Goal: Task Accomplishment & Management: Manage account settings

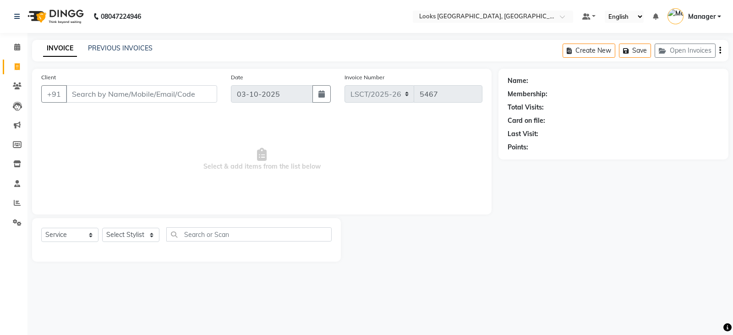
select select "service"
click at [19, 51] on span at bounding box center [17, 47] width 16 height 11
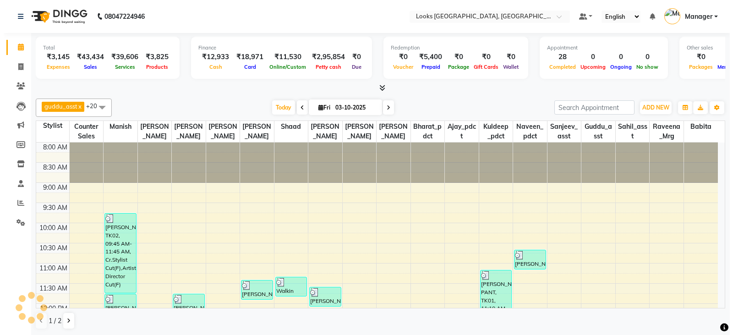
scroll to position [341, 0]
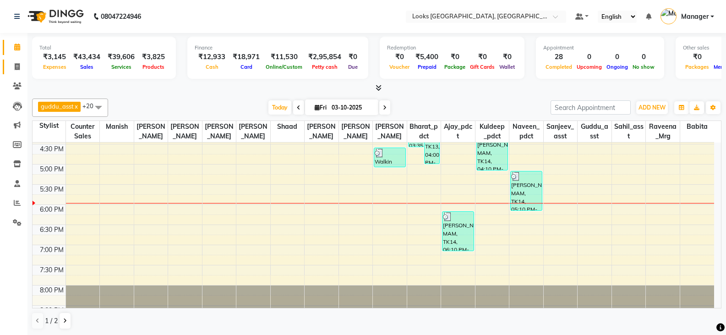
click at [16, 72] on link "Invoice" at bounding box center [14, 67] width 22 height 15
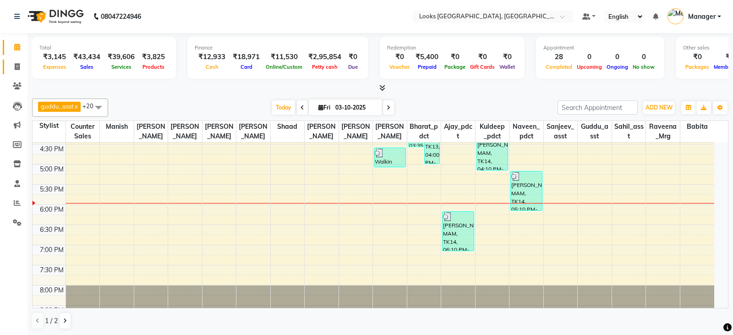
select select "service"
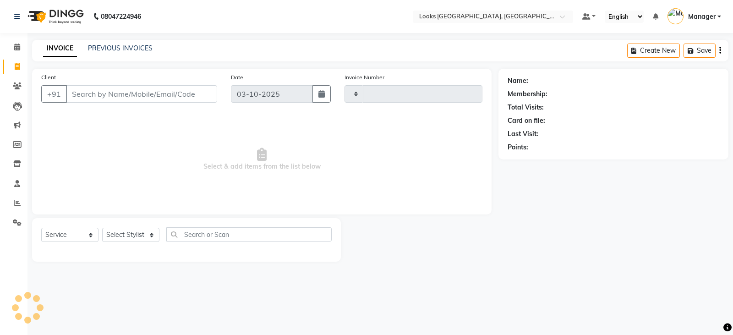
click at [114, 91] on input "Client" at bounding box center [141, 93] width 151 height 17
type input "5467"
select select "8942"
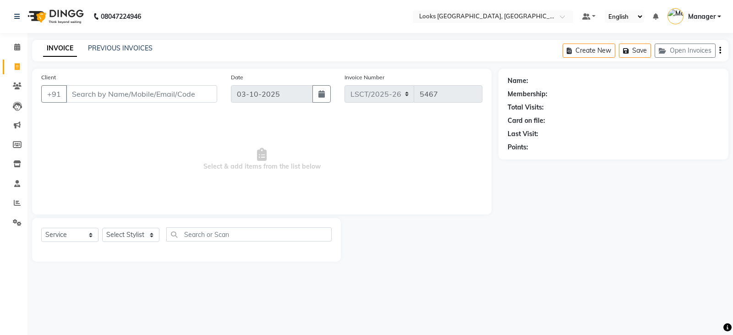
click at [192, 90] on input "Client" at bounding box center [141, 93] width 151 height 17
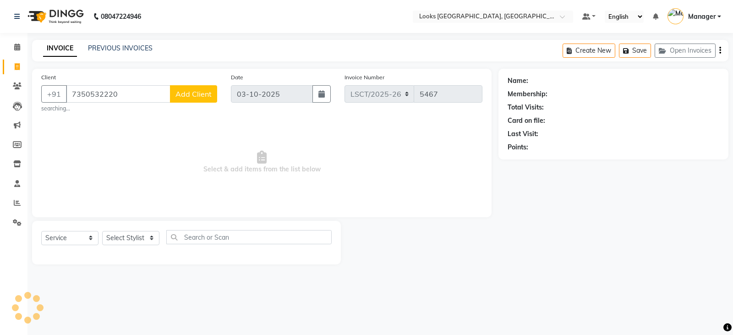
type input "7350532220"
click at [191, 98] on span "Add Client" at bounding box center [193, 93] width 36 height 9
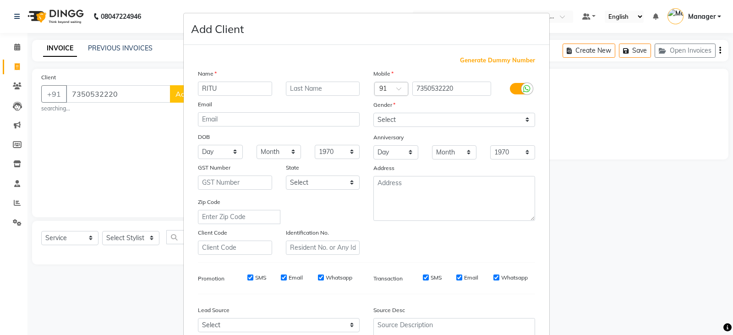
type input "RITU"
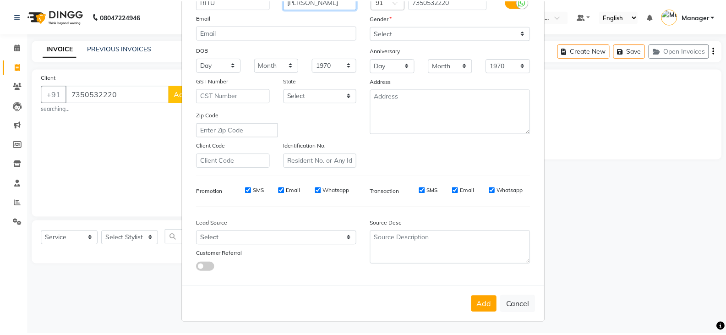
scroll to position [88, 0]
type input "[PERSON_NAME]"
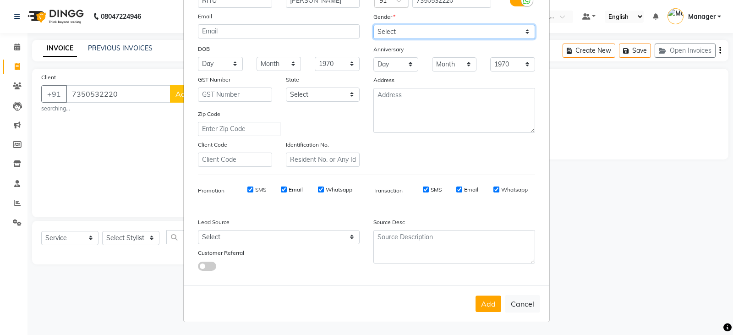
click at [392, 33] on select "Select [DEMOGRAPHIC_DATA] [DEMOGRAPHIC_DATA] Other Prefer Not To Say" at bounding box center [454, 32] width 162 height 14
select select "[DEMOGRAPHIC_DATA]"
click at [373, 25] on select "Select [DEMOGRAPHIC_DATA] [DEMOGRAPHIC_DATA] Other Prefer Not To Say" at bounding box center [454, 32] width 162 height 14
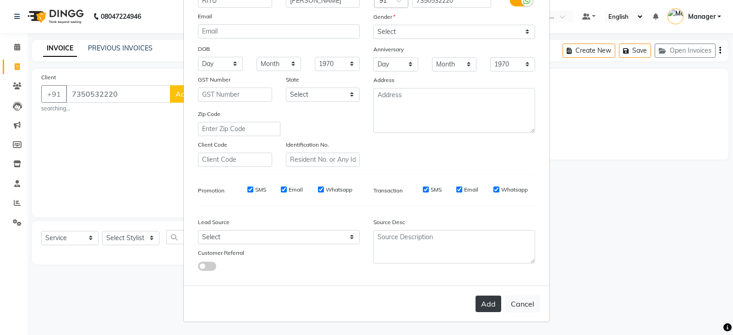
click at [484, 306] on button "Add" at bounding box center [489, 304] width 26 height 16
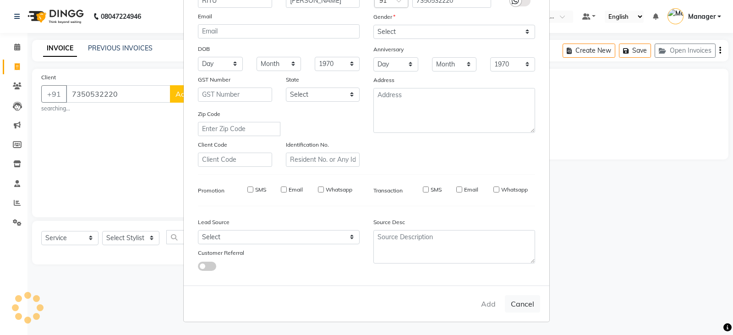
select select
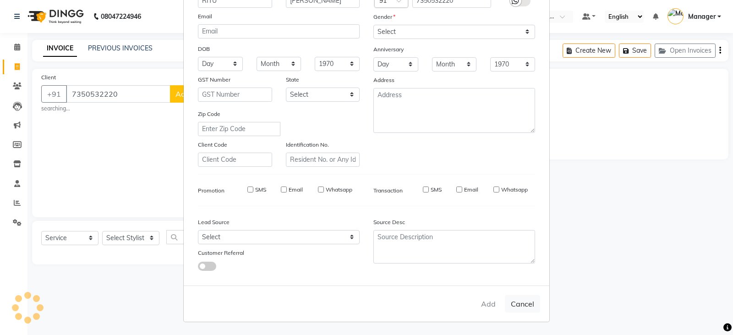
select select
checkbox input "false"
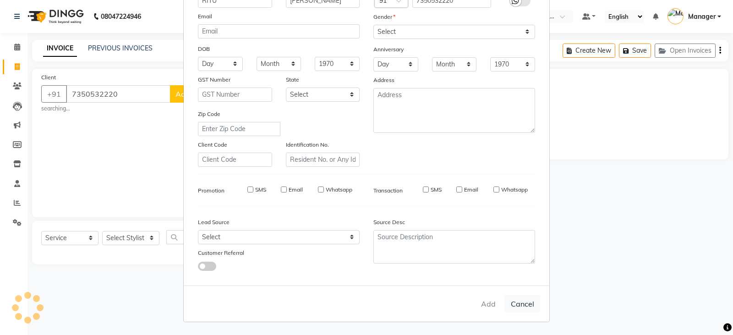
checkbox input "false"
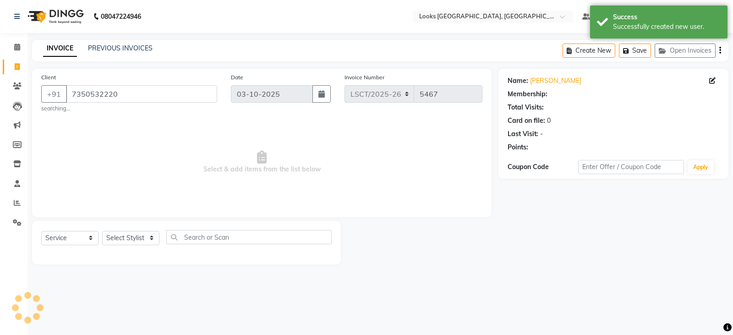
select select "1: Object"
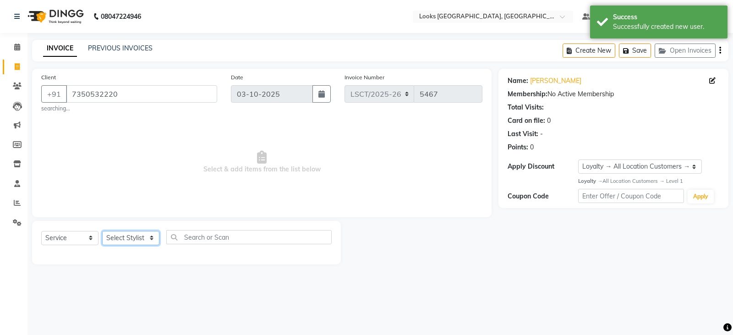
click at [132, 236] on select "Select Stylist [PERSON_NAME] [PERSON_NAME] Counter Sales [PERSON_NAME] guddu_as…" at bounding box center [130, 238] width 57 height 14
select select "90411"
click at [102, 231] on select "Select Stylist [PERSON_NAME] [PERSON_NAME] Counter Sales [PERSON_NAME] guddu_as…" at bounding box center [130, 238] width 57 height 14
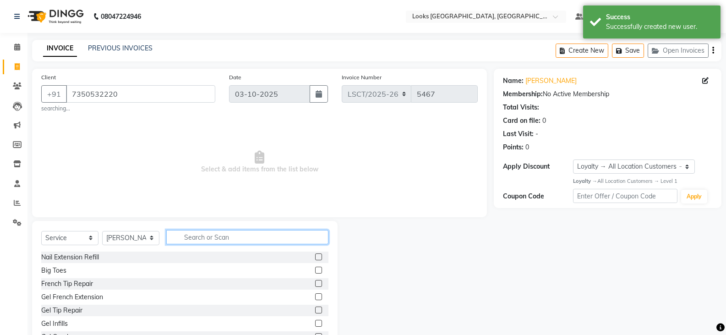
click at [207, 240] on input "text" at bounding box center [247, 237] width 162 height 14
type input "CUT"
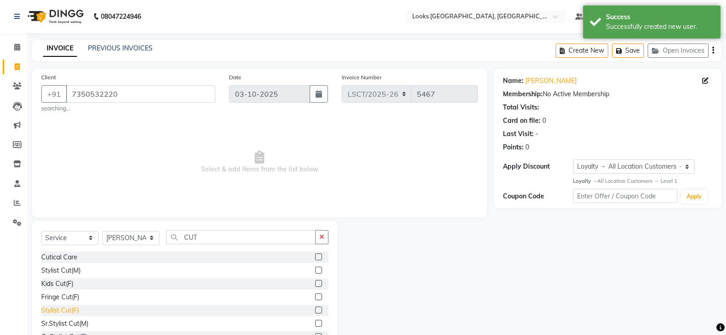
click at [71, 310] on div "Stylist Cut(F)" at bounding box center [60, 311] width 38 height 10
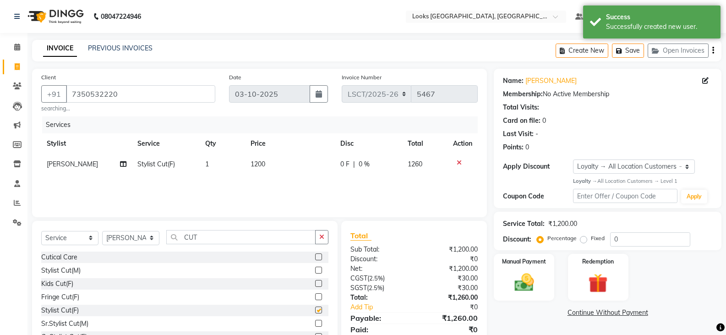
checkbox input "false"
click at [191, 241] on input "CUT" at bounding box center [240, 237] width 149 height 14
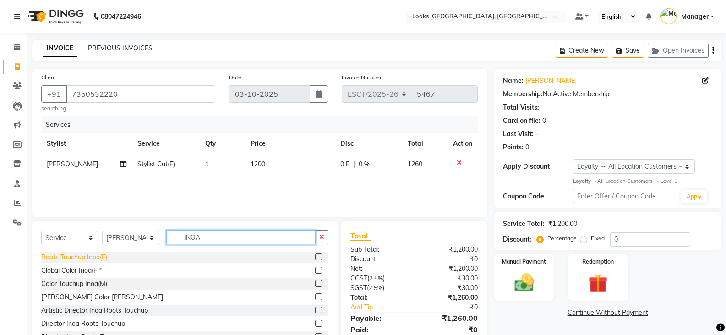
type input "INOA"
click at [82, 261] on div "Roots Touchup Inoa(F)" at bounding box center [74, 257] width 66 height 10
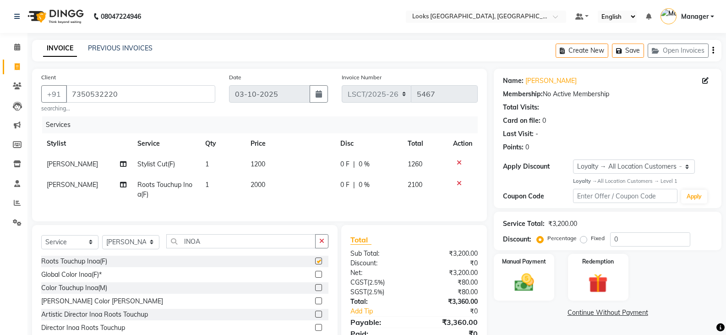
checkbox input "false"
click at [275, 164] on td "1200" at bounding box center [290, 164] width 90 height 21
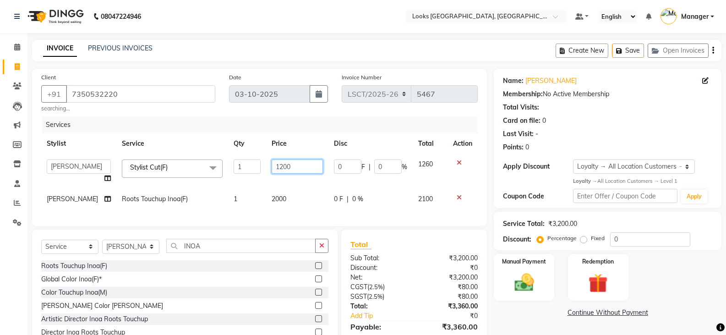
click at [275, 164] on input "1200" at bounding box center [297, 166] width 51 height 14
type input "1250"
click at [277, 197] on td "2000" at bounding box center [297, 199] width 62 height 21
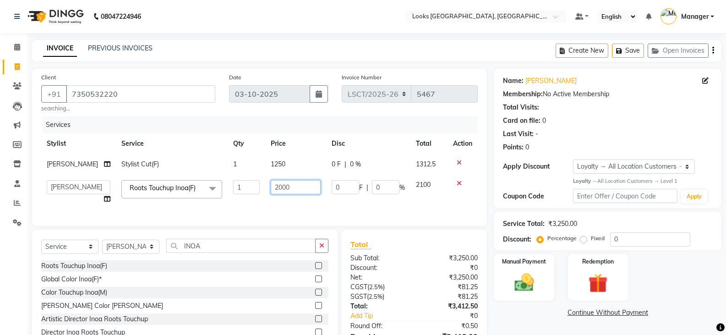
click at [277, 191] on input "2000" at bounding box center [296, 187] width 50 height 14
type input "1800"
click at [688, 286] on div "Manual Payment Redemption" at bounding box center [607, 277] width 241 height 47
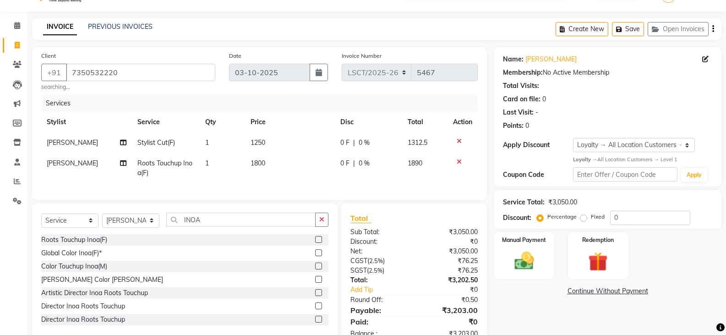
scroll to position [55, 0]
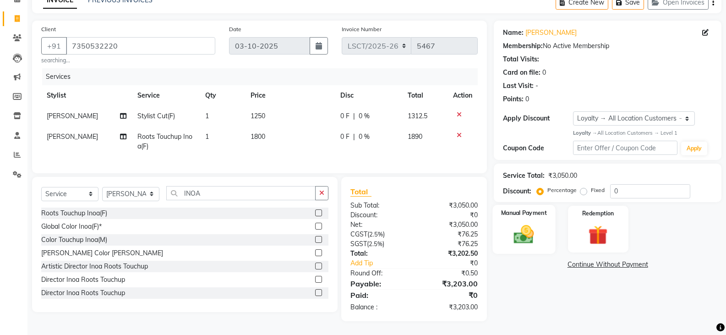
click at [527, 236] on img at bounding box center [524, 234] width 33 height 23
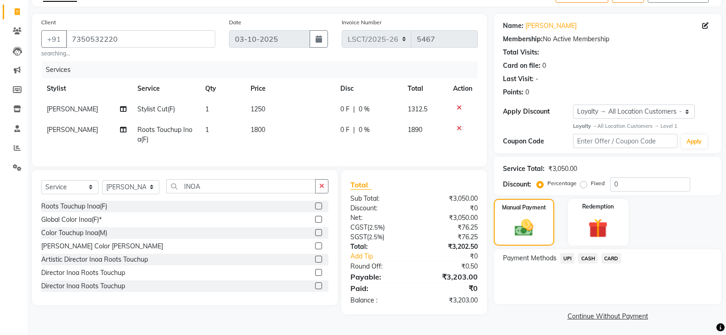
scroll to position [57, 0]
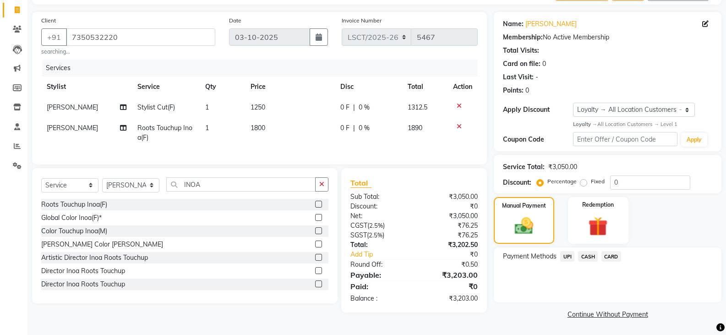
click at [587, 258] on span "CASH" at bounding box center [588, 256] width 20 height 11
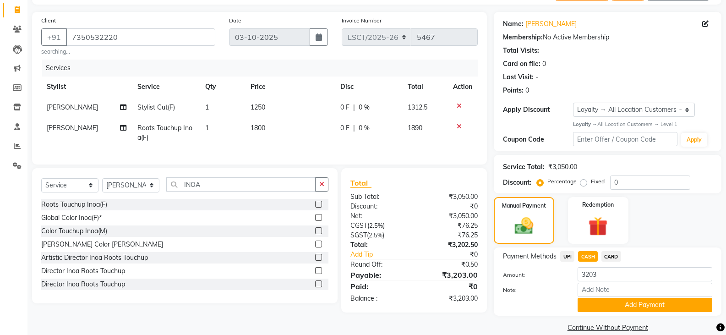
scroll to position [70, 0]
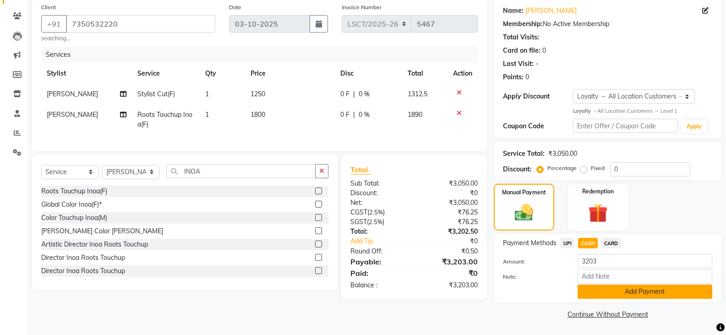
click at [589, 291] on button "Add Payment" at bounding box center [645, 292] width 135 height 14
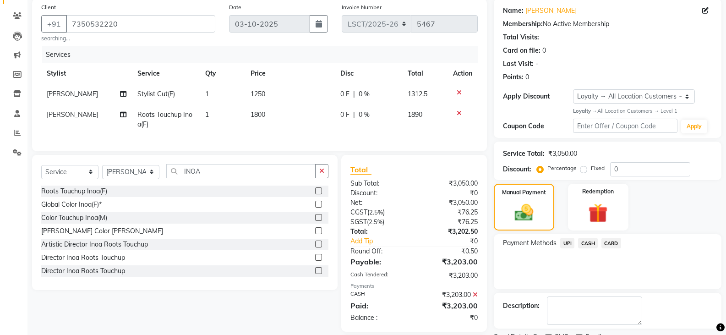
scroll to position [133, 0]
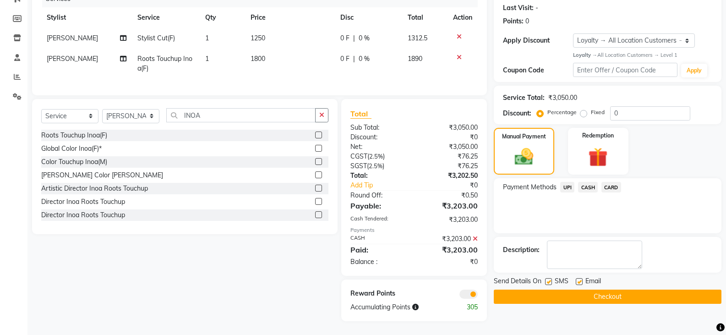
click at [578, 295] on button "Checkout" at bounding box center [608, 297] width 228 height 14
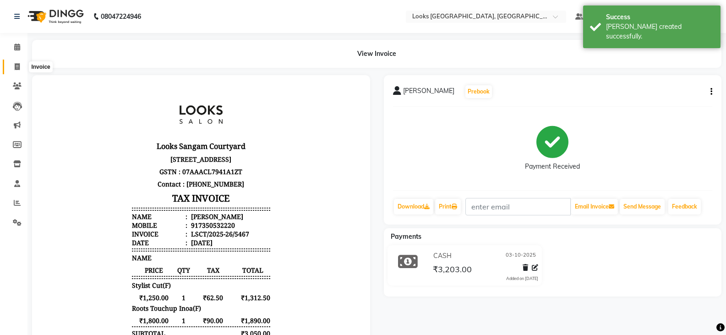
click at [19, 69] on icon at bounding box center [17, 66] width 5 height 7
select select "service"
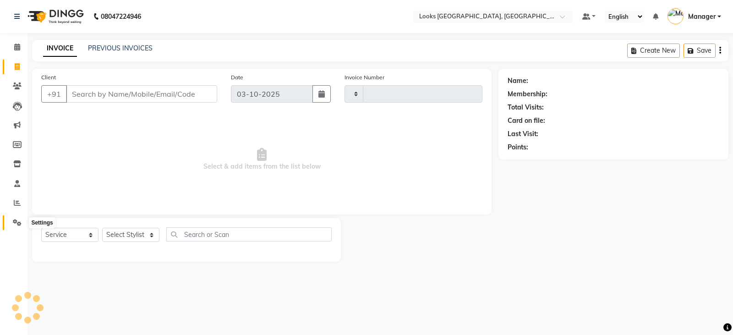
click at [14, 221] on icon at bounding box center [17, 222] width 9 height 7
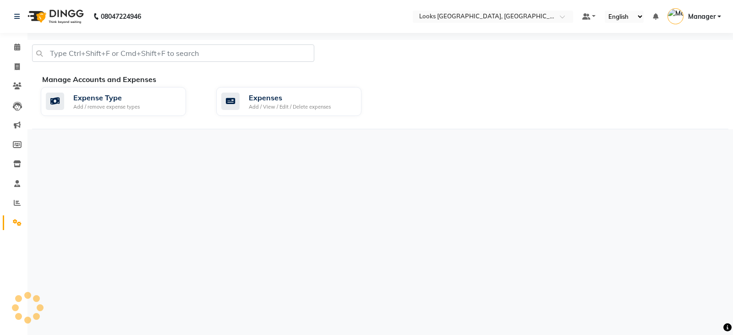
click at [327, 117] on div "Expense Type Add / remove expense types Expenses Add / View / Edit / Delete exp…" at bounding box center [385, 103] width 702 height 33
click at [329, 107] on div "Add / View / Edit / Delete expenses" at bounding box center [290, 107] width 82 height 8
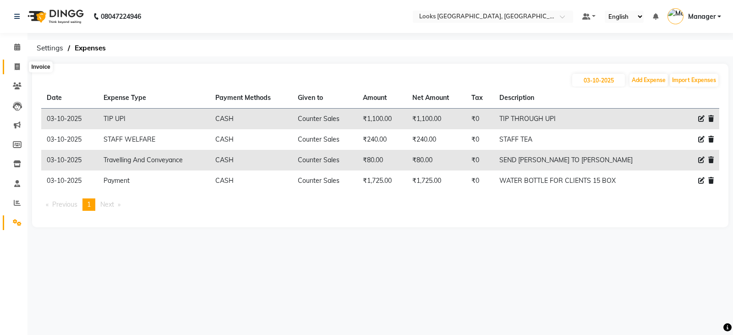
click at [17, 69] on icon at bounding box center [17, 66] width 5 height 7
select select "service"
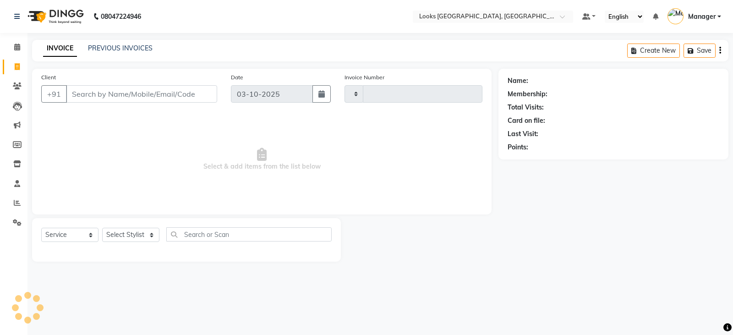
type input "5468"
select select "8942"
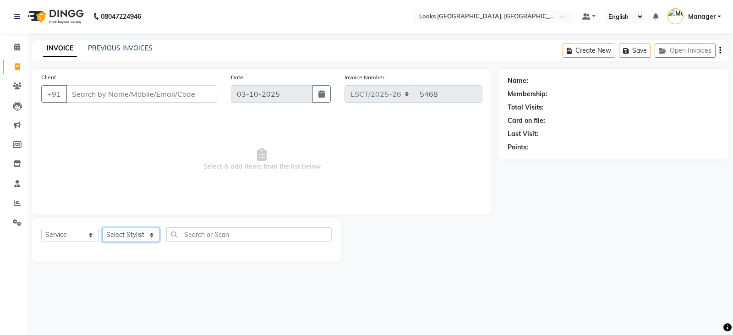
click at [141, 236] on select "Select Stylist [PERSON_NAME] [PERSON_NAME] Counter Sales [PERSON_NAME] guddu_as…" at bounding box center [130, 235] width 57 height 14
select select "90411"
click at [102, 228] on select "Select Stylist [PERSON_NAME] [PERSON_NAME] Counter Sales [PERSON_NAME] guddu_as…" at bounding box center [130, 235] width 57 height 14
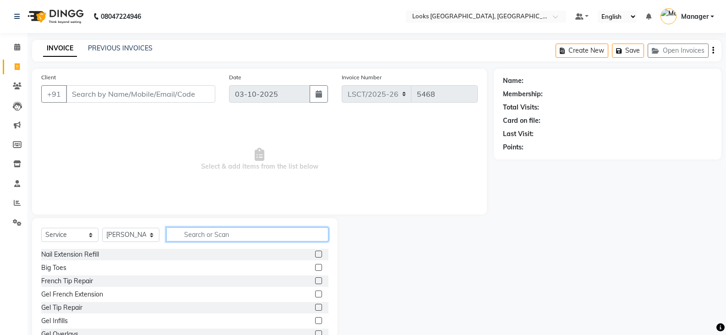
click at [226, 229] on input "text" at bounding box center [247, 234] width 162 height 14
type input "CUT"
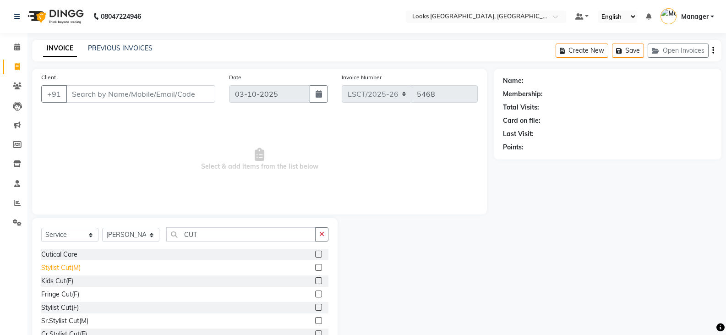
click at [73, 265] on div "Stylist Cut(M)" at bounding box center [60, 268] width 39 height 10
checkbox input "false"
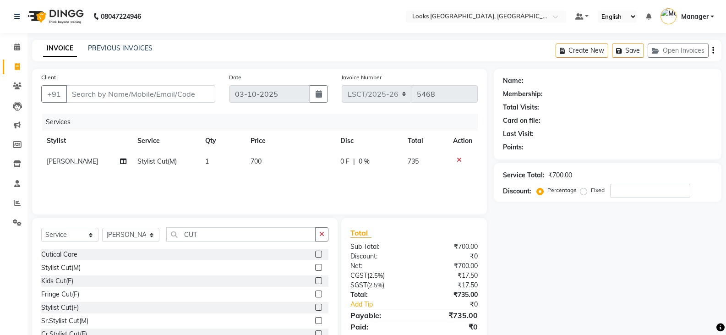
click at [253, 156] on td "700" at bounding box center [290, 161] width 90 height 21
click at [253, 156] on td "1" at bounding box center [237, 168] width 39 height 35
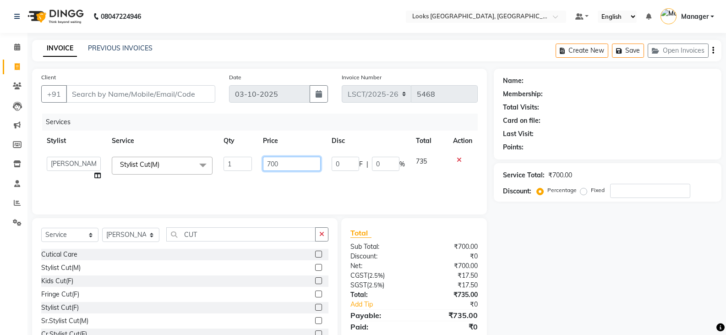
click at [273, 166] on input "700" at bounding box center [291, 164] width 57 height 14
type input "1000"
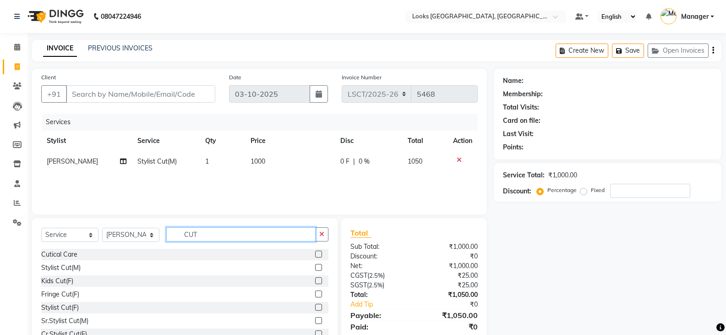
click at [185, 239] on input "CUT" at bounding box center [240, 234] width 149 height 14
type input "D"
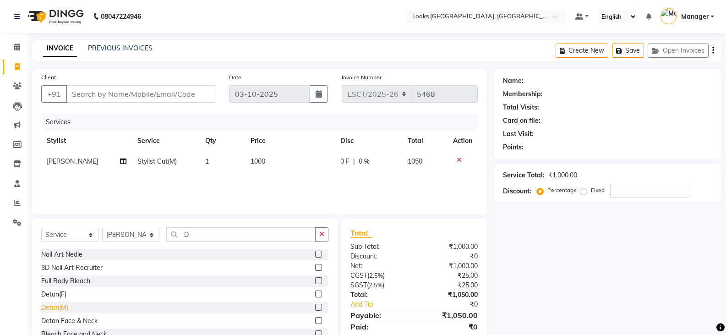
click at [60, 310] on div "Detan(M)" at bounding box center [54, 308] width 27 height 10
checkbox input "false"
click at [263, 182] on td "500" at bounding box center [290, 182] width 90 height 21
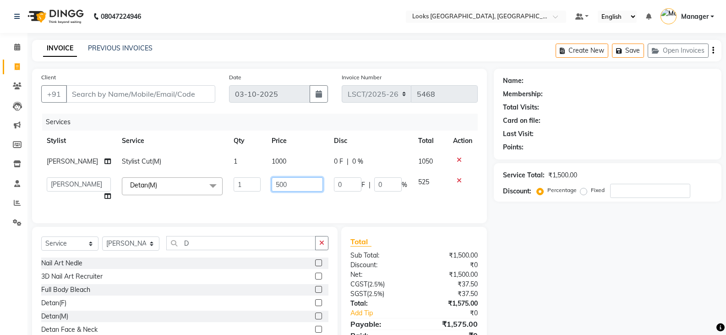
click at [272, 182] on input "500" at bounding box center [297, 184] width 51 height 14
type input "1000"
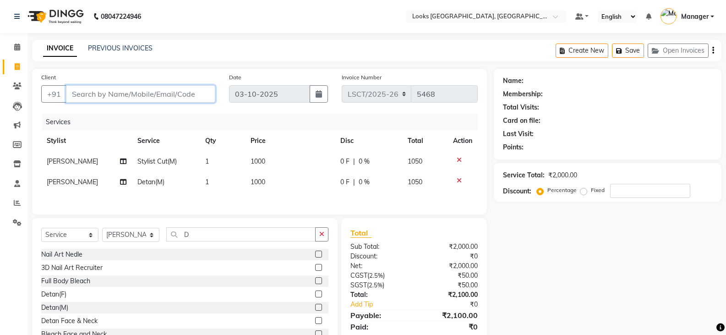
click at [195, 98] on input "Client" at bounding box center [140, 93] width 149 height 17
type input "9"
type input "0"
type input "9818351322"
click at [200, 91] on span "Add Client" at bounding box center [192, 93] width 36 height 9
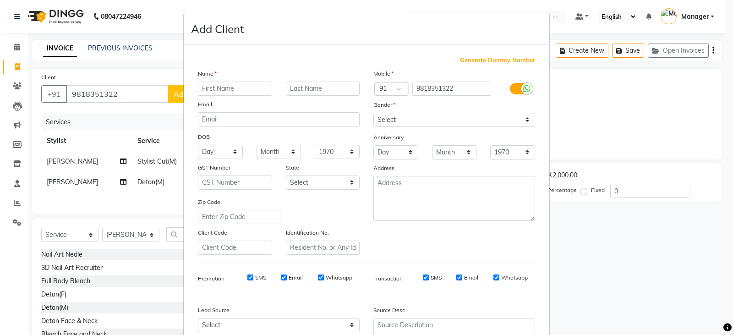
click at [95, 94] on ngb-modal-window "Add Client Generate Dummy Number Name Email DOB Day 01 02 03 04 05 06 07 08 09 …" at bounding box center [366, 167] width 733 height 335
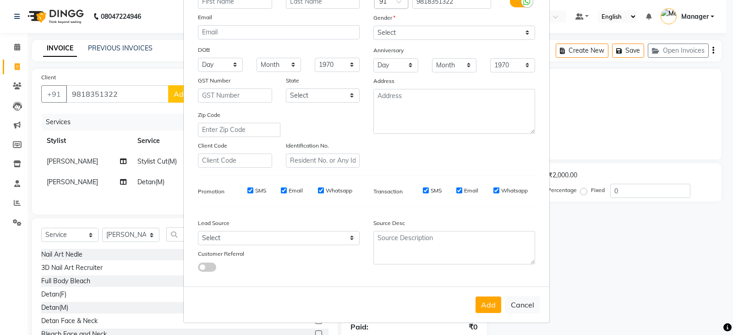
scroll to position [88, 0]
click at [511, 302] on button "Cancel" at bounding box center [522, 303] width 35 height 17
select select
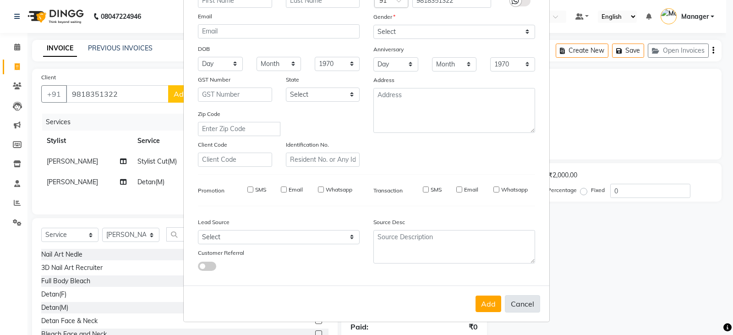
select select
checkbox input "false"
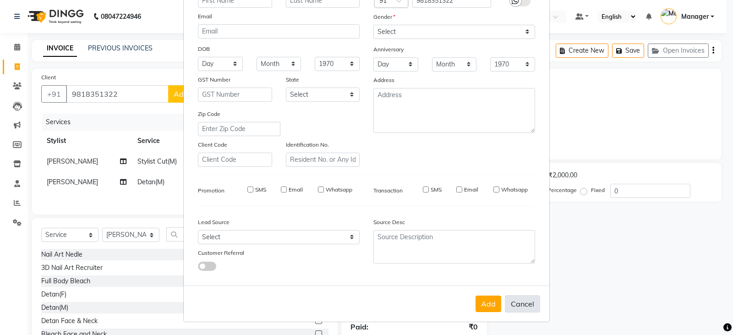
checkbox input "false"
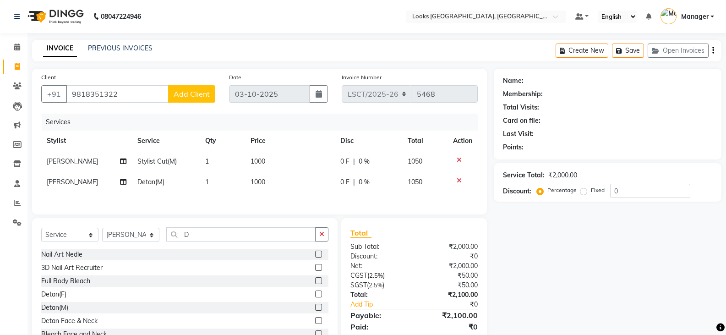
click at [186, 91] on span "Add Client" at bounding box center [192, 93] width 36 height 9
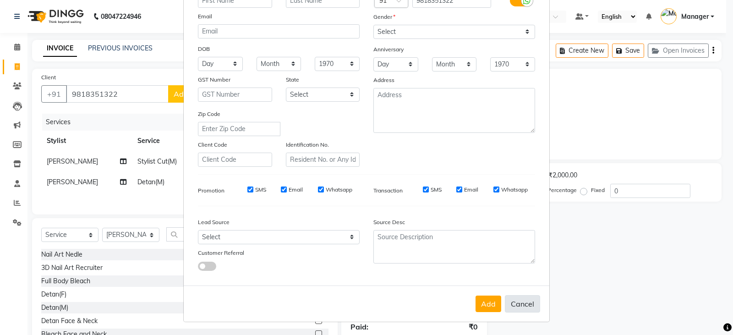
click at [531, 302] on button "Cancel" at bounding box center [522, 303] width 35 height 17
select select
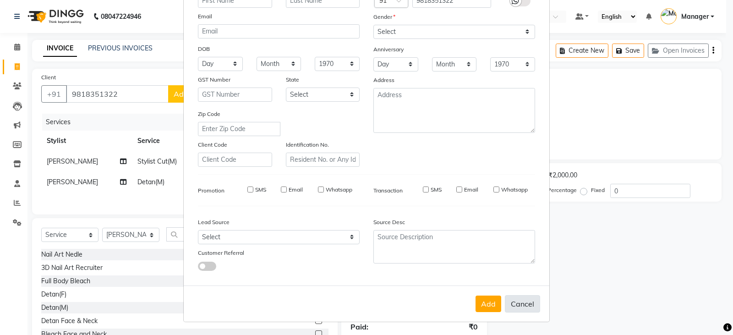
select select
checkbox input "false"
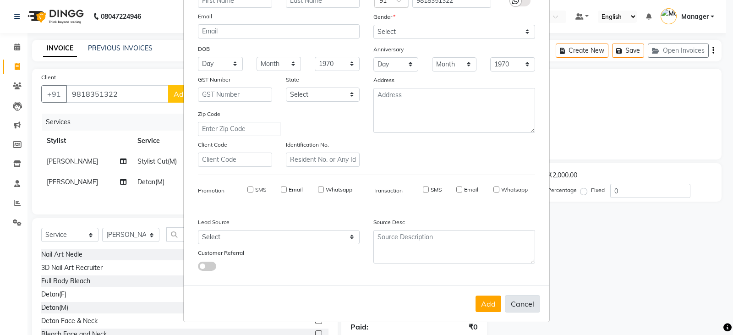
checkbox input "false"
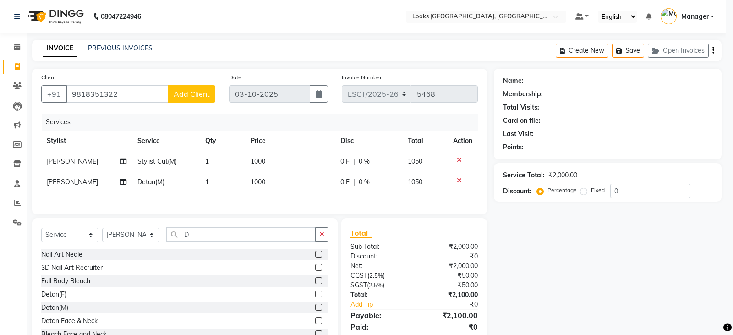
scroll to position [0, 0]
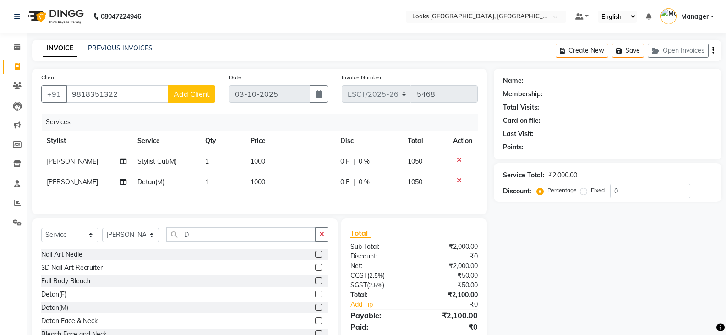
click at [200, 94] on span "Add Client" at bounding box center [192, 93] width 36 height 9
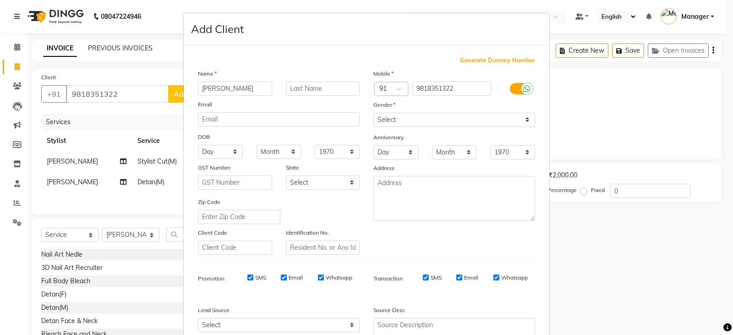
type input "SUVRAT"
type input "KHIWANI"
click at [445, 123] on select "Select [DEMOGRAPHIC_DATA] [DEMOGRAPHIC_DATA] Other Prefer Not To Say" at bounding box center [454, 120] width 162 height 14
select select "male"
click at [373, 113] on select "Select [DEMOGRAPHIC_DATA] [DEMOGRAPHIC_DATA] Other Prefer Not To Say" at bounding box center [454, 120] width 162 height 14
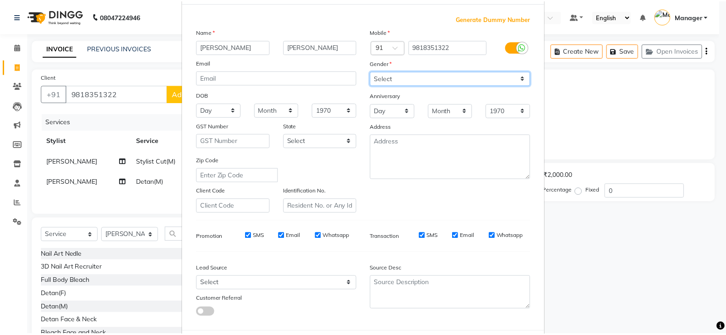
scroll to position [88, 0]
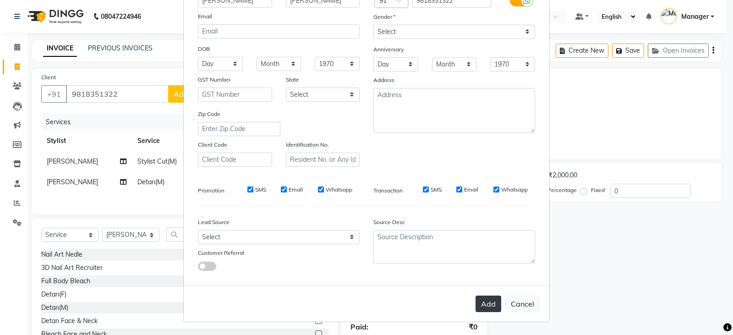
click at [484, 306] on button "Add" at bounding box center [489, 304] width 26 height 16
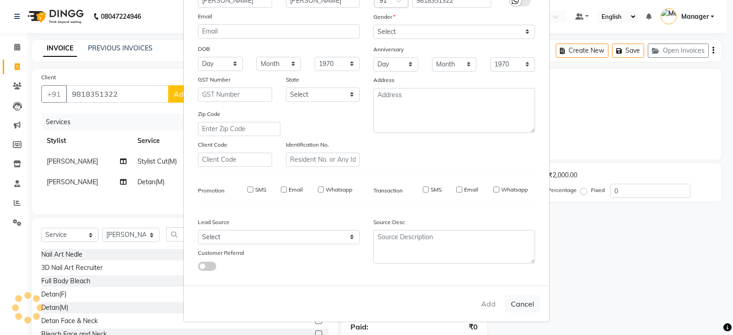
select select
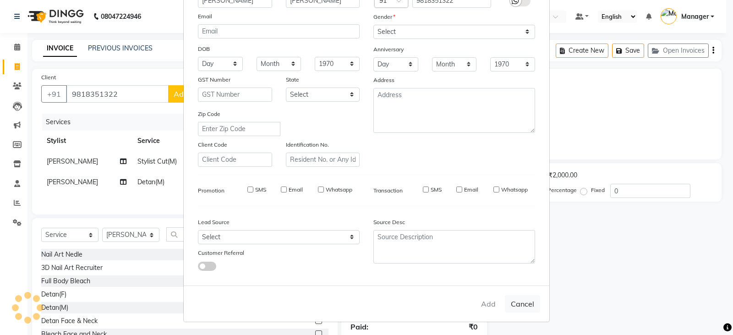
select select
checkbox input "false"
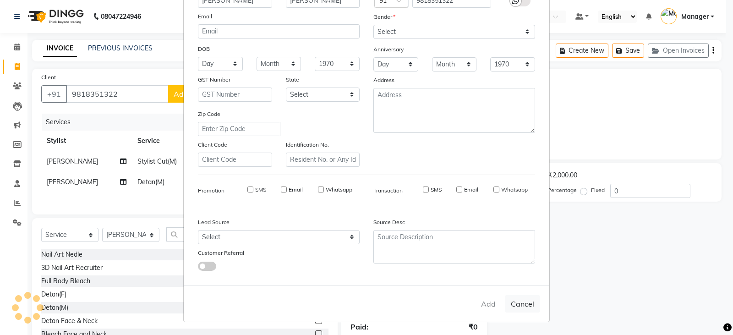
checkbox input "false"
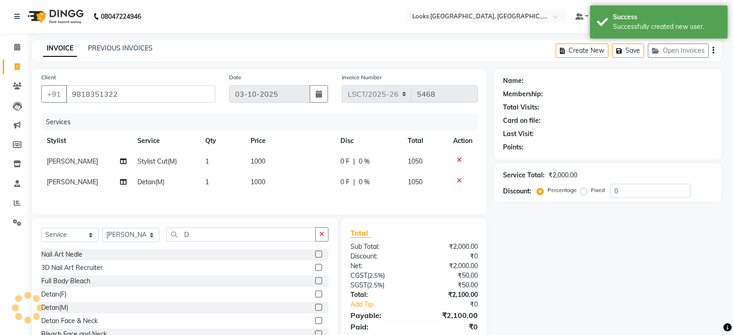
select select "1: Object"
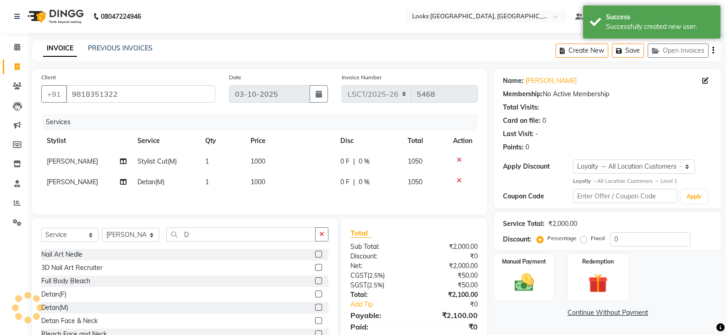
scroll to position [33, 0]
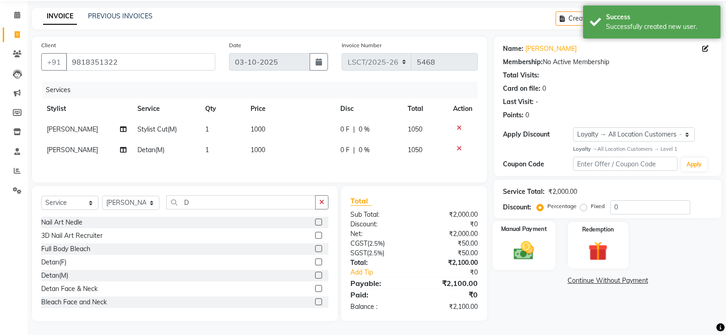
click at [531, 261] on img at bounding box center [524, 250] width 33 height 23
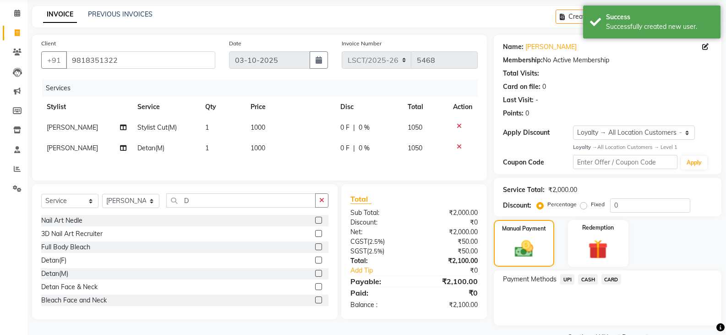
scroll to position [57, 0]
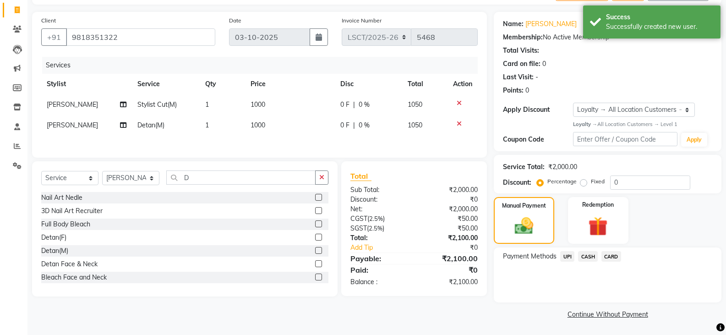
click at [586, 257] on span "CASH" at bounding box center [588, 256] width 20 height 11
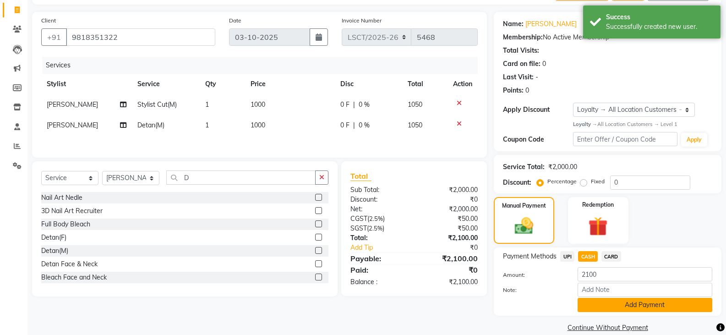
scroll to position [70, 0]
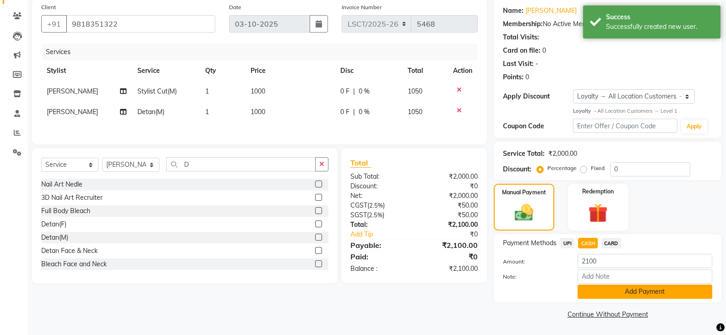
click at [595, 288] on button "Add Payment" at bounding box center [645, 292] width 135 height 14
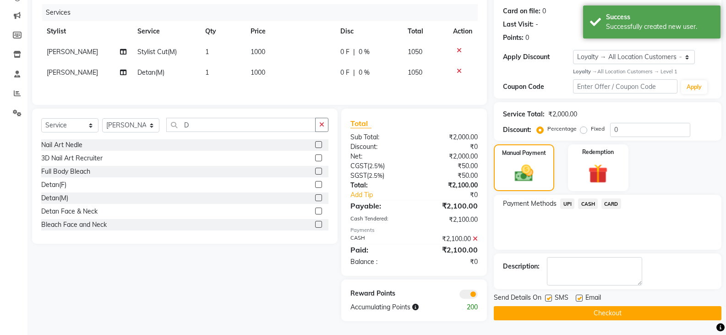
scroll to position [111, 0]
click at [523, 311] on button "Checkout" at bounding box center [608, 313] width 228 height 14
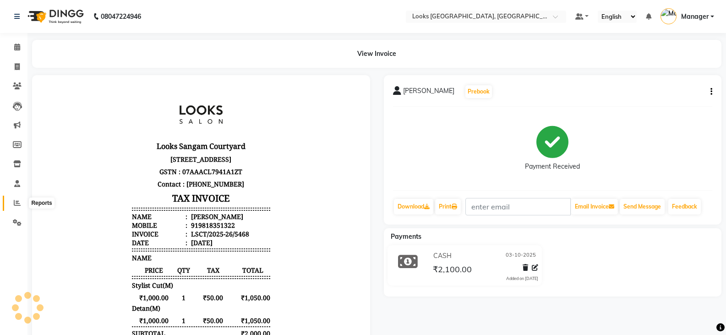
click at [15, 205] on icon at bounding box center [17, 202] width 7 height 7
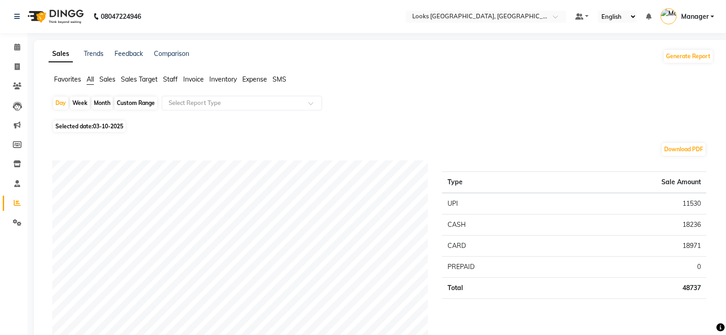
click at [165, 78] on span "Staff" at bounding box center [170, 79] width 15 height 8
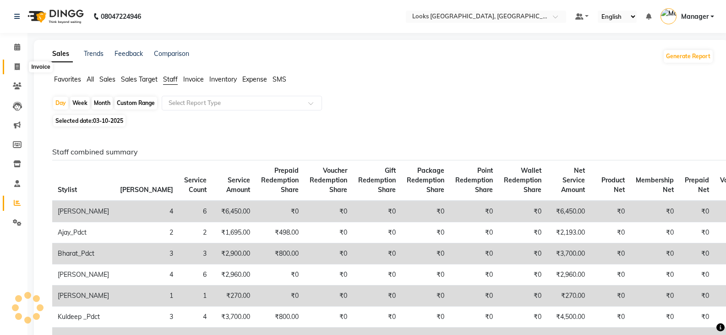
click at [19, 65] on icon at bounding box center [17, 66] width 5 height 7
select select "service"
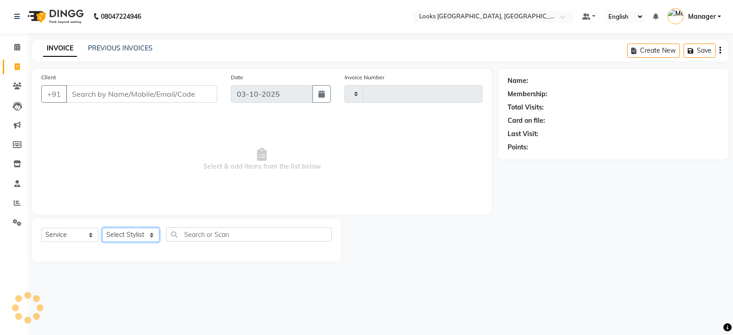
drag, startPoint x: 139, startPoint y: 236, endPoint x: 140, endPoint y: 228, distance: 8.7
click at [139, 236] on select "Select Stylist" at bounding box center [130, 235] width 57 height 14
type input "5469"
select select "8942"
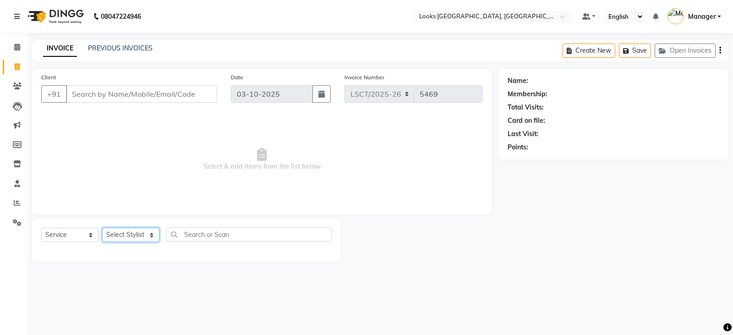
click at [130, 235] on select "Select Stylist" at bounding box center [130, 235] width 57 height 14
click at [130, 235] on select "Select Stylist [PERSON_NAME] [PERSON_NAME] Counter Sales [PERSON_NAME] guddu_as…" at bounding box center [130, 235] width 57 height 14
select select "90411"
click at [102, 228] on select "Select Stylist [PERSON_NAME] [PERSON_NAME] Counter Sales [PERSON_NAME] guddu_as…" at bounding box center [130, 235] width 57 height 14
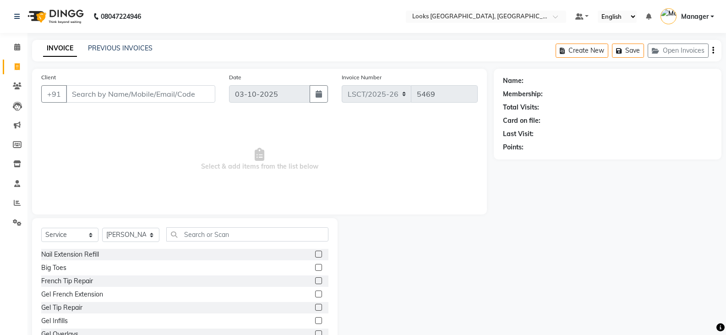
click at [200, 223] on div "Select Service Product Membership Package Voucher Prepaid Gift Card Select Styl…" at bounding box center [185, 285] width 306 height 135
click at [200, 228] on input "text" at bounding box center [247, 234] width 162 height 14
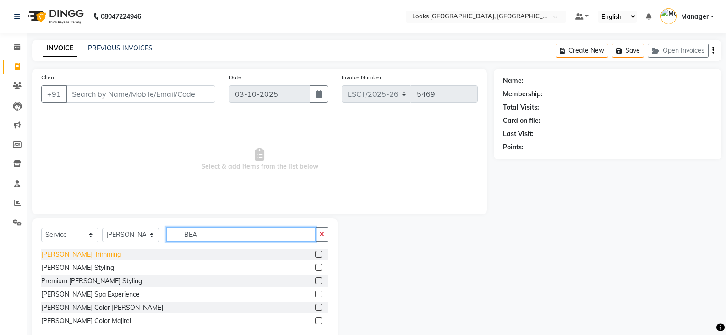
type input "BEA"
click at [68, 255] on div "[PERSON_NAME] Trimming" at bounding box center [81, 255] width 80 height 10
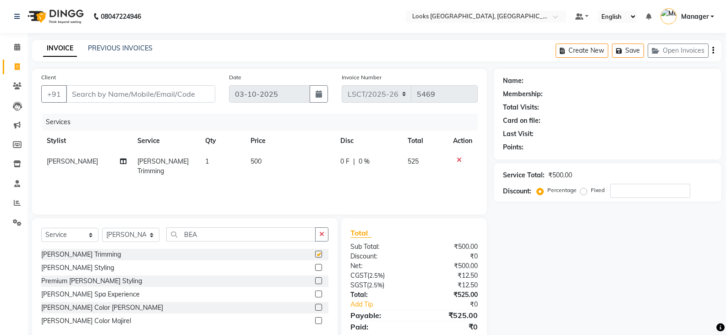
checkbox input "false"
click at [265, 166] on td "500" at bounding box center [290, 166] width 90 height 30
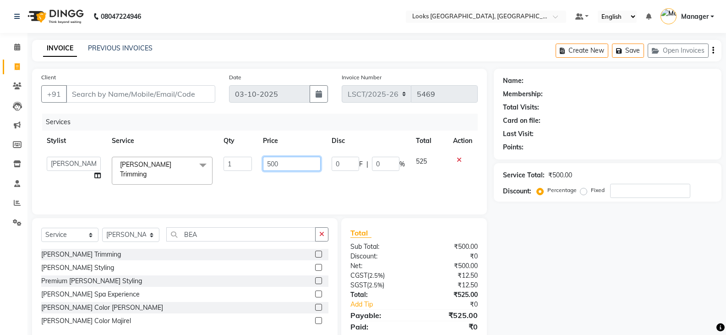
click at [270, 164] on input "500" at bounding box center [291, 164] width 57 height 14
type input "700"
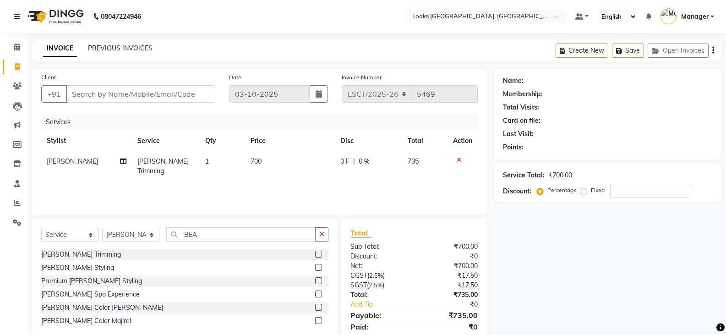
click at [357, 188] on div "Services Stylist Service Qty Price Disc Total Action Adil Beard Trimming 1 700 …" at bounding box center [259, 160] width 437 height 92
click at [189, 93] on input "Client" at bounding box center [140, 93] width 149 height 17
click at [186, 94] on input "Client" at bounding box center [140, 93] width 149 height 17
type input "T"
type input "0"
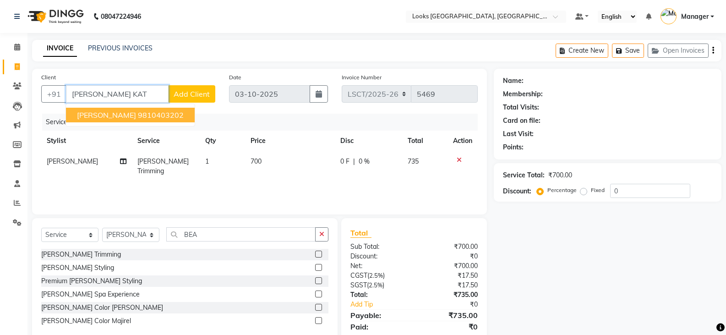
click at [167, 115] on ngb-highlight "9810403202" at bounding box center [161, 114] width 46 height 9
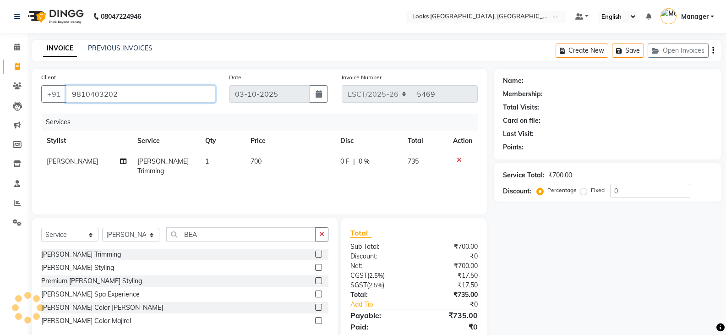
type input "9810403202"
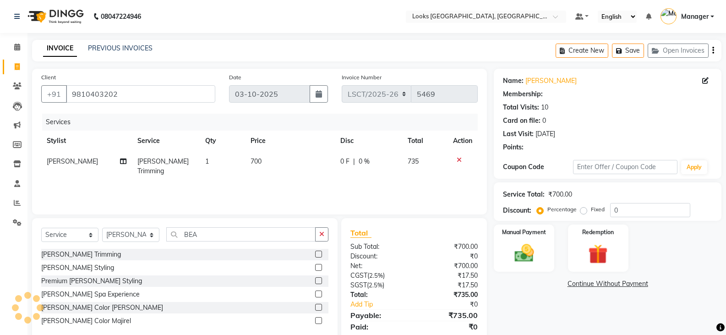
select select "1: Object"
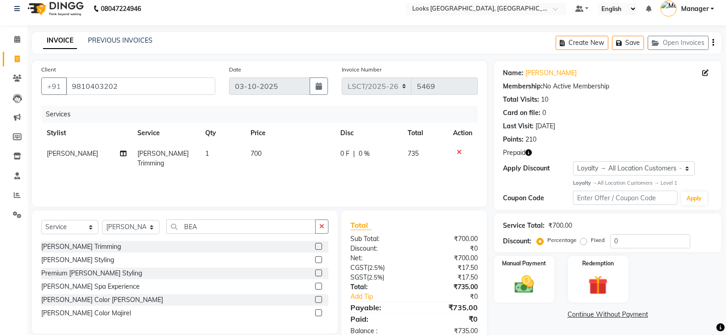
scroll to position [32, 0]
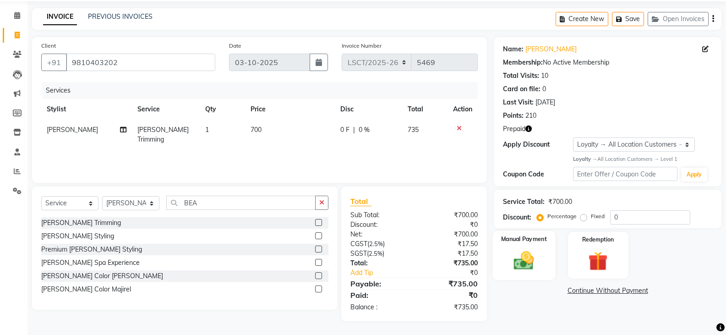
click at [521, 261] on img at bounding box center [524, 260] width 33 height 23
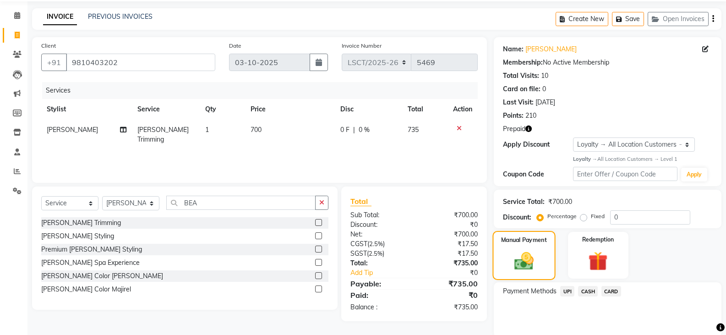
scroll to position [66, 0]
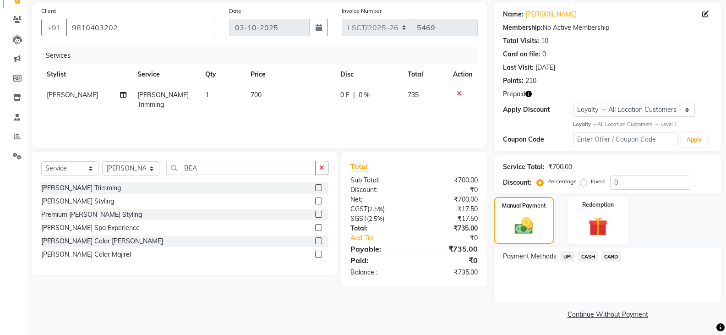
click at [612, 256] on span "CARD" at bounding box center [612, 256] width 20 height 11
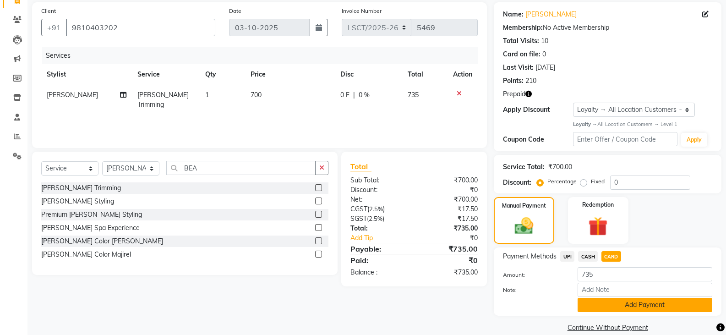
click at [600, 308] on button "Add Payment" at bounding box center [645, 305] width 135 height 14
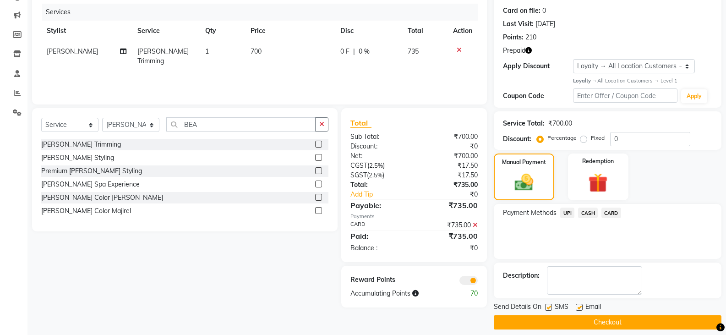
scroll to position [118, 0]
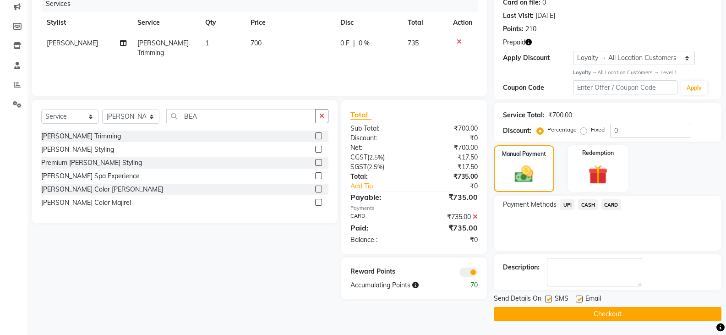
click at [600, 314] on button "Checkout" at bounding box center [608, 314] width 228 height 14
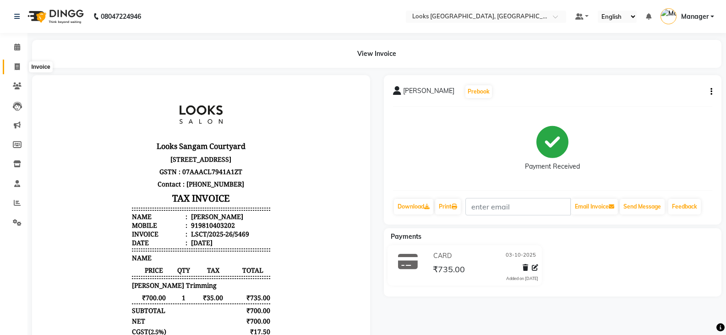
click at [19, 67] on icon at bounding box center [17, 66] width 5 height 7
select select "service"
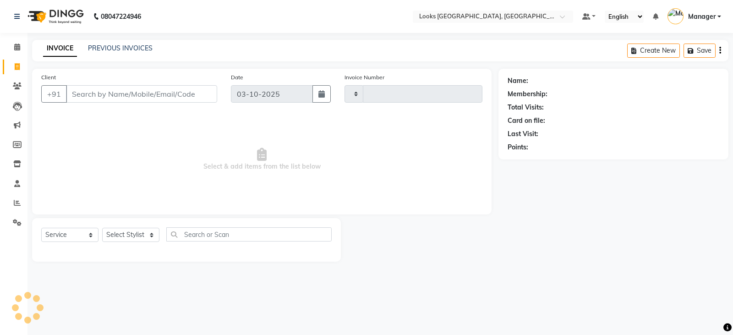
type input "5470"
select select "8942"
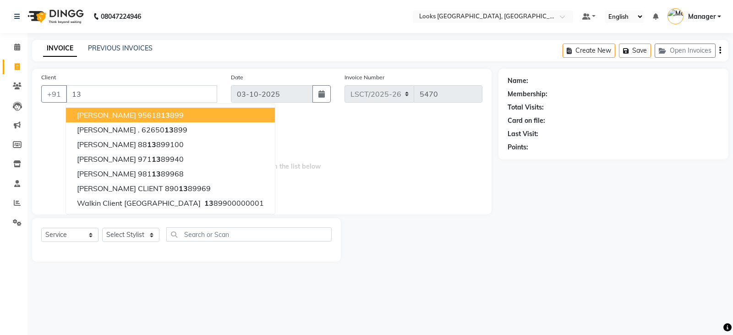
type input "1"
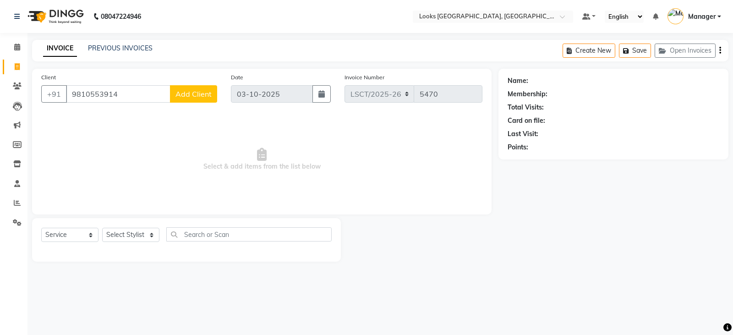
type input "9810553914"
click at [204, 96] on span "Add Client" at bounding box center [193, 93] width 36 height 9
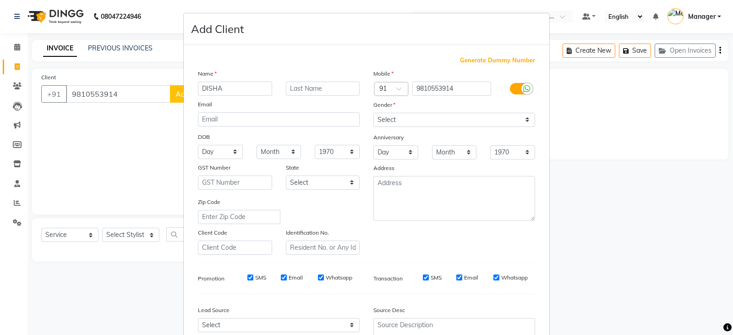
type input "DISHA"
click at [326, 94] on input "text" at bounding box center [323, 89] width 74 height 14
type input "BHATIA"
click at [446, 115] on select "Select [DEMOGRAPHIC_DATA] [DEMOGRAPHIC_DATA] Other Prefer Not To Say" at bounding box center [454, 120] width 162 height 14
select select "[DEMOGRAPHIC_DATA]"
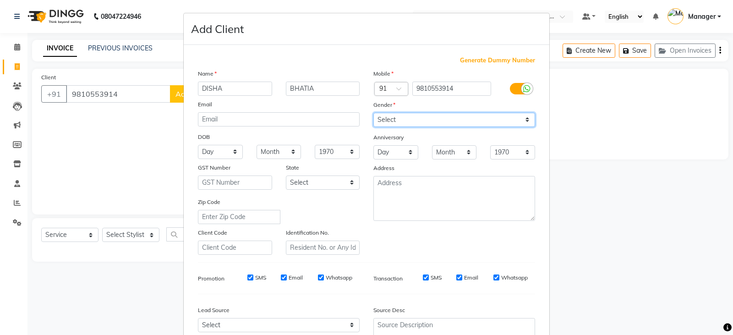
click at [373, 113] on select "Select [DEMOGRAPHIC_DATA] [DEMOGRAPHIC_DATA] Other Prefer Not To Say" at bounding box center [454, 120] width 162 height 14
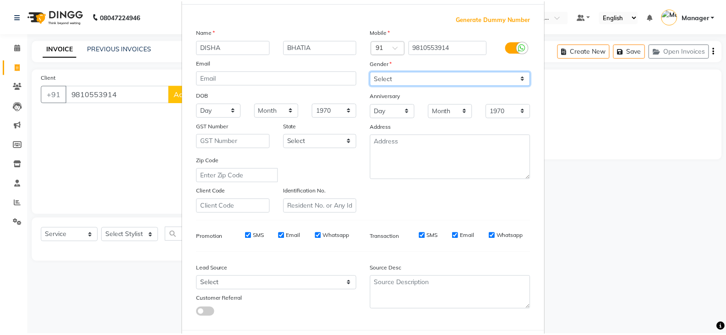
scroll to position [88, 0]
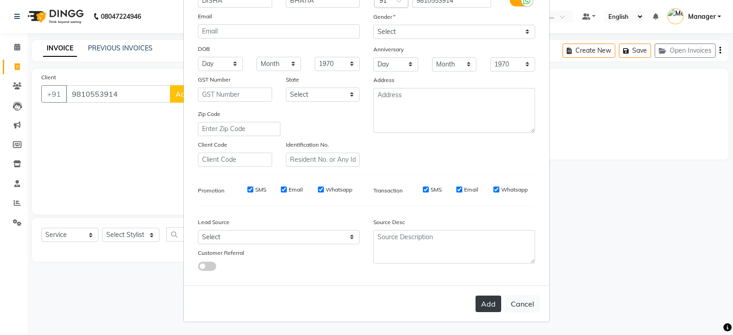
click at [478, 302] on button "Add" at bounding box center [489, 304] width 26 height 16
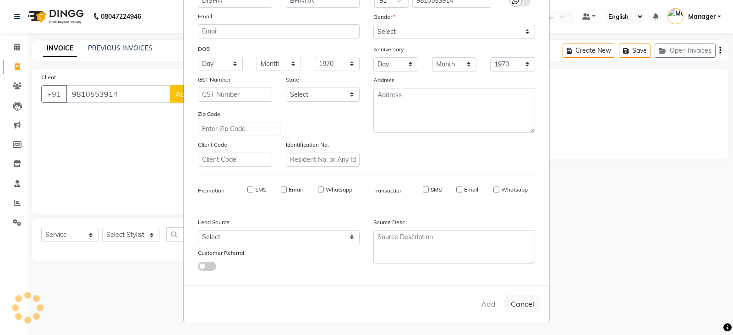
select select
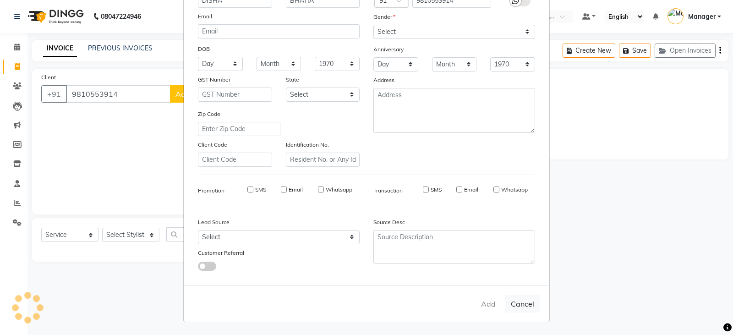
select select
checkbox input "false"
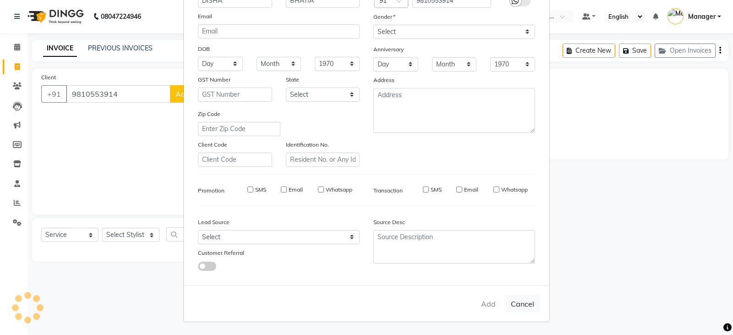
checkbox input "false"
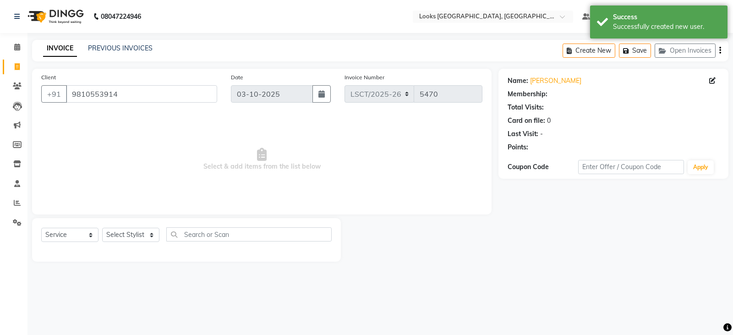
select select "1: Object"
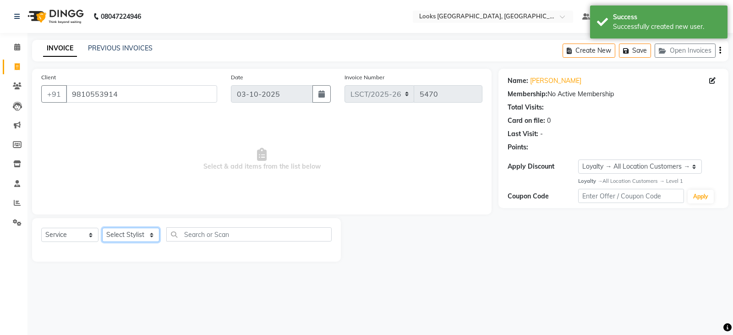
click at [139, 242] on select "Select Stylist [PERSON_NAME] [PERSON_NAME] Counter Sales [PERSON_NAME] guddu_as…" at bounding box center [130, 235] width 57 height 14
select select "90416"
click at [102, 228] on select "Select Stylist [PERSON_NAME] [PERSON_NAME] Counter Sales [PERSON_NAME] guddu_as…" at bounding box center [130, 235] width 57 height 14
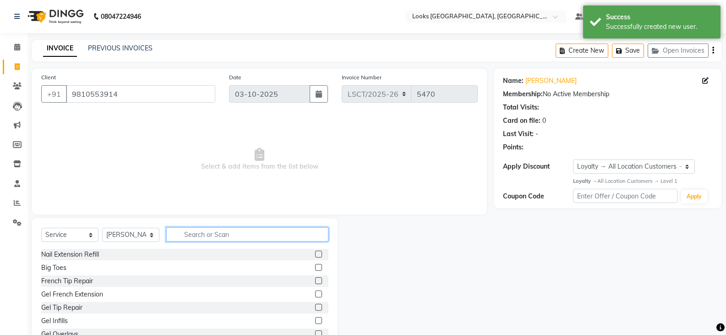
click at [210, 239] on input "text" at bounding box center [247, 234] width 162 height 14
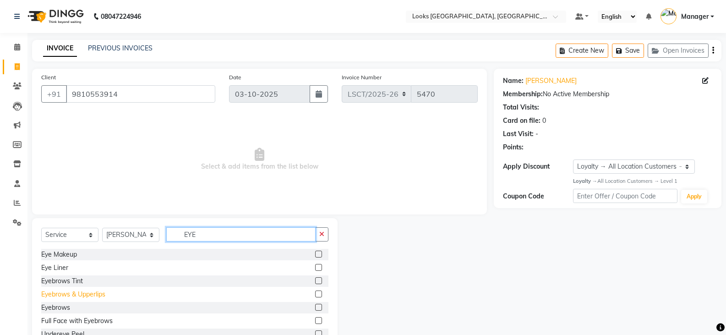
type input "EYE"
click at [100, 294] on div "Eyebrows & Upperlips" at bounding box center [73, 295] width 64 height 10
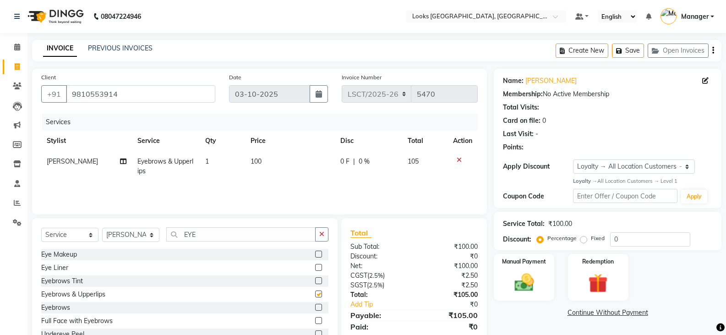
checkbox input "false"
click at [270, 169] on td "100" at bounding box center [290, 166] width 90 height 30
select select "90416"
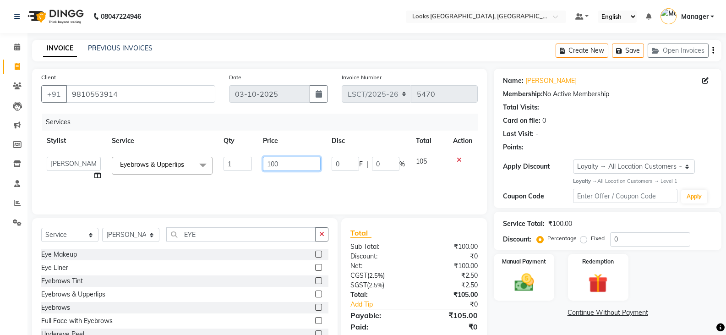
click at [270, 167] on input "100" at bounding box center [291, 164] width 57 height 14
type input "200"
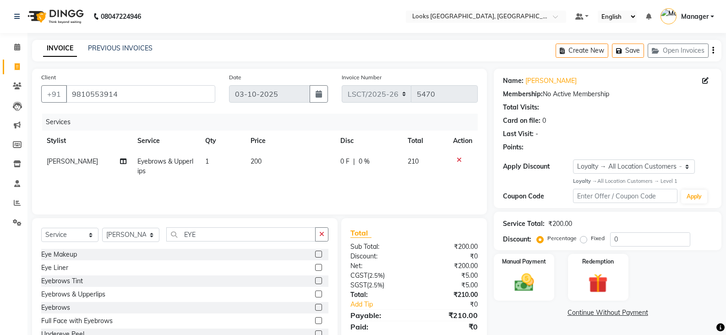
click at [669, 273] on div "Manual Payment Redemption" at bounding box center [607, 277] width 241 height 47
click at [554, 284] on div "Manual Payment" at bounding box center [524, 277] width 63 height 49
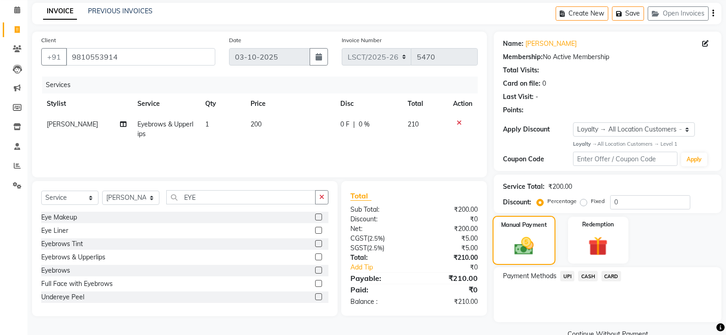
scroll to position [57, 0]
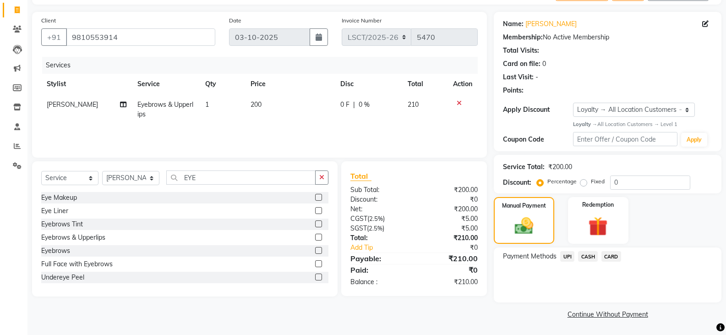
click at [594, 255] on span "CASH" at bounding box center [588, 256] width 20 height 11
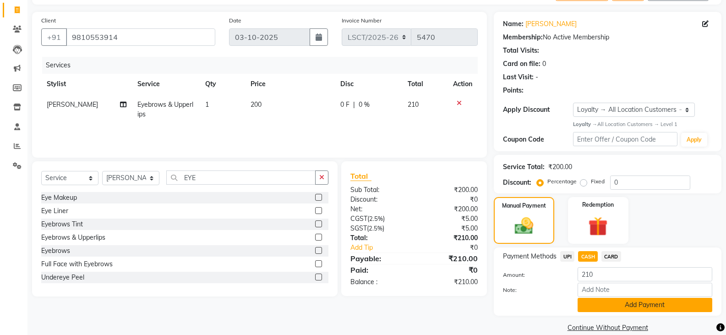
click at [601, 303] on button "Add Payment" at bounding box center [645, 305] width 135 height 14
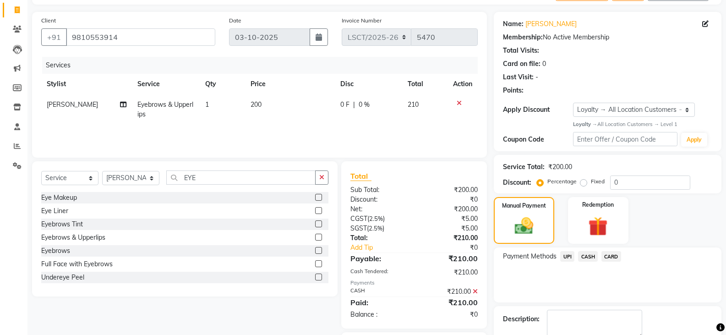
scroll to position [110, 0]
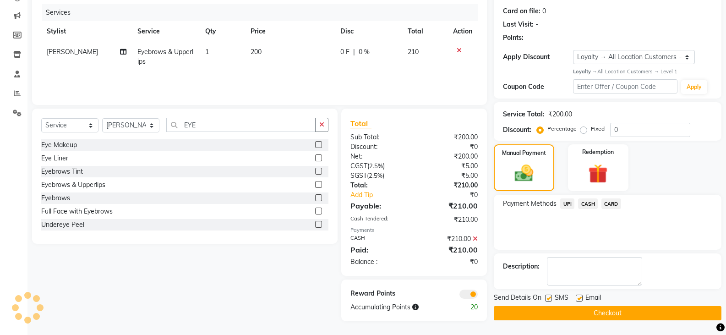
click at [600, 315] on button "Checkout" at bounding box center [608, 313] width 228 height 14
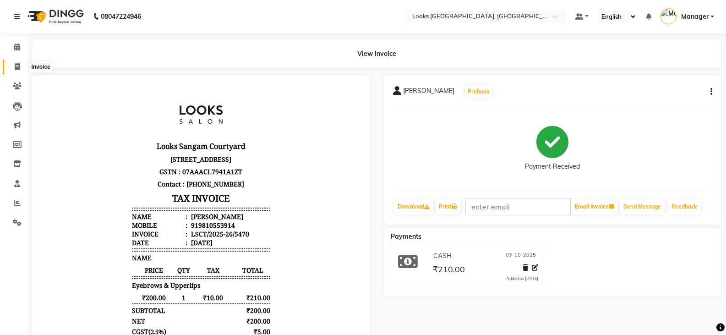
click at [16, 70] on span at bounding box center [17, 67] width 16 height 11
select select "service"
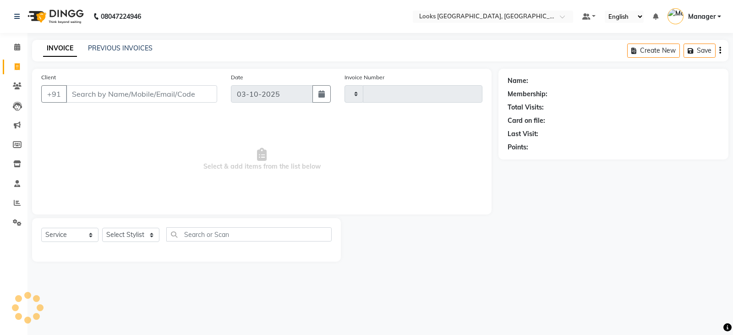
type input "5471"
select select "8942"
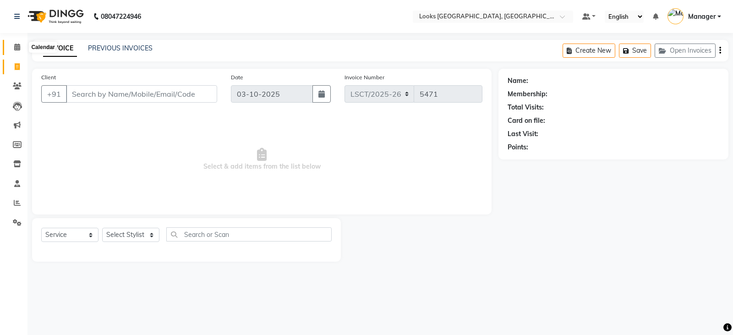
click at [18, 48] on icon at bounding box center [17, 47] width 6 height 7
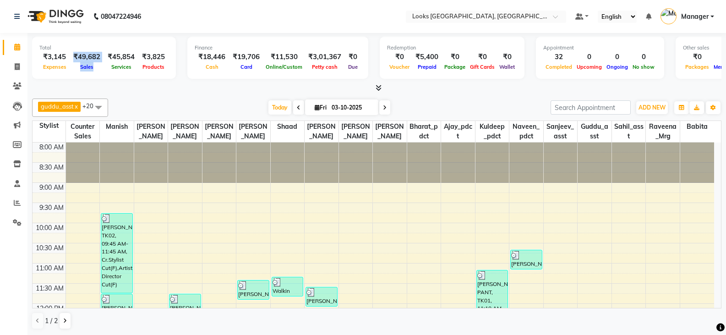
drag, startPoint x: 71, startPoint y: 58, endPoint x: 103, endPoint y: 61, distance: 32.7
click at [103, 61] on div "₹3,145 Expenses ₹49,682 Sales ₹45,854 Services ₹3,825 Products" at bounding box center [103, 62] width 129 height 20
click at [11, 204] on span at bounding box center [17, 203] width 16 height 11
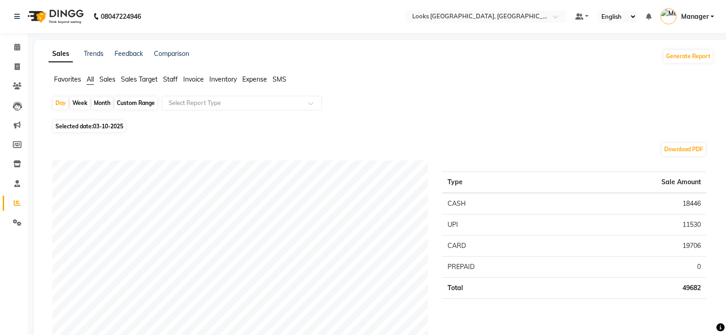
click at [173, 76] on span "Staff" at bounding box center [170, 79] width 15 height 8
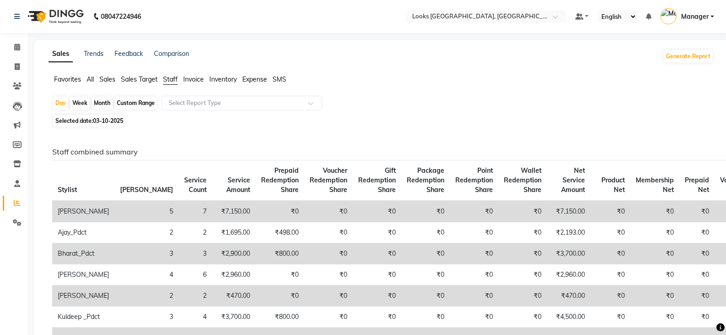
click at [685, 50] on button "Generate Report" at bounding box center [688, 56] width 49 height 13
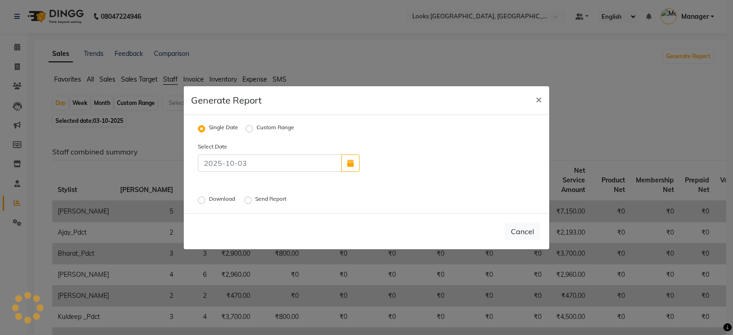
click at [209, 202] on label "Download" at bounding box center [223, 200] width 28 height 11
click at [201, 202] on input "Download" at bounding box center [203, 200] width 6 height 6
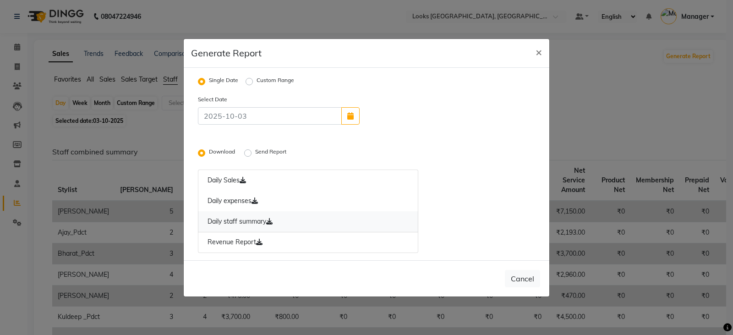
click at [232, 216] on link "Daily staff summary" at bounding box center [308, 221] width 220 height 21
click at [541, 52] on span "×" at bounding box center [539, 52] width 6 height 14
radio input "false"
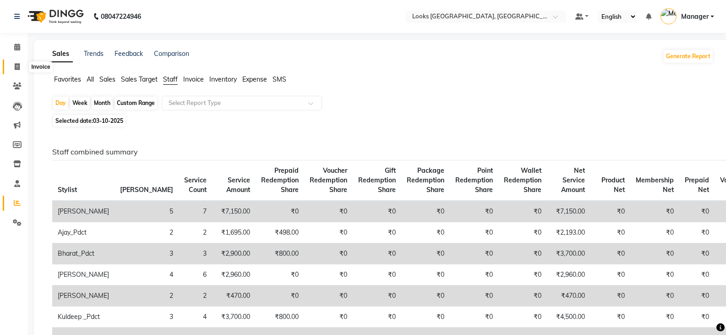
click at [11, 66] on span at bounding box center [17, 67] width 16 height 11
select select "service"
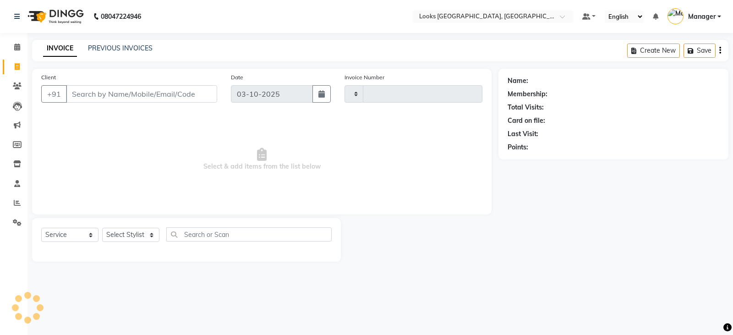
click at [94, 85] on input "Client" at bounding box center [141, 93] width 151 height 17
type input "9"
type input "5471"
type input "98"
select select "8942"
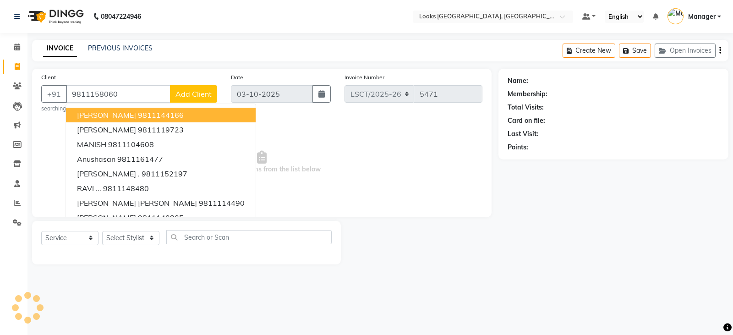
type input "9811158060"
select select "1: Object"
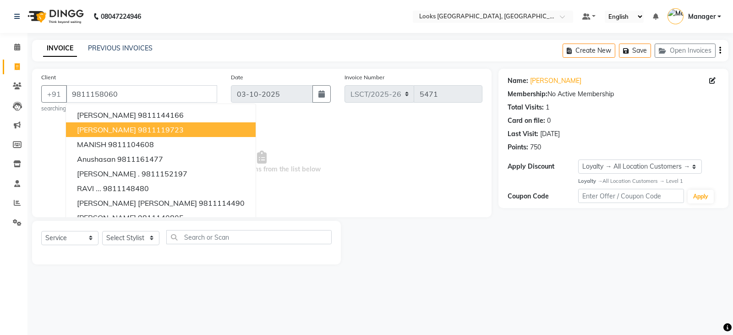
click at [364, 174] on span "Select & add items from the list below" at bounding box center [261, 162] width 441 height 92
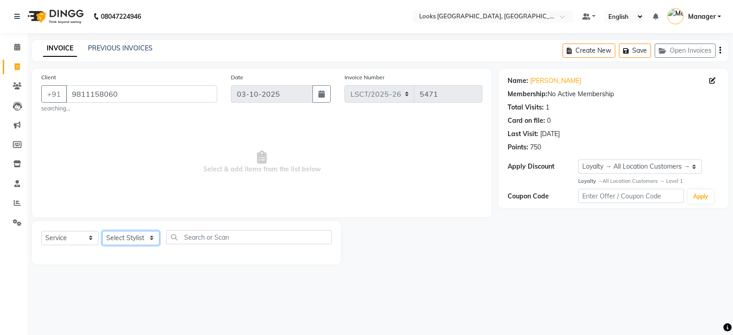
click at [131, 234] on select "Select Stylist [PERSON_NAME] [PERSON_NAME] Counter Sales [PERSON_NAME] guddu_as…" at bounding box center [130, 238] width 57 height 14
click at [102, 231] on select "Select Stylist [PERSON_NAME] [PERSON_NAME] Counter Sales [PERSON_NAME] guddu_as…" at bounding box center [130, 238] width 57 height 14
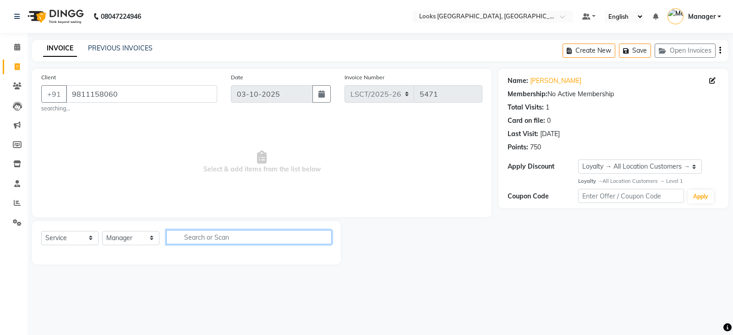
click at [212, 236] on input "text" at bounding box center [248, 237] width 165 height 14
drag, startPoint x: 135, startPoint y: 239, endPoint x: 135, endPoint y: 233, distance: 6.0
click at [135, 239] on select "Select Stylist [PERSON_NAME] [PERSON_NAME] Counter Sales [PERSON_NAME] guddu_as…" at bounding box center [130, 238] width 57 height 14
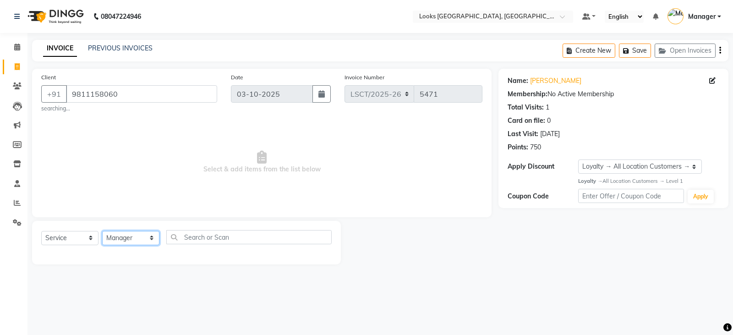
select select "90419"
click at [102, 231] on select "Select Stylist [PERSON_NAME] [PERSON_NAME] Counter Sales [PERSON_NAME] guddu_as…" at bounding box center [130, 238] width 57 height 14
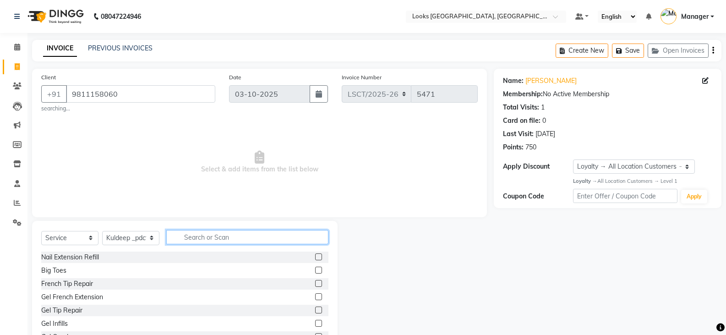
click at [197, 237] on input "text" at bounding box center [247, 237] width 162 height 14
type input "HEAD"
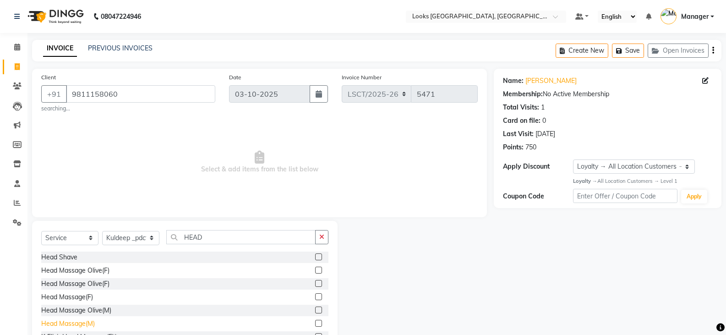
drag, startPoint x: 82, startPoint y: 324, endPoint x: 199, endPoint y: 253, distance: 137.4
click at [82, 323] on div "Head Massage(M)" at bounding box center [68, 324] width 54 height 10
checkbox input "false"
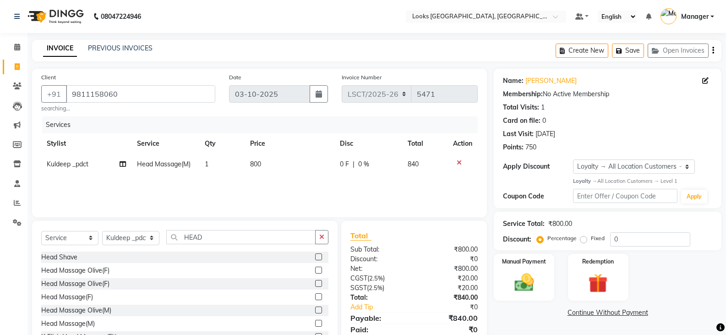
click at [257, 162] on span "800" at bounding box center [255, 164] width 11 height 8
select select "90419"
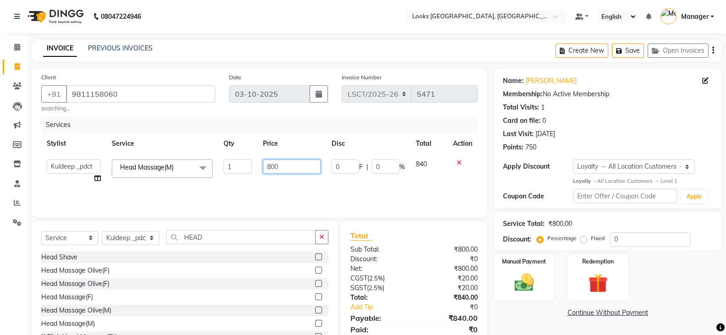
drag, startPoint x: 291, startPoint y: 170, endPoint x: 240, endPoint y: 173, distance: 51.9
click at [240, 173] on tr "Adil Ajay_pdct Babita Bharat_pdct Counter Sales Ezaz guddu_asst Jisha Kuldeep _…" at bounding box center [259, 171] width 437 height 35
type input "750"
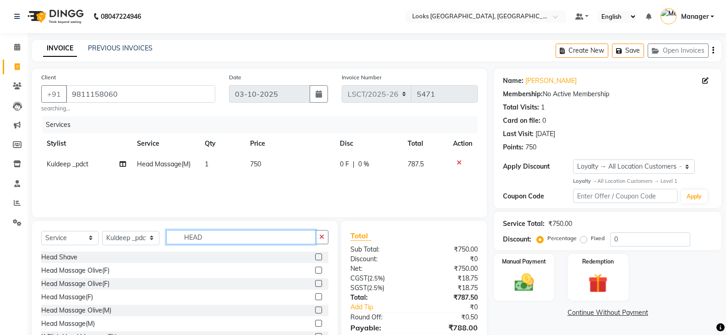
drag, startPoint x: 207, startPoint y: 239, endPoint x: 154, endPoint y: 241, distance: 53.2
click at [154, 241] on div "Select Service Product Membership Package Voucher Prepaid Gift Card Select Styl…" at bounding box center [184, 241] width 287 height 22
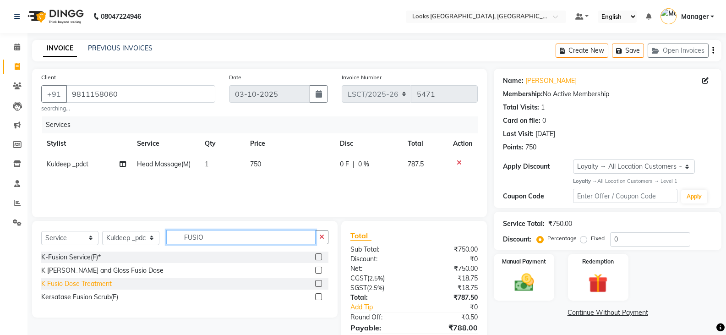
type input "FUSIO"
click at [101, 282] on div "K Fusio Dose Treatment" at bounding box center [76, 284] width 71 height 10
checkbox input "false"
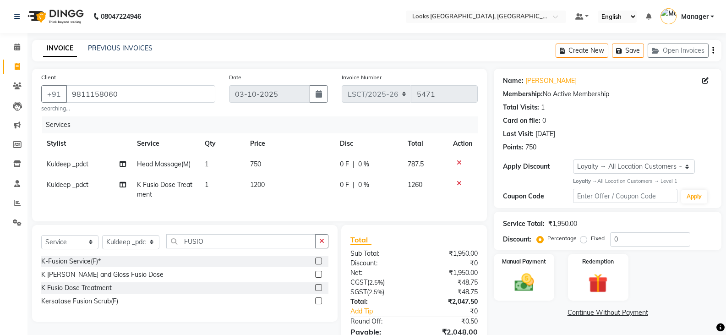
click at [271, 186] on td "1200" at bounding box center [290, 190] width 90 height 30
select select "90419"
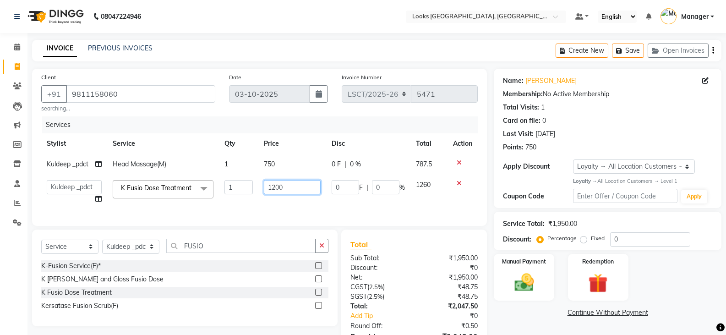
drag, startPoint x: 285, startPoint y: 187, endPoint x: 244, endPoint y: 192, distance: 41.0
click at [244, 192] on tr "Adil Ajay_pdct Babita Bharat_pdct Counter Sales Ezaz guddu_asst Jisha Kuldeep _…" at bounding box center [259, 192] width 437 height 35
type input "2500"
click at [141, 254] on select "Select Stylist [PERSON_NAME] [PERSON_NAME] Counter Sales [PERSON_NAME] guddu_as…" at bounding box center [130, 247] width 57 height 14
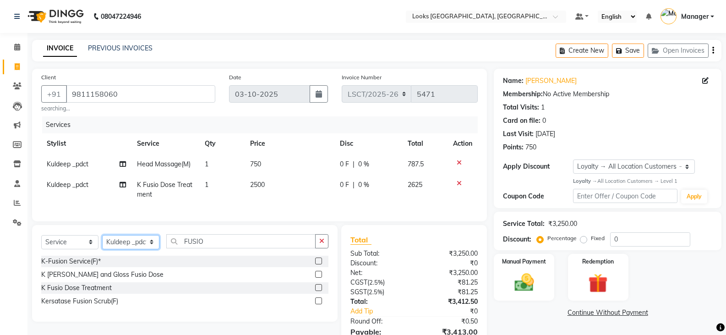
select select "90420"
click at [102, 241] on select "Select Stylist [PERSON_NAME] [PERSON_NAME] Counter Sales [PERSON_NAME] guddu_as…" at bounding box center [130, 242] width 57 height 14
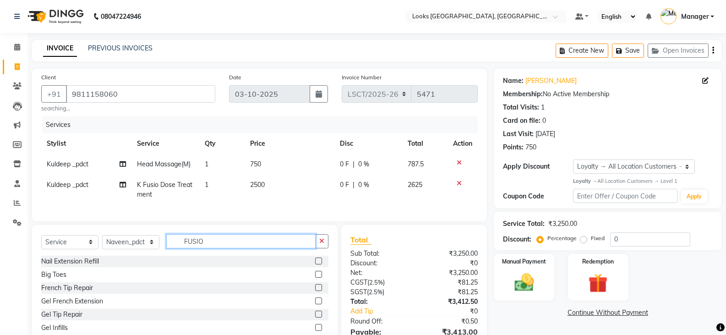
drag, startPoint x: 218, startPoint y: 247, endPoint x: 165, endPoint y: 248, distance: 53.2
click at [165, 248] on div "Select Service Product Membership Package Voucher Prepaid Gift Card Select Styl…" at bounding box center [184, 245] width 287 height 22
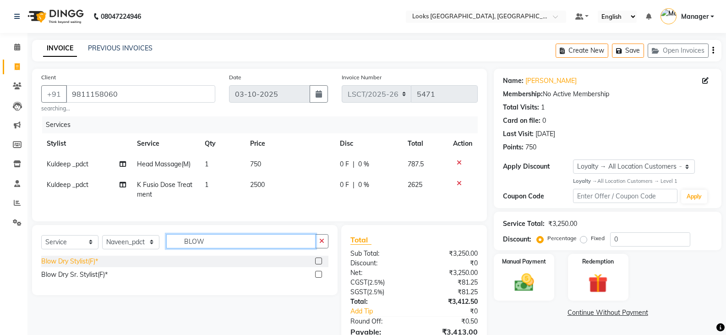
type input "BLOW"
drag, startPoint x: 87, startPoint y: 270, endPoint x: 192, endPoint y: 237, distance: 110.1
click at [86, 266] on div "Blow Dry Stylist(F)*" at bounding box center [69, 262] width 57 height 10
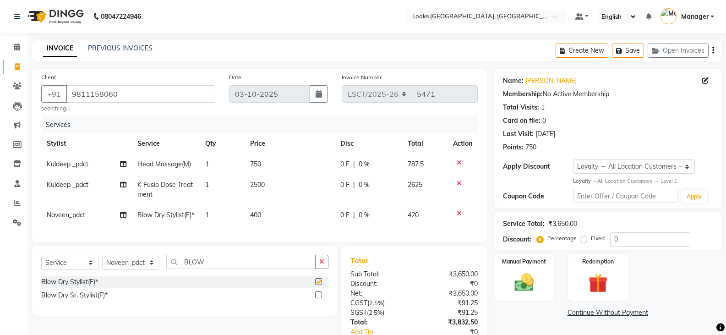
checkbox input "false"
drag, startPoint x: 265, startPoint y: 217, endPoint x: 296, endPoint y: 217, distance: 31.2
click at [273, 217] on td "400" at bounding box center [290, 215] width 90 height 21
select select "90420"
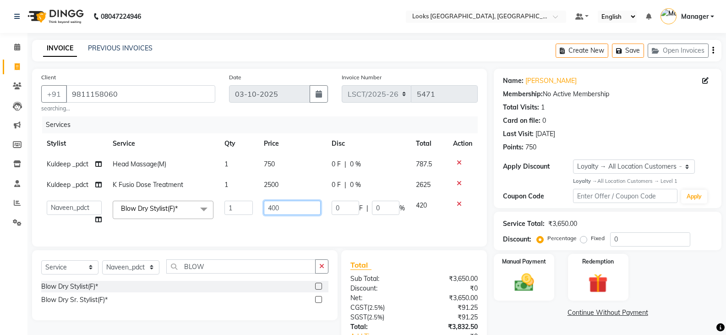
drag, startPoint x: 288, startPoint y: 209, endPoint x: 248, endPoint y: 208, distance: 40.3
click at [248, 208] on tr "Adil Ajay_pdct Babita Bharat_pdct Counter Sales Ezaz guddu_asst Jisha Kuldeep _…" at bounding box center [259, 212] width 437 height 35
type input "700"
click at [678, 294] on div "Manual Payment Redemption" at bounding box center [607, 277] width 241 height 47
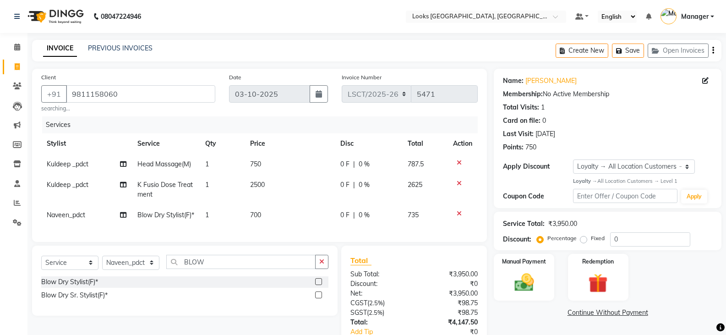
scroll to position [85, 0]
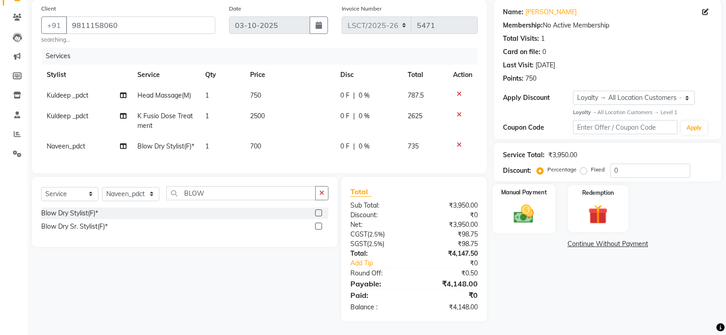
click at [532, 202] on img at bounding box center [524, 213] width 33 height 23
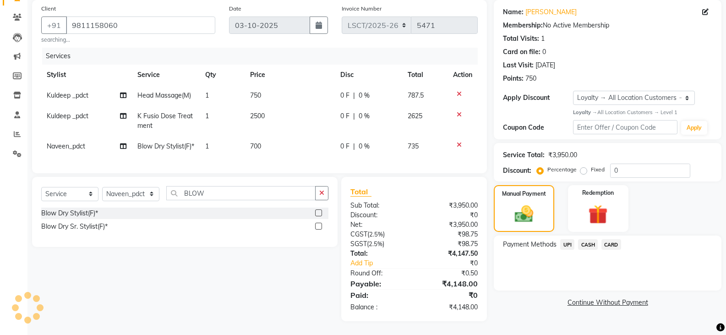
click at [611, 239] on span "CARD" at bounding box center [612, 244] width 20 height 11
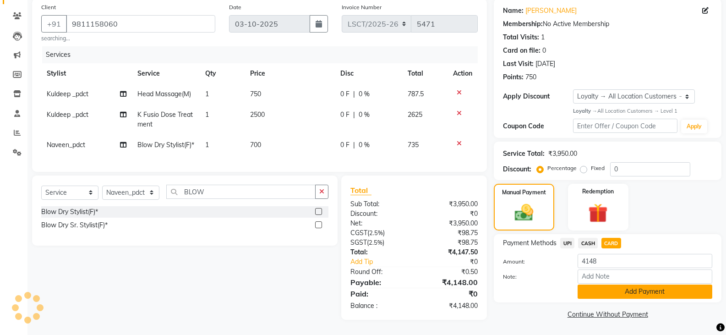
click at [630, 285] on button "Add Payment" at bounding box center [645, 292] width 135 height 14
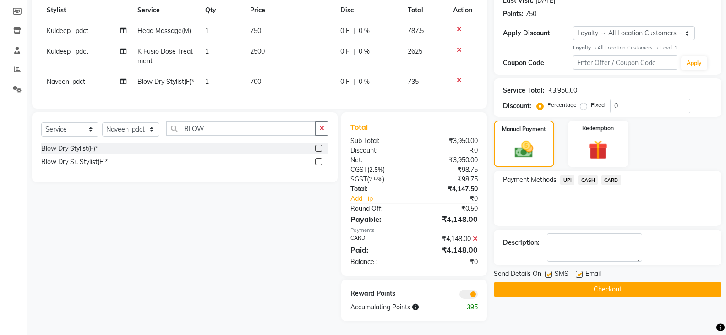
scroll to position [150, 0]
click at [72, 77] on span "Naveen_pdct" at bounding box center [66, 81] width 38 height 8
select select "90420"
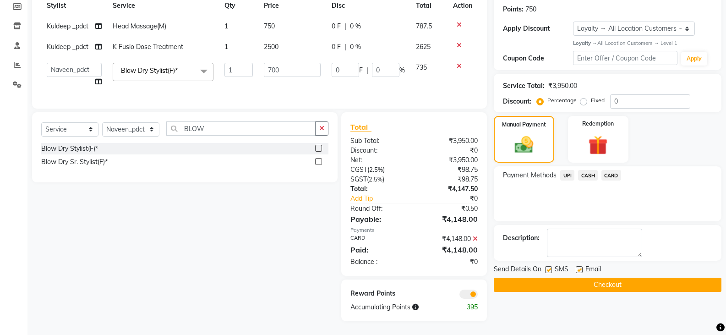
scroll to position [145, 0]
click at [69, 63] on select "[PERSON_NAME] [PERSON_NAME] Counter Sales [PERSON_NAME] guddu_asst [PERSON_NAME…" at bounding box center [74, 70] width 55 height 14
select select "90408"
click at [597, 278] on button "Checkout" at bounding box center [608, 285] width 228 height 14
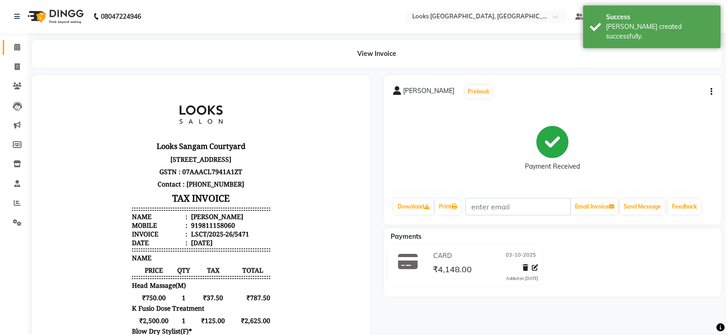
click at [9, 48] on link "Calendar" at bounding box center [14, 47] width 22 height 15
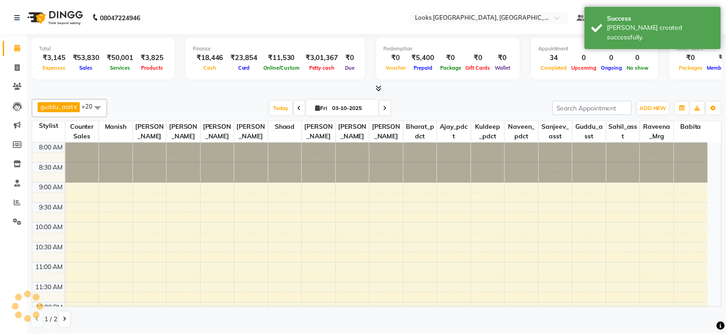
scroll to position [341, 0]
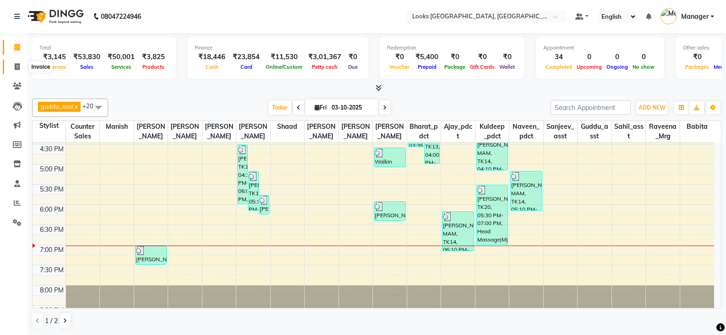
click at [16, 62] on span at bounding box center [17, 67] width 16 height 11
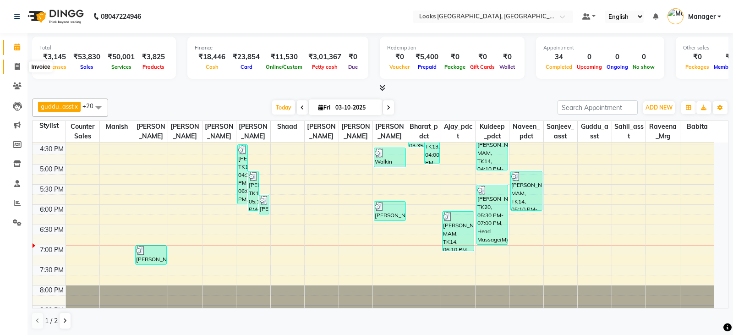
select select "service"
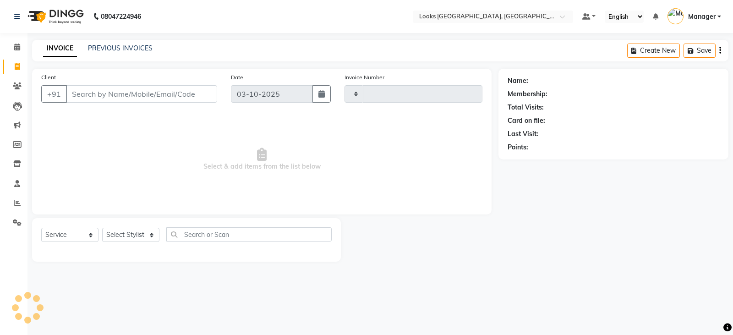
click at [132, 97] on input "Client" at bounding box center [141, 93] width 151 height 17
type input "5472"
select select "8942"
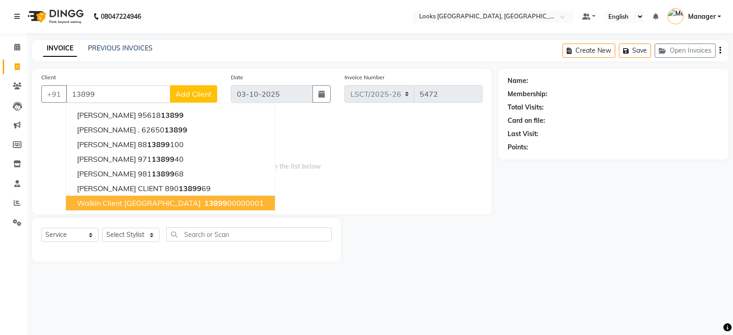
click at [204, 198] on span "13899" at bounding box center [215, 202] width 23 height 9
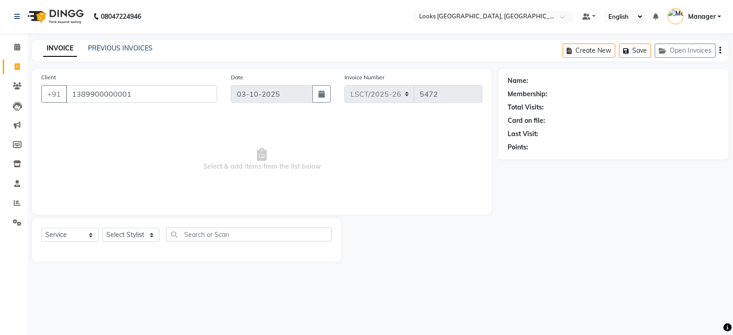
type input "1389900000001"
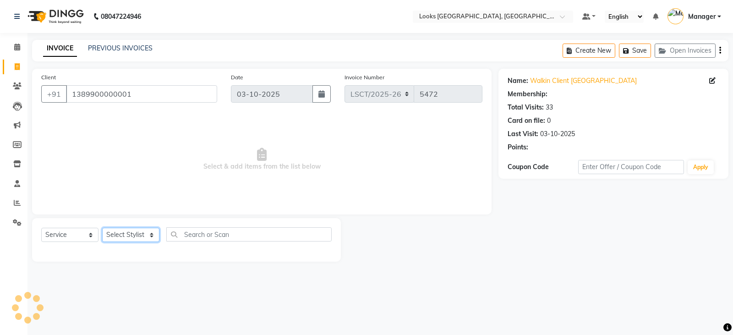
click at [128, 236] on select "Select Stylist [PERSON_NAME] [PERSON_NAME] Counter Sales [PERSON_NAME] guddu_as…" at bounding box center [130, 235] width 57 height 14
select select "1: Object"
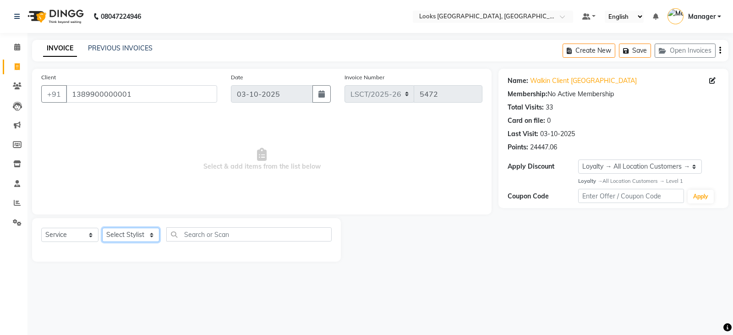
select select "90414"
click at [102, 228] on select "Select Stylist [PERSON_NAME] [PERSON_NAME] Counter Sales [PERSON_NAME] guddu_as…" at bounding box center [130, 235] width 57 height 14
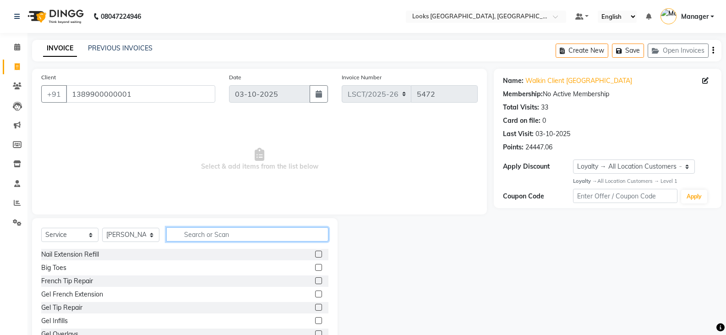
click at [212, 228] on input "text" at bounding box center [247, 234] width 162 height 14
type input "WASH"
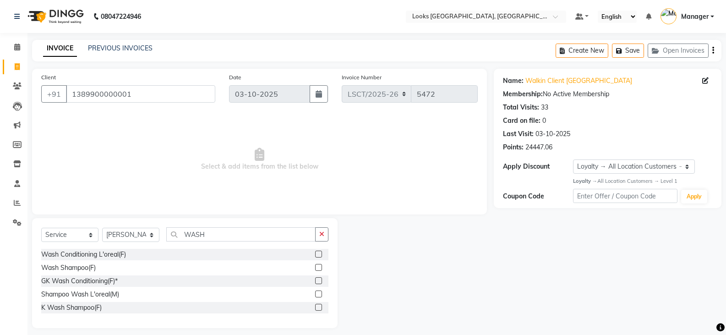
drag, startPoint x: 92, startPoint y: 307, endPoint x: 101, endPoint y: 301, distance: 11.2
click at [92, 308] on div "K Wash Shampoo(F)" at bounding box center [71, 308] width 60 height 10
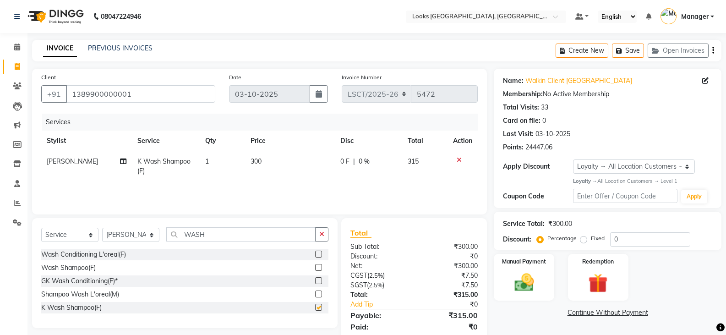
checkbox input "false"
click at [456, 159] on div at bounding box center [462, 160] width 19 height 6
drag, startPoint x: 72, startPoint y: 291, endPoint x: 194, endPoint y: 262, distance: 125.0
click at [74, 291] on div "Shampoo Wash L'oreal(M)" at bounding box center [80, 295] width 78 height 10
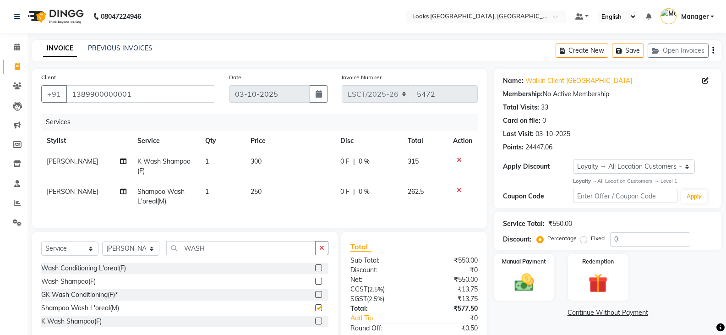
checkbox input "false"
drag, startPoint x: 215, startPoint y: 257, endPoint x: 134, endPoint y: 263, distance: 81.4
click at [134, 263] on div "Select Service Product Membership Package Voucher Prepaid Gift Card Select Styl…" at bounding box center [184, 252] width 287 height 22
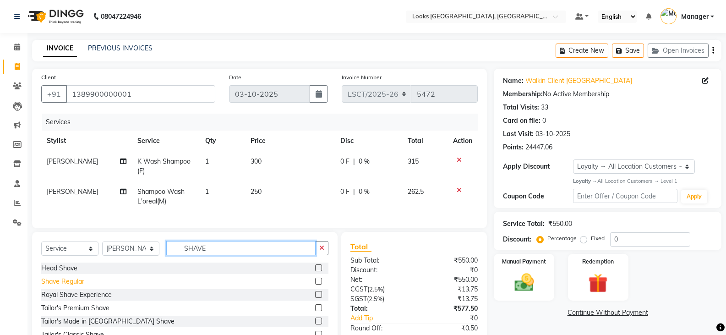
type input "SHAVE"
click at [69, 286] on div "Shave Regular" at bounding box center [62, 282] width 43 height 10
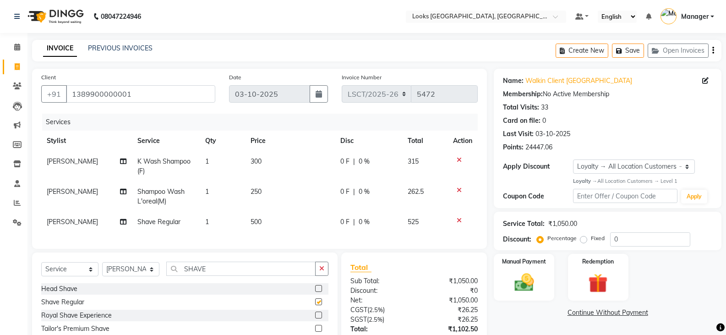
checkbox input "false"
drag, startPoint x: 458, startPoint y: 159, endPoint x: 425, endPoint y: 148, distance: 34.5
click at [458, 159] on icon at bounding box center [459, 160] width 5 height 6
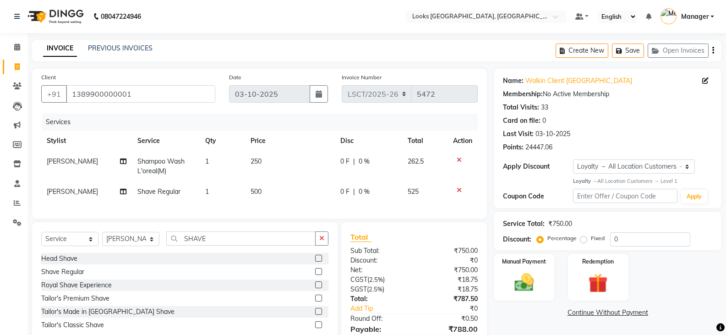
click at [261, 159] on span "250" at bounding box center [256, 161] width 11 height 8
select select "90414"
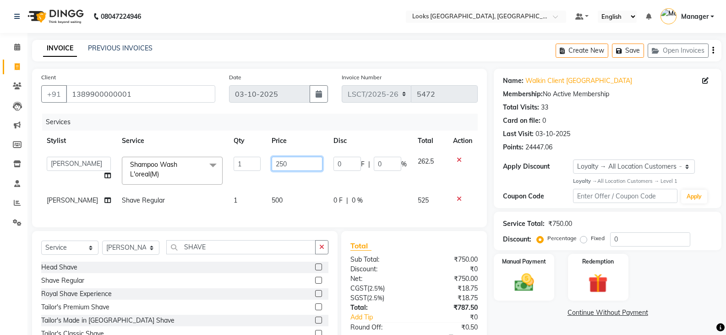
drag, startPoint x: 286, startPoint y: 165, endPoint x: 215, endPoint y: 174, distance: 72.0
click at [215, 174] on tr "Adil Ajay_pdct Babita Bharat_pdct Counter Sales Ezaz guddu_asst Jisha Kuldeep _…" at bounding box center [259, 170] width 437 height 39
type input "300"
click at [670, 272] on div "Manual Payment Redemption" at bounding box center [607, 277] width 241 height 47
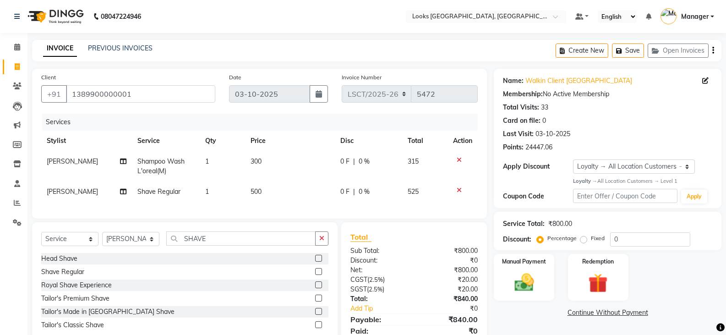
click at [620, 247] on div "Service Total: ₹800.00 Discount: Percentage Fixed 0" at bounding box center [608, 231] width 228 height 38
drag, startPoint x: 626, startPoint y: 242, endPoint x: 569, endPoint y: 242, distance: 57.7
click at [569, 242] on div "Percentage Fixed 0" at bounding box center [615, 239] width 152 height 14
type input "50"
click at [656, 267] on div "Manual Payment Redemption" at bounding box center [607, 277] width 241 height 47
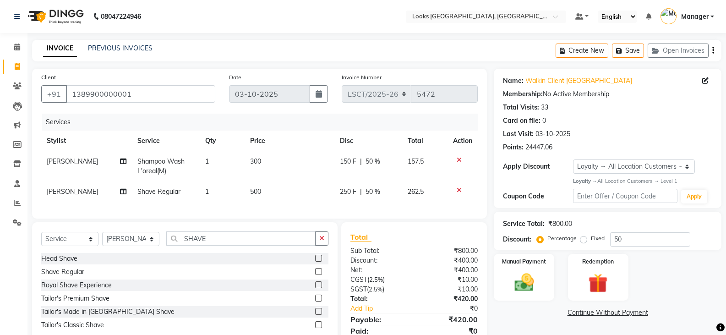
scroll to position [43, 0]
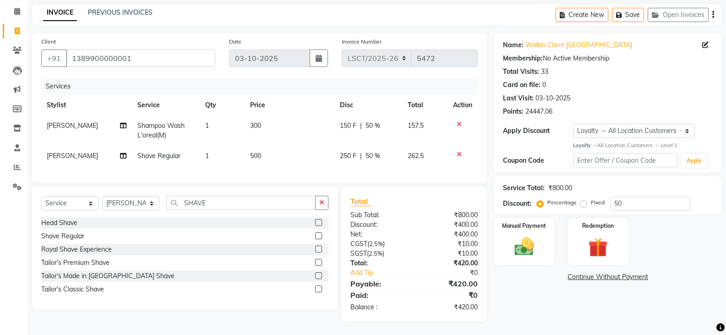
click at [263, 121] on td "300" at bounding box center [290, 130] width 90 height 30
select select "90414"
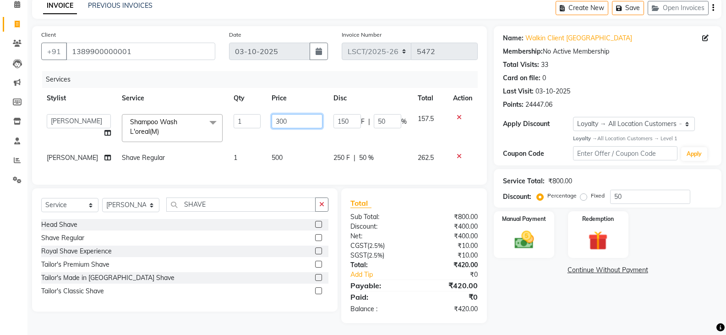
drag, startPoint x: 274, startPoint y: 117, endPoint x: 195, endPoint y: 121, distance: 78.9
click at [195, 121] on tr "Adil Ajay_pdct Babita Bharat_pdct Counter Sales Ezaz guddu_asst Jisha Kuldeep _…" at bounding box center [259, 128] width 437 height 39
type input "450"
click at [553, 292] on div "Name: Walkin Client Sangam Courtyard Membership: No Active Membership Total Vis…" at bounding box center [611, 174] width 235 height 297
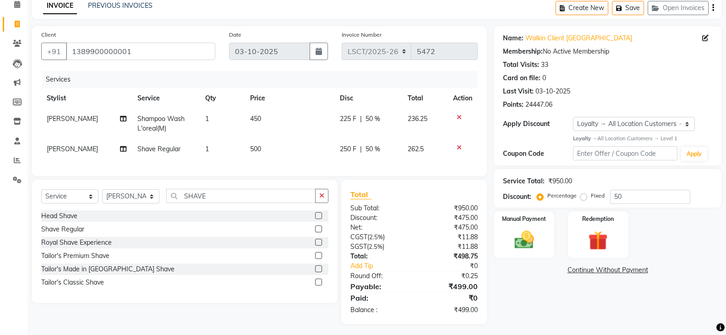
click at [259, 124] on td "450" at bounding box center [290, 124] width 90 height 30
select select "90414"
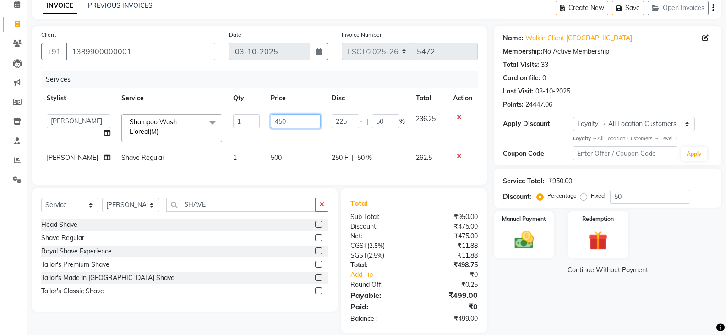
drag, startPoint x: 284, startPoint y: 124, endPoint x: 243, endPoint y: 128, distance: 40.5
click at [243, 128] on tr "Adil Ajay_pdct Babita Bharat_pdct Counter Sales Ezaz guddu_asst Jisha Kuldeep _…" at bounding box center [259, 128] width 437 height 39
type input "350"
click at [628, 306] on div "Name: Walkin Client Sangam Courtyard Membership: No Active Membership Total Vis…" at bounding box center [611, 179] width 235 height 307
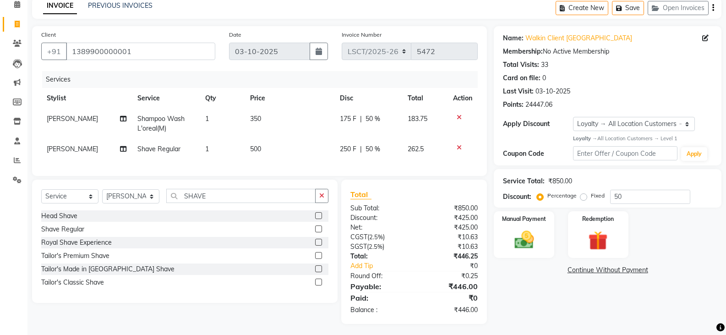
click at [262, 120] on td "350" at bounding box center [290, 124] width 90 height 30
select select "90414"
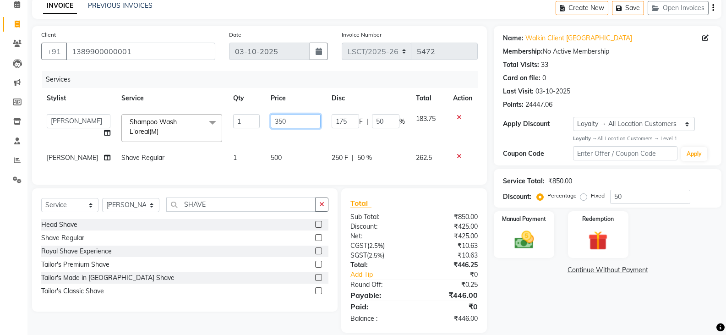
drag, startPoint x: 265, startPoint y: 118, endPoint x: 254, endPoint y: 118, distance: 10.5
click at [254, 118] on tr "Adil Ajay_pdct Babita Bharat_pdct Counter Sales Ezaz guddu_asst Jisha Kuldeep _…" at bounding box center [259, 128] width 437 height 39
type input "400"
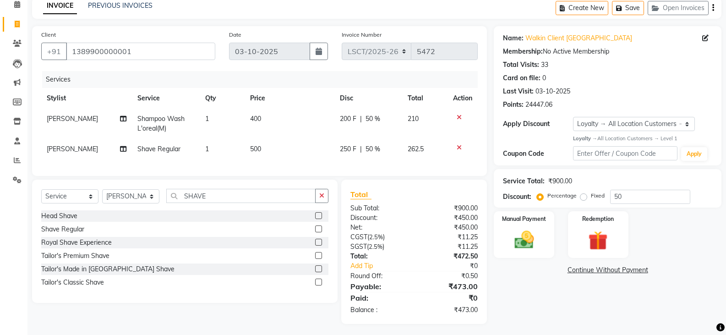
click at [593, 312] on div "Name: Walkin Client Sangam Courtyard Membership: No Active Membership Total Vis…" at bounding box center [611, 175] width 235 height 298
click at [531, 246] on img at bounding box center [524, 239] width 33 height 23
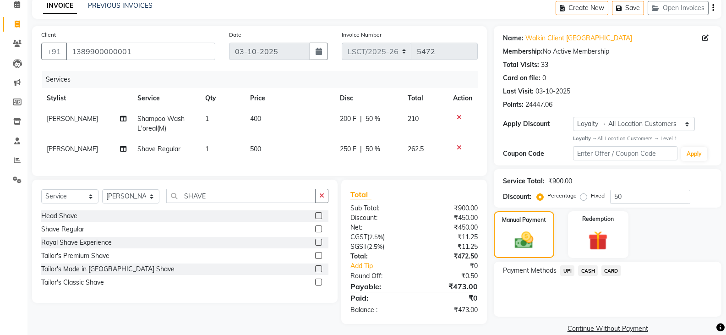
click at [570, 270] on span "UPI" at bounding box center [567, 270] width 14 height 11
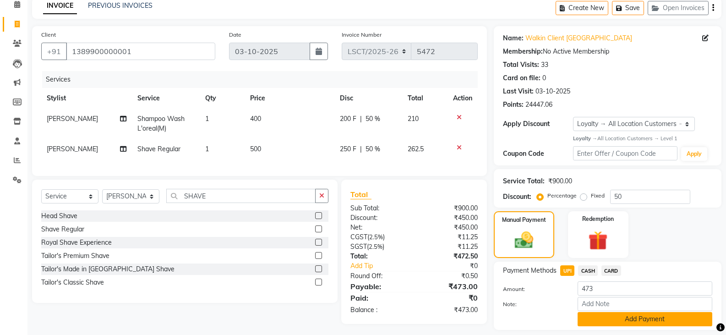
click at [601, 317] on button "Add Payment" at bounding box center [645, 319] width 135 height 14
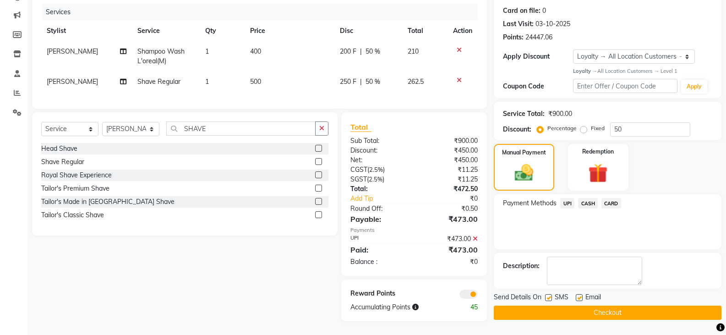
scroll to position [117, 0]
click at [593, 306] on button "Checkout" at bounding box center [608, 313] width 228 height 14
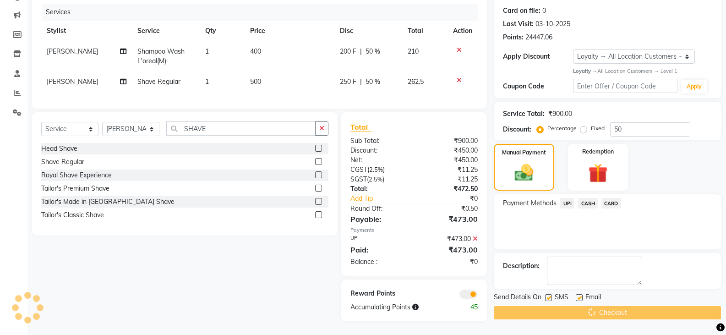
scroll to position [0, 0]
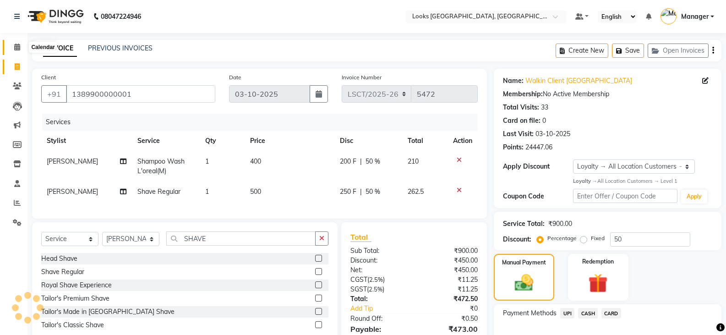
drag, startPoint x: 16, startPoint y: 49, endPoint x: 448, endPoint y: 52, distance: 431.7
click at [16, 49] on icon at bounding box center [17, 47] width 6 height 7
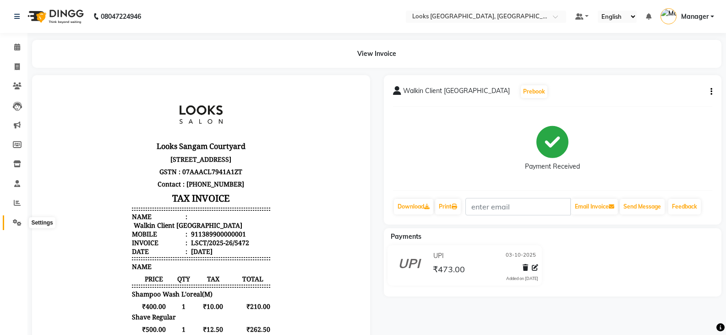
click at [20, 224] on icon at bounding box center [17, 222] width 9 height 7
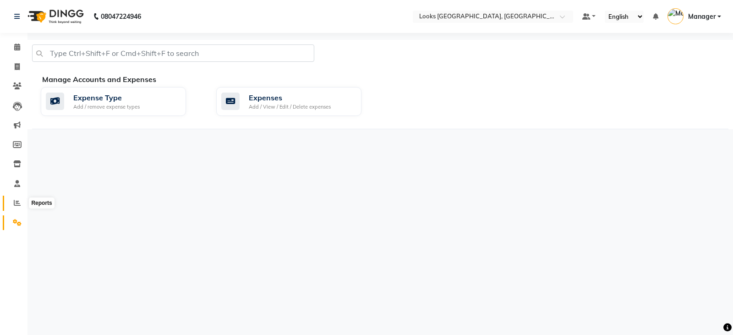
click at [16, 200] on icon at bounding box center [17, 202] width 7 height 7
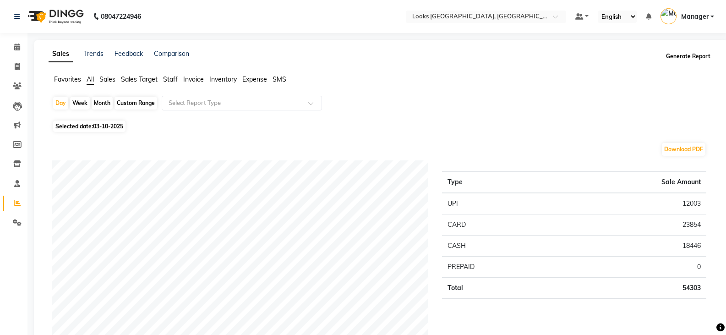
click at [685, 58] on button "Generate Report" at bounding box center [688, 56] width 49 height 13
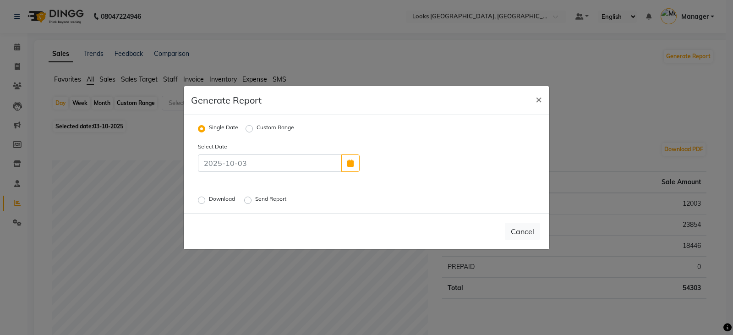
click at [209, 201] on label "Download" at bounding box center [223, 200] width 28 height 11
click at [200, 201] on input "Download" at bounding box center [203, 200] width 6 height 6
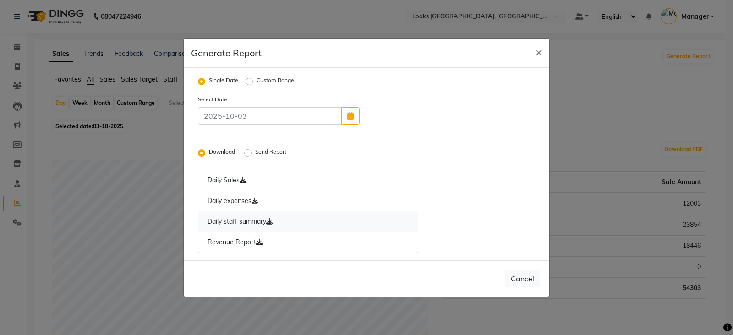
click at [227, 224] on link "Daily staff summary" at bounding box center [308, 221] width 220 height 21
click at [539, 51] on span "×" at bounding box center [539, 52] width 6 height 14
radio input "false"
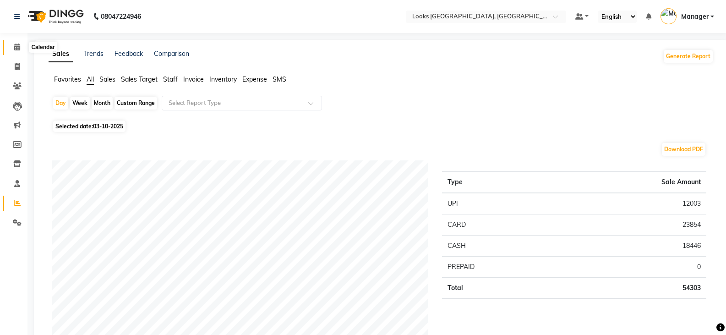
click at [17, 50] on span at bounding box center [17, 47] width 16 height 11
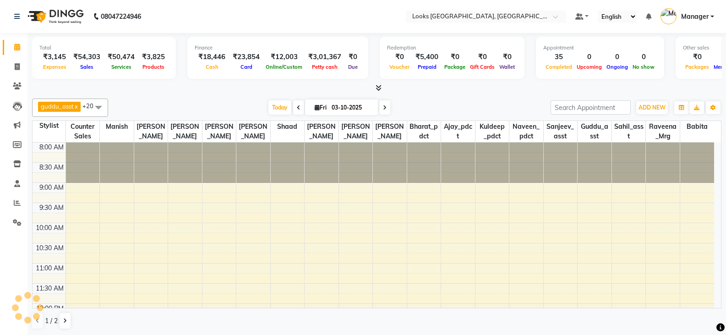
scroll to position [341, 0]
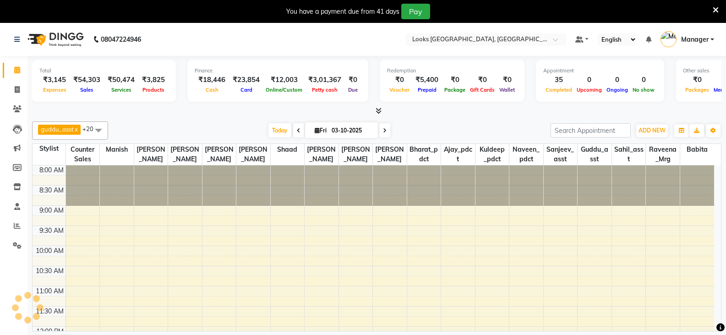
select select "en"
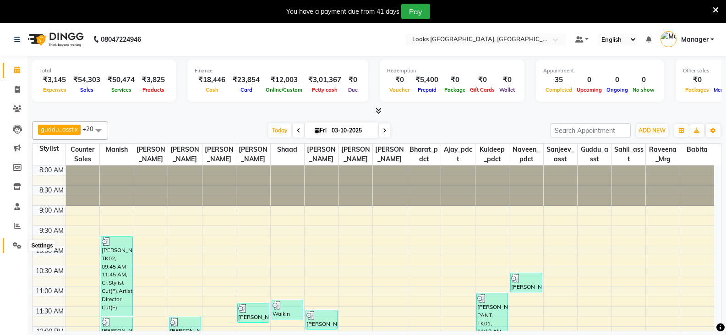
drag, startPoint x: 18, startPoint y: 246, endPoint x: 139, endPoint y: 180, distance: 137.4
click at [18, 246] on icon at bounding box center [17, 245] width 9 height 7
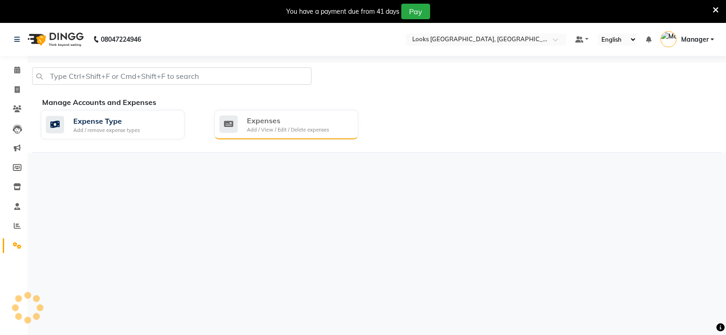
click at [284, 126] on div "Add / View / Edit / Delete expenses" at bounding box center [288, 130] width 82 height 8
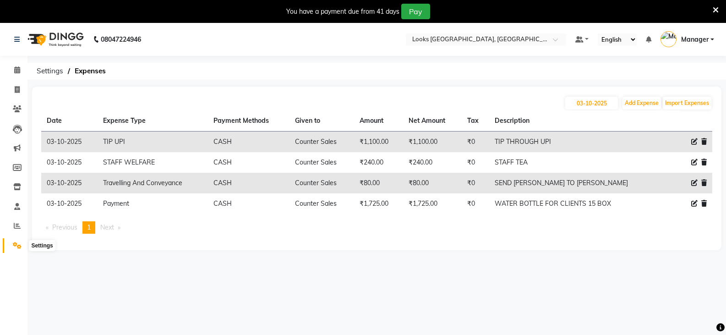
click at [17, 245] on icon at bounding box center [17, 245] width 9 height 7
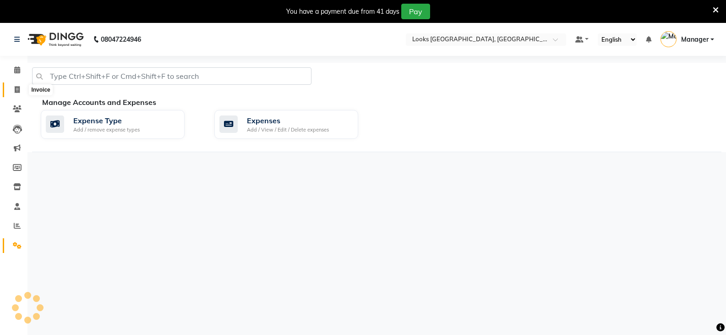
click at [16, 89] on icon at bounding box center [17, 89] width 5 height 7
select select "service"
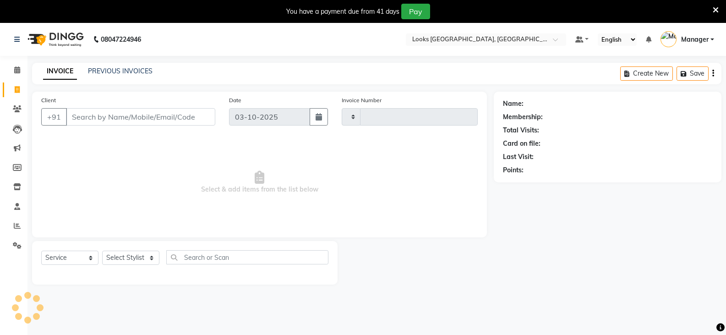
type input "5473"
select select "8942"
click at [132, 67] on link "PREVIOUS INVOICES" at bounding box center [120, 71] width 65 height 8
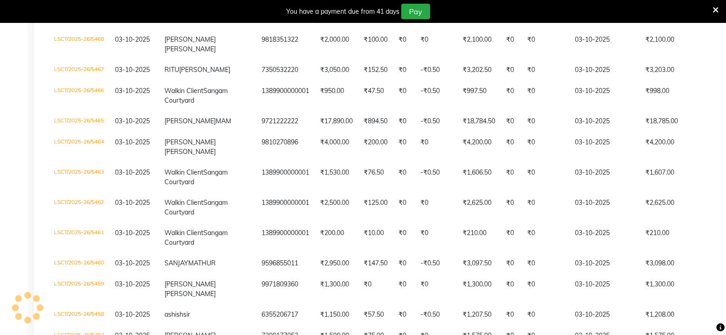
scroll to position [275, 0]
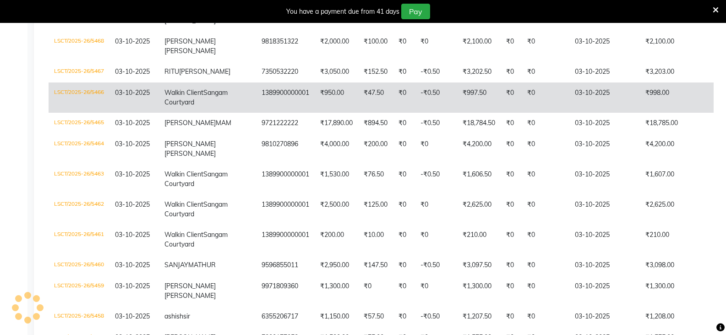
drag, startPoint x: 718, startPoint y: 7, endPoint x: 665, endPoint y: 114, distance: 119.1
click at [718, 14] on span at bounding box center [716, 10] width 6 height 10
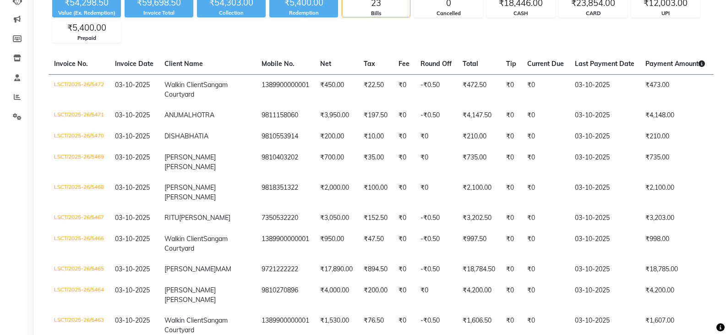
scroll to position [46, 0]
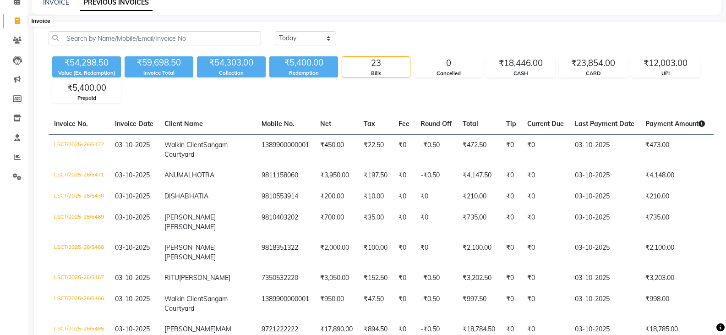
click at [16, 21] on icon at bounding box center [17, 20] width 5 height 7
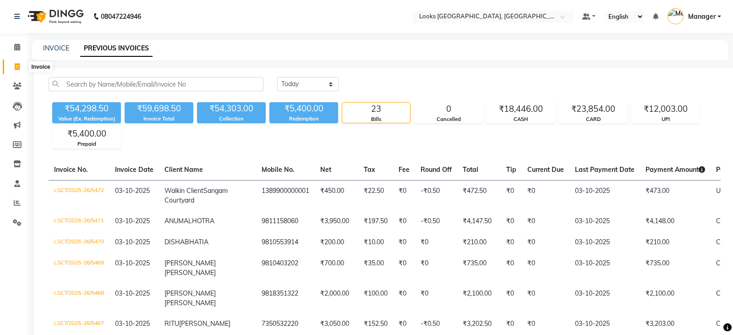
select select "service"
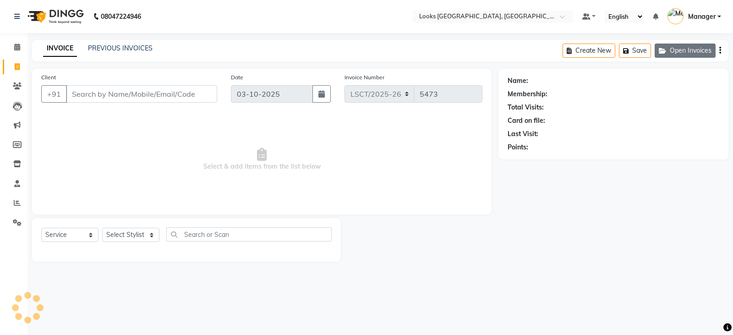
click at [669, 56] on button "Open Invoices" at bounding box center [685, 51] width 61 height 14
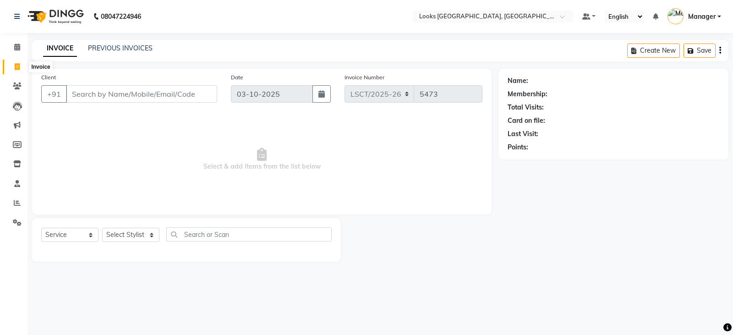
click at [16, 65] on icon at bounding box center [17, 66] width 5 height 7
select select "service"
type input "5473"
select select "8942"
click at [19, 42] on span at bounding box center [17, 47] width 16 height 11
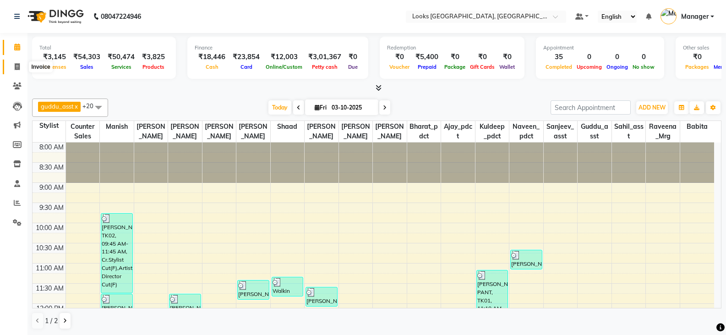
click at [15, 66] on icon at bounding box center [17, 66] width 5 height 7
select select "service"
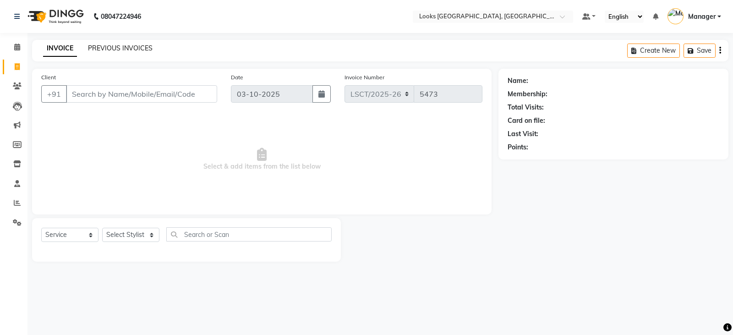
click at [115, 47] on link "PREVIOUS INVOICES" at bounding box center [120, 48] width 65 height 8
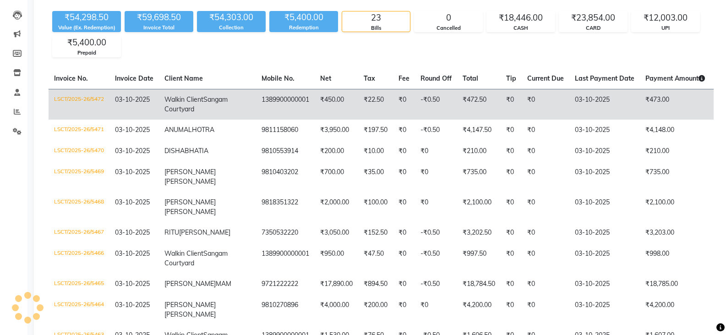
scroll to position [92, 0]
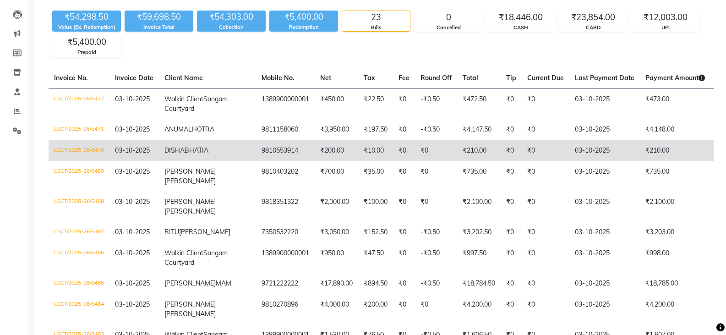
click at [59, 161] on td "LSCT/2025-26/5470" at bounding box center [79, 150] width 61 height 21
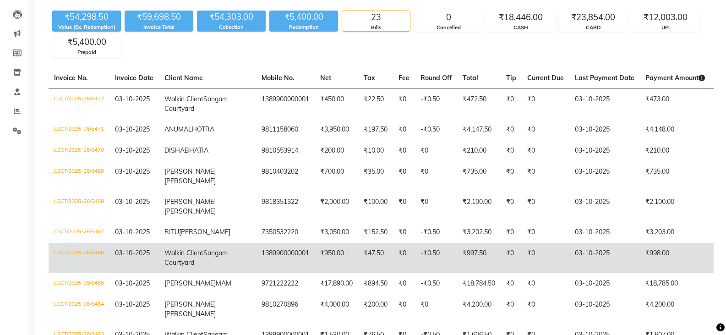
scroll to position [0, 0]
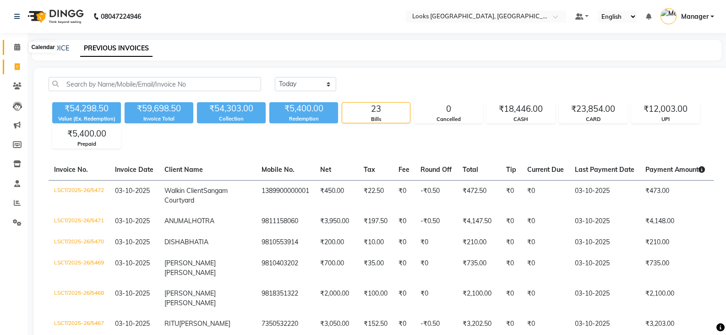
click at [18, 47] on icon at bounding box center [17, 47] width 6 height 7
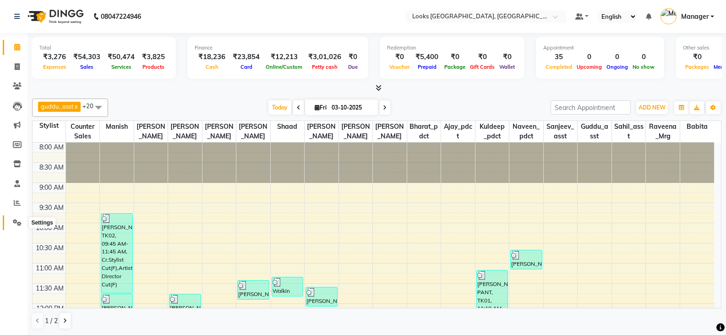
drag, startPoint x: 14, startPoint y: 227, endPoint x: 18, endPoint y: 214, distance: 13.0
click at [13, 227] on span at bounding box center [17, 223] width 16 height 11
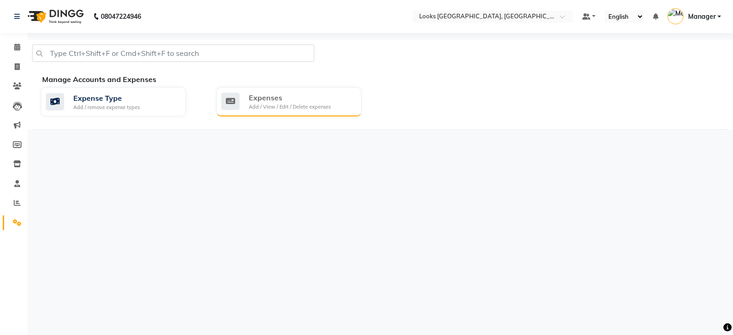
click at [308, 107] on div "Add / View / Edit / Delete expenses" at bounding box center [290, 107] width 82 height 8
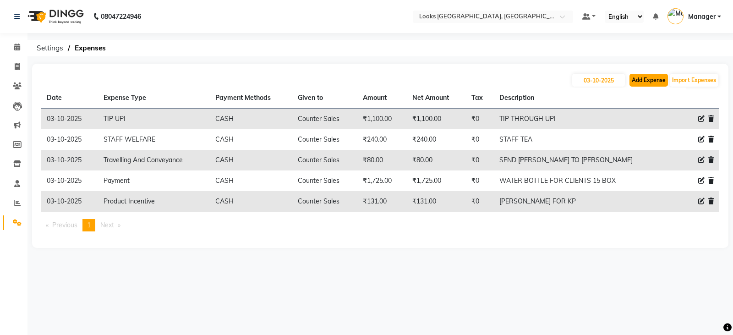
click at [655, 79] on button "Add Expense" at bounding box center [649, 80] width 38 height 13
select select "1"
select select "8113"
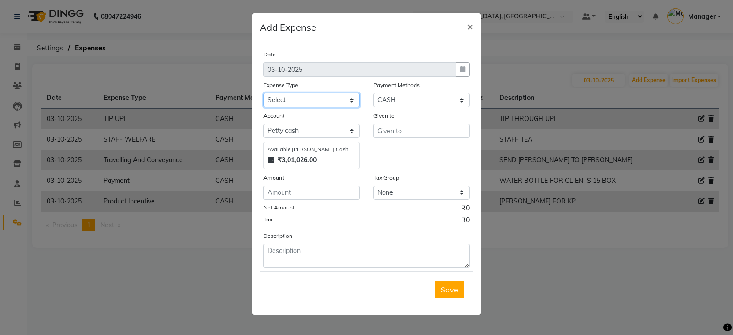
click at [278, 102] on select "Select Accommodation Aesthetics Bank Deposit BLINKIT Cash Handover Client Refun…" at bounding box center [311, 100] width 96 height 14
select select "23750"
click at [263, 93] on select "Select Accommodation Aesthetics Bank Deposit BLINKIT Cash Handover Client Refun…" at bounding box center [311, 100] width 96 height 14
click at [408, 130] on input "text" at bounding box center [421, 131] width 96 height 14
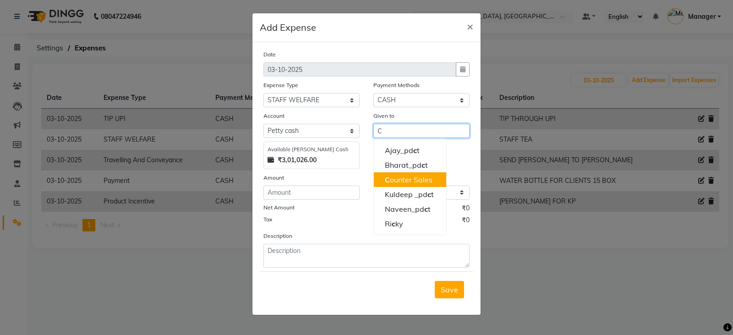
click at [412, 183] on ngb-highlight "C ounter Sales" at bounding box center [409, 179] width 48 height 9
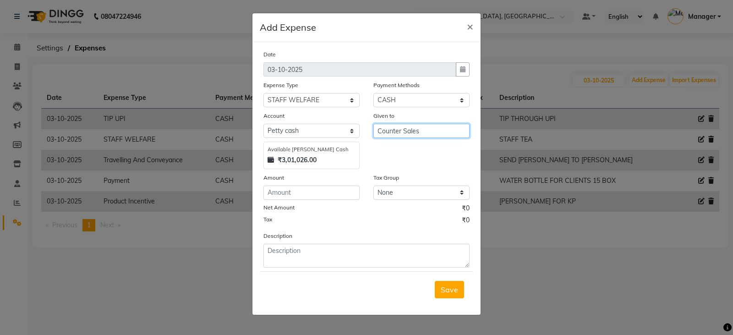
type input "Counter Sales"
click at [333, 197] on input "number" at bounding box center [311, 193] width 96 height 14
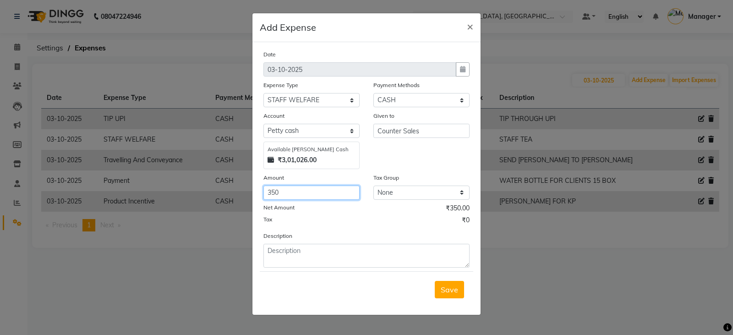
type input "350"
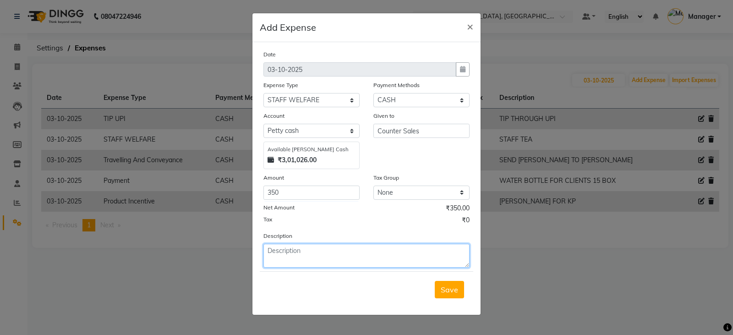
click at [298, 250] on textarea at bounding box center [366, 256] width 206 height 24
type textarea "ADIL DAILY INCENTIVE"
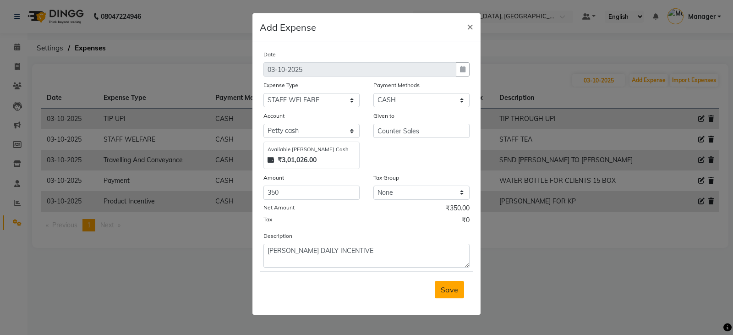
click at [439, 291] on button "Save" at bounding box center [449, 289] width 29 height 17
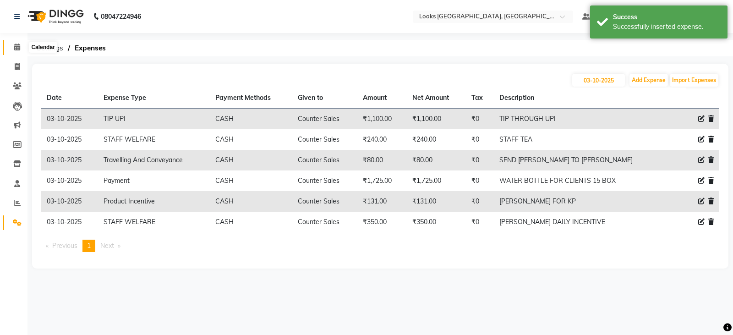
click at [19, 47] on icon at bounding box center [17, 47] width 6 height 7
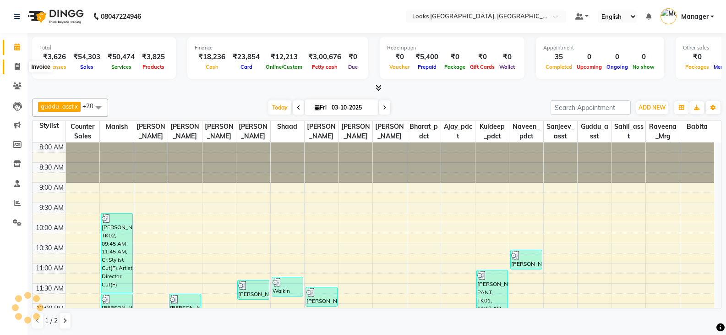
click at [15, 66] on icon at bounding box center [17, 66] width 5 height 7
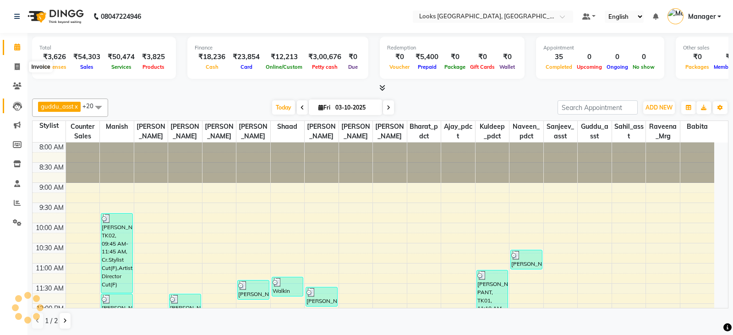
select select "service"
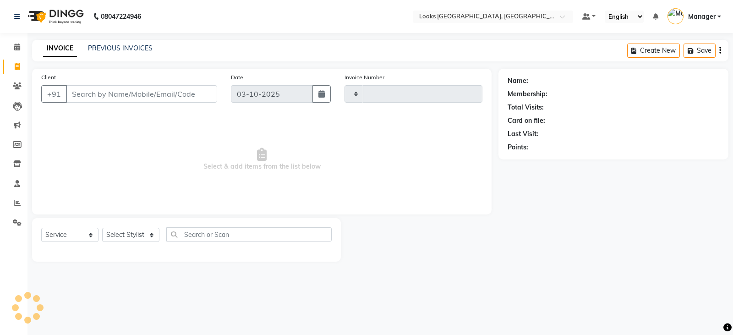
type input "5473"
select select "8942"
click at [127, 47] on link "PREVIOUS INVOICES" at bounding box center [120, 48] width 65 height 8
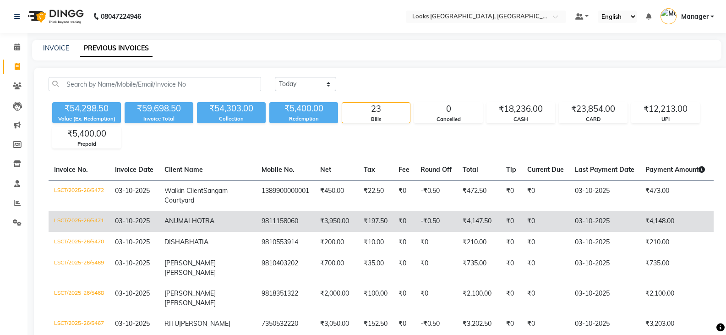
click at [77, 232] on td "LSCT/2025-26/5471" at bounding box center [79, 221] width 61 height 21
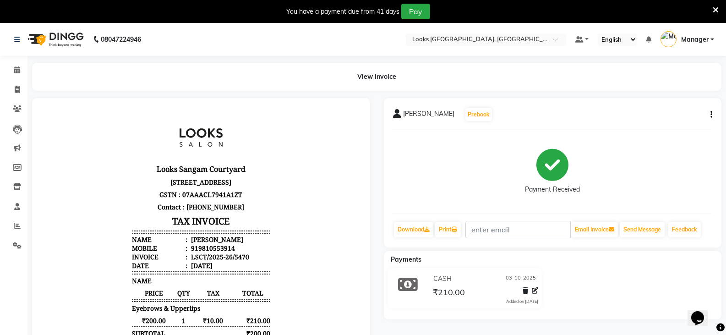
click at [710, 110] on button "button" at bounding box center [709, 115] width 5 height 10
click at [536, 291] on icon at bounding box center [535, 290] width 6 height 6
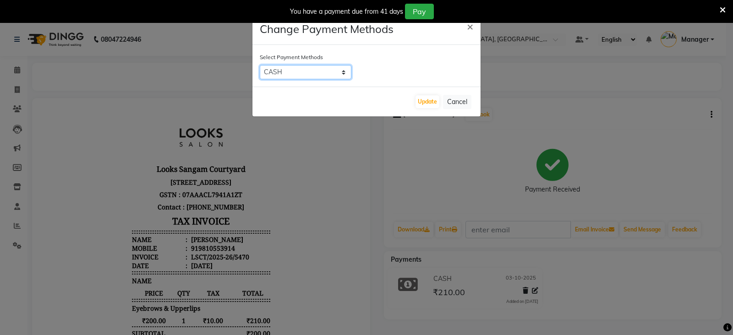
click at [323, 69] on select "UPI CASH CARD" at bounding box center [306, 72] width 92 height 14
select select "8"
click at [260, 65] on select "UPI CASH CARD" at bounding box center [306, 72] width 92 height 14
click at [428, 104] on button "Update" at bounding box center [428, 101] width 24 height 13
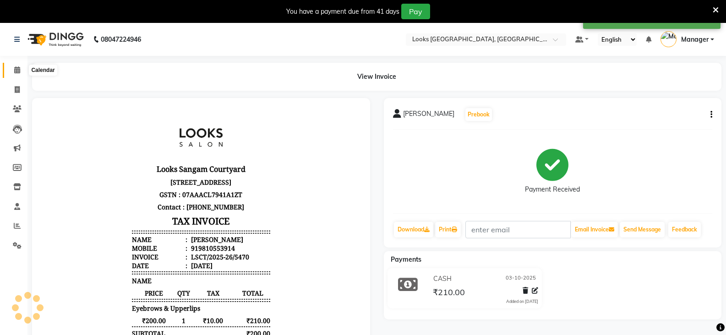
click at [21, 66] on span at bounding box center [17, 70] width 16 height 11
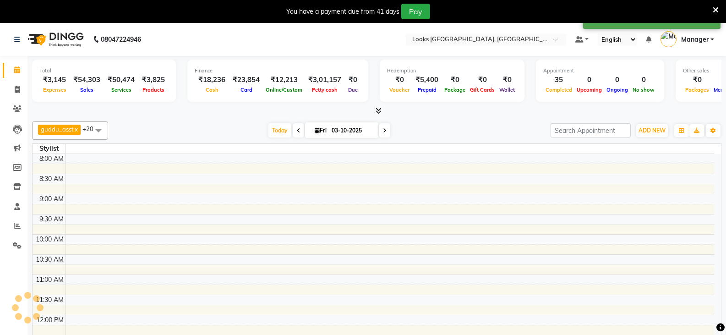
scroll to position [341, 0]
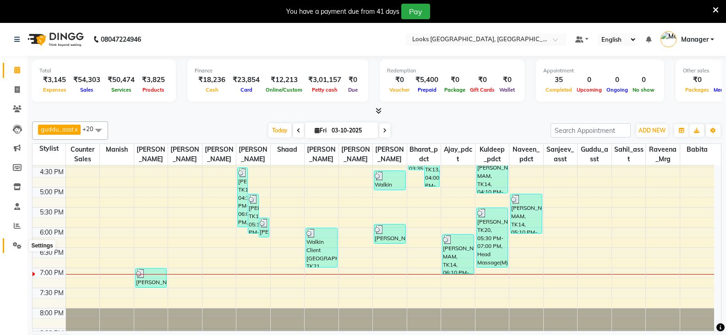
click at [16, 246] on icon at bounding box center [17, 245] width 9 height 7
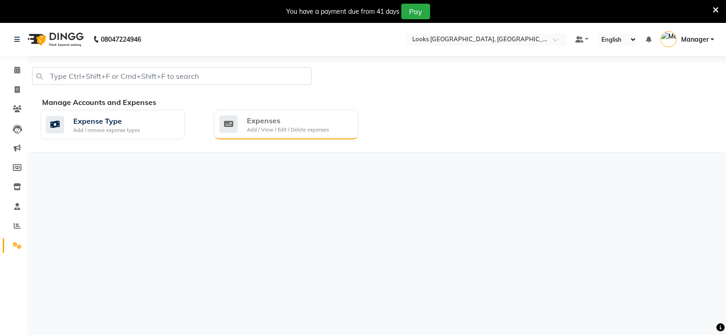
click at [334, 121] on div "Expenses Add / View / Edit / Delete expenses" at bounding box center [285, 124] width 132 height 19
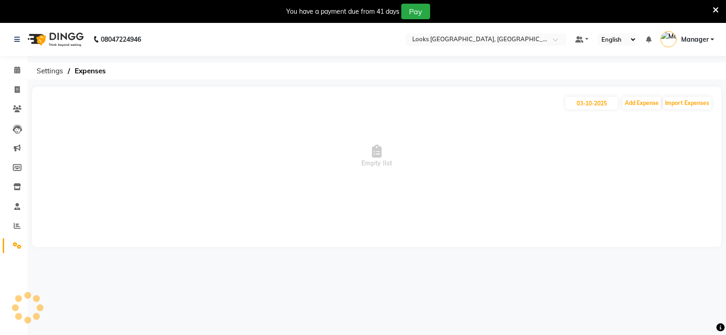
click at [642, 110] on div "03-10-2025 Add Expense Import Expenses" at bounding box center [376, 103] width 671 height 15
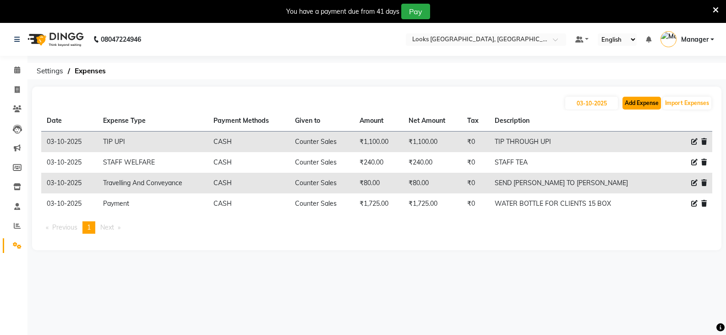
click at [638, 104] on button "Add Expense" at bounding box center [642, 103] width 38 height 13
select select "1"
select select "8113"
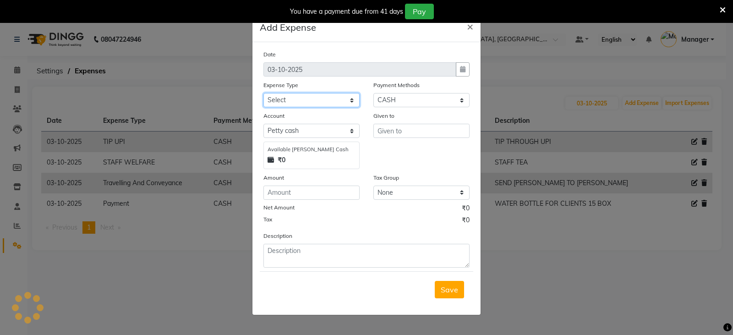
click at [289, 97] on select "Select Accommodation Aesthetics Bank Deposit BLINKIT Cash Handover Client Refun…" at bounding box center [311, 100] width 96 height 14
select select "24888"
click at [263, 93] on select "Select Accommodation Aesthetics Bank Deposit BLINKIT Cash Handover Client Refun…" at bounding box center [311, 100] width 96 height 14
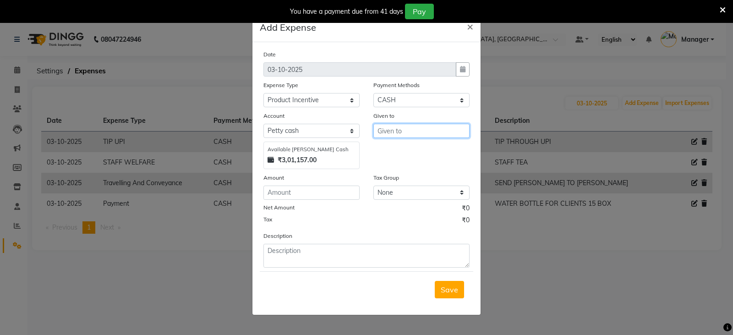
click at [391, 133] on input "text" at bounding box center [421, 131] width 96 height 14
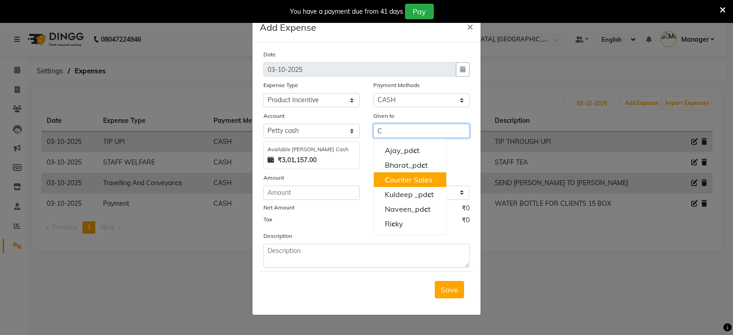
drag, startPoint x: 404, startPoint y: 178, endPoint x: 279, endPoint y: 199, distance: 127.2
click at [398, 178] on ngb-highlight "C ounter Sales" at bounding box center [409, 179] width 48 height 9
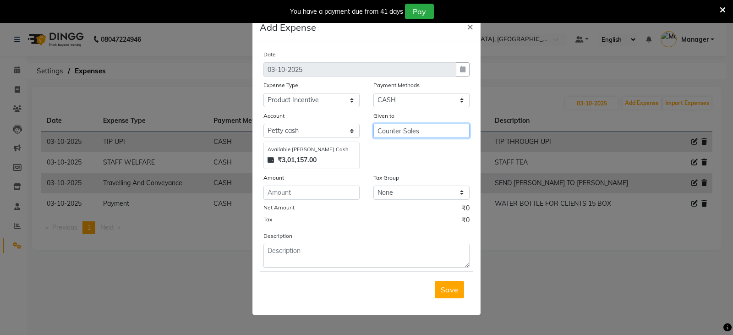
type input "Counter Sales"
click at [279, 196] on input "number" at bounding box center [311, 193] width 96 height 14
type input "131"
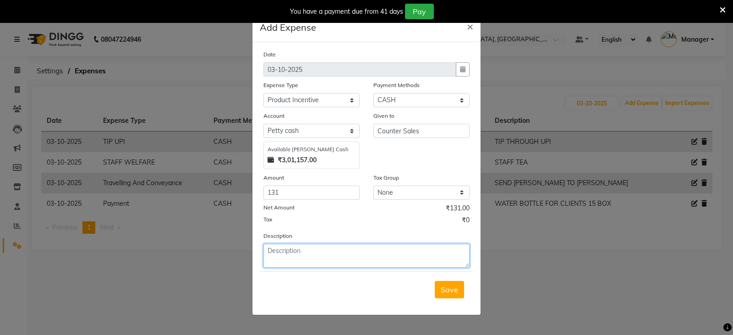
click at [335, 255] on textarea at bounding box center [366, 256] width 206 height 24
type textarea "RAVEENA FOR KP"
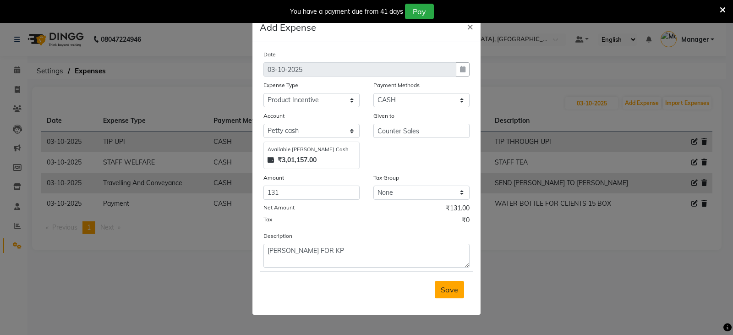
click at [448, 288] on span "Save" at bounding box center [449, 289] width 17 height 9
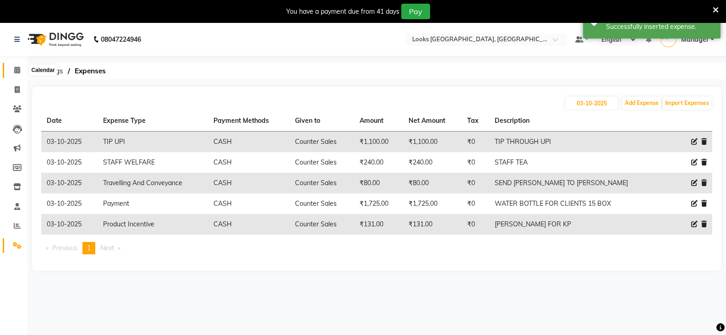
click at [22, 69] on span at bounding box center [17, 70] width 16 height 11
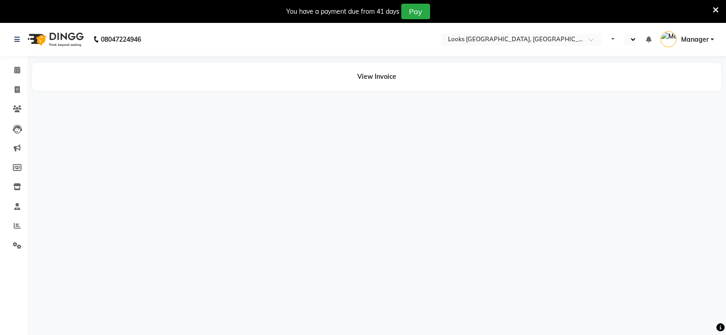
select select "en"
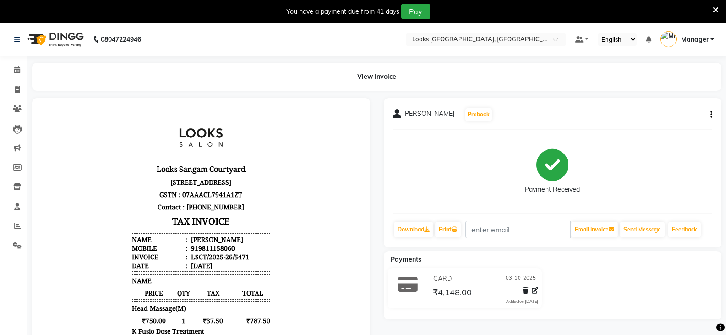
click at [216, 213] on p "Contact : [PHONE_NUMBER]" at bounding box center [201, 207] width 138 height 12
drag, startPoint x: 216, startPoint y: 224, endPoint x: 295, endPoint y: 180, distance: 90.9
click at [295, 180] on body "Looks Sangam Courtyard Shop No-6, 1st Floor, Sangam Courtyard, Major Somnath Ma…" at bounding box center [201, 312] width 313 height 402
click at [211, 252] on div "919811158060" at bounding box center [212, 248] width 46 height 9
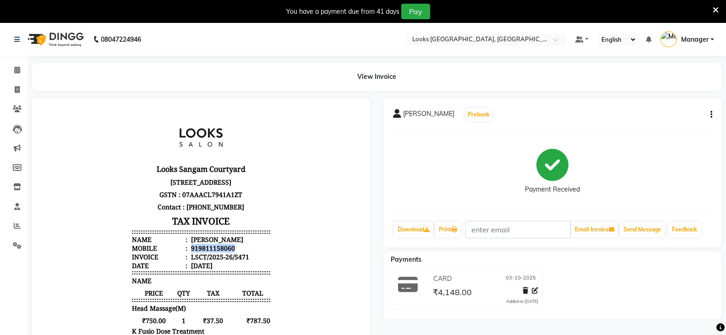
click at [211, 252] on div "919811158060" at bounding box center [212, 248] width 46 height 9
copy div "919811158060"
click at [15, 90] on icon at bounding box center [17, 89] width 5 height 7
select select "service"
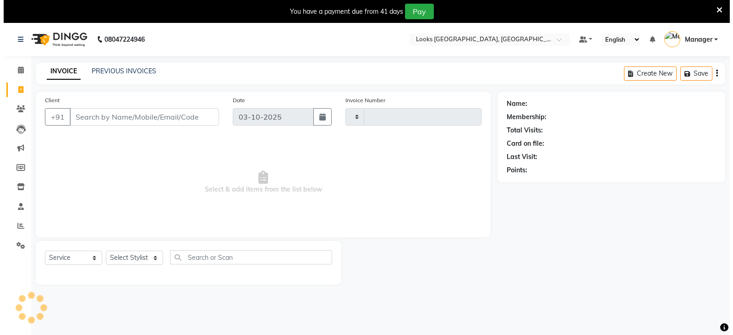
scroll to position [23, 0]
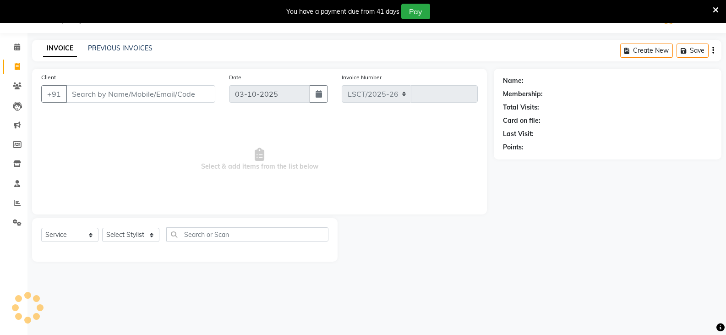
select select "8942"
type input "5473"
click at [137, 234] on select "Select Stylist [PERSON_NAME] [PERSON_NAME] Counter Sales [PERSON_NAME] guddu_as…" at bounding box center [130, 235] width 57 height 14
click at [235, 165] on span "Select & add items from the list below" at bounding box center [259, 160] width 437 height 92
click at [144, 96] on input "Client" at bounding box center [140, 93] width 149 height 17
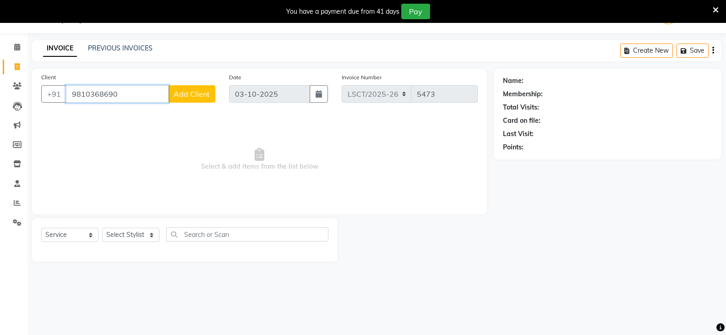
type input "9810368690"
click at [175, 91] on span "Add Client" at bounding box center [192, 93] width 36 height 9
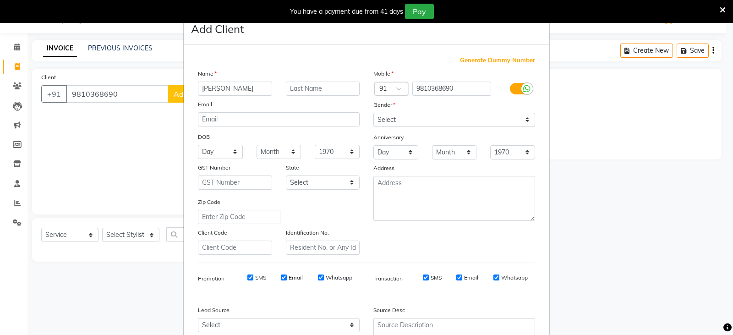
type input "DAMINI"
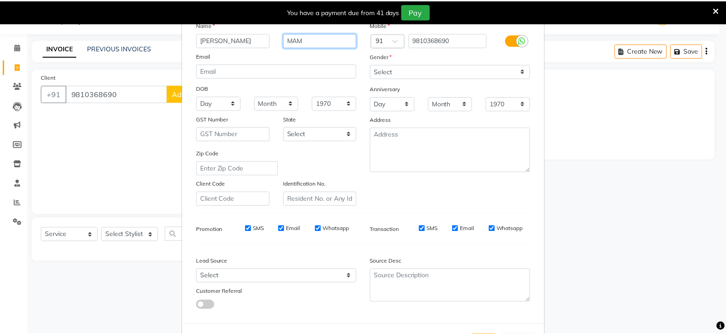
scroll to position [88, 0]
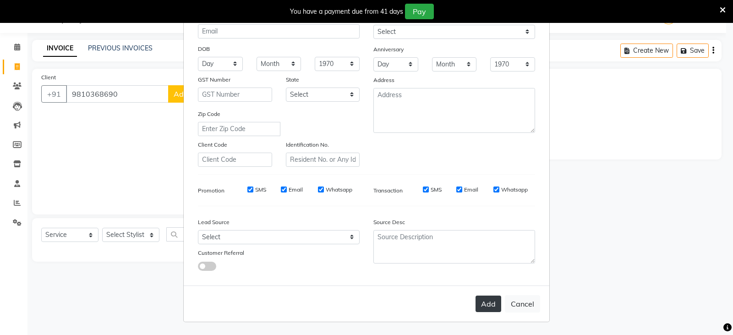
type input "MAM"
click at [476, 302] on button "Add" at bounding box center [489, 304] width 26 height 16
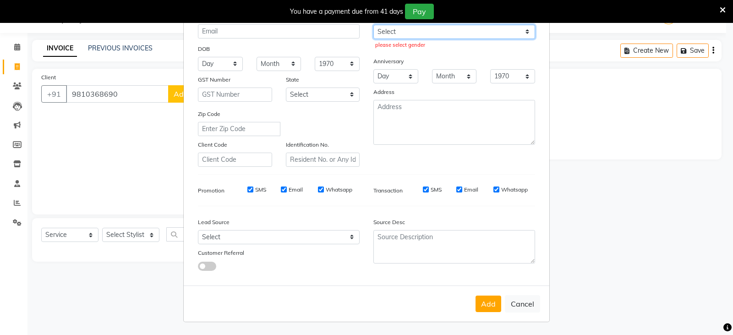
click at [409, 33] on select "Select [DEMOGRAPHIC_DATA] [DEMOGRAPHIC_DATA] Other Prefer Not To Say" at bounding box center [454, 32] width 162 height 14
select select "[DEMOGRAPHIC_DATA]"
click at [373, 25] on select "Select [DEMOGRAPHIC_DATA] [DEMOGRAPHIC_DATA] Other Prefer Not To Say" at bounding box center [454, 32] width 162 height 14
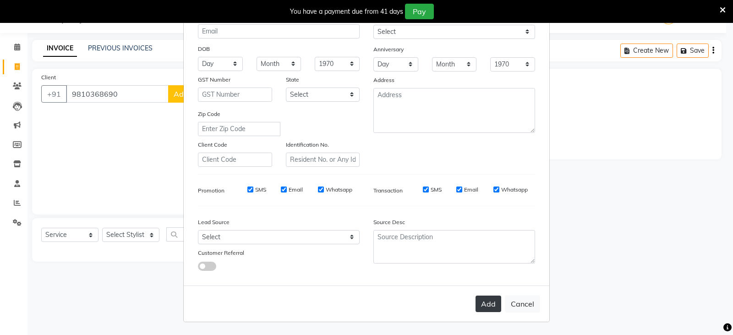
click at [488, 301] on button "Add" at bounding box center [489, 304] width 26 height 16
select select
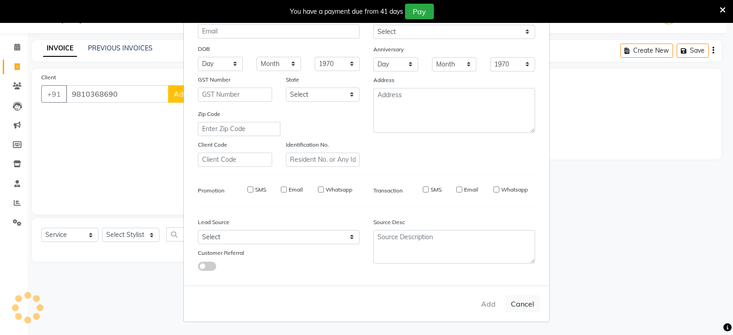
select select
checkbox input "false"
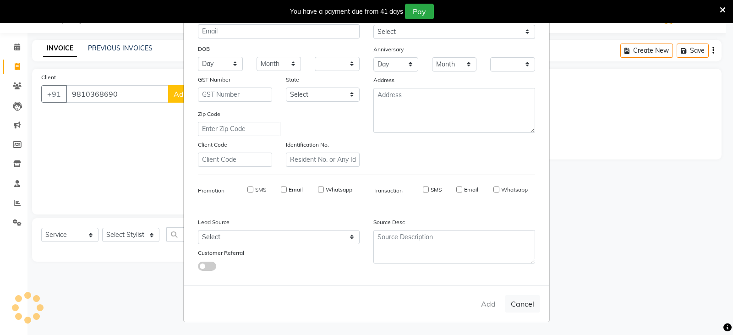
checkbox input "false"
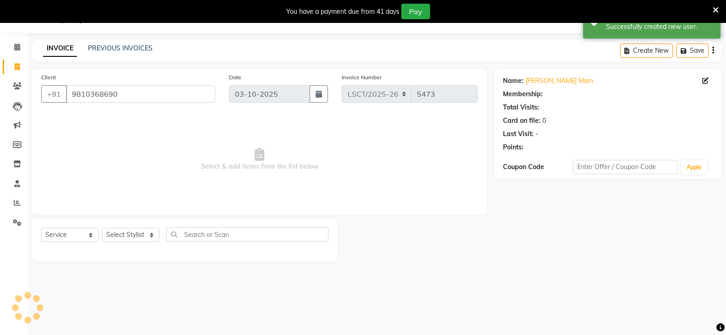
select select "1: Object"
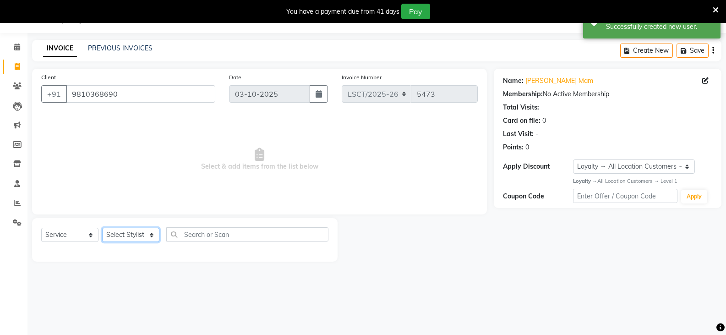
click at [125, 233] on select "Select Stylist [PERSON_NAME] [PERSON_NAME] Counter Sales [PERSON_NAME] guddu_as…" at bounding box center [130, 235] width 57 height 14
select select "90415"
click at [102, 228] on select "Select Stylist [PERSON_NAME] [PERSON_NAME] Counter Sales [PERSON_NAME] guddu_as…" at bounding box center [130, 235] width 57 height 14
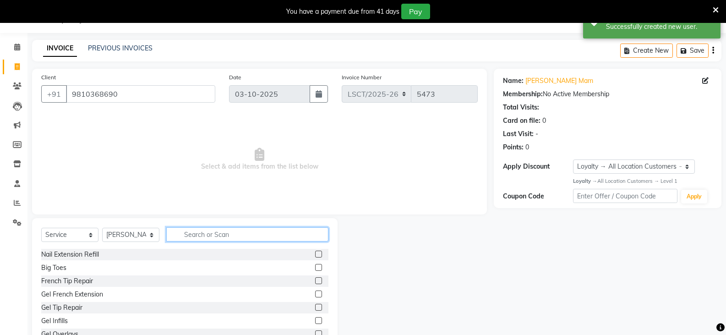
click at [192, 236] on input "text" at bounding box center [247, 234] width 162 height 14
type input "EYE"
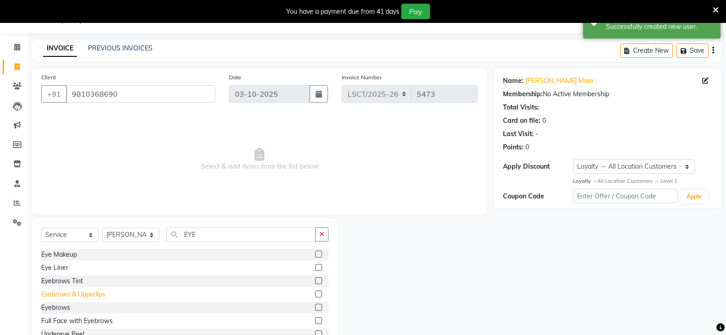
click at [93, 292] on div "Eyebrows & Upperlips" at bounding box center [73, 295] width 64 height 10
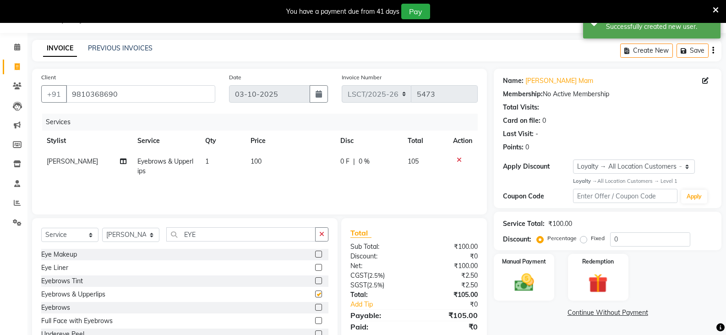
checkbox input "false"
click at [257, 167] on td "100" at bounding box center [290, 166] width 90 height 30
select select "90415"
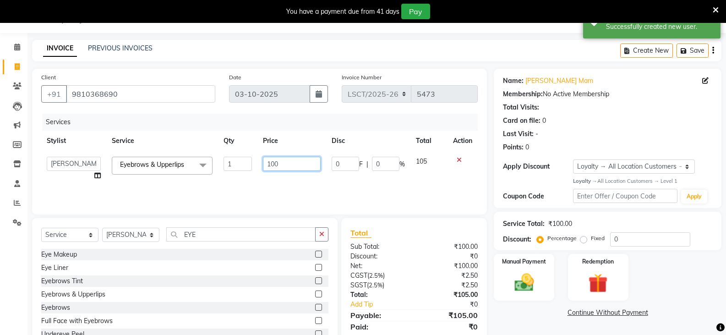
click at [270, 164] on input "100" at bounding box center [291, 164] width 57 height 14
type input "200"
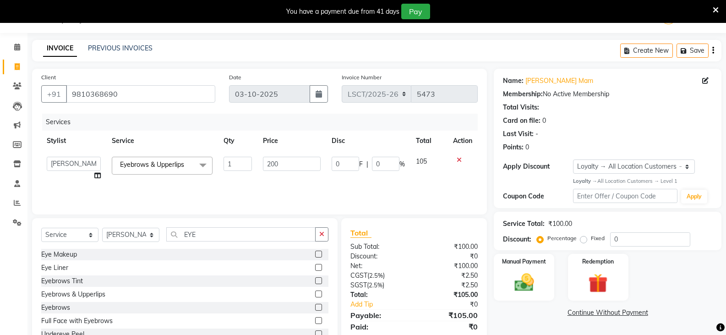
click at [691, 281] on div "Manual Payment Redemption" at bounding box center [607, 277] width 241 height 47
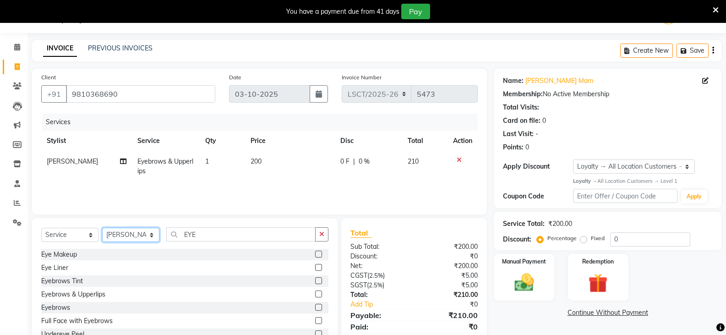
click at [148, 232] on select "Select Stylist [PERSON_NAME] [PERSON_NAME] Counter Sales [PERSON_NAME] guddu_as…" at bounding box center [130, 235] width 57 height 14
select select "90417"
click at [102, 228] on select "Select Stylist [PERSON_NAME] [PERSON_NAME] Counter Sales [PERSON_NAME] guddu_as…" at bounding box center [130, 235] width 57 height 14
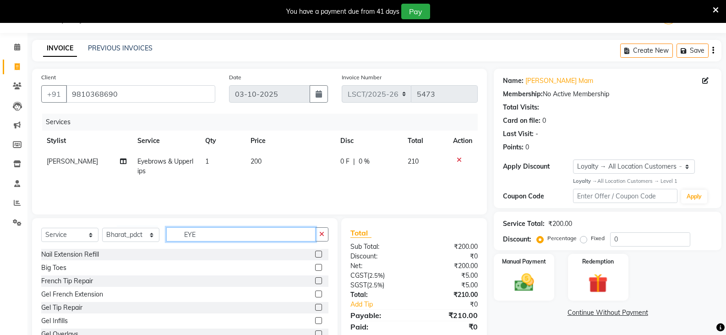
click at [188, 229] on input "EYE" at bounding box center [240, 234] width 149 height 14
type input "HEA"
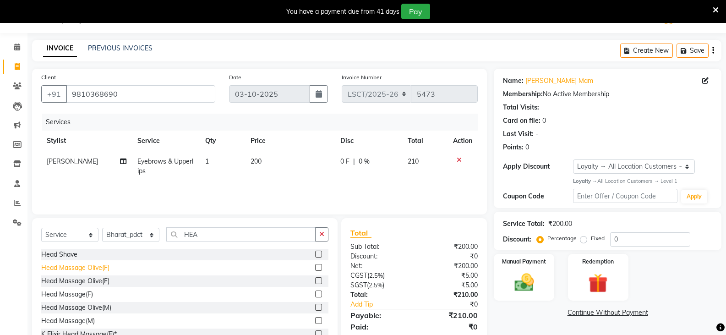
click at [101, 270] on div "Head Massage Olive(F)" at bounding box center [75, 268] width 68 height 10
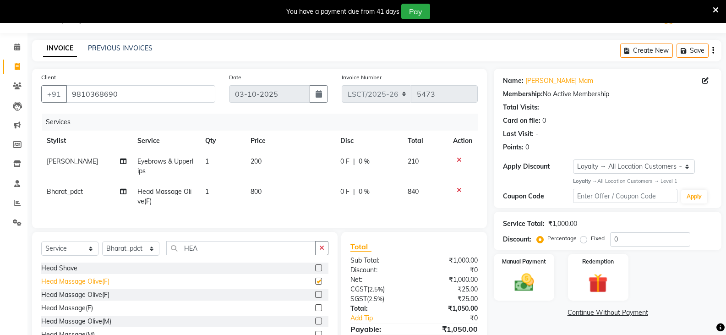
checkbox input "false"
click at [262, 190] on td "800" at bounding box center [290, 196] width 90 height 30
select select "90417"
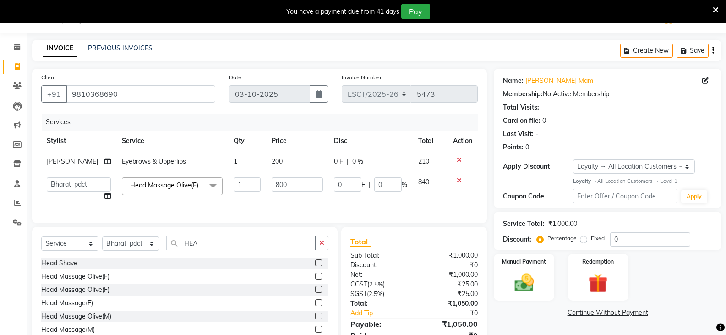
click at [266, 190] on td "800" at bounding box center [297, 189] width 62 height 35
click at [274, 186] on input "800" at bounding box center [297, 184] width 51 height 14
type input "750"
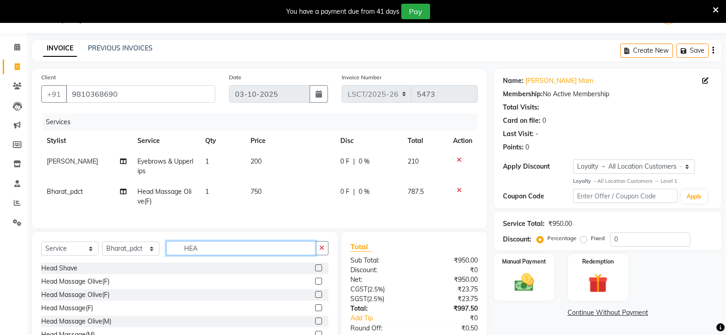
click at [197, 253] on input "HEA" at bounding box center [240, 248] width 149 height 14
type input "WAS"
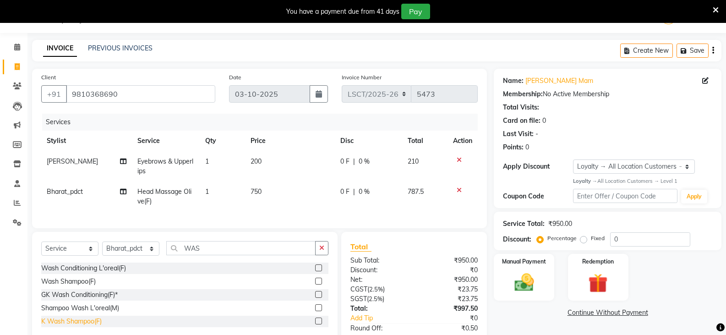
click at [97, 326] on div "K Wash Shampoo(F)" at bounding box center [71, 322] width 60 height 10
checkbox input "false"
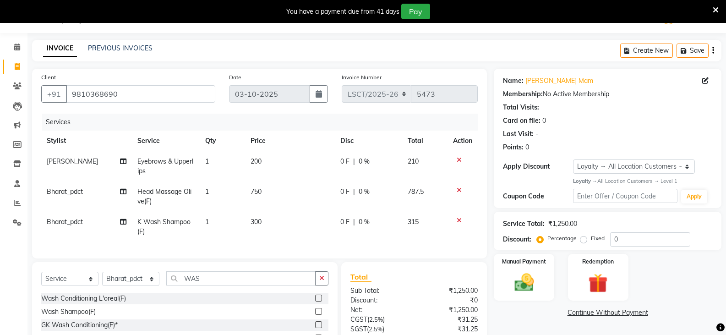
click at [271, 221] on td "300" at bounding box center [290, 227] width 90 height 30
select select "90417"
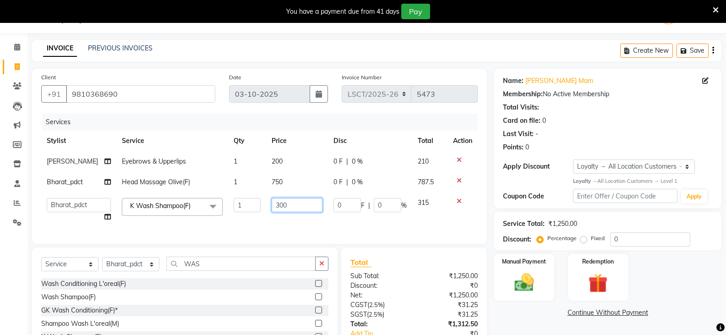
click at [277, 209] on input "300" at bounding box center [297, 205] width 51 height 14
type input "600"
click at [686, 283] on div "Manual Payment Redemption" at bounding box center [607, 277] width 241 height 47
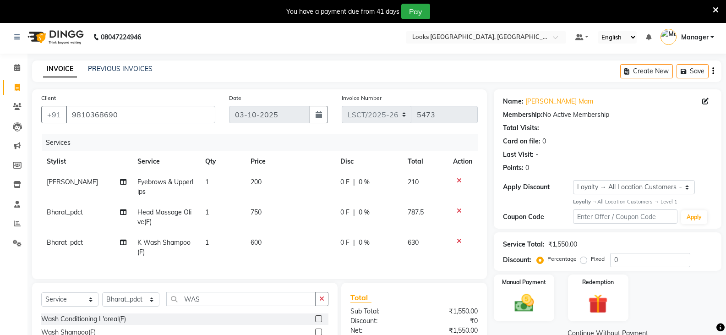
scroll to position [0, 0]
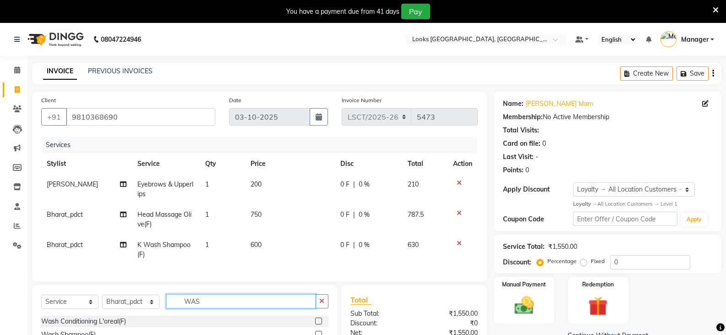
click at [170, 308] on input "WAS" at bounding box center [240, 301] width 149 height 14
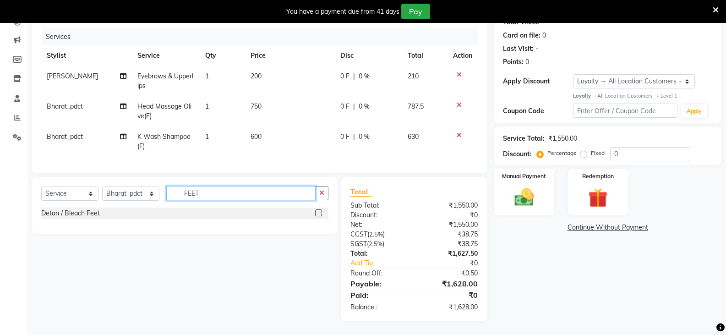
scroll to position [115, 0]
click at [213, 194] on input "FEET" at bounding box center [240, 193] width 149 height 14
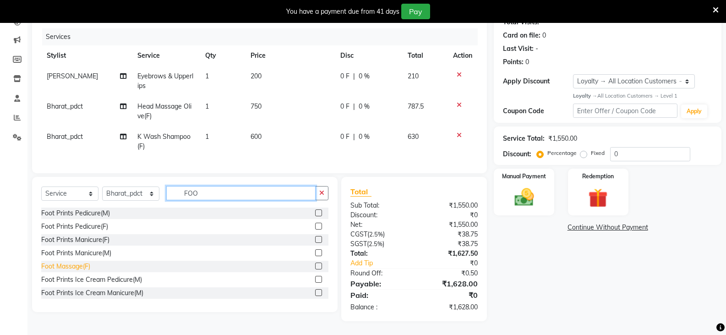
type input "FOO"
click at [69, 266] on div "Foot Massage(F)" at bounding box center [65, 267] width 49 height 10
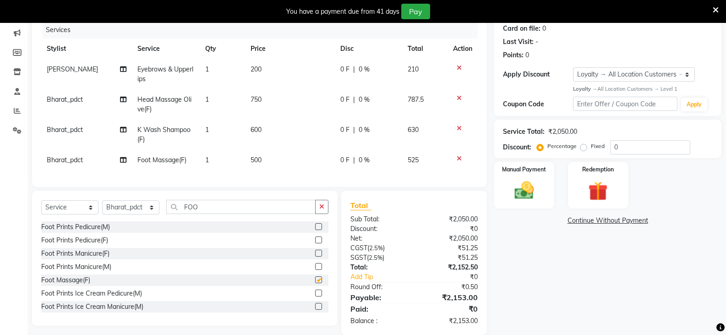
checkbox input "false"
click at [268, 163] on td "500" at bounding box center [290, 160] width 90 height 21
select select "90417"
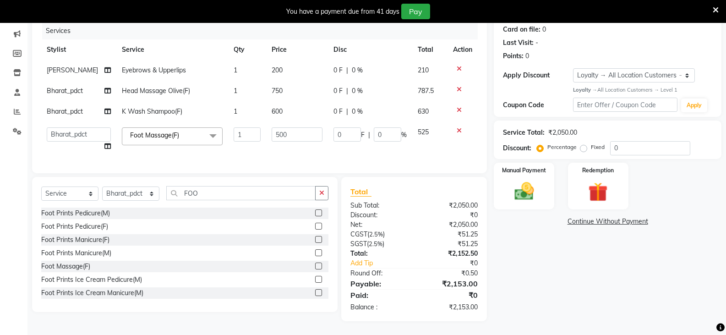
click at [268, 163] on div "Services Stylist Service Qty Price Disc Total Action Rupal Eyebrows & Upperlips…" at bounding box center [259, 93] width 437 height 142
click at [276, 132] on input "500" at bounding box center [297, 134] width 51 height 14
type input "600"
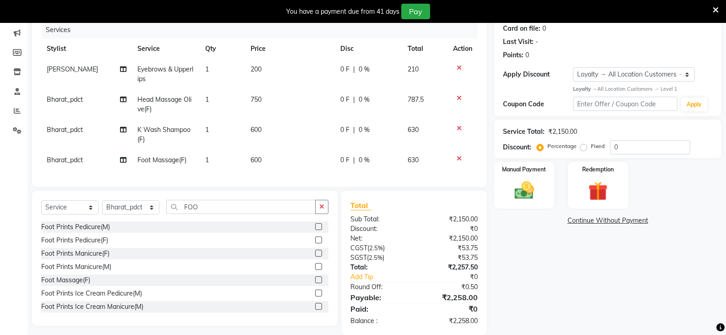
click at [559, 282] on div "Name: Damini Mam Membership: No Active Membership Total Visits: Card on file: 0…" at bounding box center [611, 156] width 235 height 358
click at [192, 214] on input "FOO" at bounding box center [240, 207] width 149 height 14
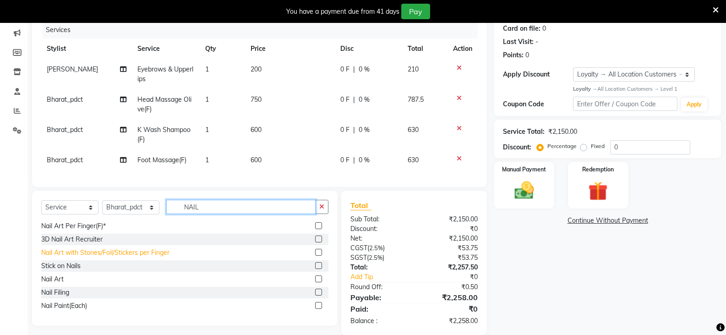
scroll to position [94, 0]
type input "NAIL"
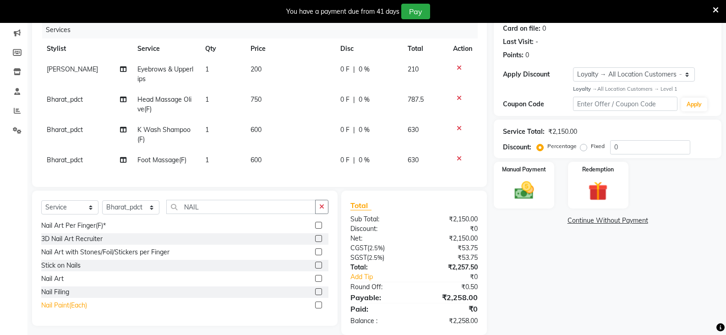
click at [75, 310] on div "Nail Paint(Each)" at bounding box center [64, 306] width 46 height 10
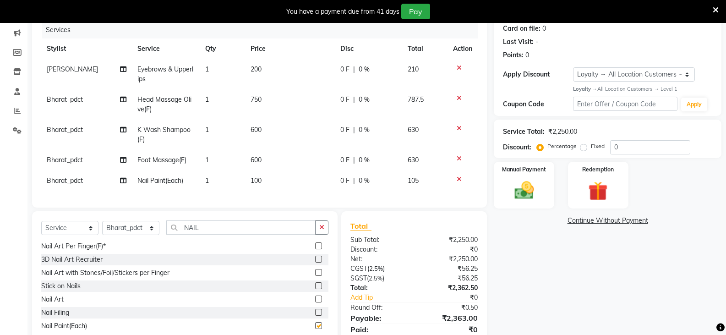
checkbox input "false"
click at [188, 235] on input "NAIL" at bounding box center [240, 227] width 149 height 14
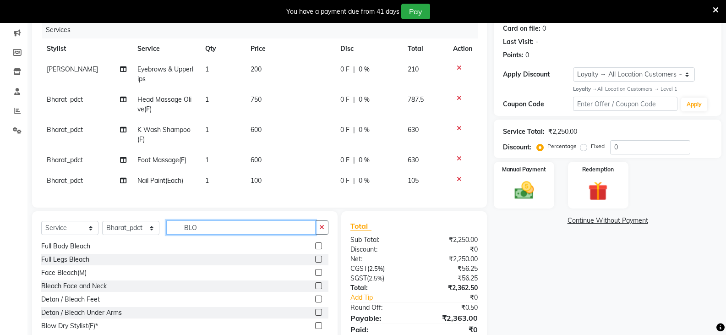
scroll to position [0, 0]
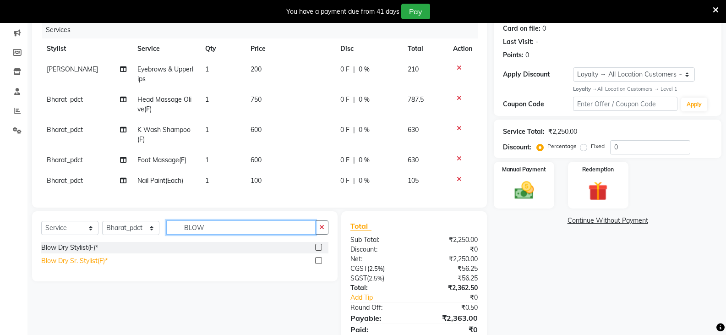
type input "BLOW"
click at [79, 266] on div "Blow Dry Sr. Stylist(F)*" at bounding box center [74, 261] width 66 height 10
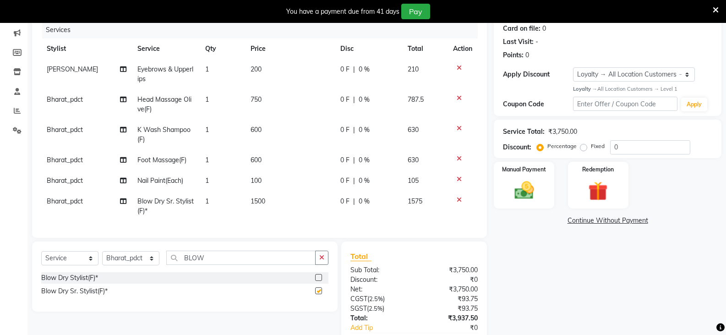
checkbox input "false"
click at [257, 201] on span "1500" at bounding box center [258, 201] width 15 height 8
select select "90417"
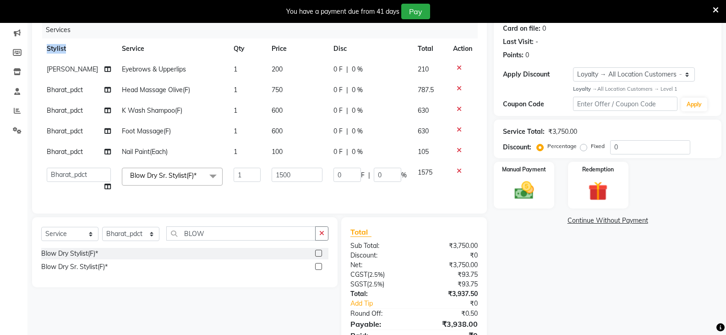
click at [257, 201] on div "Services Stylist Service Qty Price Disc Total Action Rupal Eyebrows & Upperlips…" at bounding box center [259, 113] width 437 height 183
click at [93, 256] on div "Blow Dry Stylist(F)*" at bounding box center [69, 254] width 57 height 10
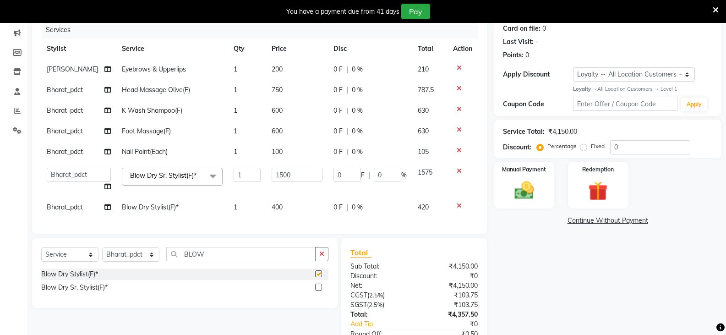
checkbox input "false"
click at [280, 181] on input "1500" at bounding box center [297, 175] width 51 height 14
click at [275, 211] on tbody "Rupal Eyebrows & Upperlips 1 200 0 F | 0 % 210 Bharat_pdct Head Massage Olive(F…" at bounding box center [259, 138] width 437 height 159
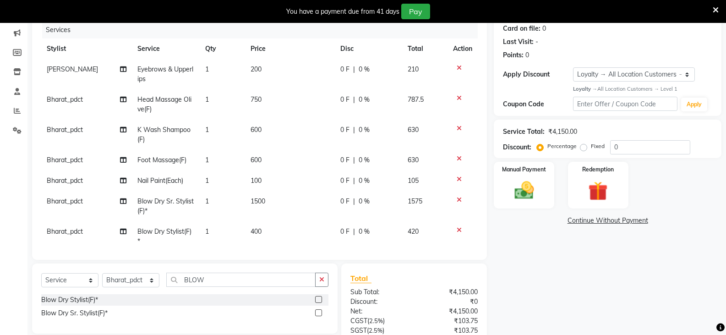
click at [256, 232] on span "400" at bounding box center [256, 231] width 11 height 8
click at [256, 232] on div "Client +91 9810368690 Date 03-10-2025 Invoice Number LSCT/2025-26 5473 Services…" at bounding box center [259, 118] width 455 height 283
select select "90417"
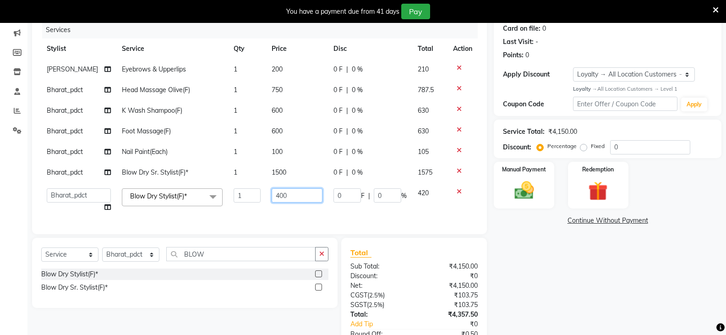
click at [278, 198] on input "400" at bounding box center [297, 195] width 51 height 14
type input "700"
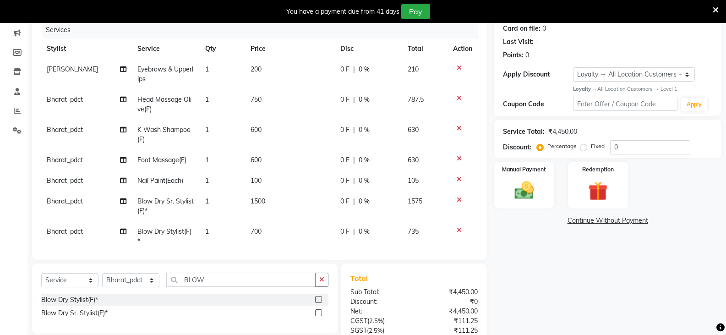
click at [461, 168] on tbody "Rupal Eyebrows & Upperlips 1 200 0 F | 0 % 210 Bharat_pdct Head Massage Olive(F…" at bounding box center [259, 155] width 437 height 192
click at [457, 198] on icon at bounding box center [459, 200] width 5 height 6
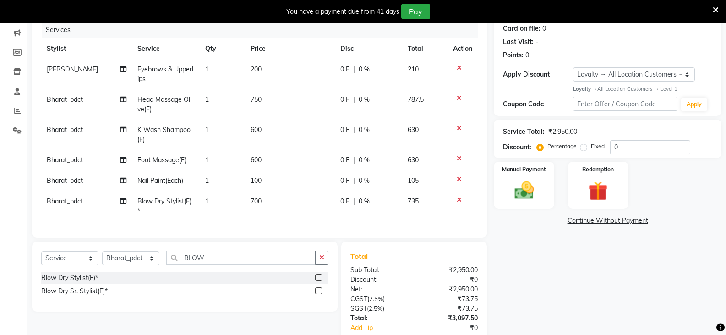
click at [257, 182] on span "100" at bounding box center [256, 180] width 11 height 8
select select "90417"
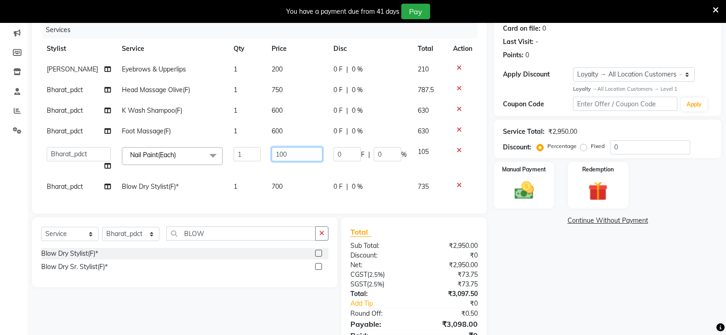
click at [274, 158] on input "100" at bounding box center [297, 154] width 51 height 14
click at [278, 159] on input "2500" at bounding box center [297, 154] width 51 height 14
type input "200"
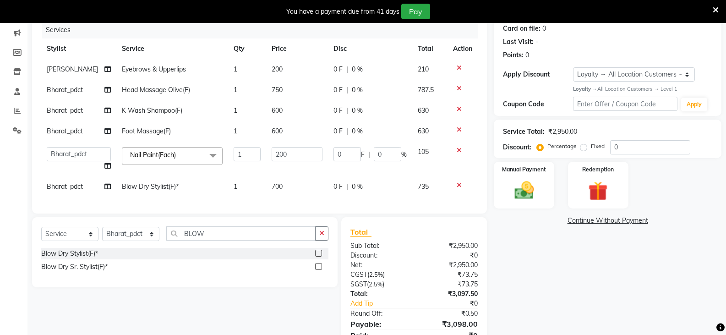
click at [564, 271] on div "Name: Damini Mam Membership: No Active Membership Total Visits: Card on file: 0…" at bounding box center [611, 169] width 235 height 385
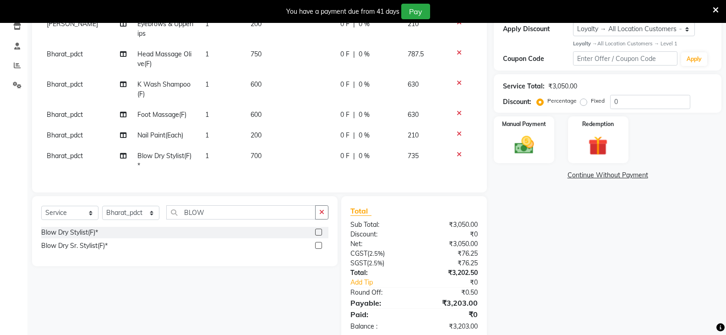
scroll to position [186, 0]
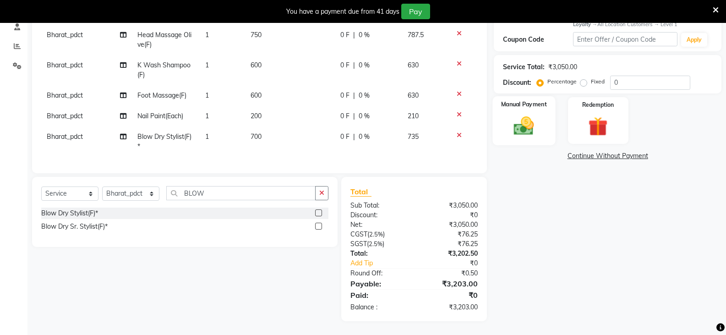
click at [522, 117] on img at bounding box center [524, 125] width 33 height 23
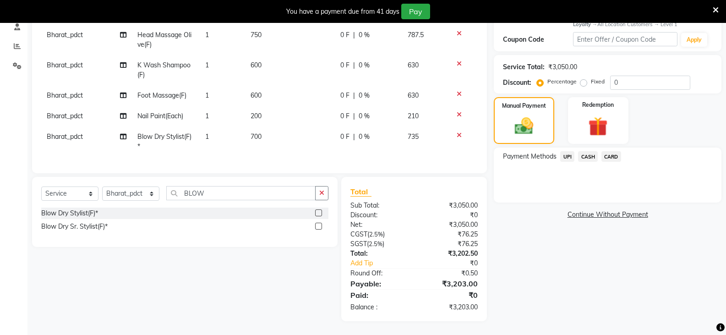
click at [594, 151] on span "CASH" at bounding box center [588, 156] width 20 height 11
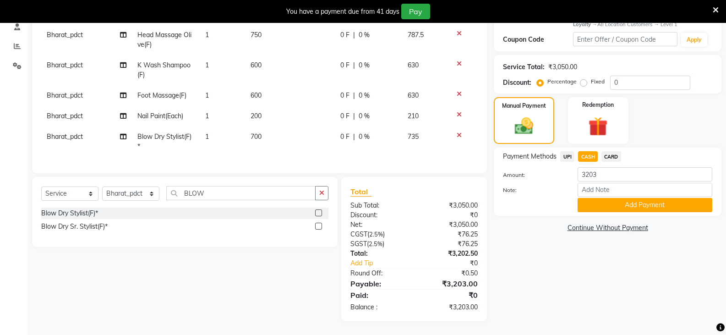
click at [83, 93] on td "Bharat_pdct" at bounding box center [86, 95] width 91 height 21
select select "90417"
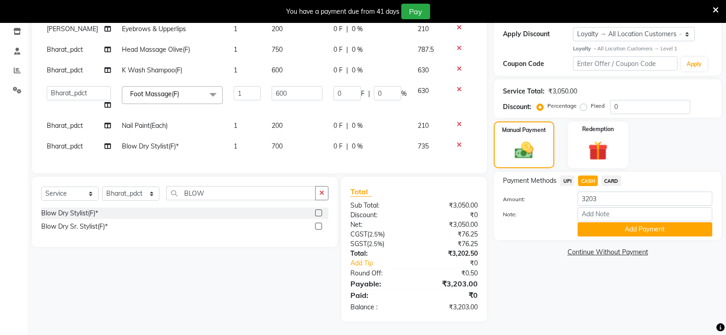
scroll to position [162, 0]
click at [76, 142] on span "Bharat_pdct" at bounding box center [65, 146] width 36 height 8
select select "90417"
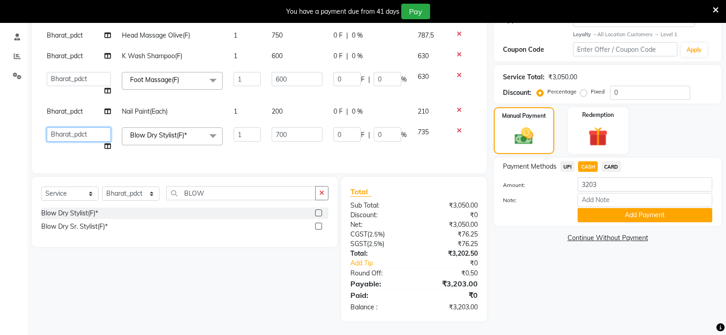
click at [77, 129] on select "[PERSON_NAME] [PERSON_NAME] Counter Sales [PERSON_NAME] guddu_asst [PERSON_NAME…" at bounding box center [79, 134] width 64 height 14
select select "90407"
click at [87, 113] on td "Bharat_pdct" at bounding box center [78, 111] width 75 height 21
select select "90417"
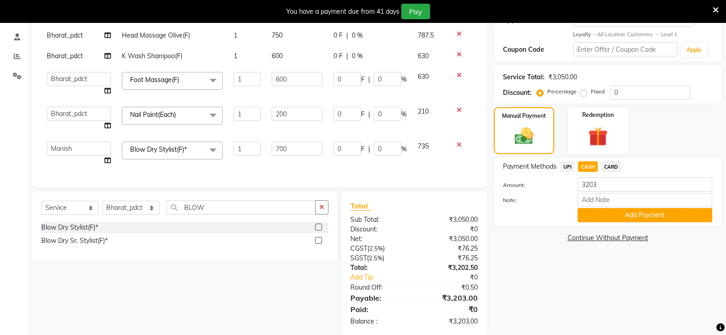
scroll to position [176, 0]
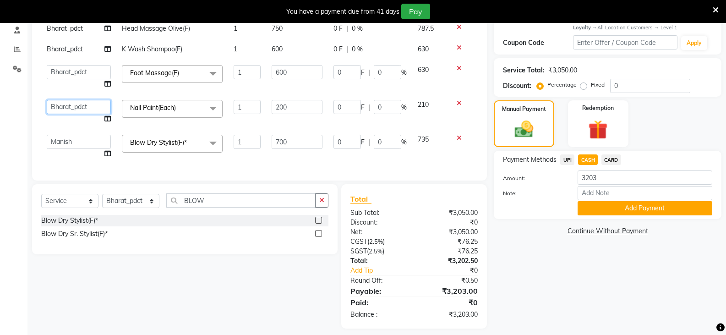
click at [85, 108] on select "[PERSON_NAME] [PERSON_NAME] Counter Sales [PERSON_NAME] guddu_asst [PERSON_NAME…" at bounding box center [79, 107] width 64 height 14
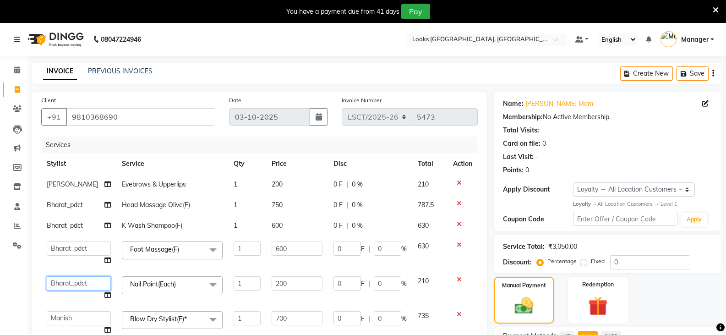
scroll to position [183, 0]
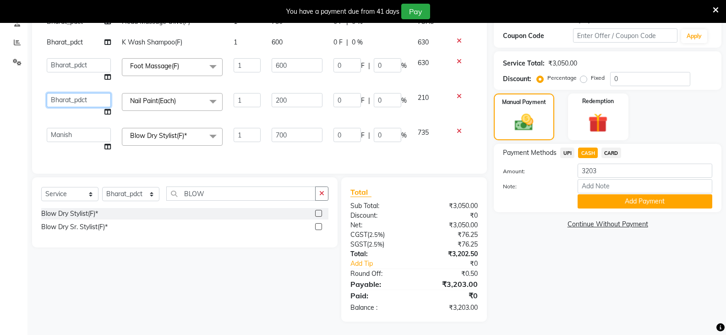
click at [71, 101] on select "[PERSON_NAME] [PERSON_NAME] Counter Sales [PERSON_NAME] guddu_asst [PERSON_NAME…" at bounding box center [79, 100] width 64 height 14
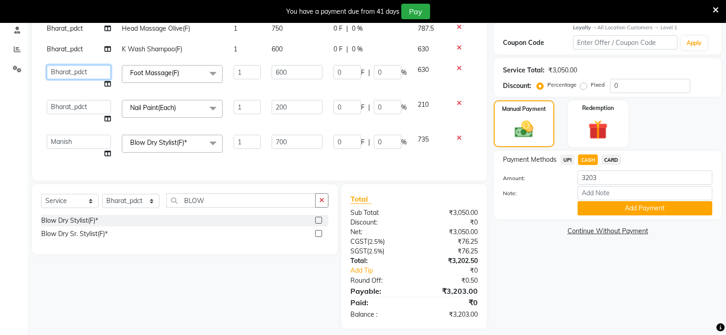
click at [65, 66] on select "[PERSON_NAME] [PERSON_NAME] Counter Sales [PERSON_NAME] guddu_asst [PERSON_NAME…" at bounding box center [79, 72] width 64 height 14
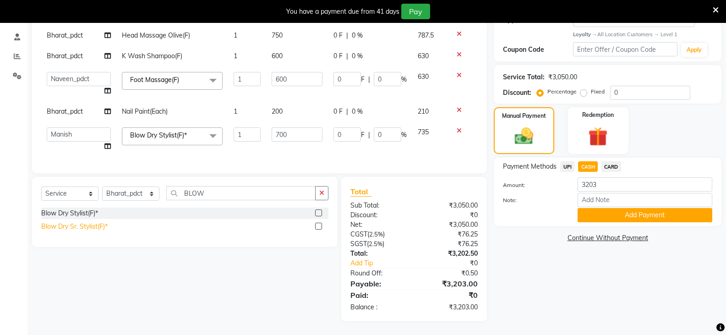
select select "90420"
click at [60, 113] on span "Bharat_pdct" at bounding box center [65, 111] width 36 height 8
select select "90417"
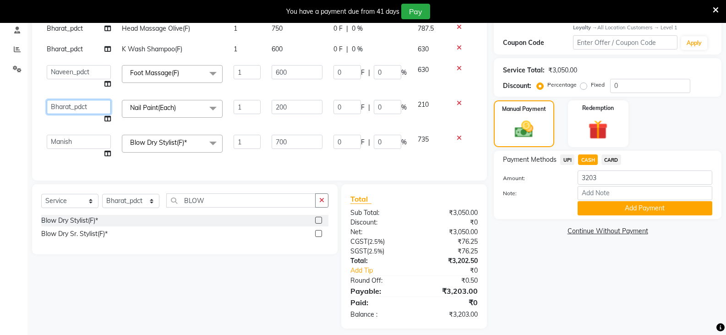
click at [60, 113] on select "[PERSON_NAME] [PERSON_NAME] Counter Sales [PERSON_NAME] guddu_asst [PERSON_NAME…" at bounding box center [79, 107] width 64 height 14
select select "90420"
click at [70, 71] on select "[PERSON_NAME] [PERSON_NAME] Counter Sales [PERSON_NAME] guddu_asst [PERSON_NAME…" at bounding box center [79, 72] width 64 height 14
select select "90417"
click at [73, 110] on select "[PERSON_NAME] [PERSON_NAME] Counter Sales [PERSON_NAME] guddu_asst [PERSON_NAME…" at bounding box center [79, 107] width 64 height 14
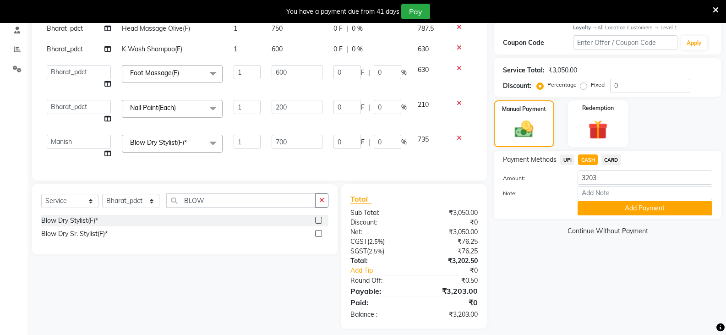
select select "90417"
click at [621, 212] on button "Add Payment" at bounding box center [645, 208] width 135 height 14
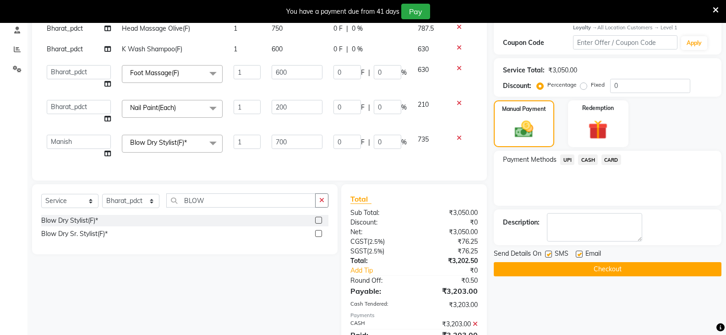
click at [578, 268] on button "Checkout" at bounding box center [608, 269] width 228 height 14
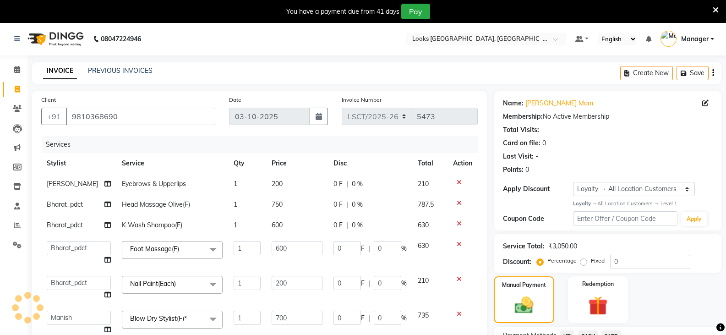
scroll to position [0, 0]
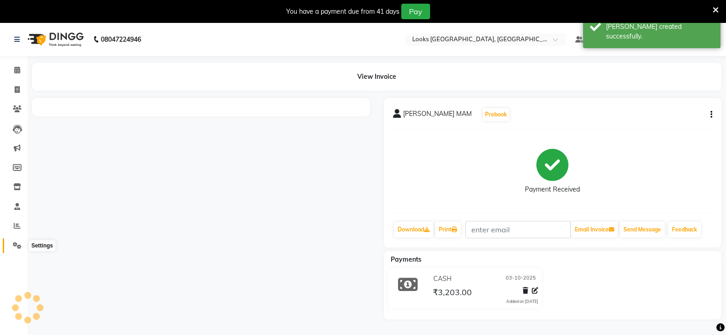
click at [15, 247] on icon at bounding box center [17, 245] width 9 height 7
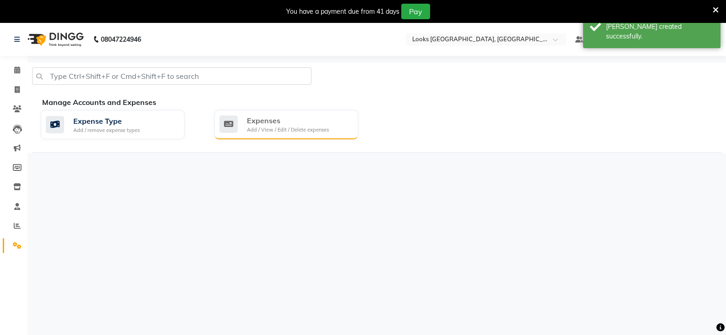
click at [250, 126] on div "Add / View / Edit / Delete expenses" at bounding box center [288, 130] width 82 height 8
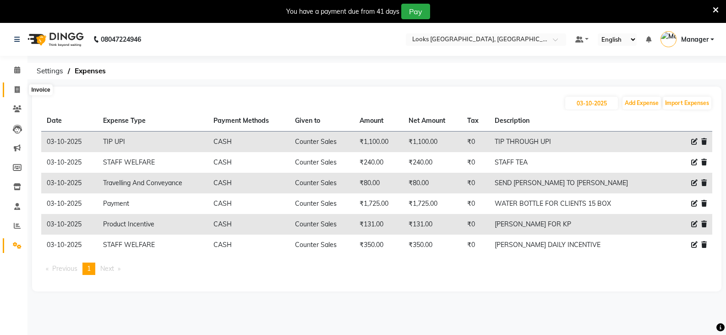
click at [12, 91] on span at bounding box center [17, 90] width 16 height 11
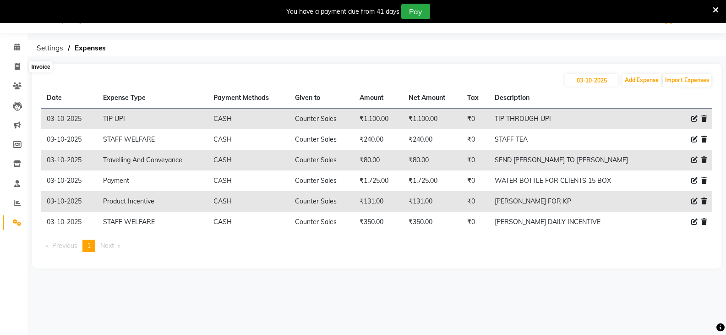
select select "service"
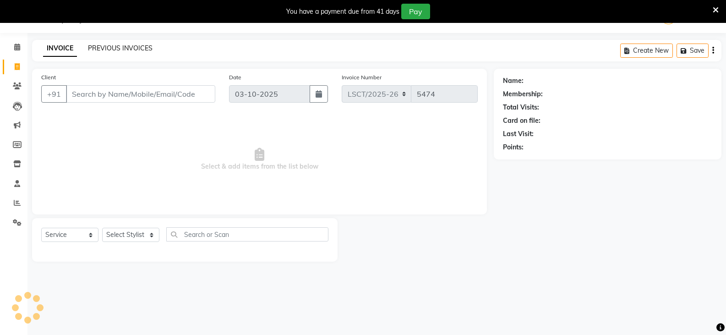
click at [118, 51] on link "PREVIOUS INVOICES" at bounding box center [120, 48] width 65 height 8
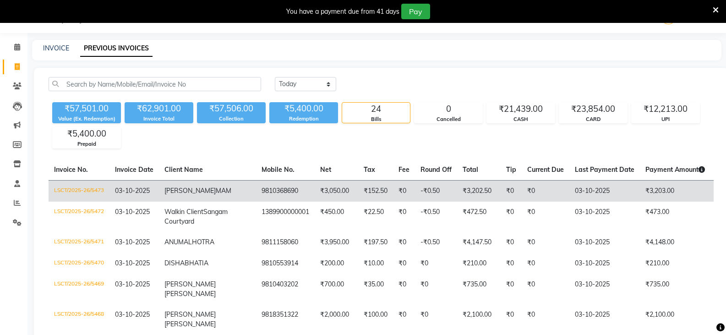
click at [100, 192] on td "LSCT/2025-26/5473" at bounding box center [79, 191] width 61 height 22
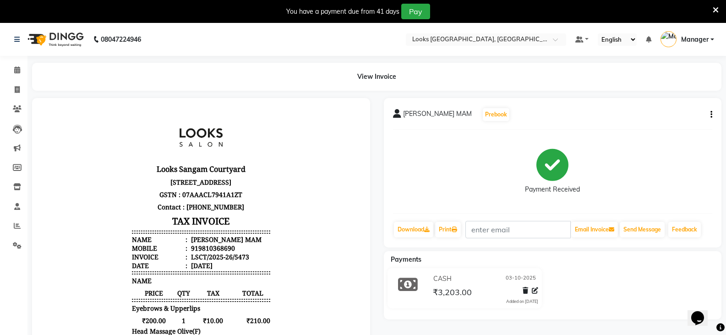
click at [710, 115] on button "button" at bounding box center [709, 115] width 5 height 10
click at [672, 117] on div "Edit Item Staff" at bounding box center [666, 120] width 63 height 11
select select
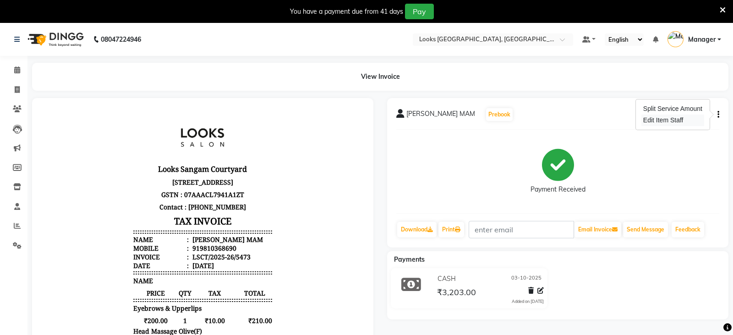
select select
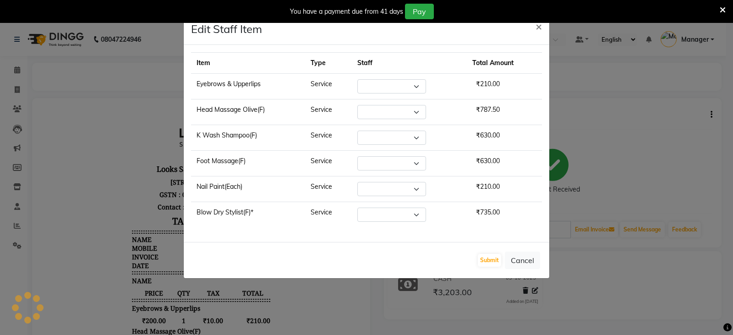
select select "90415"
select select "90417"
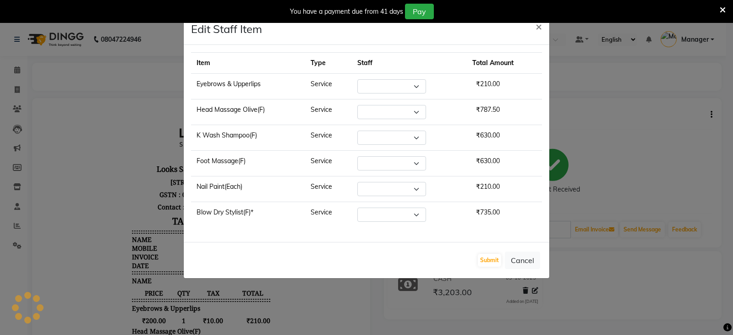
select select "90407"
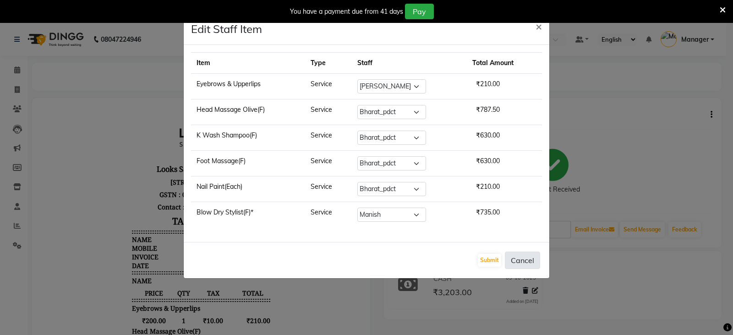
click at [523, 261] on button "Cancel" at bounding box center [522, 260] width 35 height 17
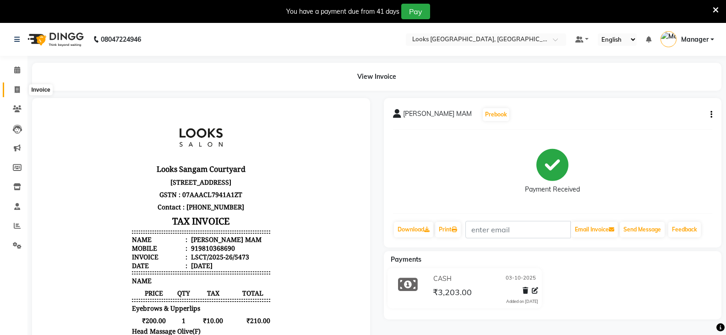
click at [15, 90] on icon at bounding box center [17, 89] width 5 height 7
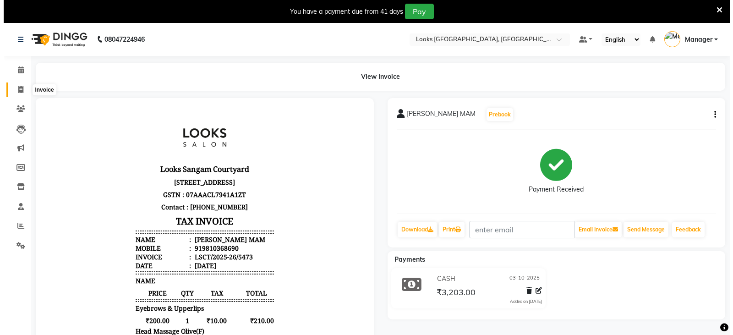
scroll to position [23, 0]
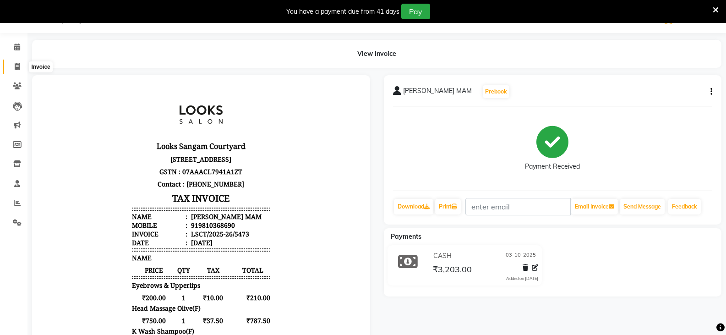
select select "service"
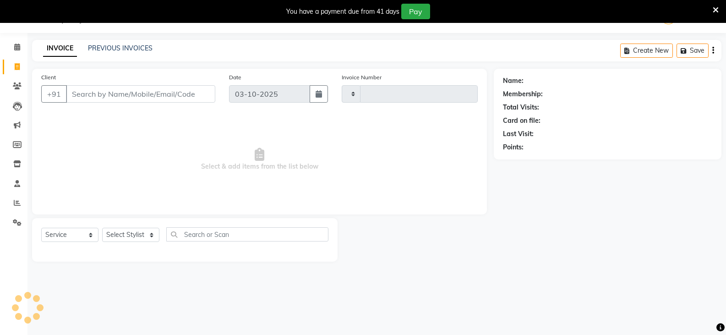
type input "5474"
select select "8942"
click at [15, 223] on icon at bounding box center [17, 222] width 9 height 7
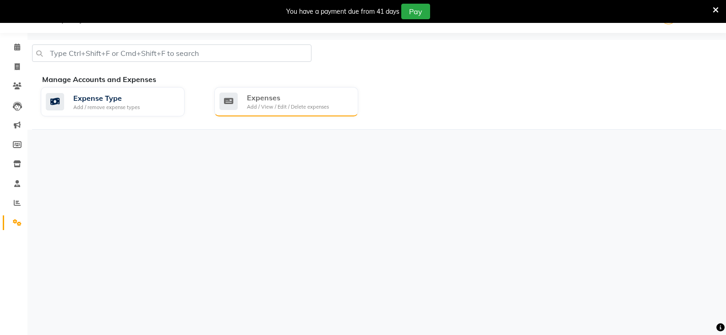
click at [270, 109] on div "Add / View / Edit / Delete expenses" at bounding box center [288, 107] width 82 height 8
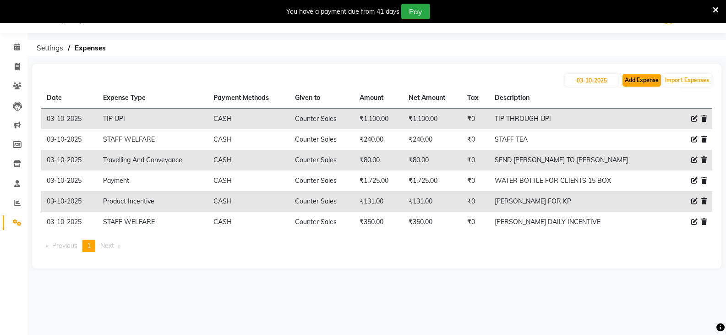
click at [627, 82] on button "Add Expense" at bounding box center [642, 80] width 38 height 13
select select "1"
select select "8113"
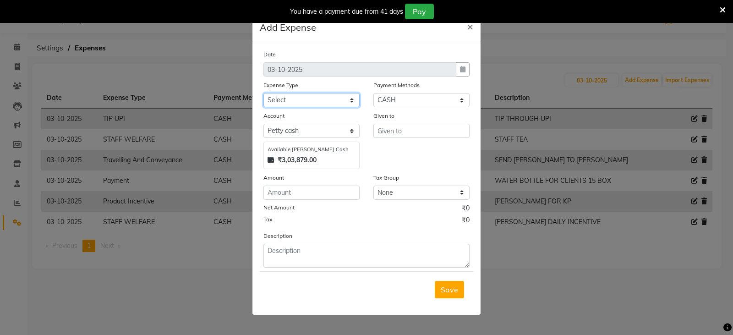
click at [332, 101] on select "Select Accommodation Aesthetics Bank Deposit BLINKIT Cash Handover Client Refun…" at bounding box center [311, 100] width 96 height 14
select select "24372"
click at [263, 93] on select "Select Accommodation Aesthetics Bank Deposit BLINKIT Cash Handover Client Refun…" at bounding box center [311, 100] width 96 height 14
click at [395, 131] on input "text" at bounding box center [421, 131] width 96 height 14
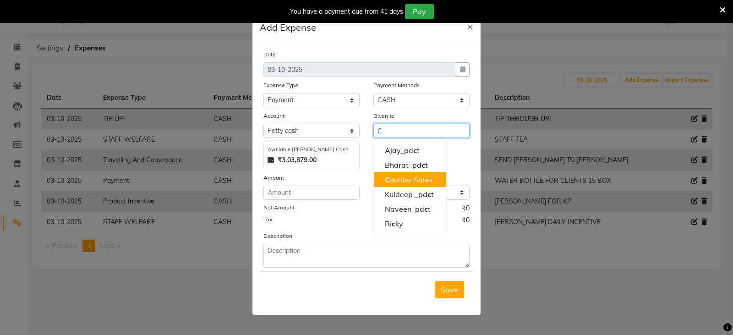
click at [394, 180] on ngb-highlight "C ounter Sales" at bounding box center [409, 179] width 48 height 9
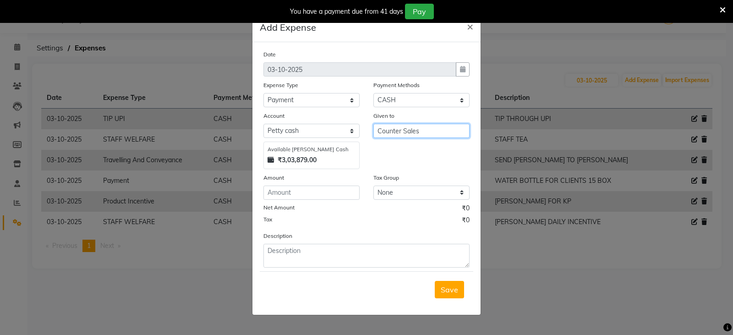
type input "Counter Sales"
click at [324, 197] on input "number" at bounding box center [311, 193] width 96 height 14
type input "200"
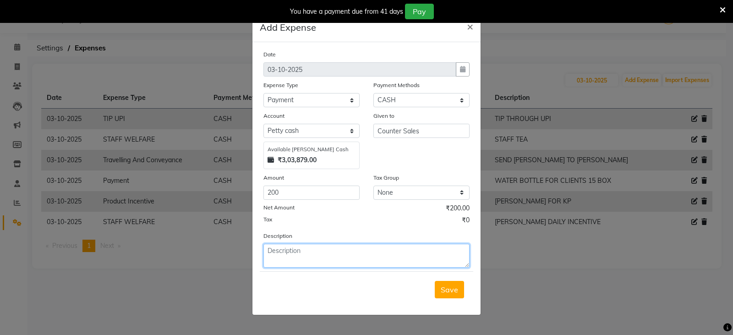
drag, startPoint x: 313, startPoint y: 257, endPoint x: 326, endPoint y: 247, distance: 16.5
click at [316, 255] on textarea at bounding box center [366, 256] width 206 height 24
click at [264, 253] on textarea "NEWSPAPER BILL FOR THE MONTH OF [DATE]" at bounding box center [366, 256] width 206 height 24
click at [263, 252] on textarea "NEWSPAPER BILL FOR THE MONTH OF [DATE]" at bounding box center [366, 256] width 206 height 24
drag, startPoint x: 267, startPoint y: 250, endPoint x: 411, endPoint y: 268, distance: 145.5
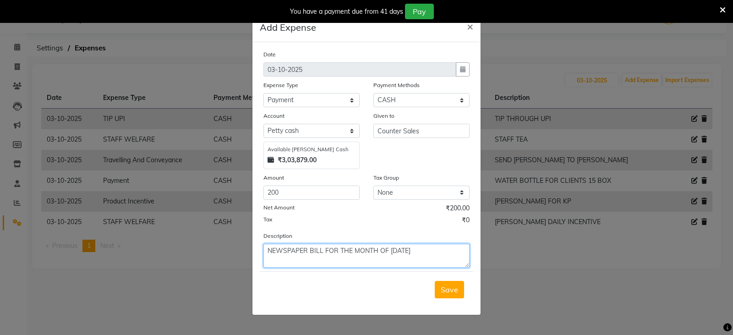
click at [411, 268] on form "Date [DATE] Expense Type Select Accommodation Aesthetics Bank Deposit BLINKIT C…" at bounding box center [367, 178] width 214 height 258
type textarea "NEWSPAPER BILL FOR THE MONTH OF [DATE]"
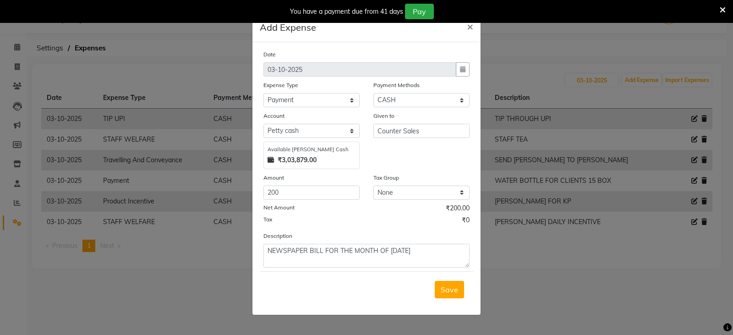
drag, startPoint x: 411, startPoint y: 268, endPoint x: 342, endPoint y: 267, distance: 69.2
click at [342, 271] on div "Save" at bounding box center [367, 289] width 214 height 36
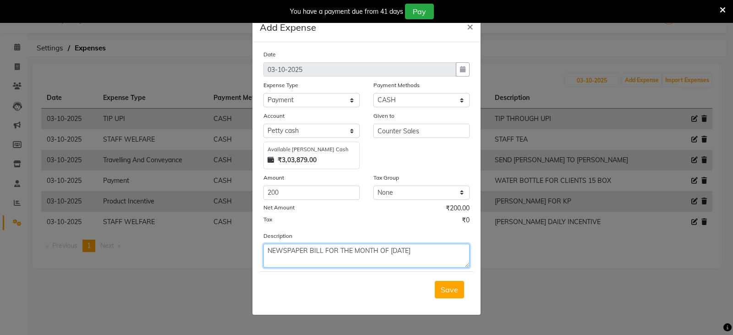
drag, startPoint x: 266, startPoint y: 253, endPoint x: 430, endPoint y: 260, distance: 164.2
click at [430, 260] on textarea "NEWSPAPER BILL FOR THE MONTH OF [DATE]" at bounding box center [366, 256] width 206 height 24
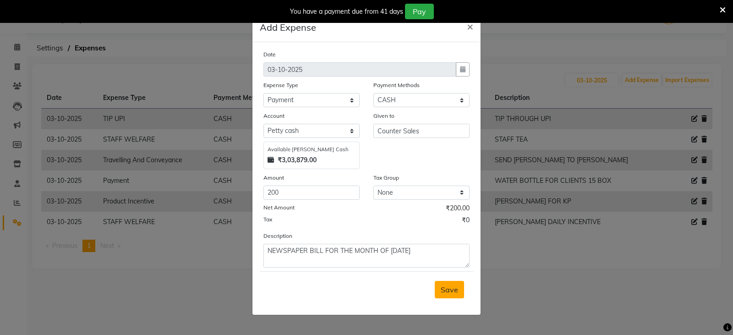
click at [442, 293] on span "Save" at bounding box center [449, 289] width 17 height 9
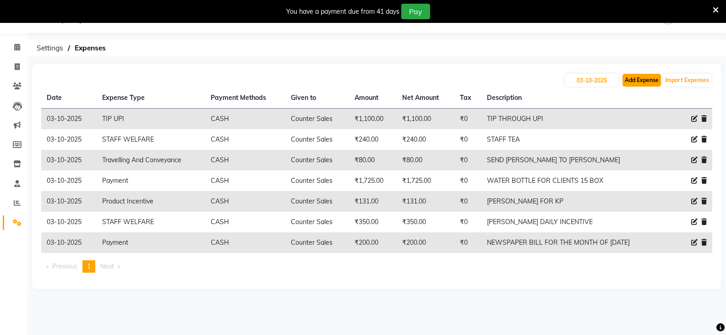
click at [653, 76] on button "Add Expense" at bounding box center [642, 80] width 38 height 13
select select "1"
select select "8113"
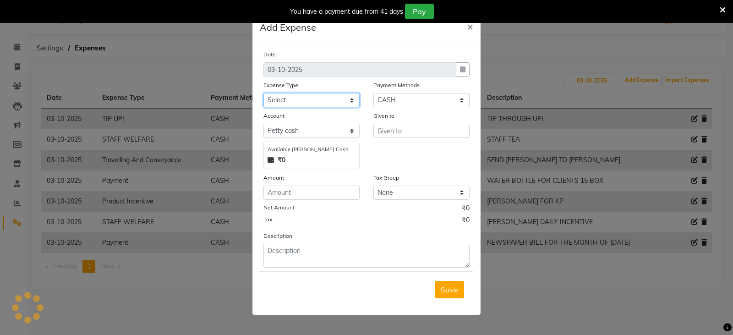
click at [292, 100] on select "Select Accommodation Aesthetics Bank Deposit BLINKIT Cash Handover Client Refun…" at bounding box center [311, 100] width 96 height 14
select select "24372"
click at [263, 93] on select "Select Accommodation Aesthetics Bank Deposit BLINKIT Cash Handover Client Refun…" at bounding box center [311, 100] width 96 height 14
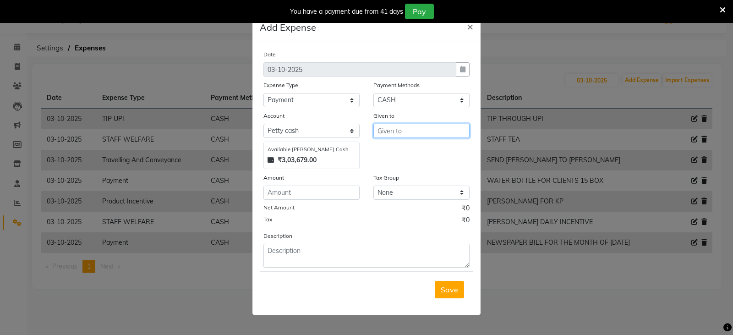
click at [402, 129] on input "text" at bounding box center [421, 131] width 96 height 14
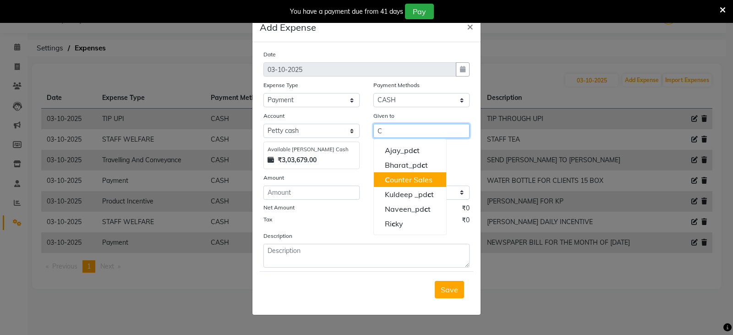
click at [398, 177] on ngb-highlight "C ounter Sales" at bounding box center [409, 179] width 48 height 9
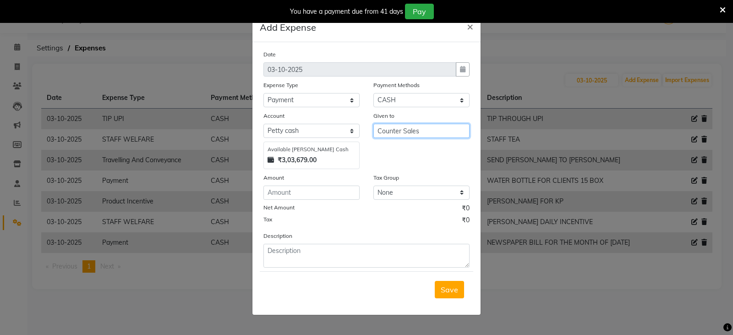
type input "Counter Sales"
click at [319, 195] on input "number" at bounding box center [311, 193] width 96 height 14
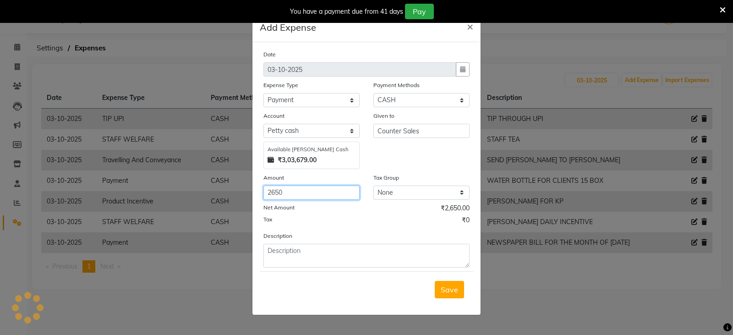
type input "2650"
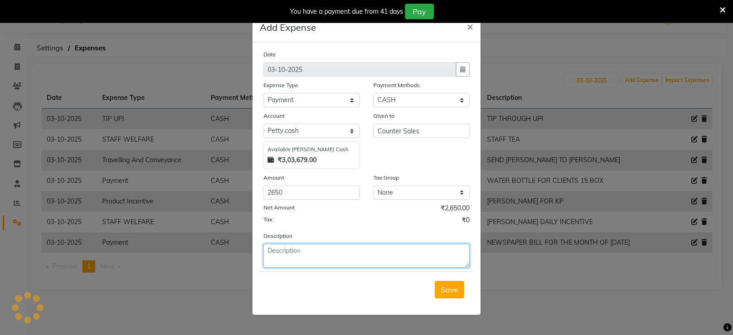
click at [305, 254] on textarea at bounding box center [366, 256] width 206 height 24
type textarea "DEEPAK PRINTER REFILL TISSUE"
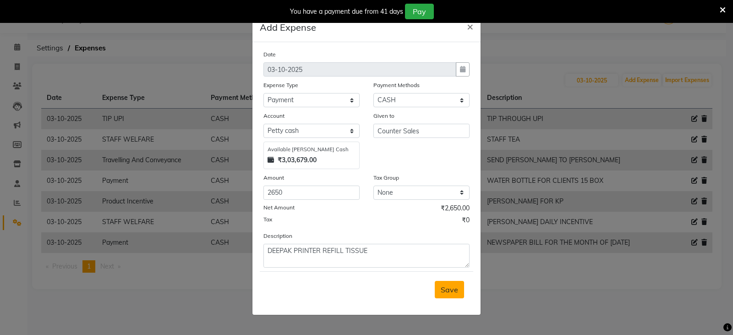
click at [443, 293] on span "Save" at bounding box center [449, 289] width 17 height 9
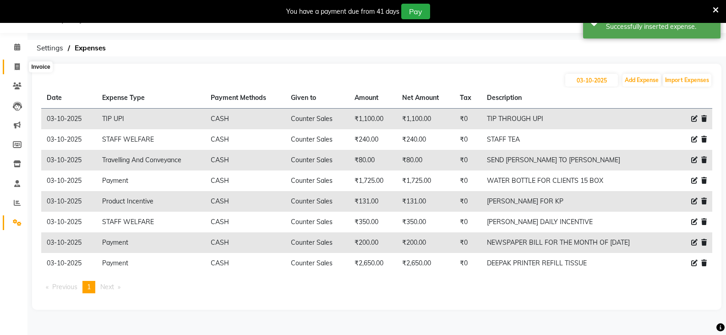
drag, startPoint x: 11, startPoint y: 67, endPoint x: 21, endPoint y: 71, distance: 11.2
click at [11, 67] on span at bounding box center [17, 67] width 16 height 11
select select "service"
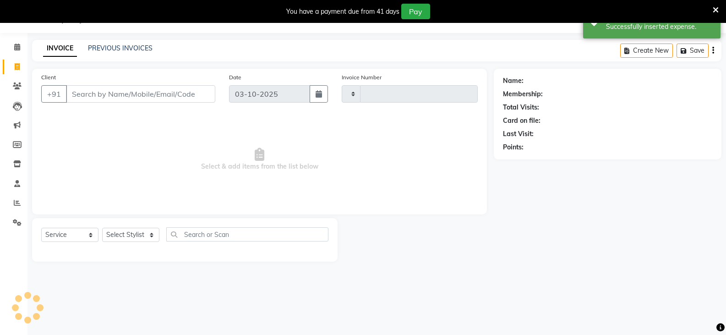
type input "5474"
select select "8942"
click at [126, 96] on input "Client" at bounding box center [140, 93] width 149 height 17
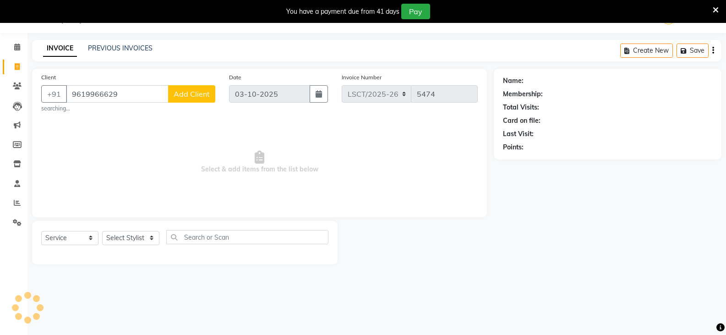
type input "9619966629"
click at [207, 96] on span "Add Client" at bounding box center [192, 93] width 36 height 9
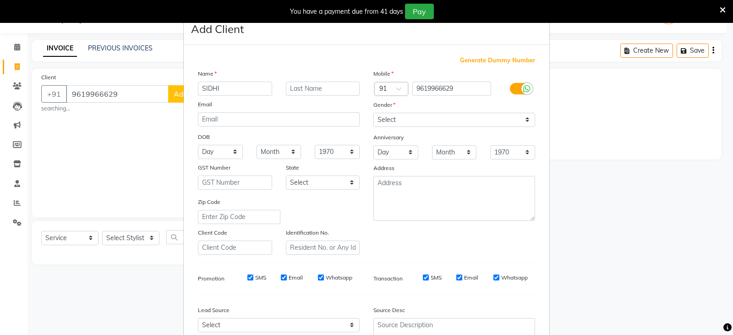
type input "SIDHI"
click at [322, 88] on input "text" at bounding box center [323, 89] width 74 height 14
type input "MAM"
click at [400, 121] on select "Select [DEMOGRAPHIC_DATA] [DEMOGRAPHIC_DATA] Other Prefer Not To Say" at bounding box center [454, 120] width 162 height 14
select select "[DEMOGRAPHIC_DATA]"
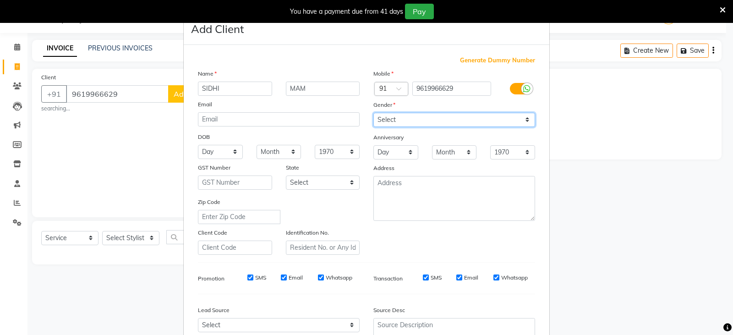
click at [373, 113] on select "Select [DEMOGRAPHIC_DATA] [DEMOGRAPHIC_DATA] Other Prefer Not To Say" at bounding box center [454, 120] width 162 height 14
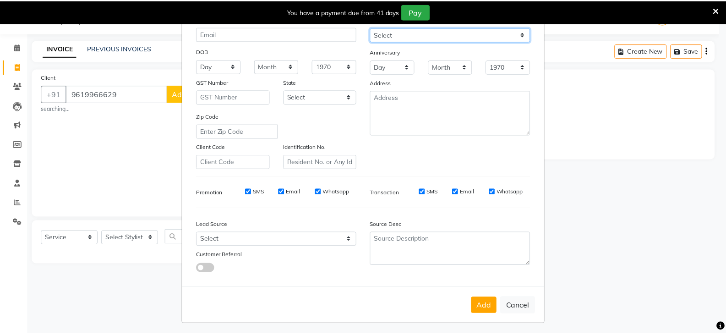
scroll to position [88, 0]
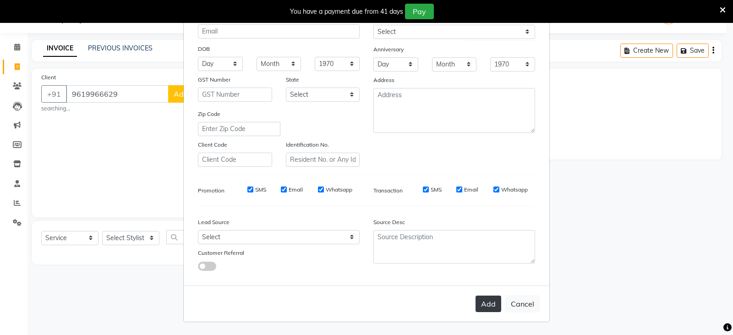
click at [481, 306] on button "Add" at bounding box center [489, 304] width 26 height 16
select select
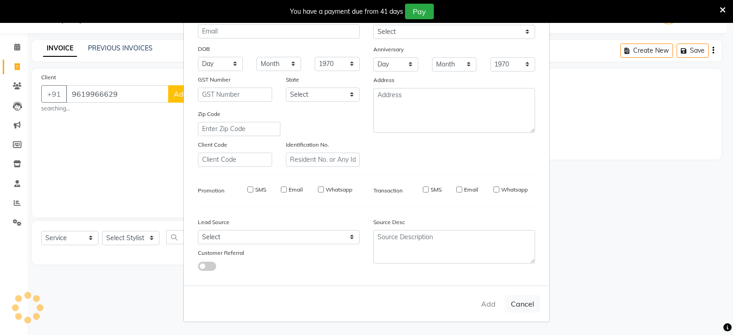
select select
checkbox input "false"
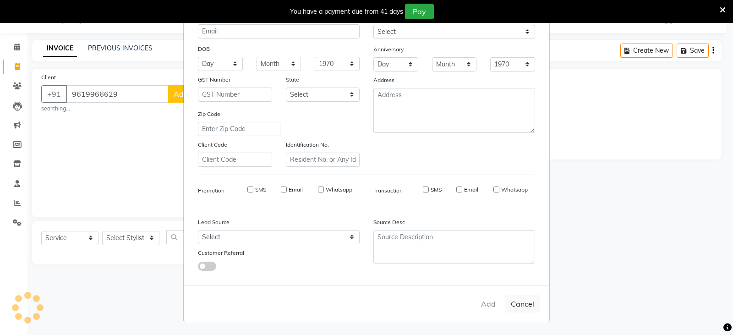
checkbox input "false"
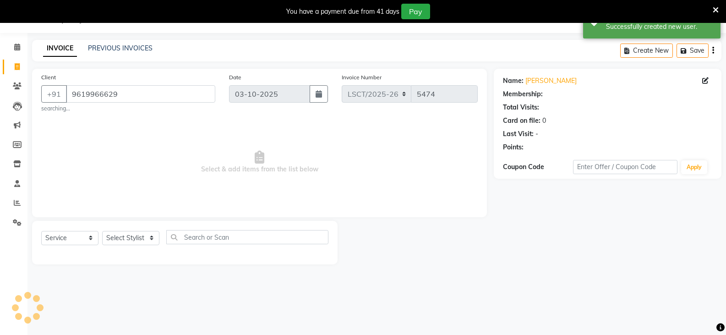
select select "1: Object"
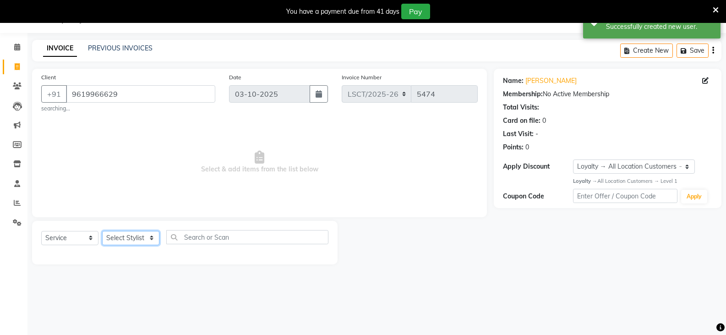
click at [129, 242] on select "Select Stylist [PERSON_NAME] [PERSON_NAME] Counter Sales [PERSON_NAME] guddu_as…" at bounding box center [130, 238] width 57 height 14
select select "90409"
click at [102, 231] on select "Select Stylist [PERSON_NAME] [PERSON_NAME] Counter Sales [PERSON_NAME] guddu_as…" at bounding box center [130, 238] width 57 height 14
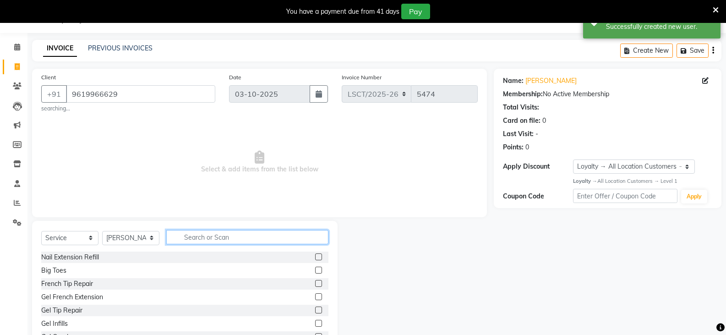
click at [211, 240] on input "text" at bounding box center [247, 237] width 162 height 14
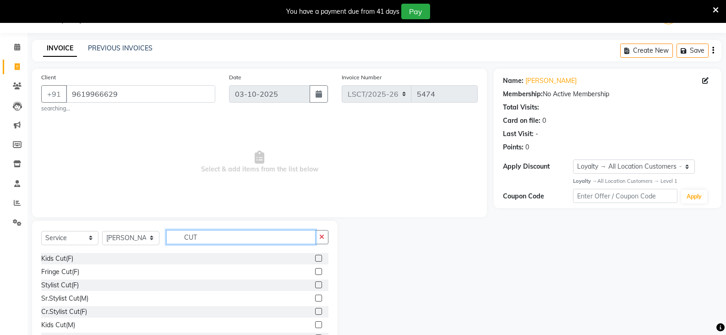
scroll to position [46, 0]
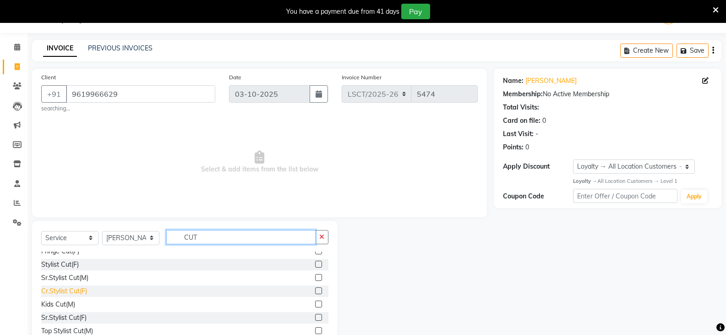
type input "CUT"
click at [83, 292] on div "Cr.Stylist Cut(F)" at bounding box center [64, 291] width 46 height 10
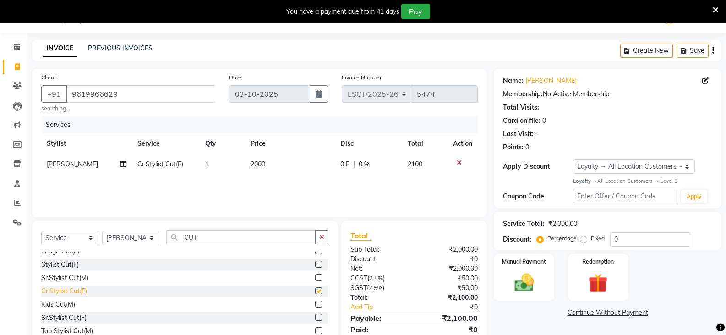
checkbox input "false"
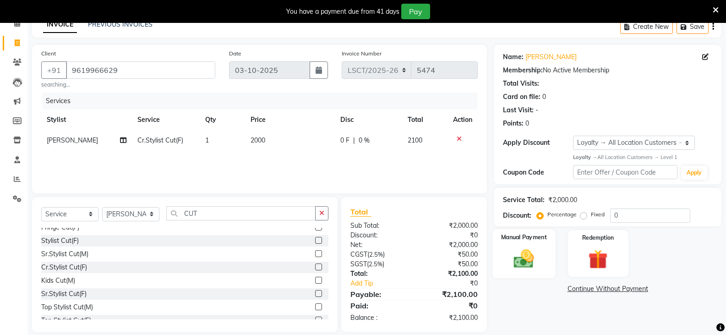
scroll to position [58, 0]
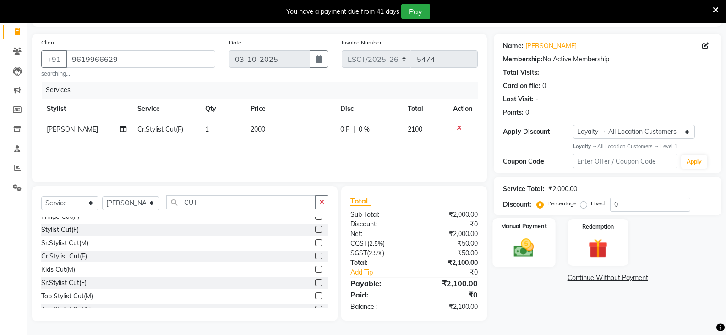
click at [531, 244] on img at bounding box center [524, 247] width 33 height 23
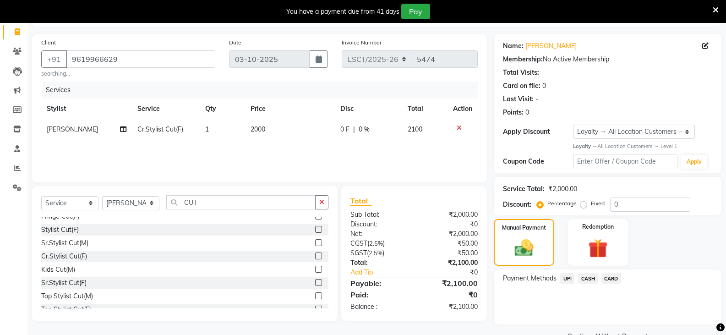
click at [567, 280] on span "UPI" at bounding box center [567, 278] width 14 height 11
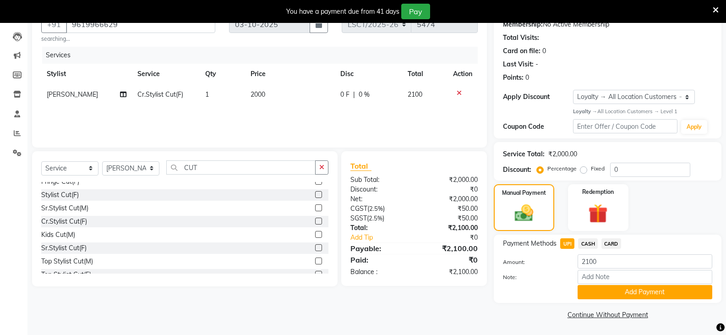
scroll to position [93, 0]
click at [604, 291] on button "Add Payment" at bounding box center [645, 292] width 135 height 14
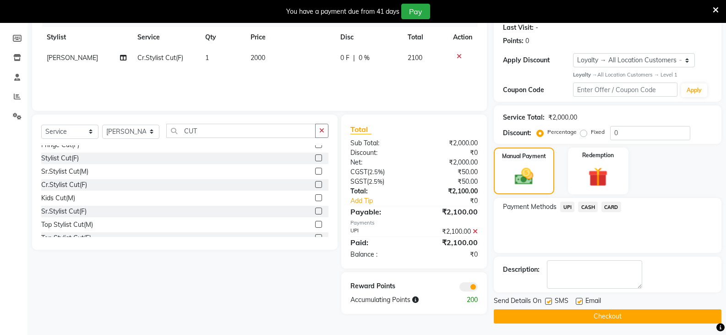
scroll to position [132, 0]
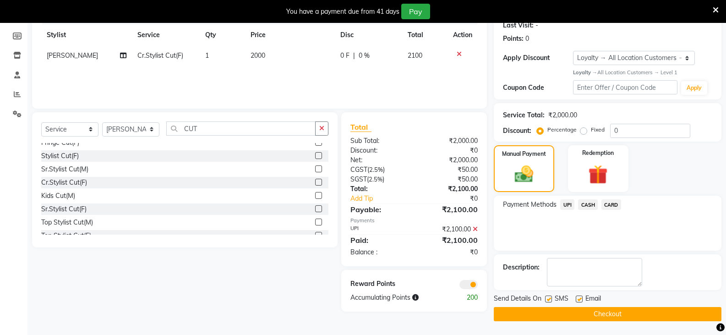
click at [615, 312] on button "Checkout" at bounding box center [608, 314] width 228 height 14
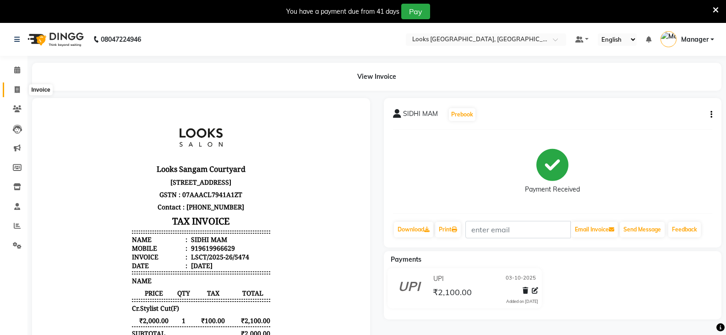
click at [14, 86] on span at bounding box center [17, 90] width 16 height 11
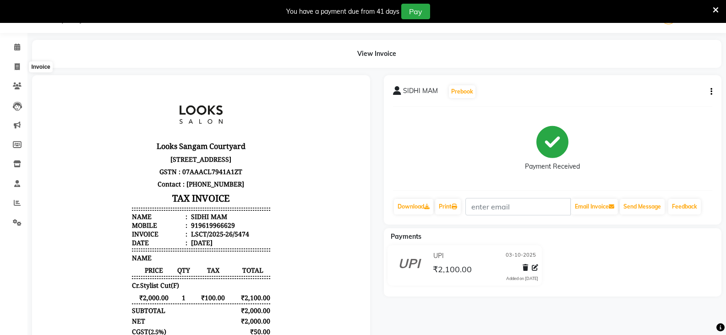
select select "service"
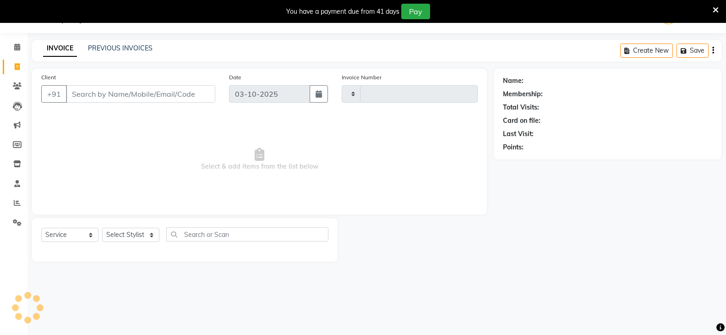
type input "5475"
select select "8942"
click at [16, 203] on icon at bounding box center [17, 202] width 7 height 7
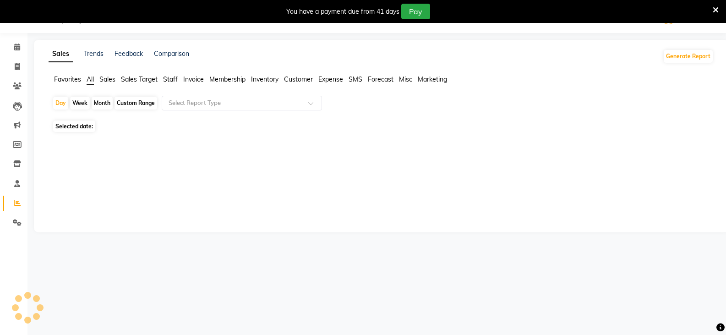
click at [168, 79] on span "Staff" at bounding box center [170, 79] width 15 height 8
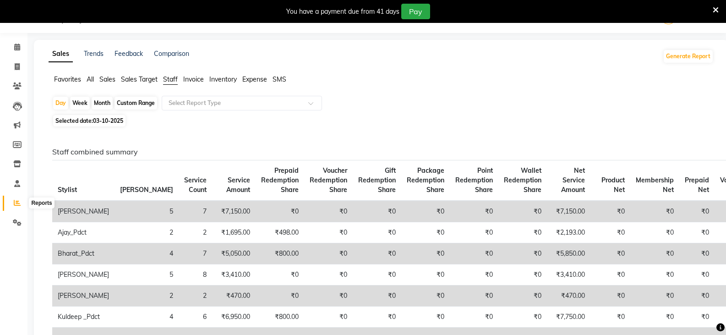
click at [16, 203] on icon at bounding box center [17, 202] width 7 height 7
click at [682, 56] on button "Generate Report" at bounding box center [688, 56] width 49 height 13
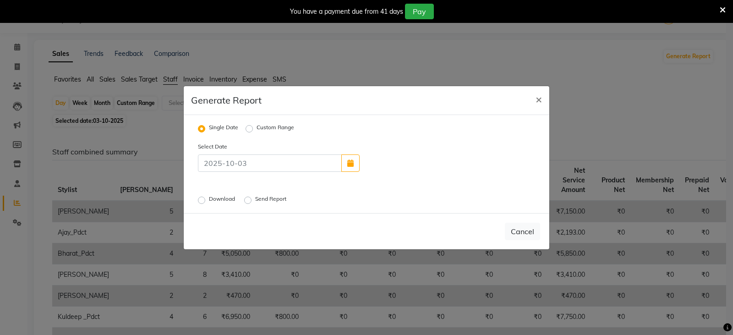
click at [209, 199] on label "Download" at bounding box center [223, 200] width 28 height 11
click at [204, 199] on input "Download" at bounding box center [203, 200] width 6 height 6
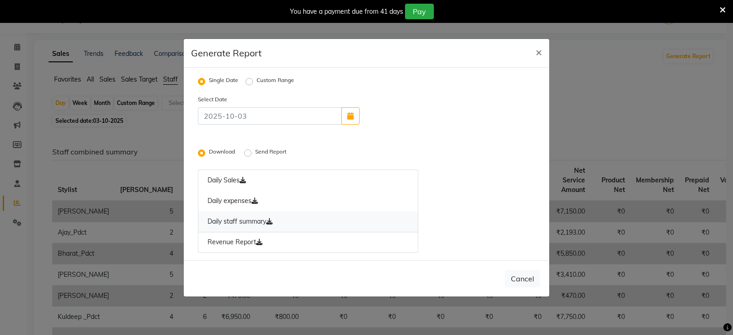
click at [239, 224] on link "Daily staff summary" at bounding box center [308, 221] width 220 height 21
click at [516, 280] on button "Cancel" at bounding box center [522, 278] width 35 height 17
radio input "false"
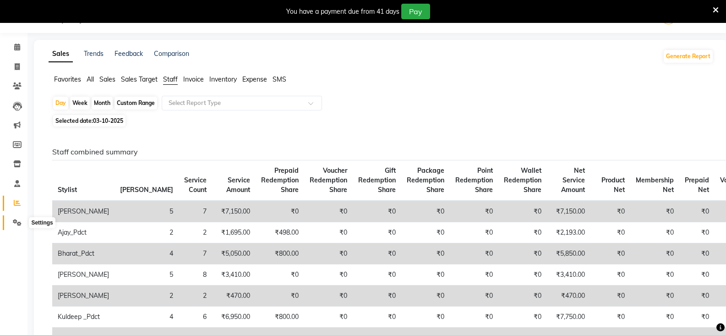
click at [15, 224] on icon at bounding box center [17, 222] width 9 height 7
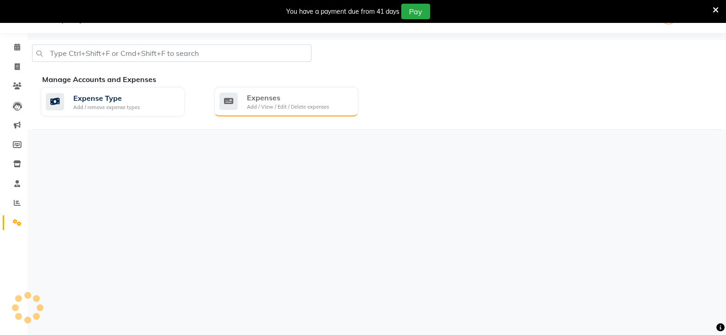
click at [270, 107] on div "Add / View / Edit / Delete expenses" at bounding box center [288, 107] width 82 height 8
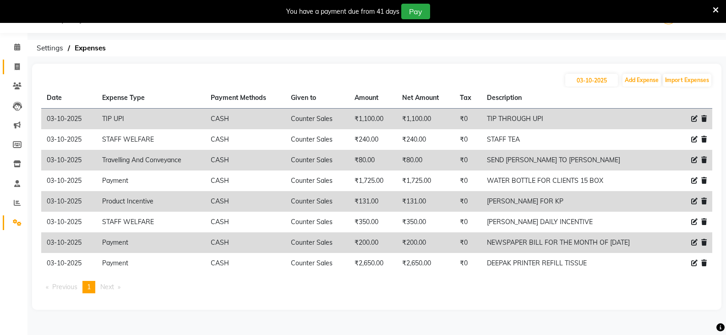
click at [16, 60] on link "Invoice" at bounding box center [14, 67] width 22 height 15
select select "service"
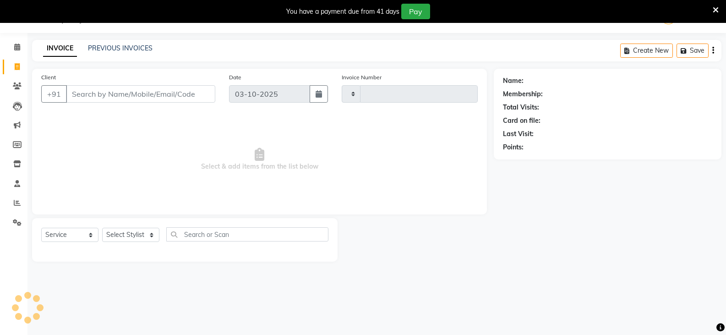
type input "5475"
select select "8942"
click at [154, 89] on input "Client" at bounding box center [140, 93] width 149 height 17
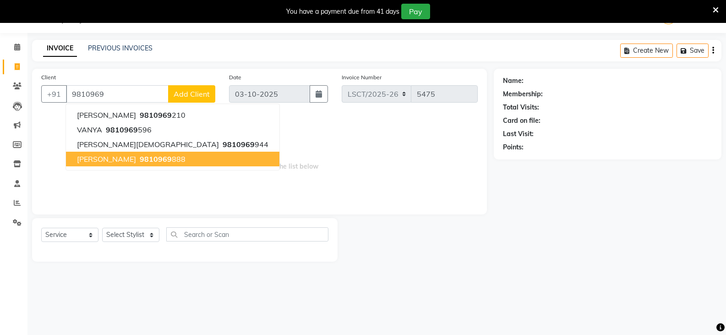
click at [180, 161] on button "[PERSON_NAME] 9810969 888" at bounding box center [173, 159] width 214 height 15
type input "9810969888"
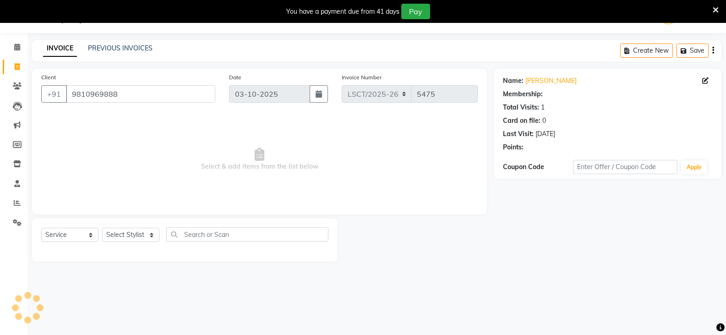
select select "1: Object"
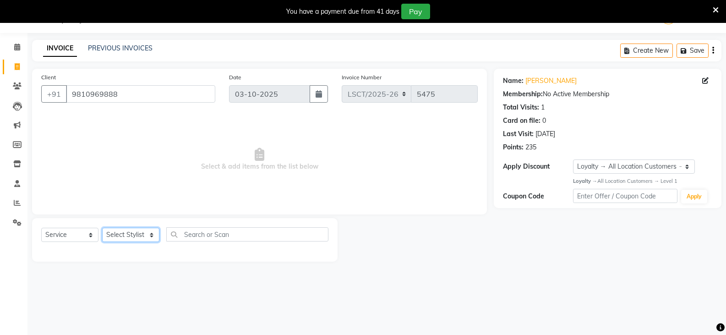
click at [142, 235] on select "Select Stylist [PERSON_NAME] [PERSON_NAME] Counter Sales [PERSON_NAME] guddu_as…" at bounding box center [130, 235] width 57 height 14
select select "90414"
click at [102, 228] on select "Select Stylist [PERSON_NAME] [PERSON_NAME] Counter Sales [PERSON_NAME] guddu_as…" at bounding box center [130, 235] width 57 height 14
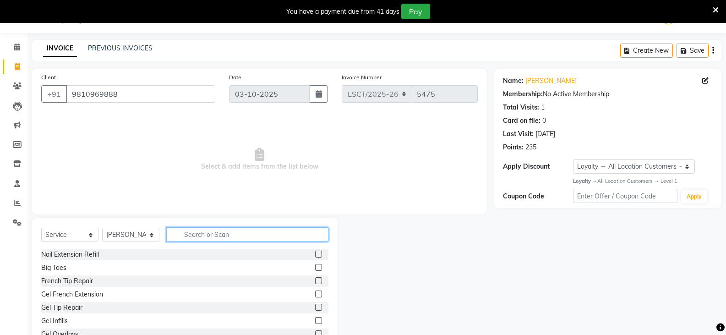
click at [193, 232] on input "text" at bounding box center [247, 234] width 162 height 14
type input "STY"
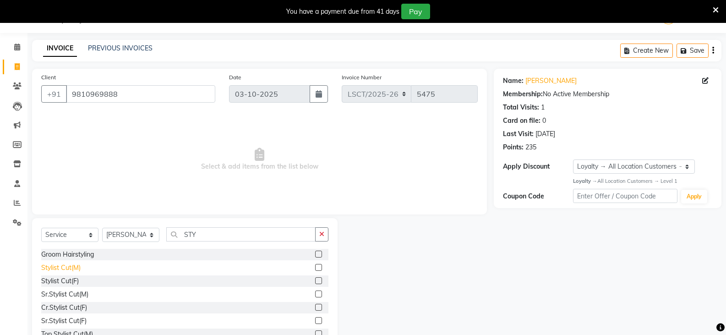
click at [76, 267] on div "Stylist Cut(M)" at bounding box center [60, 268] width 39 height 10
checkbox input "false"
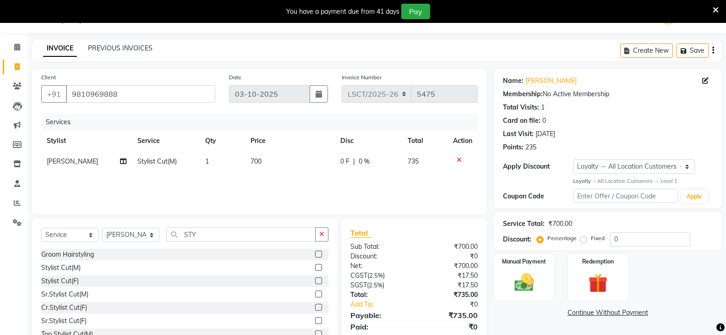
click at [273, 158] on td "700" at bounding box center [290, 161] width 90 height 21
select select "90414"
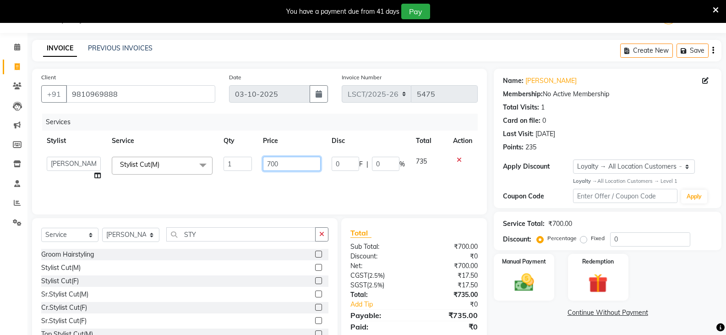
click at [273, 159] on input "700" at bounding box center [291, 164] width 57 height 14
type input "400"
click at [697, 297] on div "Manual Payment Redemption" at bounding box center [607, 277] width 241 height 47
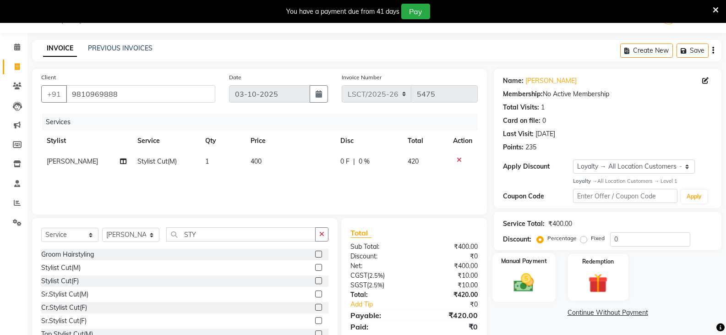
click at [533, 288] on img at bounding box center [524, 282] width 33 height 23
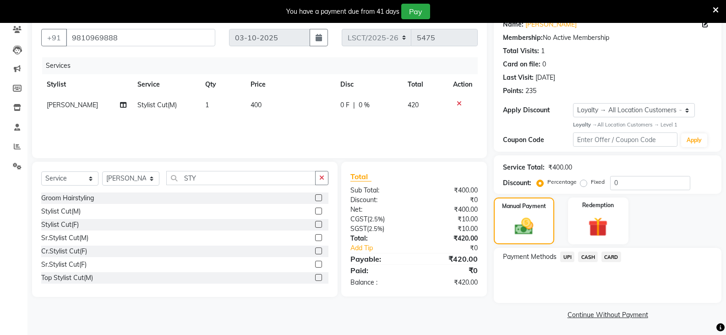
scroll to position [80, 0]
click at [616, 258] on span "CARD" at bounding box center [612, 256] width 20 height 11
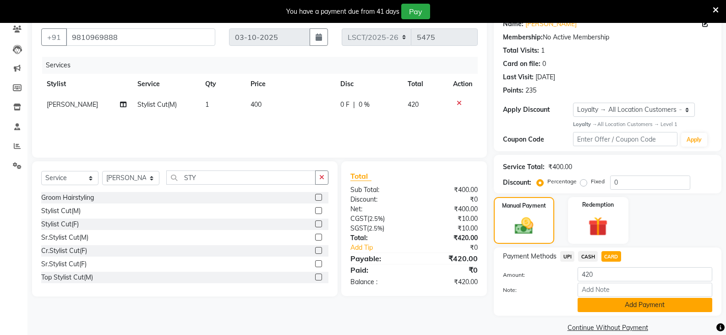
click at [612, 309] on button "Add Payment" at bounding box center [645, 305] width 135 height 14
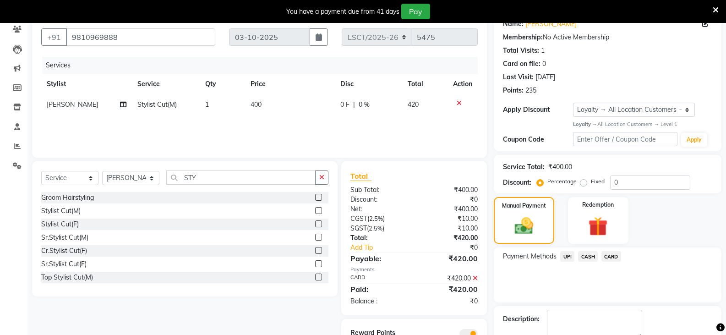
scroll to position [132, 0]
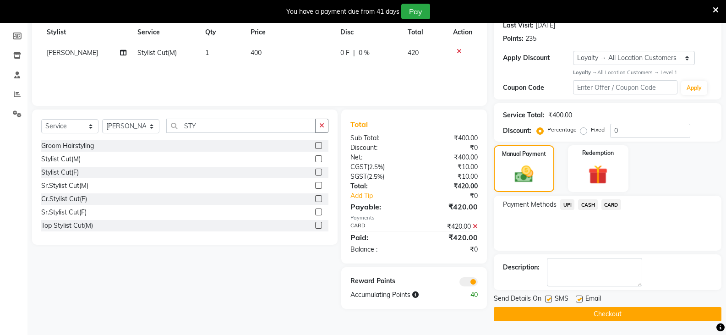
click at [611, 312] on button "Checkout" at bounding box center [608, 314] width 228 height 14
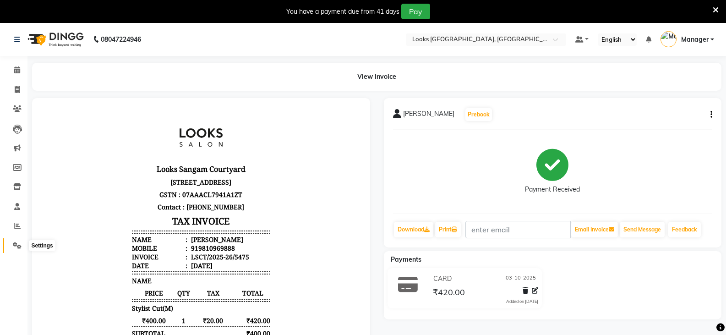
click at [16, 242] on icon at bounding box center [17, 245] width 9 height 7
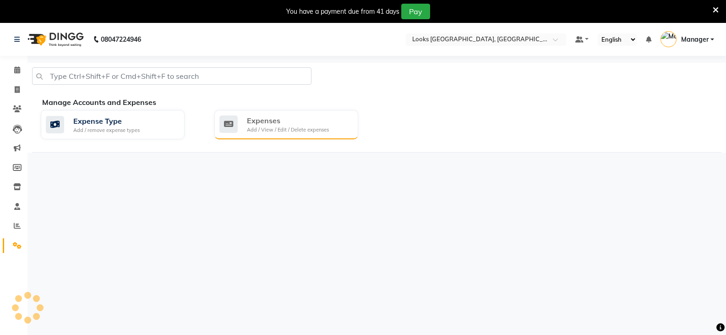
click at [257, 132] on div "Add / View / Edit / Delete expenses" at bounding box center [288, 130] width 82 height 8
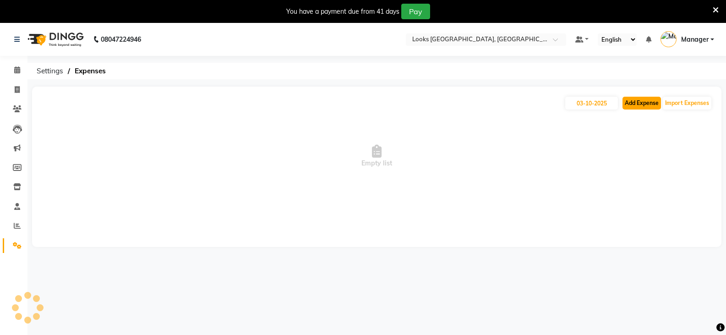
click at [652, 107] on button "Add Expense" at bounding box center [642, 103] width 38 height 13
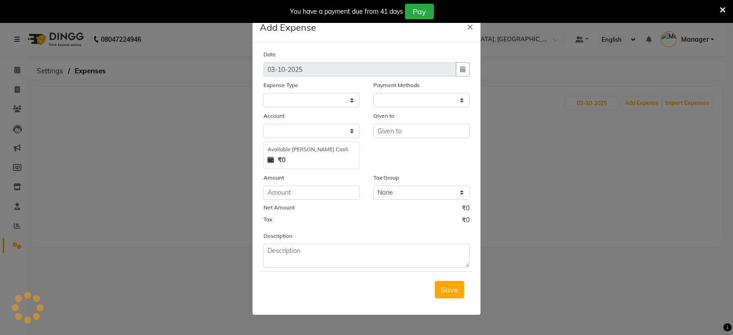
select select "1"
select select "8113"
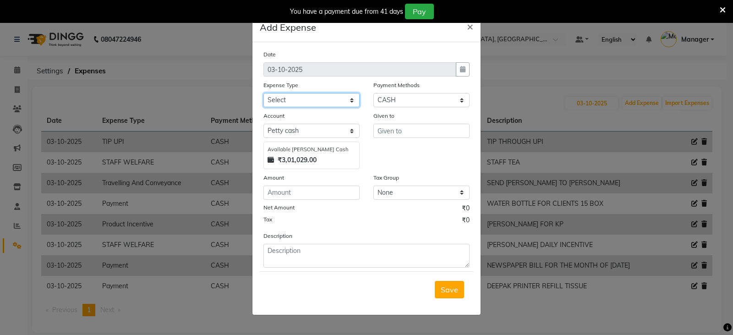
click at [301, 101] on select "Select Accommodation Aesthetics Bank Deposit BLINKIT Cash Handover Client Refun…" at bounding box center [311, 100] width 96 height 14
select select "22746"
click at [263, 93] on select "Select Accommodation Aesthetics Bank Deposit BLINKIT Cash Handover Client Refun…" at bounding box center [311, 100] width 96 height 14
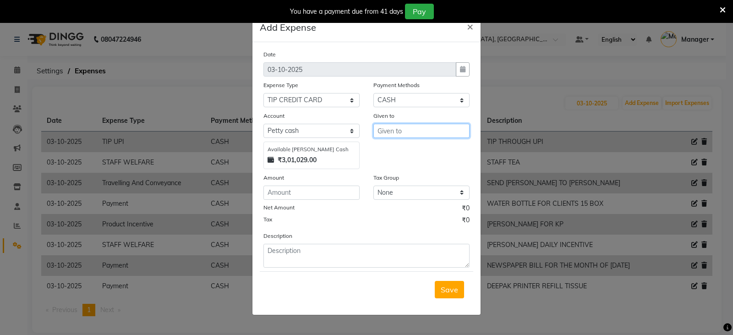
click at [423, 131] on input "text" at bounding box center [421, 131] width 96 height 14
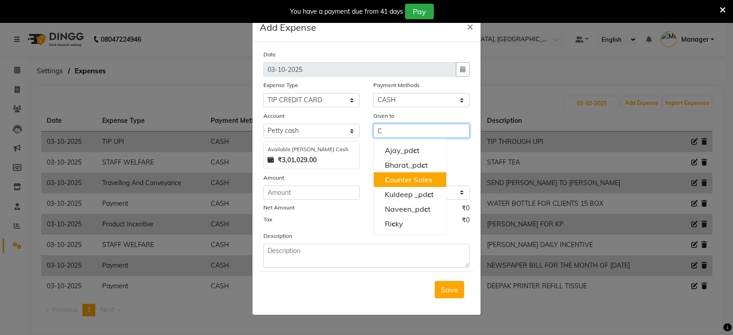
click at [412, 180] on ngb-highlight "C ounter Sales" at bounding box center [409, 179] width 48 height 9
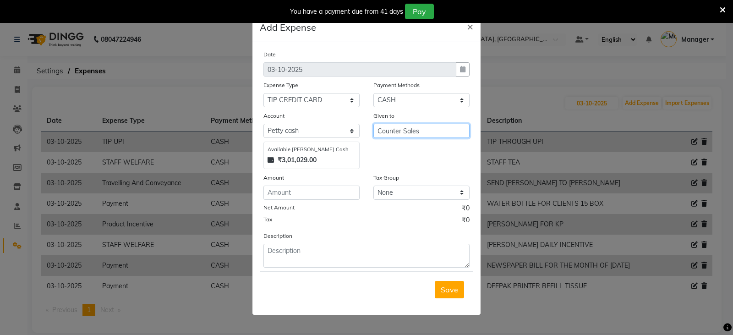
type input "Counter Sales"
click at [346, 192] on input "number" at bounding box center [311, 193] width 96 height 14
type input "200"
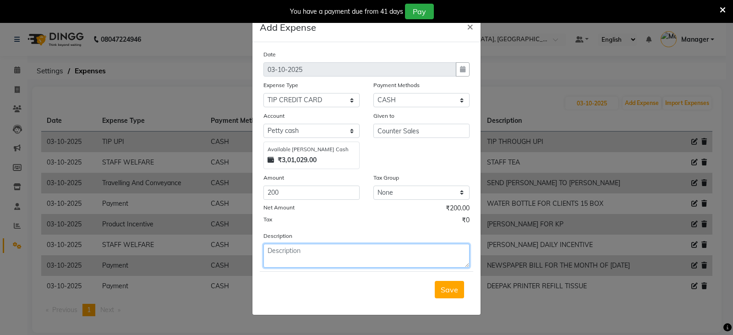
click at [329, 257] on textarea at bounding box center [366, 256] width 206 height 24
type textarea "TIP THROUGH CARD"
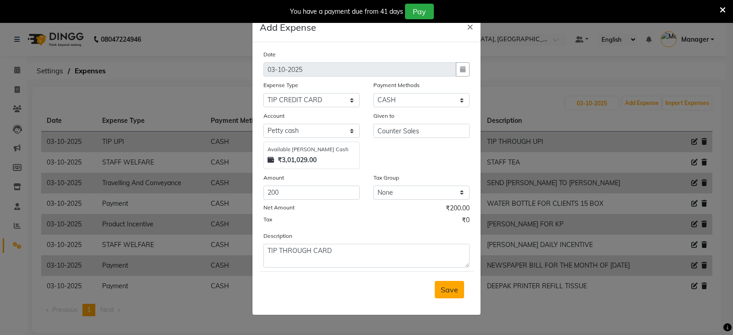
click at [454, 287] on span "Save" at bounding box center [449, 289] width 17 height 9
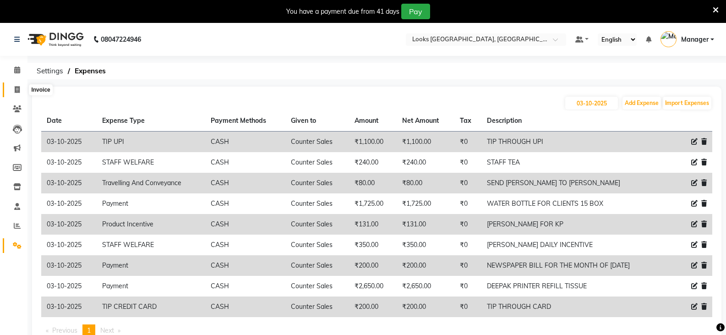
drag, startPoint x: 18, startPoint y: 87, endPoint x: 42, endPoint y: 93, distance: 24.7
click at [18, 87] on icon at bounding box center [17, 89] width 5 height 7
select select "service"
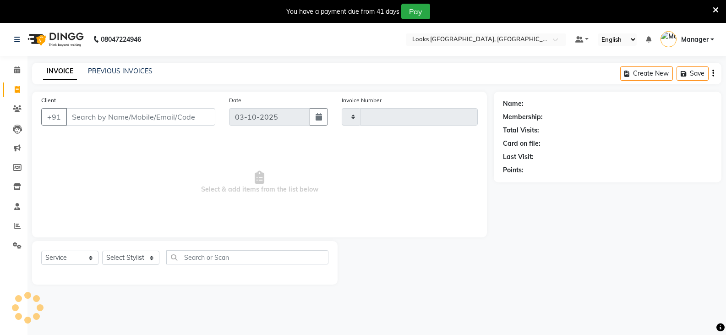
scroll to position [23, 0]
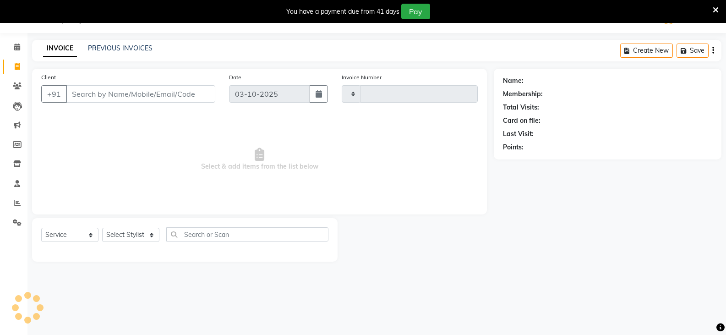
type input "9"
type input "5476"
select select "8942"
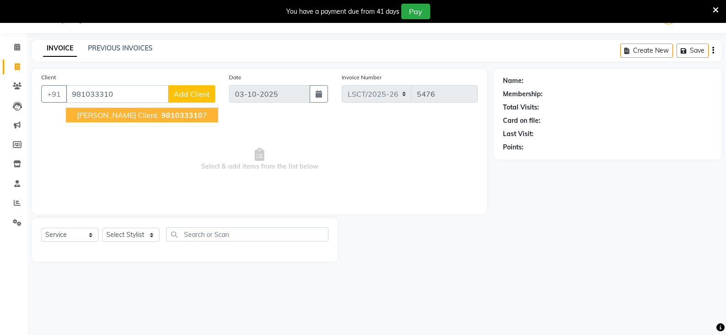
click at [161, 112] on span "981033310" at bounding box center [181, 114] width 41 height 9
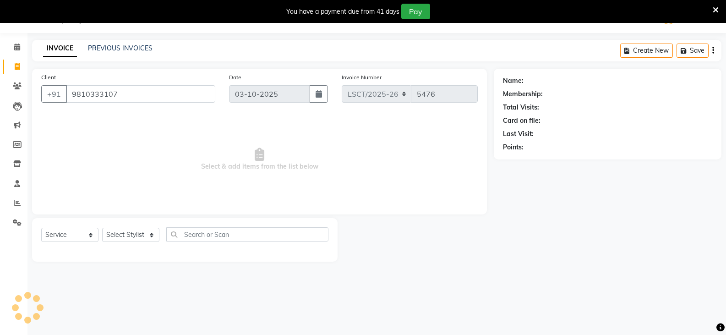
type input "9810333107"
click at [144, 237] on select "Select Stylist [PERSON_NAME] [PERSON_NAME] Counter Sales [PERSON_NAME] guddu_as…" at bounding box center [130, 235] width 57 height 14
select select "90418"
click at [102, 228] on select "Select Stylist [PERSON_NAME] [PERSON_NAME] Counter Sales [PERSON_NAME] guddu_as…" at bounding box center [130, 235] width 57 height 14
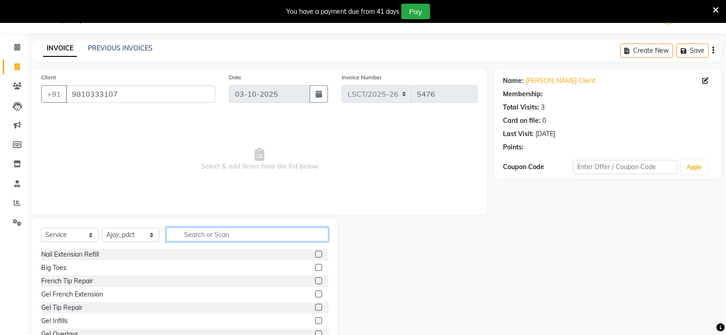
click at [203, 238] on input "text" at bounding box center [247, 234] width 162 height 14
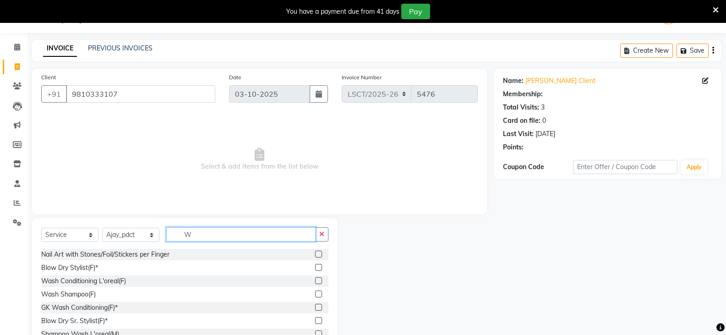
type input "WA"
select select "1: Object"
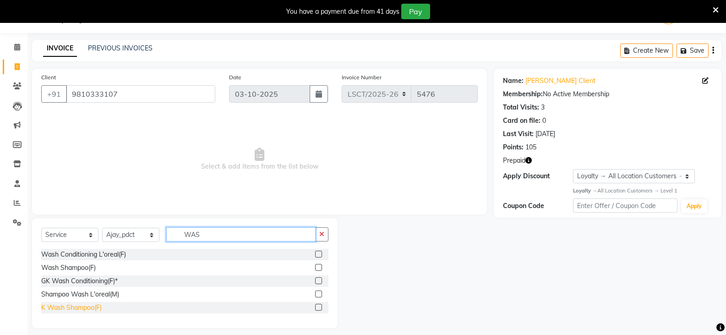
type input "WAS"
click at [94, 308] on div "K Wash Shampoo(F)" at bounding box center [71, 308] width 60 height 10
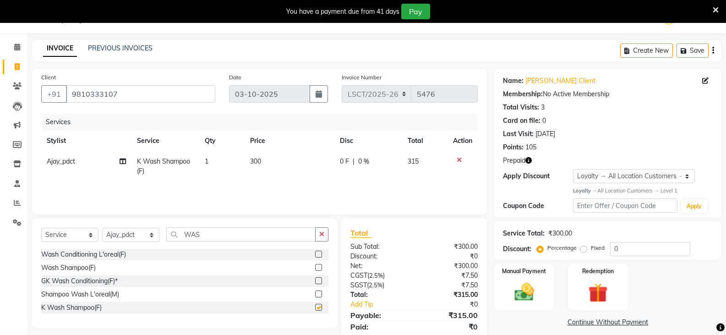
checkbox input "false"
click at [140, 234] on select "Select Stylist [PERSON_NAME] [PERSON_NAME] Counter Sales [PERSON_NAME] guddu_as…" at bounding box center [130, 235] width 57 height 14
select select "90412"
click at [102, 228] on select "Select Stylist [PERSON_NAME] [PERSON_NAME] Counter Sales [PERSON_NAME] guddu_as…" at bounding box center [130, 235] width 57 height 14
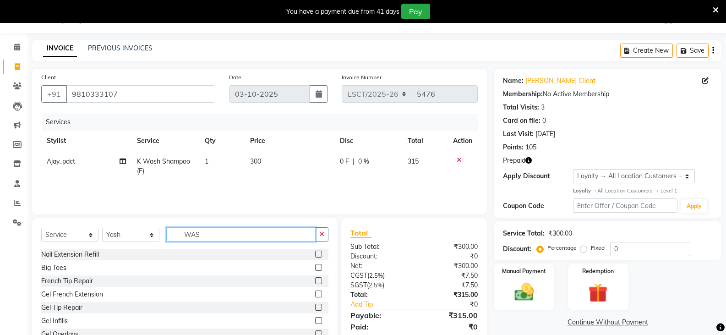
click at [184, 238] on input "WAS" at bounding box center [240, 234] width 149 height 14
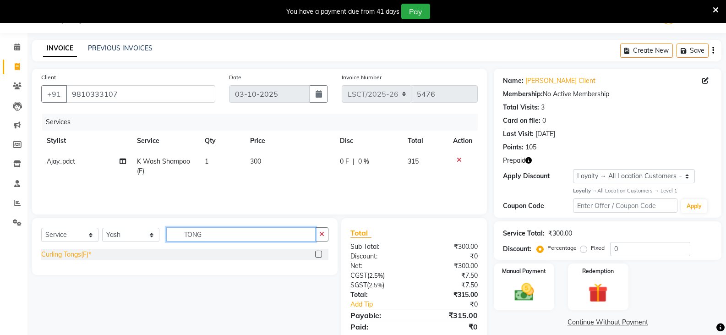
type input "TONG"
click at [67, 253] on div "Curling Tongs(F)*" at bounding box center [66, 255] width 50 height 10
checkbox input "false"
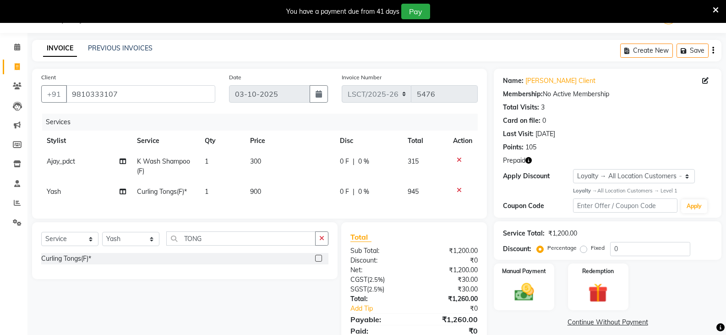
click at [253, 193] on span "900" at bounding box center [255, 191] width 11 height 8
select select "90412"
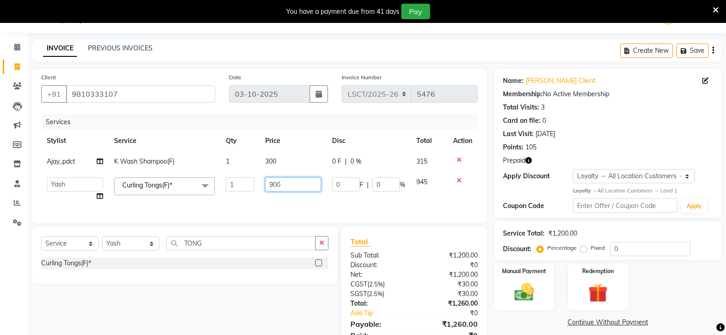
click at [272, 185] on input "900" at bounding box center [293, 184] width 56 height 14
type input "1000"
click at [278, 165] on td "300" at bounding box center [293, 161] width 67 height 21
select select "90418"
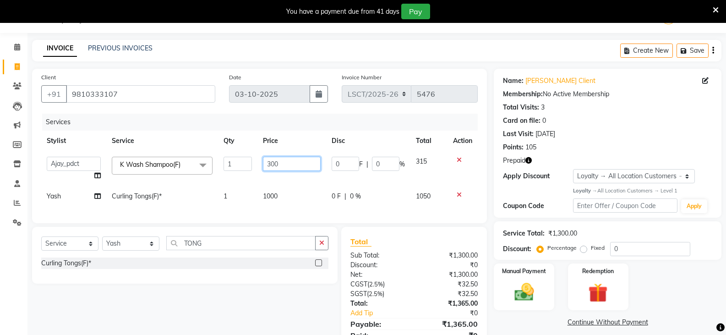
click at [278, 165] on input "300" at bounding box center [291, 164] width 57 height 14
type input "600"
click at [675, 289] on div "Manual Payment Redemption" at bounding box center [607, 286] width 241 height 47
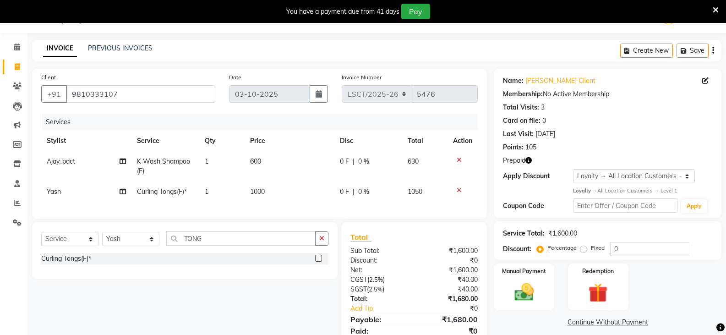
click at [529, 162] on icon "button" at bounding box center [529, 160] width 6 height 6
click at [678, 292] on div "Manual Payment Redemption" at bounding box center [607, 286] width 241 height 47
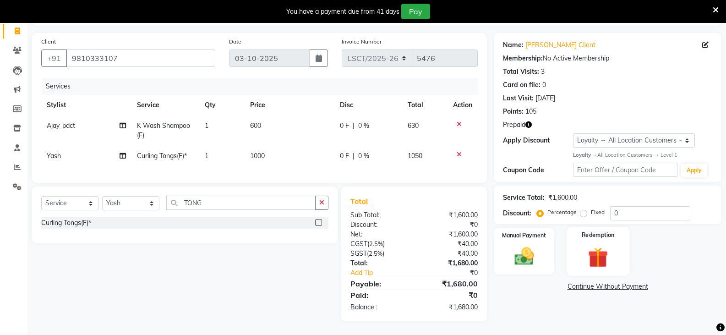
click at [595, 253] on img at bounding box center [598, 257] width 33 height 25
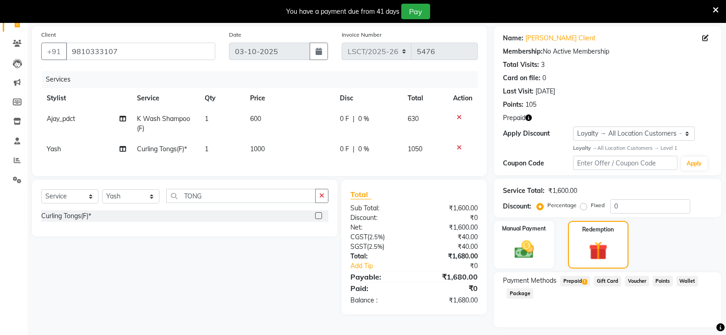
click at [580, 283] on span "Prepaid 1" at bounding box center [575, 281] width 30 height 11
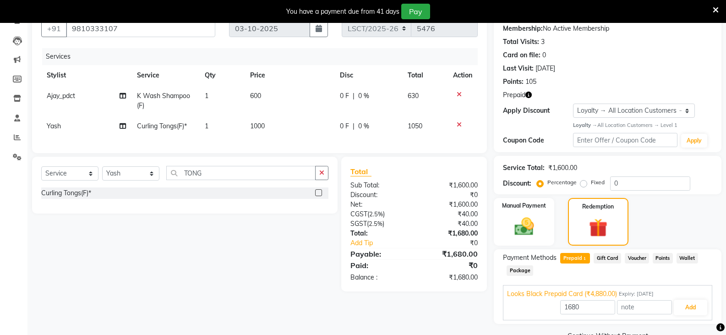
scroll to position [110, 0]
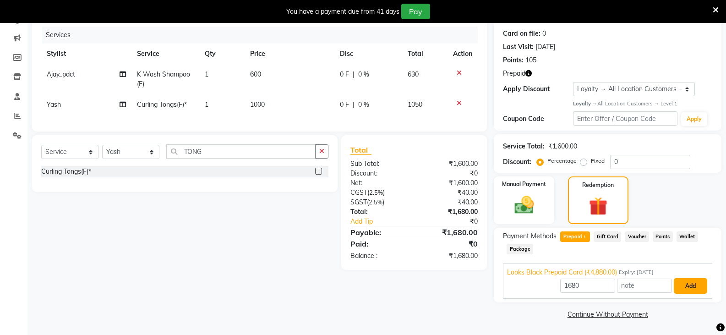
click at [686, 289] on button "Add" at bounding box center [690, 286] width 33 height 16
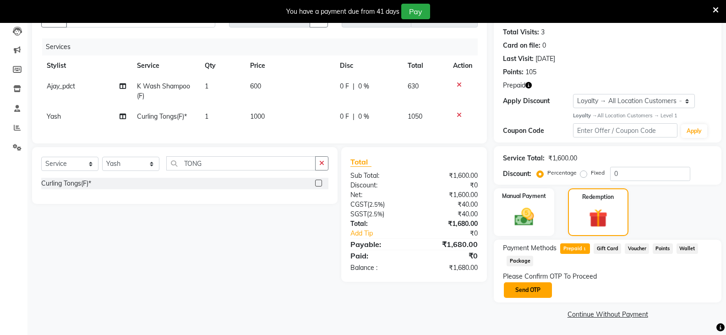
click at [545, 290] on button "Send OTP" at bounding box center [528, 290] width 48 height 16
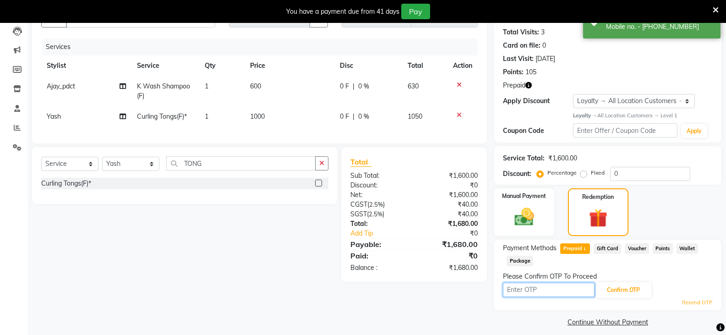
click at [545, 290] on input "text" at bounding box center [549, 290] width 92 height 14
type input "3669"
click at [613, 290] on button "Confirm OTP" at bounding box center [624, 290] width 56 height 16
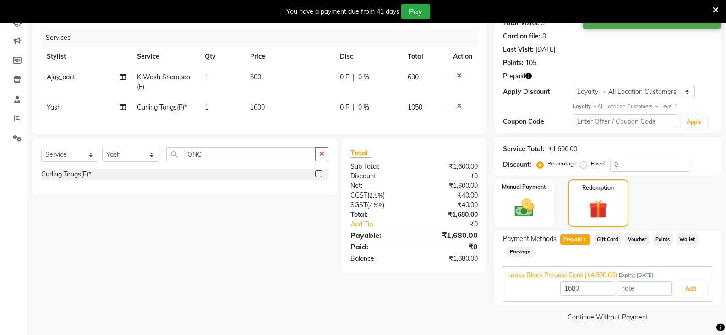
scroll to position [110, 0]
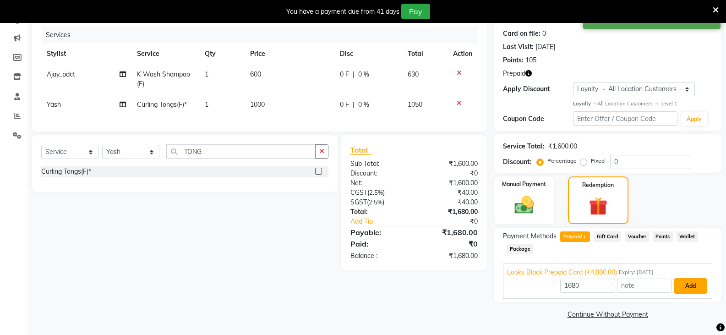
click at [683, 287] on button "Add" at bounding box center [690, 286] width 33 height 16
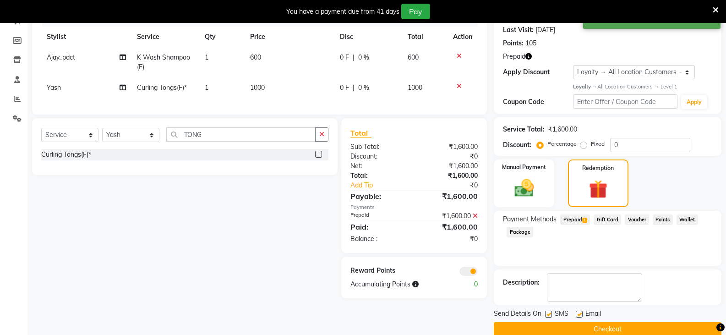
scroll to position [142, 0]
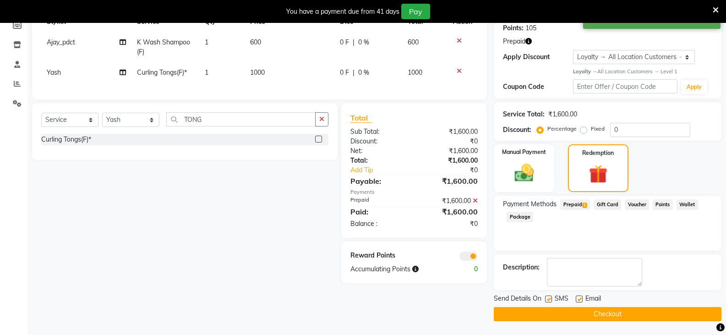
click at [638, 312] on button "Checkout" at bounding box center [608, 314] width 228 height 14
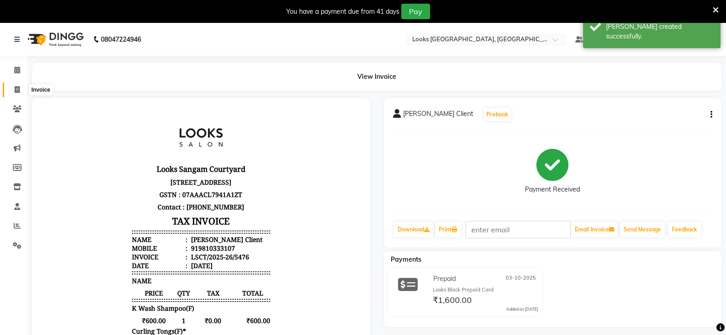
click at [15, 88] on icon at bounding box center [17, 89] width 5 height 7
select select "service"
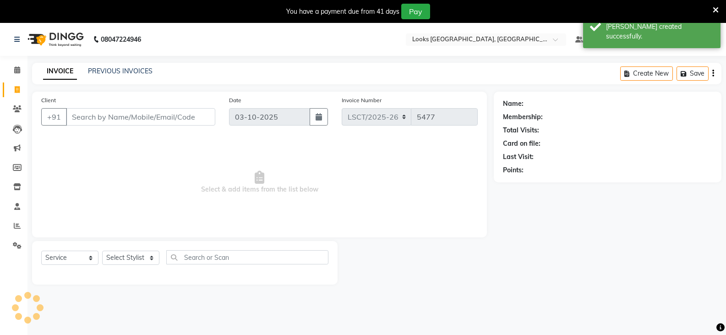
scroll to position [23, 0]
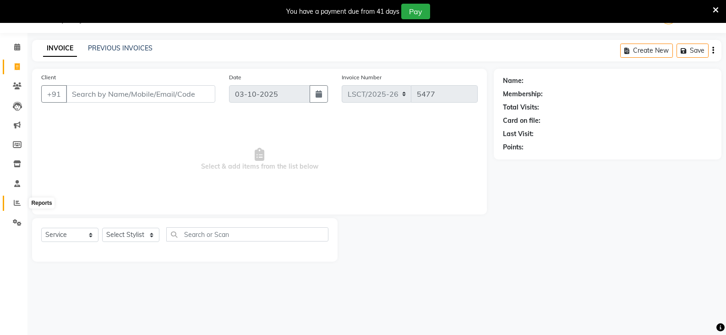
click at [13, 204] on span at bounding box center [17, 203] width 16 height 11
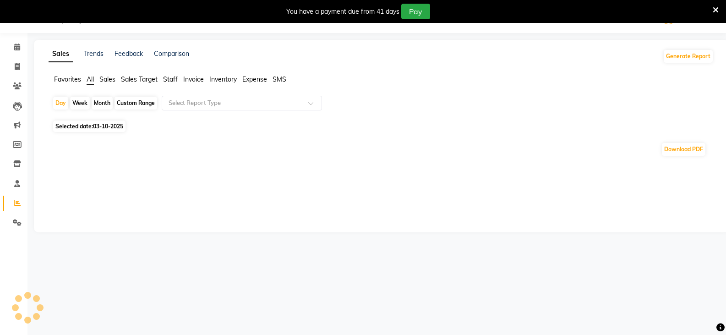
click at [172, 81] on span "Staff" at bounding box center [170, 79] width 15 height 8
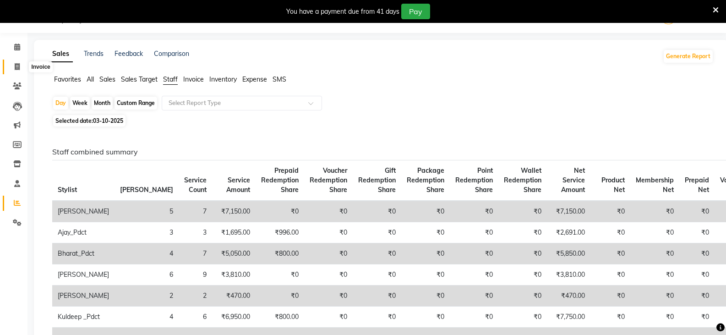
click at [21, 69] on span at bounding box center [17, 67] width 16 height 11
select select "service"
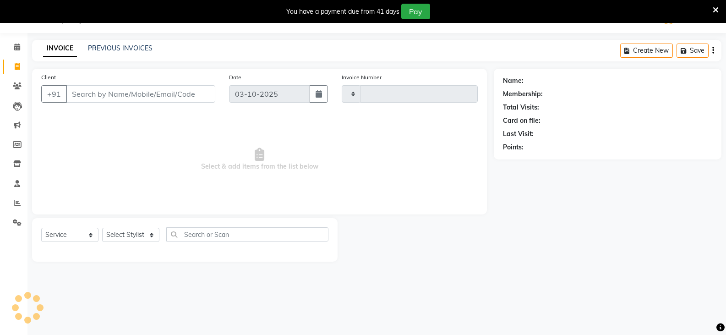
type input "5477"
select select "8942"
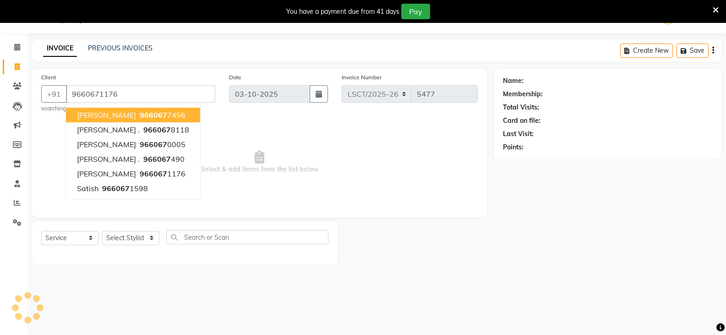
type input "9660671176"
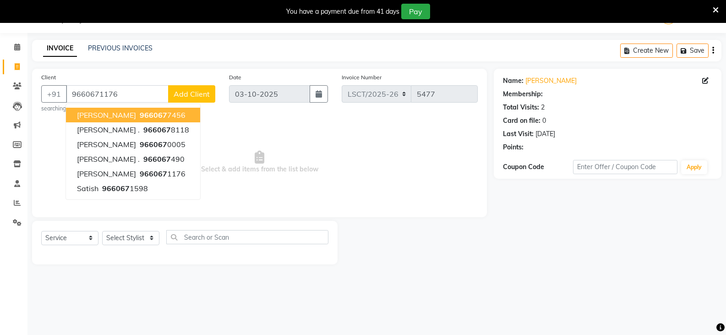
select select "1: Object"
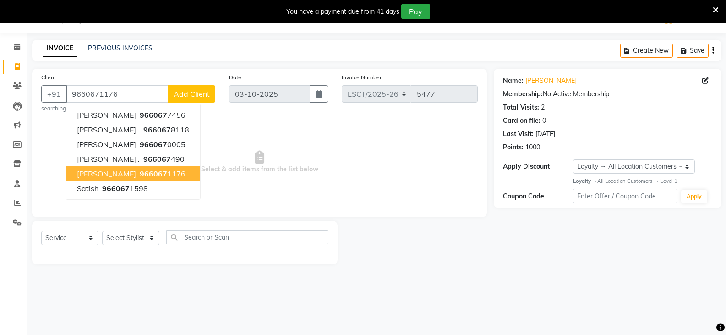
click at [167, 175] on span "966067" at bounding box center [153, 173] width 27 height 9
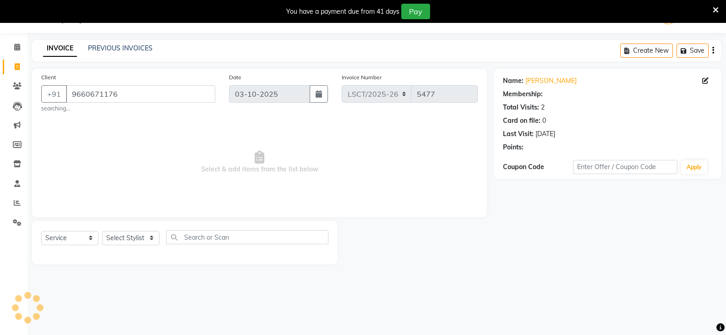
select select "1: Object"
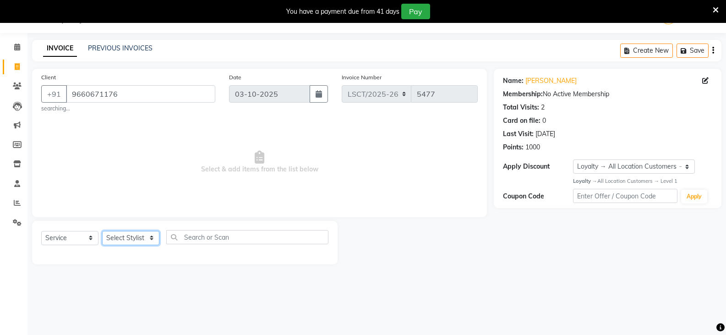
click at [155, 240] on select "Select Stylist [PERSON_NAME] [PERSON_NAME] Counter Sales [PERSON_NAME] guddu_as…" at bounding box center [130, 238] width 57 height 14
select select "90407"
click at [102, 231] on select "Select Stylist [PERSON_NAME] [PERSON_NAME] Counter Sales [PERSON_NAME] guddu_as…" at bounding box center [130, 238] width 57 height 14
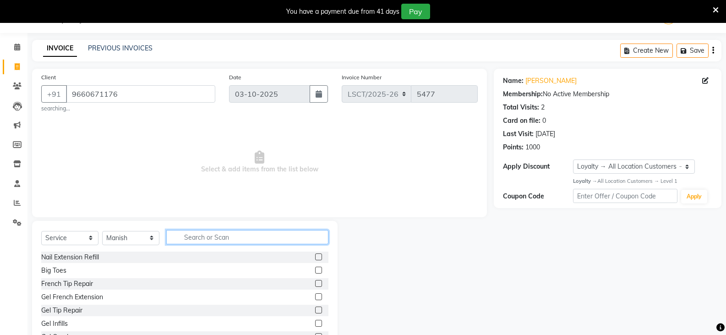
click at [198, 234] on input "text" at bounding box center [247, 237] width 162 height 14
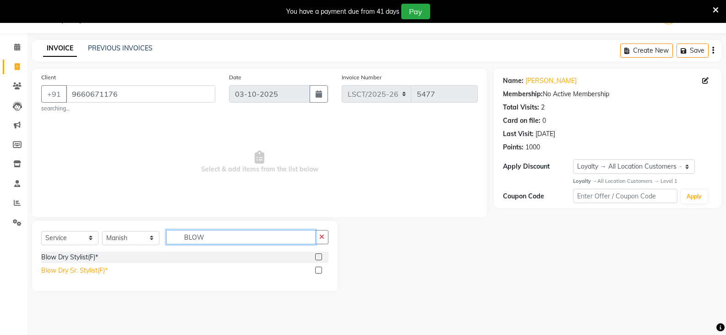
type input "BLOW"
click at [92, 267] on div "Blow Dry Sr. Stylist(F)*" at bounding box center [74, 271] width 66 height 10
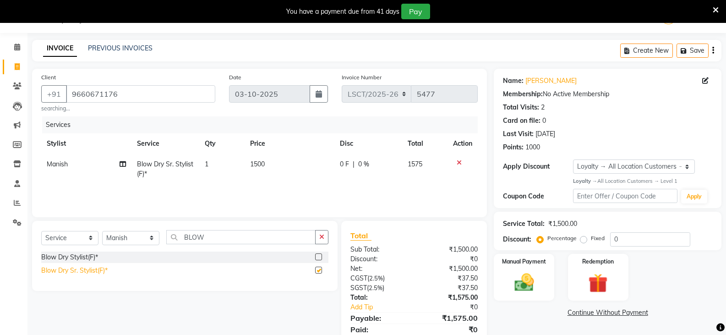
checkbox input "false"
click at [87, 257] on div "Blow Dry Stylist(F)*" at bounding box center [69, 257] width 57 height 10
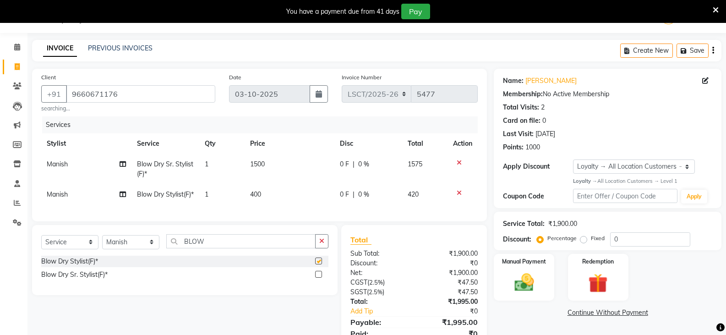
checkbox input "false"
click at [460, 162] on icon at bounding box center [459, 162] width 5 height 6
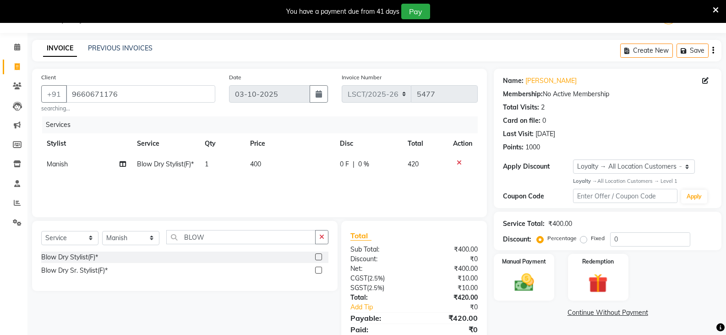
click at [277, 165] on td "400" at bounding box center [290, 164] width 90 height 21
select select "90407"
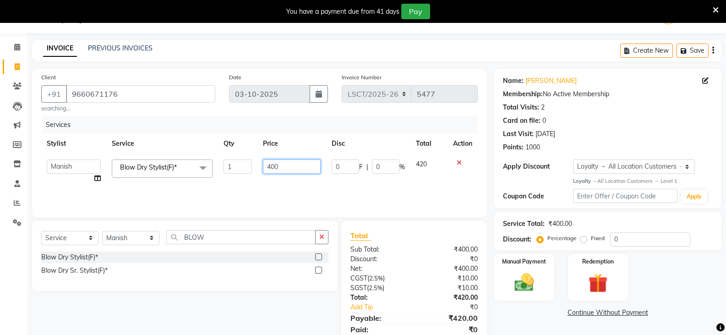
click at [277, 165] on input "400" at bounding box center [291, 166] width 57 height 14
click at [290, 170] on input "400" at bounding box center [291, 166] width 57 height 14
click at [293, 168] on input "400" at bounding box center [291, 166] width 57 height 14
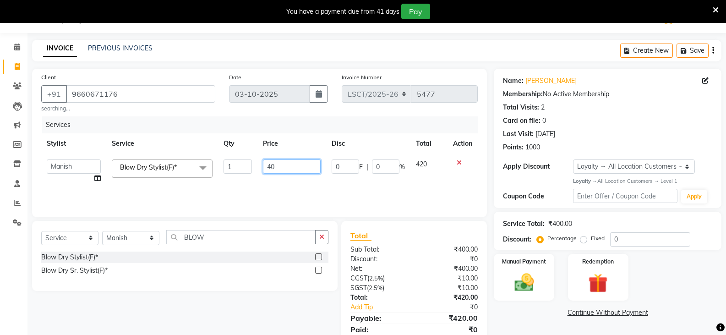
type input "4"
type input "1300"
click at [341, 194] on div "Services Stylist Service Qty Price Disc Total Action [PERSON_NAME] Ajay_pdct Ba…" at bounding box center [259, 162] width 437 height 92
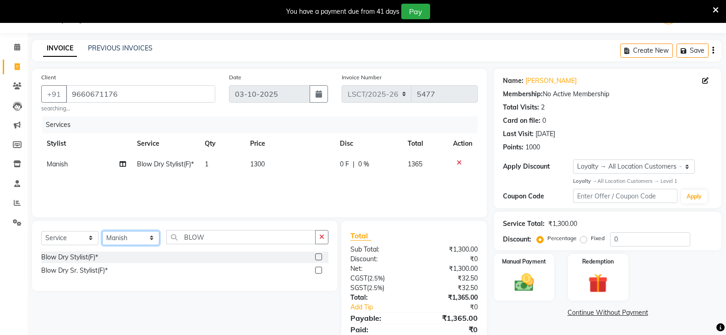
click at [142, 239] on select "Select Stylist [PERSON_NAME] [PERSON_NAME] Counter Sales [PERSON_NAME] guddu_as…" at bounding box center [130, 238] width 57 height 14
select select "90416"
click at [102, 231] on select "Select Stylist [PERSON_NAME] [PERSON_NAME] Counter Sales [PERSON_NAME] guddu_as…" at bounding box center [130, 238] width 57 height 14
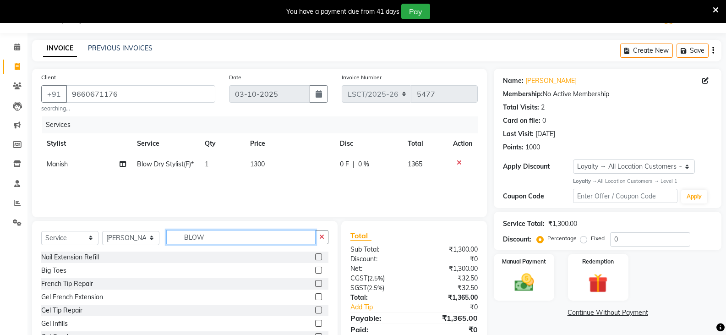
click at [195, 242] on input "BLOW" at bounding box center [240, 237] width 149 height 14
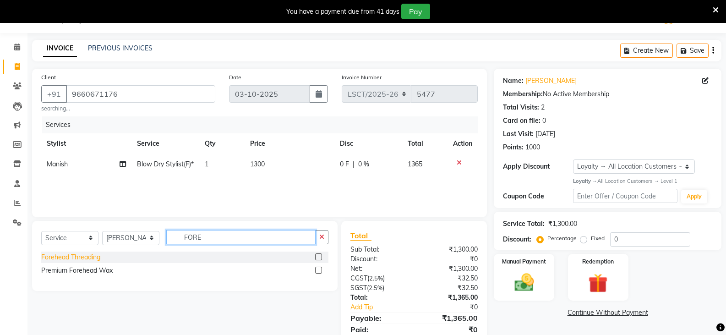
type input "FORE"
click at [98, 256] on div "Forehead Threading" at bounding box center [70, 257] width 59 height 10
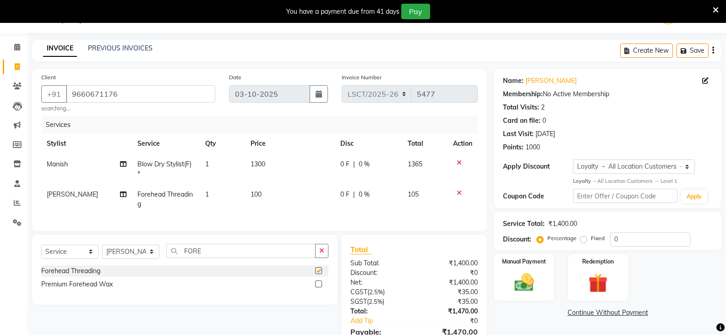
checkbox input "false"
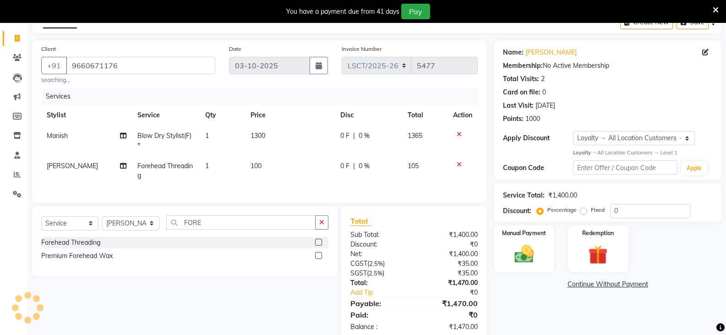
scroll to position [78, 0]
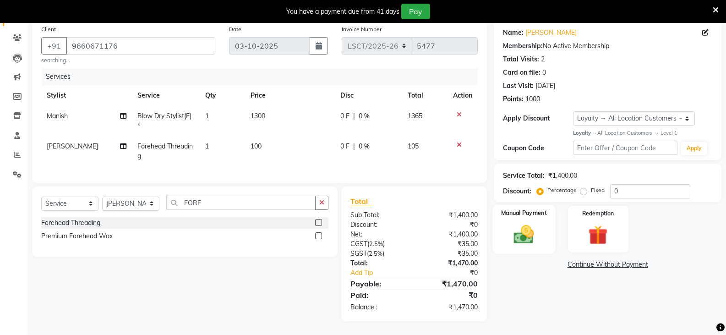
click at [526, 224] on img at bounding box center [524, 234] width 33 height 23
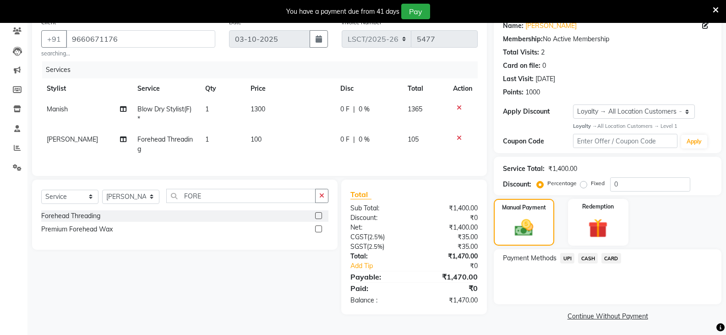
click at [562, 257] on span "UPI" at bounding box center [567, 258] width 14 height 11
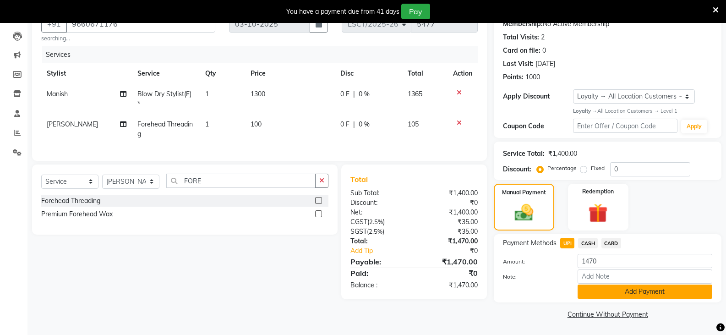
click at [609, 296] on button "Add Payment" at bounding box center [645, 292] width 135 height 14
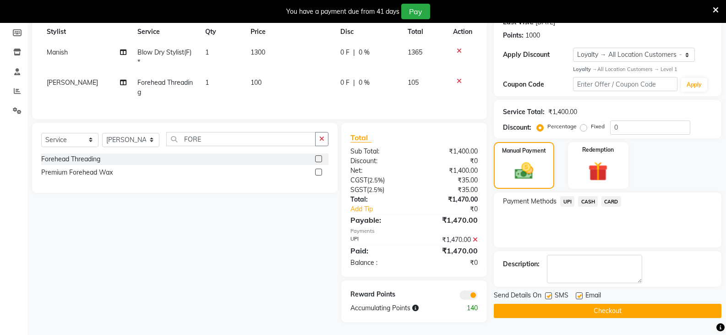
scroll to position [143, 0]
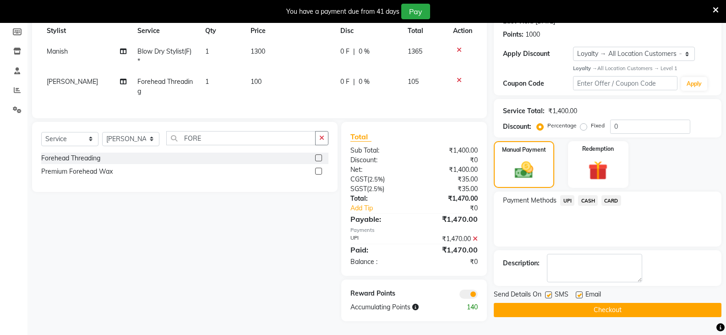
click at [585, 303] on button "Checkout" at bounding box center [608, 310] width 228 height 14
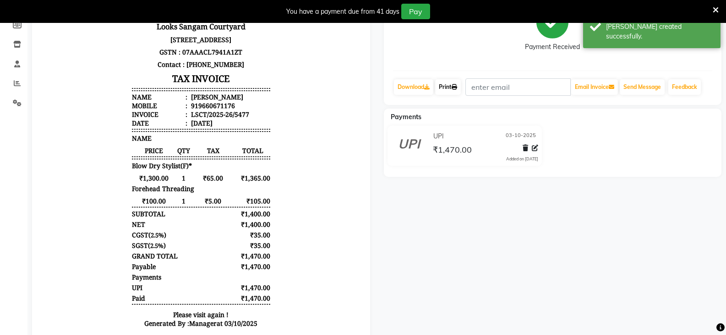
click at [449, 87] on link "Print" at bounding box center [448, 87] width 26 height 16
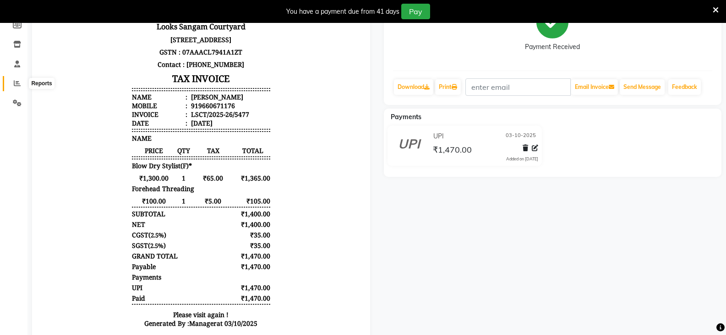
click at [16, 87] on span at bounding box center [17, 83] width 16 height 11
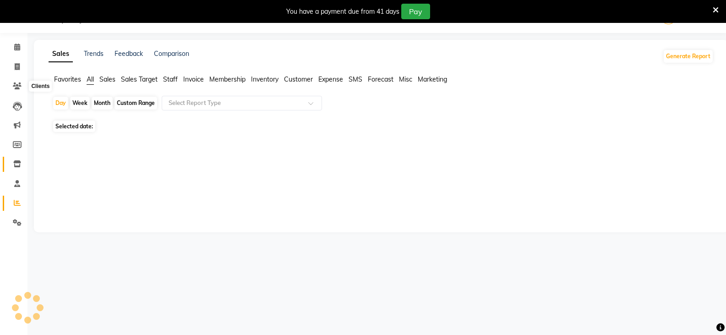
scroll to position [23, 0]
click at [166, 79] on span "Staff" at bounding box center [170, 79] width 15 height 8
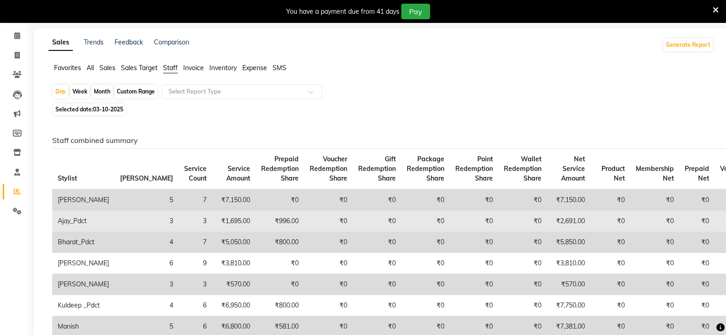
scroll to position [0, 0]
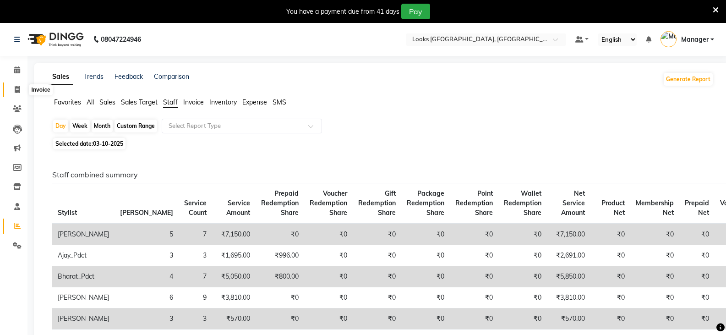
drag, startPoint x: 15, startPoint y: 91, endPoint x: 25, endPoint y: 93, distance: 10.2
click at [15, 91] on icon at bounding box center [17, 89] width 5 height 7
select select "service"
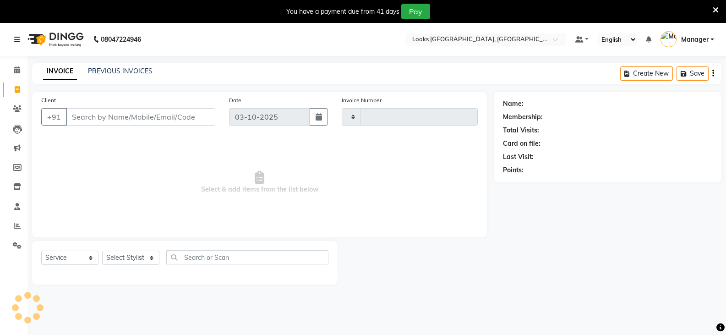
scroll to position [23, 0]
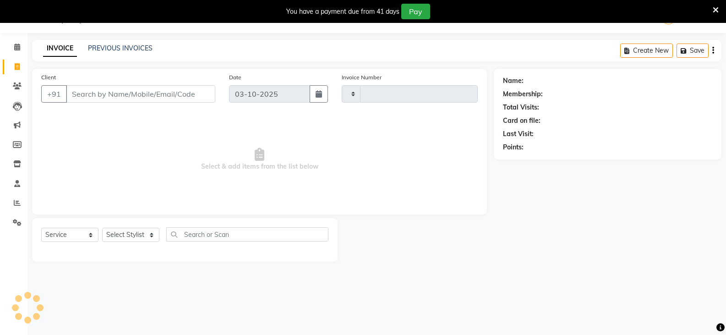
type input "5478"
select select "8942"
click at [18, 47] on icon at bounding box center [17, 47] width 6 height 7
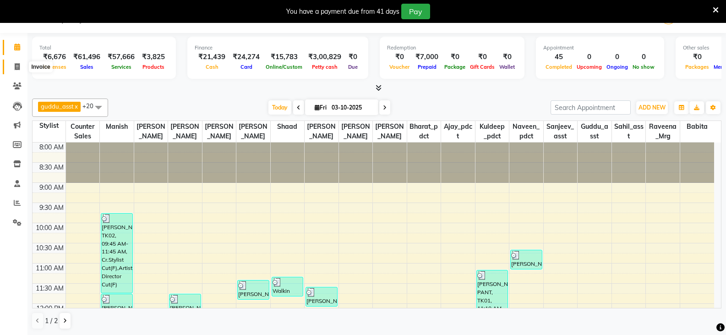
click at [11, 70] on span at bounding box center [17, 67] width 16 height 11
select select "service"
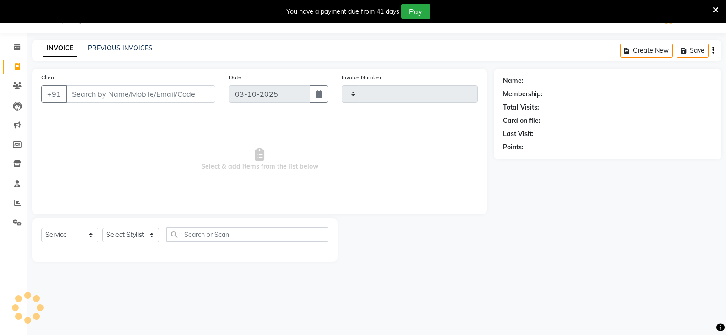
type input "5478"
select select "8942"
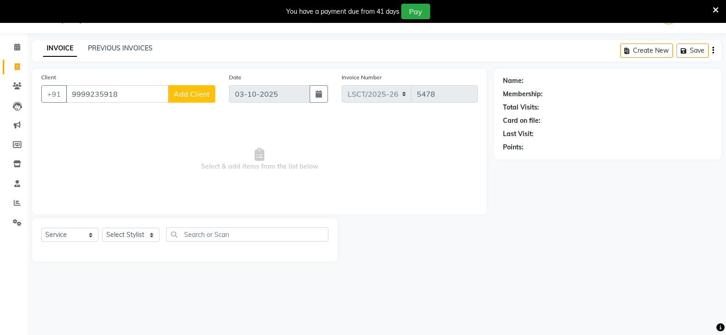
type input "9999235918"
click at [195, 98] on span "Add Client" at bounding box center [192, 93] width 36 height 9
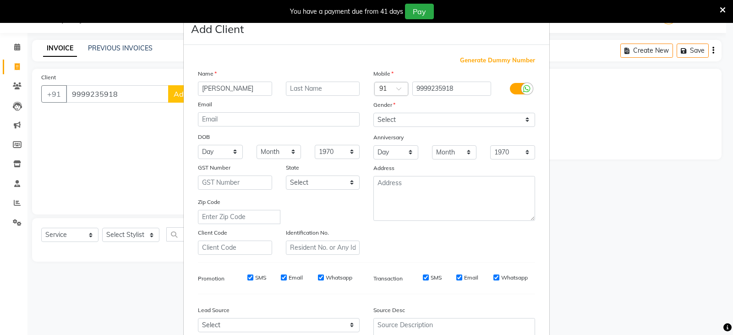
type input "[PERSON_NAME]"
click at [333, 89] on input "text" at bounding box center [323, 89] width 74 height 14
type input "CLIENT"
drag, startPoint x: 390, startPoint y: 120, endPoint x: 395, endPoint y: 121, distance: 5.2
click at [390, 120] on select "Select [DEMOGRAPHIC_DATA] [DEMOGRAPHIC_DATA] Other Prefer Not To Say" at bounding box center [454, 120] width 162 height 14
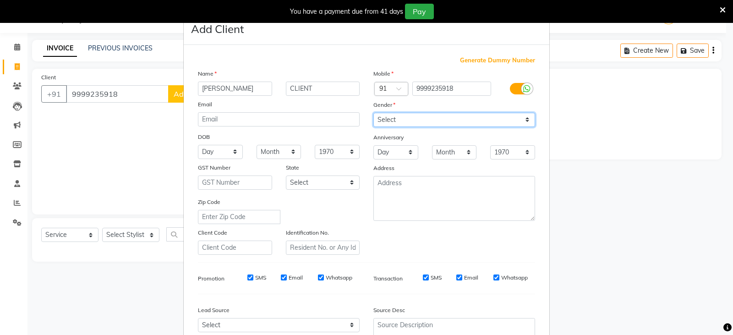
select select "[DEMOGRAPHIC_DATA]"
click at [373, 113] on select "Select [DEMOGRAPHIC_DATA] [DEMOGRAPHIC_DATA] Other Prefer Not To Say" at bounding box center [454, 120] width 162 height 14
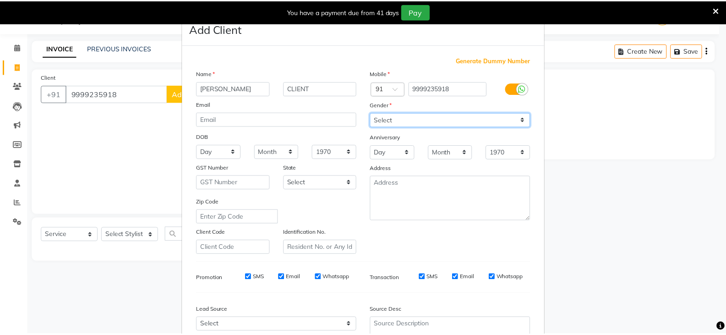
scroll to position [88, 0]
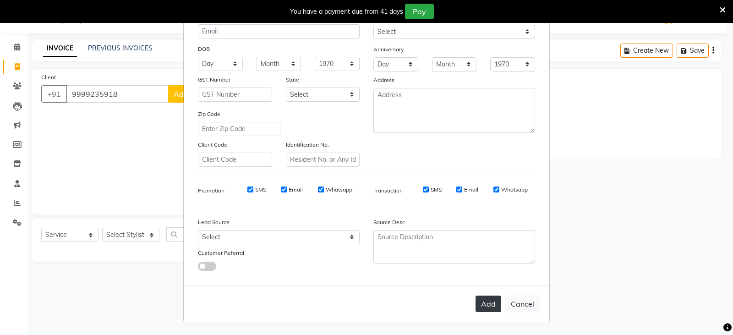
click at [491, 305] on button "Add" at bounding box center [489, 304] width 26 height 16
select select
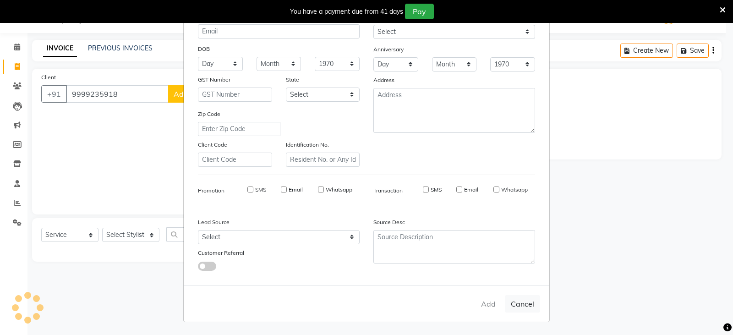
select select
checkbox input "false"
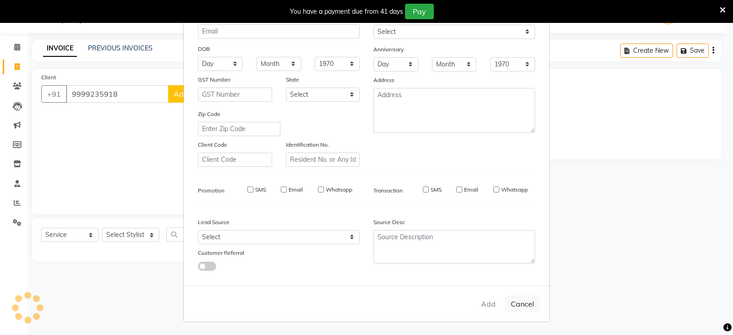
checkbox input "false"
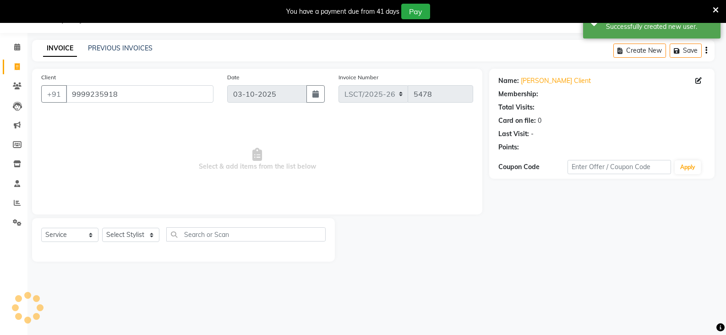
select select "1: Object"
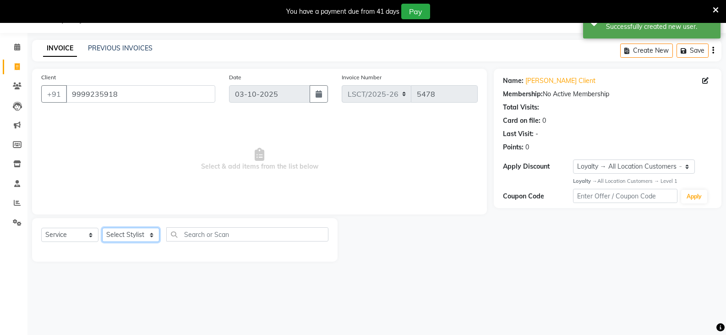
click at [120, 233] on select "Select Stylist [PERSON_NAME] [PERSON_NAME] Counter Sales [PERSON_NAME] guddu_as…" at bounding box center [130, 235] width 57 height 14
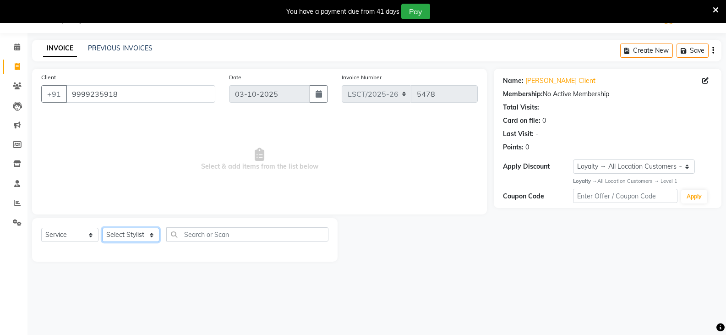
select select "90413"
click at [102, 228] on select "Select Stylist [PERSON_NAME] [PERSON_NAME] Counter Sales [PERSON_NAME] guddu_as…" at bounding box center [130, 235] width 57 height 14
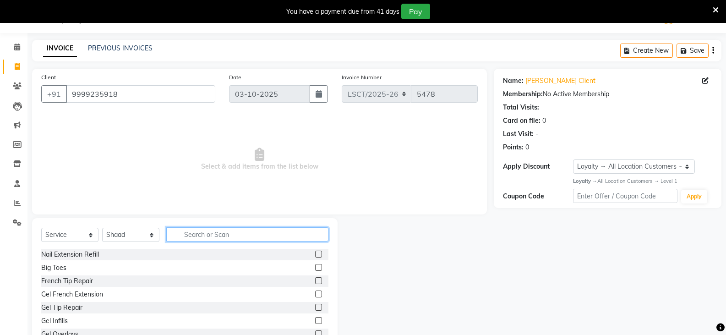
click at [214, 228] on input "text" at bounding box center [247, 234] width 162 height 14
type input "CUT"
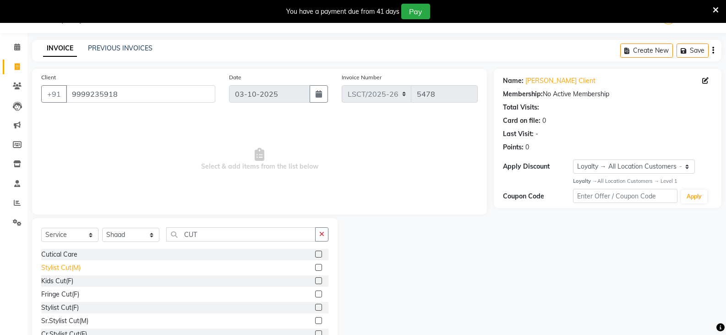
click at [58, 267] on div "Stylist Cut(M)" at bounding box center [60, 268] width 39 height 10
checkbox input "false"
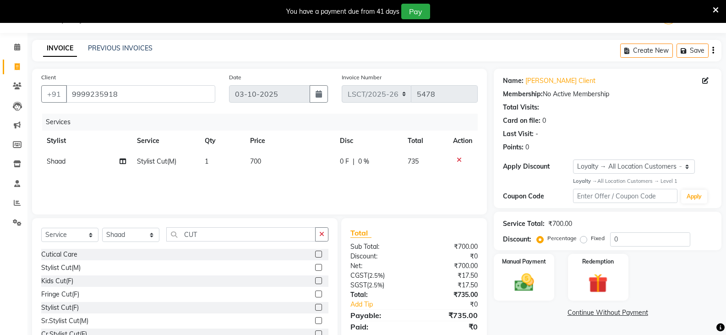
click at [267, 165] on td "700" at bounding box center [290, 161] width 90 height 21
select select "90413"
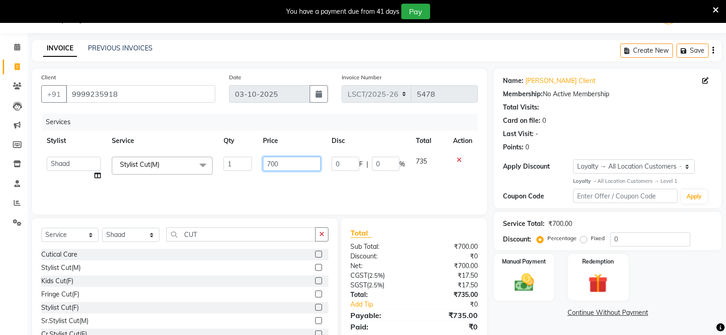
click at [266, 165] on input "700" at bounding box center [291, 164] width 57 height 14
type input "750"
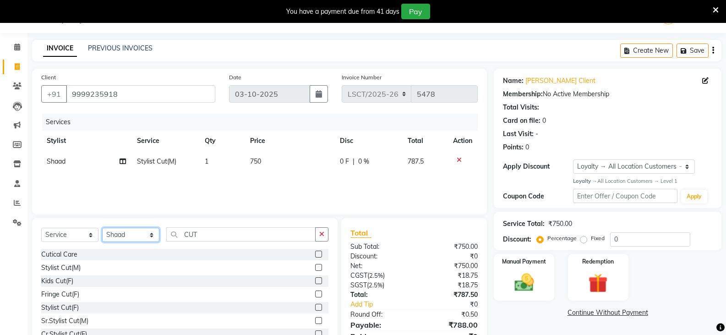
click at [136, 241] on select "Select Stylist [PERSON_NAME] [PERSON_NAME] Counter Sales [PERSON_NAME] guddu_as…" at bounding box center [130, 235] width 57 height 14
select select "90416"
click at [102, 228] on select "Select Stylist [PERSON_NAME] [PERSON_NAME] Counter Sales [PERSON_NAME] guddu_as…" at bounding box center [130, 235] width 57 height 14
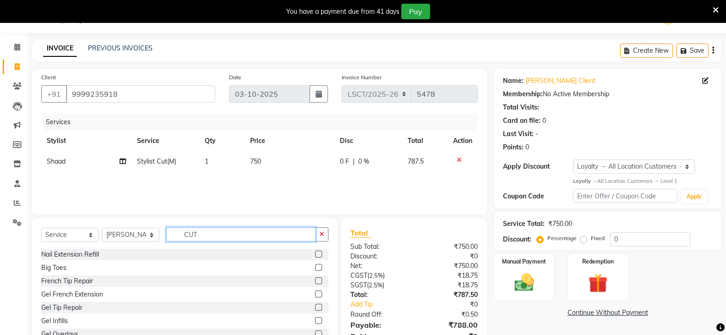
click at [200, 238] on input "CUT" at bounding box center [240, 234] width 149 height 14
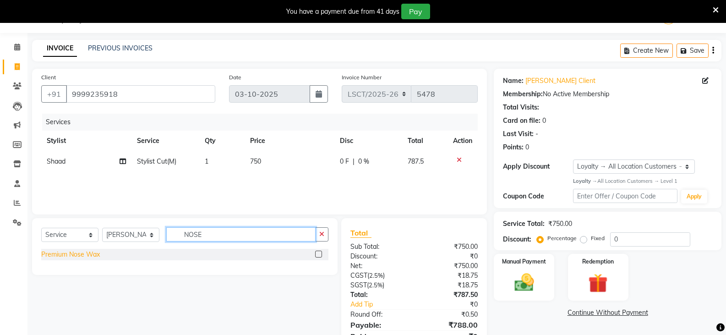
type input "NOSE"
click at [90, 254] on div "Premium Nose Wax" at bounding box center [70, 255] width 59 height 10
checkbox input "false"
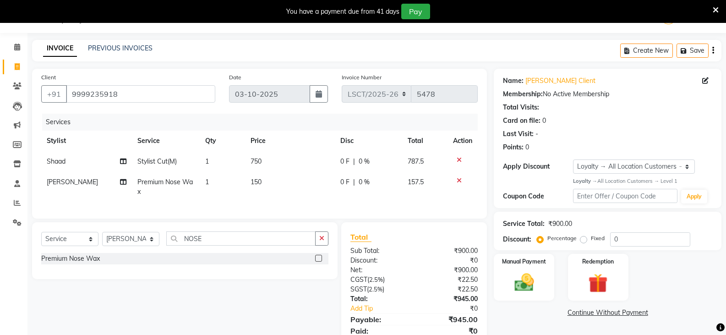
click at [262, 186] on td "150" at bounding box center [290, 187] width 90 height 30
select select "90416"
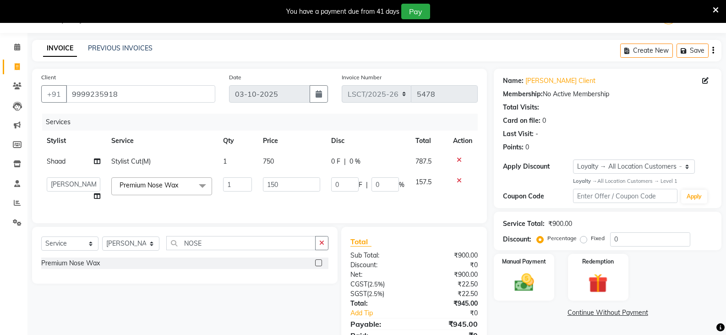
click at [262, 186] on td "150" at bounding box center [292, 189] width 68 height 35
click at [274, 182] on input "150" at bounding box center [291, 184] width 57 height 14
type input "300"
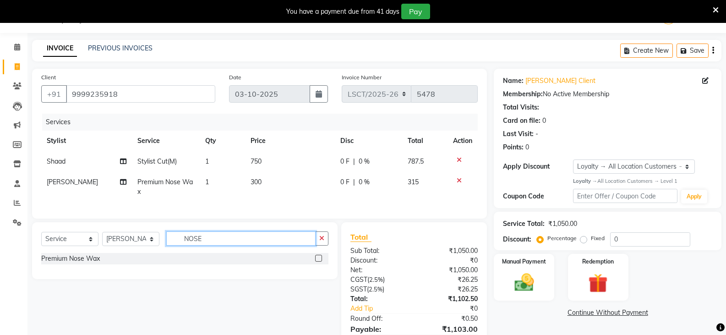
click at [186, 246] on input "NOSE" at bounding box center [240, 238] width 149 height 14
click at [272, 185] on td "300" at bounding box center [290, 187] width 90 height 30
select select "90416"
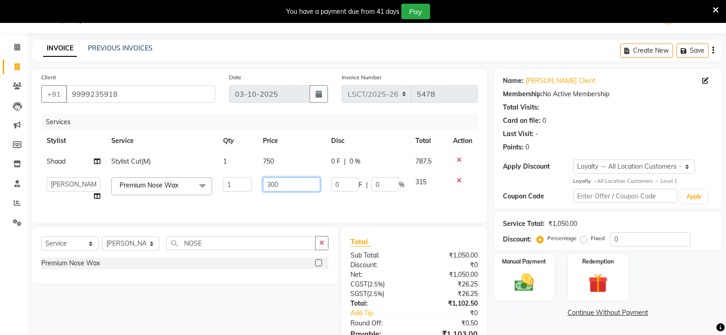
click at [273, 182] on input "300" at bounding box center [291, 184] width 57 height 14
type input "200"
click at [190, 250] on input "NOSE" at bounding box center [240, 243] width 149 height 14
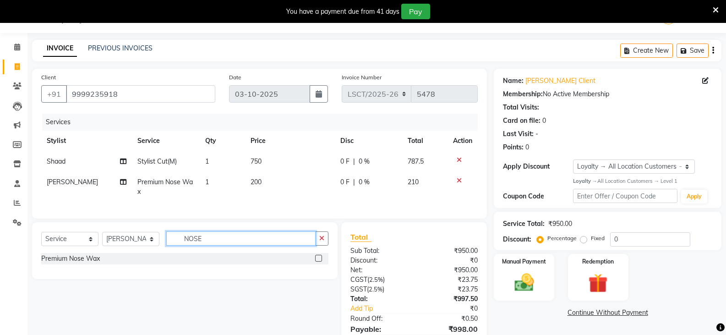
click at [194, 245] on input "NOSE" at bounding box center [240, 238] width 149 height 14
click at [195, 245] on input "NOSE" at bounding box center [240, 238] width 149 height 14
click at [210, 186] on td "1" at bounding box center [222, 187] width 45 height 30
select select "90416"
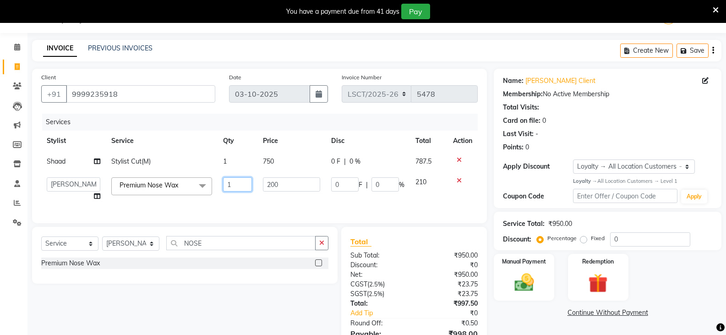
click at [228, 184] on input "1" at bounding box center [237, 184] width 28 height 14
type input "2"
click at [184, 298] on div "Select Service Product Membership Package Voucher Prepaid Gift Card Select Styl…" at bounding box center [181, 299] width 313 height 144
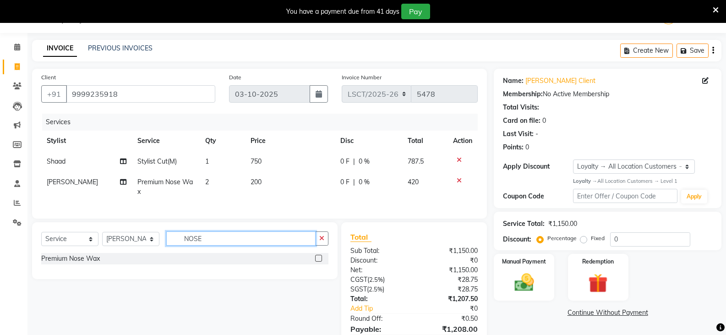
click at [192, 246] on input "NOSE" at bounding box center [240, 238] width 149 height 14
type input "EAR WA"
click at [78, 263] on div "Premium Ear Wax" at bounding box center [67, 259] width 53 height 10
checkbox input "false"
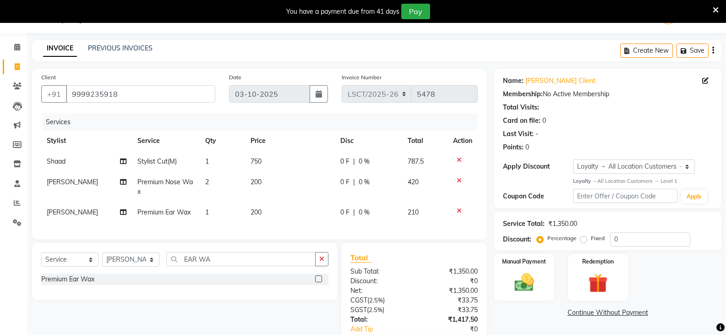
click at [259, 221] on td "200" at bounding box center [290, 212] width 90 height 21
select select "90416"
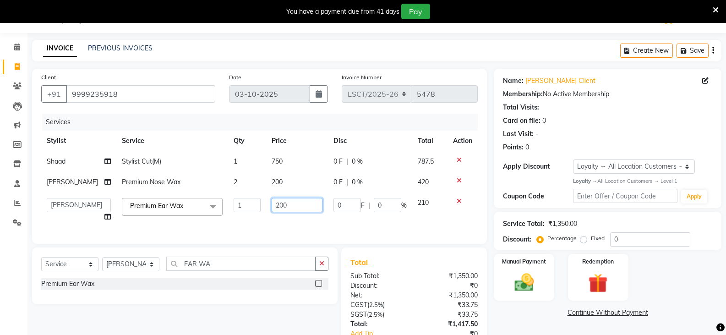
click at [272, 206] on input "200" at bounding box center [297, 205] width 51 height 14
type input "300"
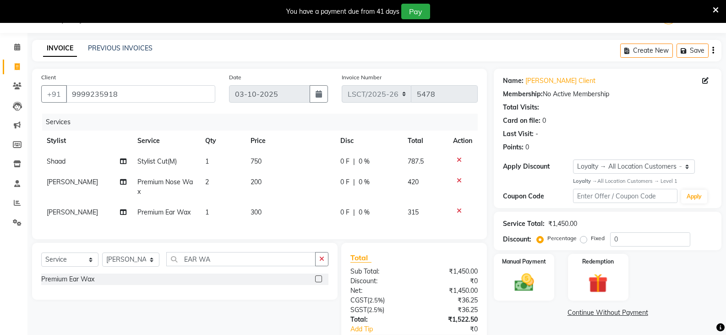
click at [695, 273] on div "Manual Payment Redemption" at bounding box center [607, 277] width 241 height 47
click at [530, 282] on img at bounding box center [524, 282] width 33 height 23
click at [60, 186] on span "[PERSON_NAME]" at bounding box center [72, 182] width 51 height 8
select select "90416"
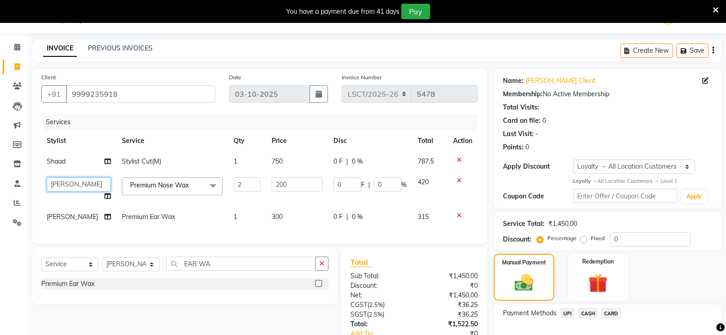
click at [60, 186] on select "[PERSON_NAME] [PERSON_NAME] Counter Sales [PERSON_NAME] guddu_asst [PERSON_NAME…" at bounding box center [79, 184] width 64 height 14
select select "90413"
click at [59, 216] on span "[PERSON_NAME]" at bounding box center [72, 217] width 51 height 8
select select "90416"
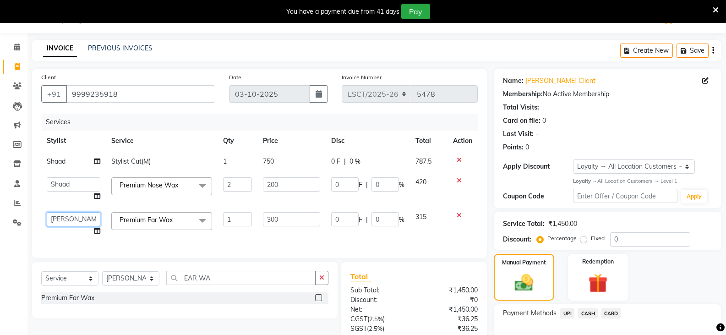
click at [59, 216] on select "[PERSON_NAME] [PERSON_NAME] Counter Sales [PERSON_NAME] guddu_asst [PERSON_NAME…" at bounding box center [74, 219] width 54 height 14
select select "90413"
click at [660, 306] on div "Payment Methods UPI CASH CARD" at bounding box center [608, 331] width 228 height 55
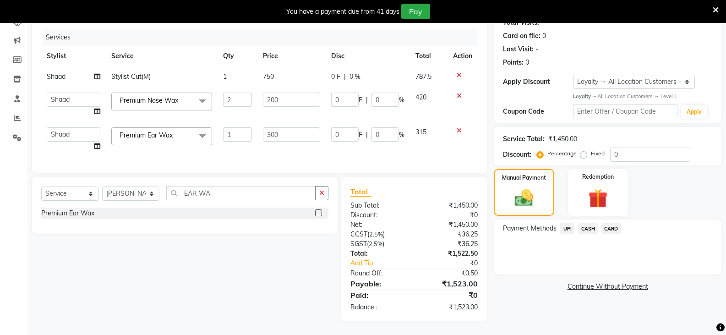
scroll to position [115, 0]
click at [610, 223] on span "CARD" at bounding box center [612, 228] width 20 height 11
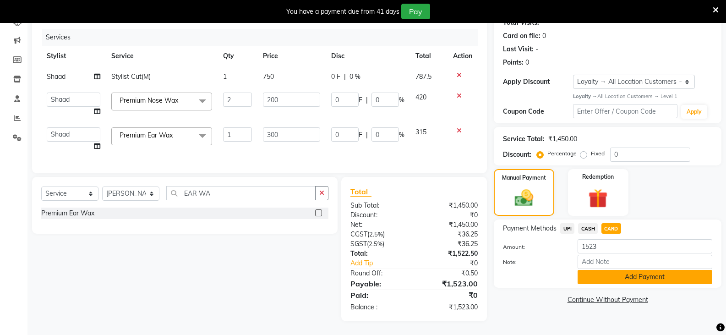
click at [589, 272] on button "Add Payment" at bounding box center [645, 277] width 135 height 14
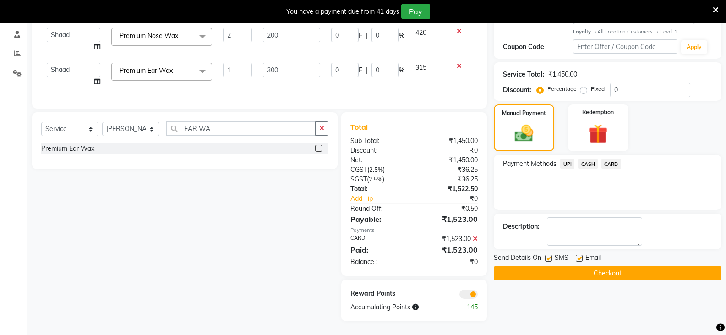
scroll to position [179, 0]
click at [595, 266] on button "Checkout" at bounding box center [608, 273] width 228 height 14
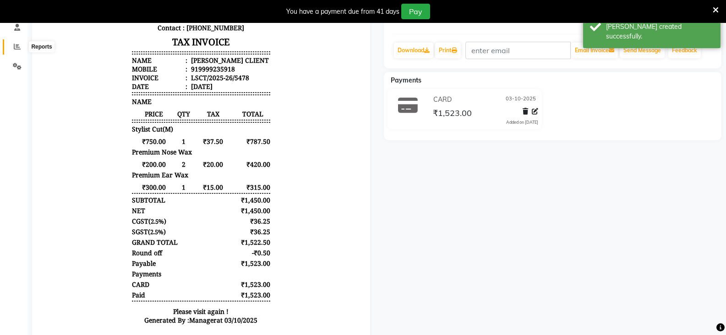
click at [22, 48] on span at bounding box center [17, 47] width 16 height 11
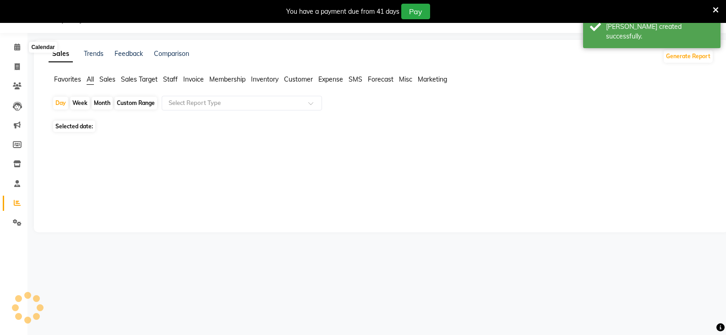
scroll to position [23, 0]
click at [698, 61] on button "Generate Report" at bounding box center [688, 56] width 49 height 13
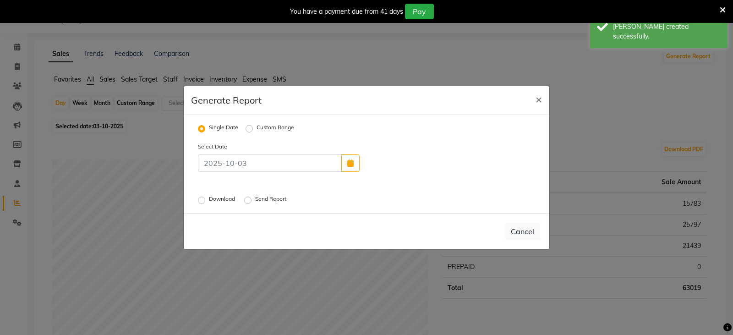
click at [209, 198] on label "Download" at bounding box center [223, 200] width 28 height 11
click at [200, 198] on input "Download" at bounding box center [203, 200] width 6 height 6
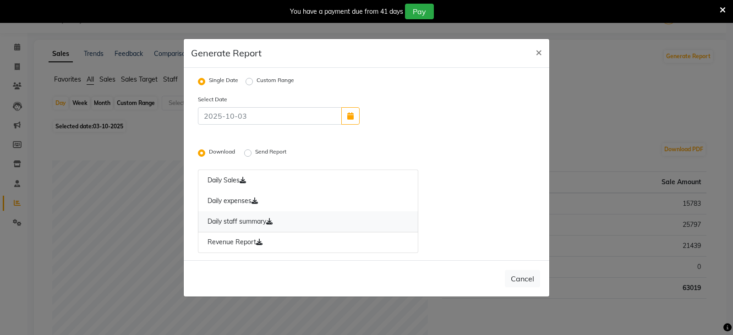
click at [227, 227] on link "Daily staff summary" at bounding box center [308, 221] width 220 height 21
click at [523, 277] on button "Cancel" at bounding box center [522, 278] width 35 height 17
radio input "false"
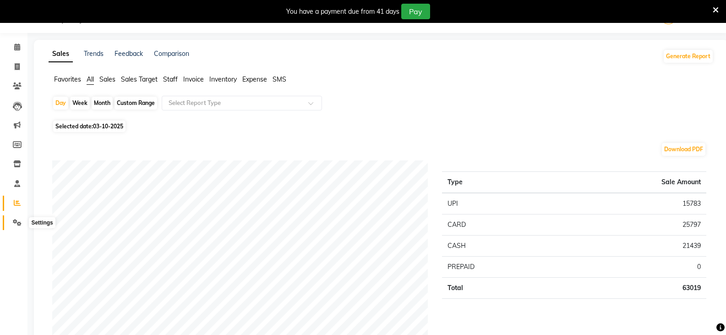
click at [16, 223] on icon at bounding box center [17, 222] width 9 height 7
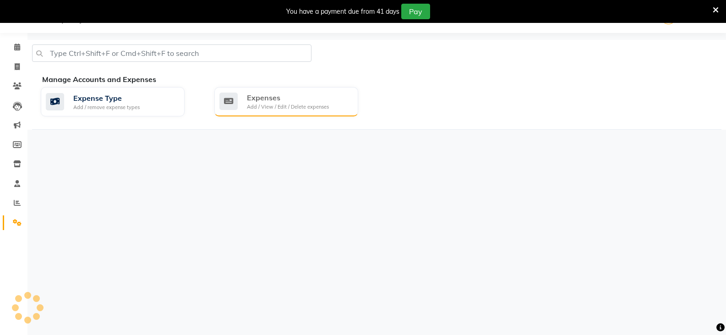
click at [349, 98] on div "Expenses Add / View / Edit / Delete expenses" at bounding box center [285, 101] width 132 height 19
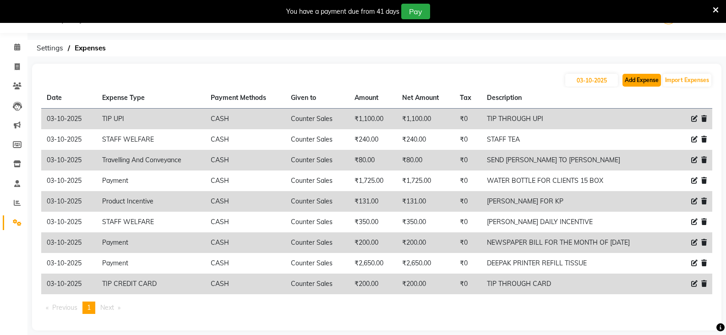
click at [623, 83] on button "Add Expense" at bounding box center [642, 80] width 38 height 13
select select "1"
select select "8113"
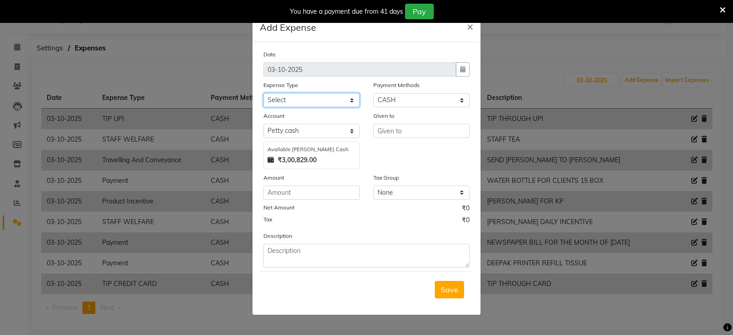
click at [311, 101] on select "Select Accommodation Aesthetics Bank Deposit BLINKIT Cash Handover Client Refun…" at bounding box center [311, 100] width 96 height 14
select select "24170"
click at [263, 93] on select "Select Accommodation Aesthetics Bank Deposit BLINKIT Cash Handover Client Refun…" at bounding box center [311, 100] width 96 height 14
click at [414, 133] on input "text" at bounding box center [421, 131] width 96 height 14
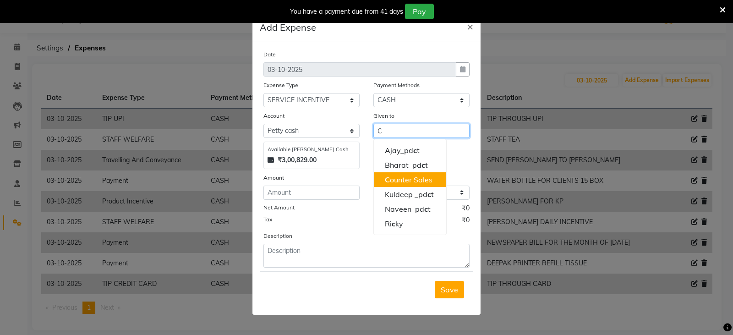
click at [398, 178] on ngb-highlight "C ounter Sales" at bounding box center [409, 179] width 48 height 9
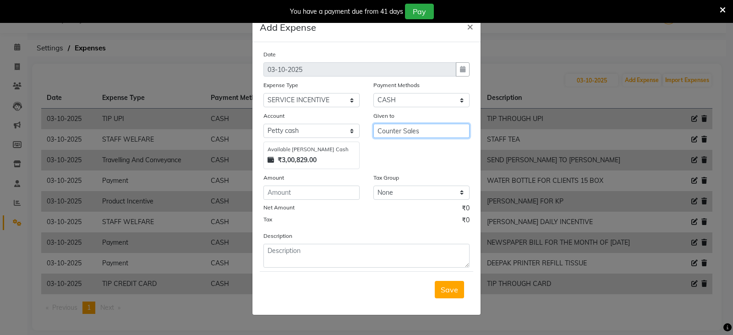
type input "Counter Sales"
click at [307, 191] on input "number" at bounding box center [311, 193] width 96 height 14
type input "100"
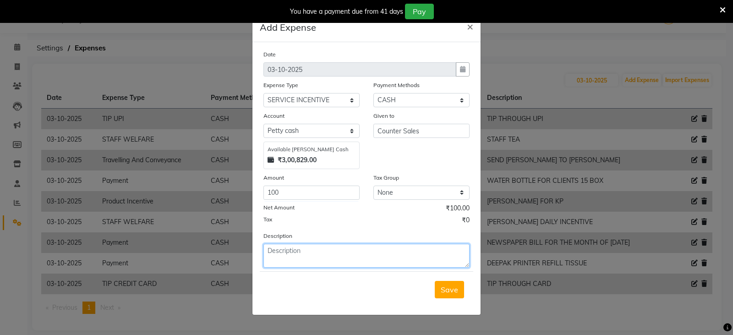
click at [321, 257] on textarea at bounding box center [366, 256] width 206 height 24
type textarea "SHAAD DAILY INCENTIVE"
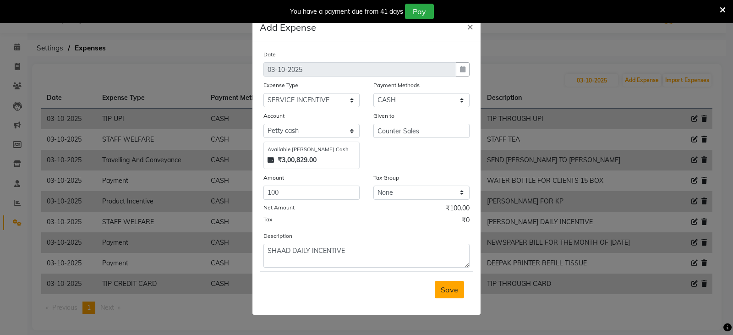
click at [456, 288] on span "Save" at bounding box center [449, 289] width 17 height 9
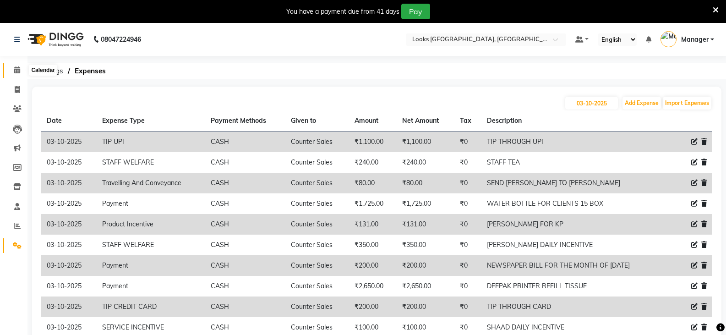
drag, startPoint x: 19, startPoint y: 74, endPoint x: 23, endPoint y: 81, distance: 8.3
click at [19, 74] on span at bounding box center [17, 70] width 16 height 11
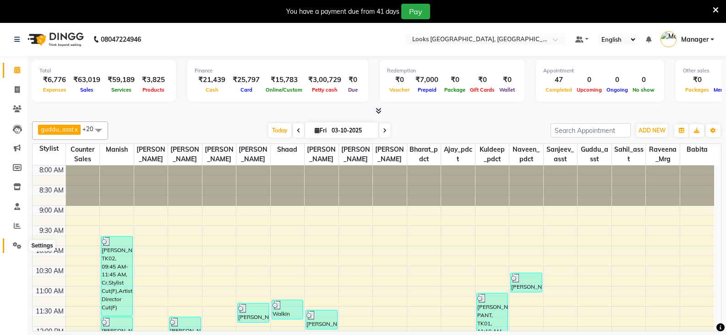
click at [17, 249] on span at bounding box center [17, 246] width 16 height 11
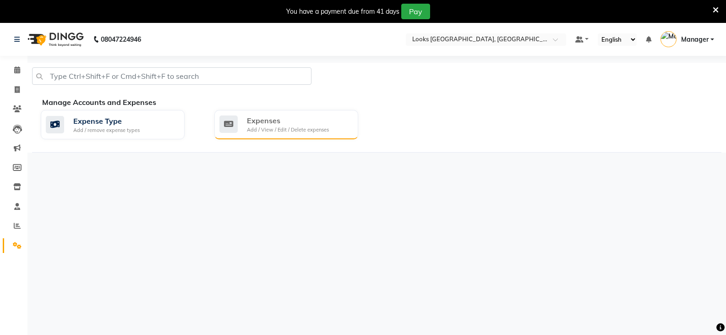
click at [307, 123] on div "Expenses" at bounding box center [288, 120] width 82 height 11
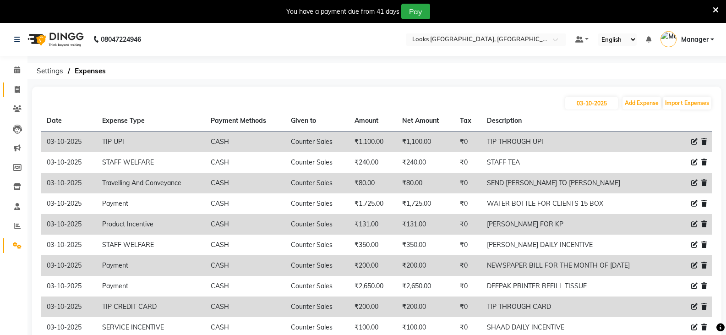
click at [19, 96] on link "Invoice" at bounding box center [14, 89] width 22 height 15
select select "service"
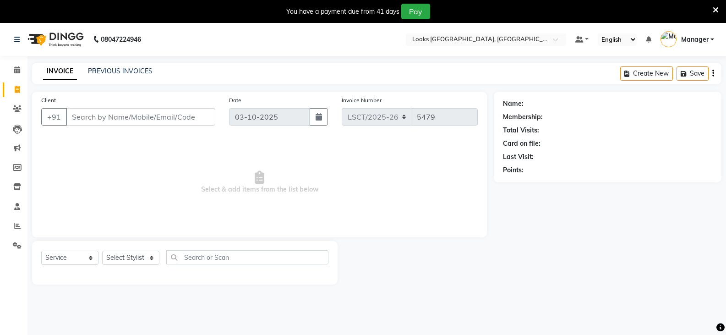
scroll to position [23, 0]
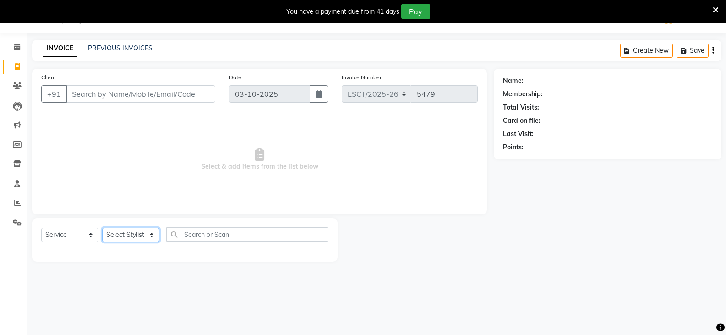
click at [154, 237] on select "Select Stylist [PERSON_NAME] [PERSON_NAME] Counter Sales [PERSON_NAME] guddu_as…" at bounding box center [130, 235] width 57 height 14
select select "90409"
click at [102, 228] on select "Select Stylist [PERSON_NAME] [PERSON_NAME] Counter Sales [PERSON_NAME] guddu_as…" at bounding box center [130, 235] width 57 height 14
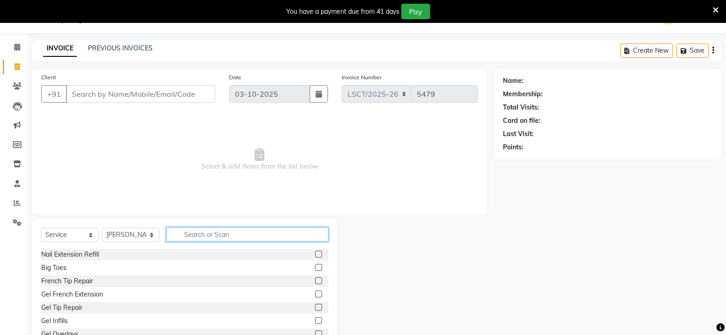
click at [212, 233] on input "text" at bounding box center [247, 234] width 162 height 14
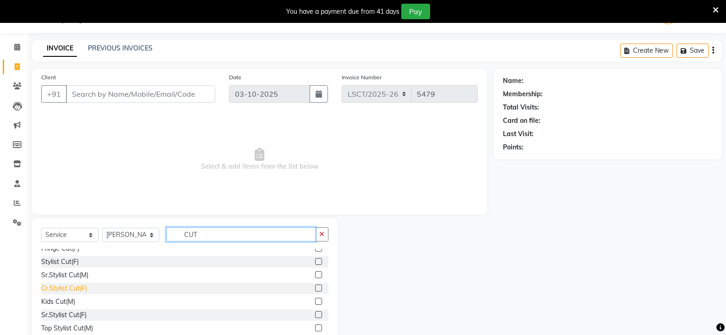
type input "CUT"
click at [74, 291] on div "Cr.Stylist Cut(F)" at bounding box center [64, 289] width 46 height 10
checkbox input "false"
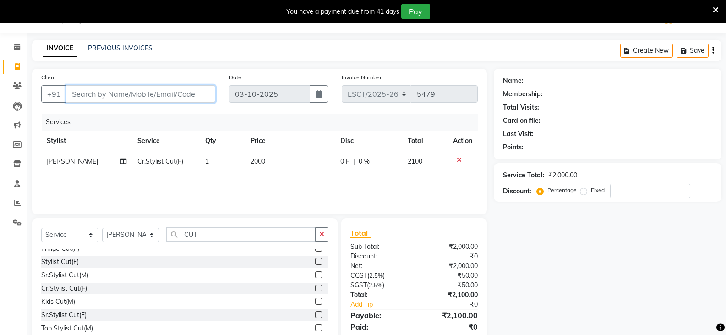
click at [132, 95] on input "Client" at bounding box center [140, 93] width 149 height 17
type input "8"
type input "0"
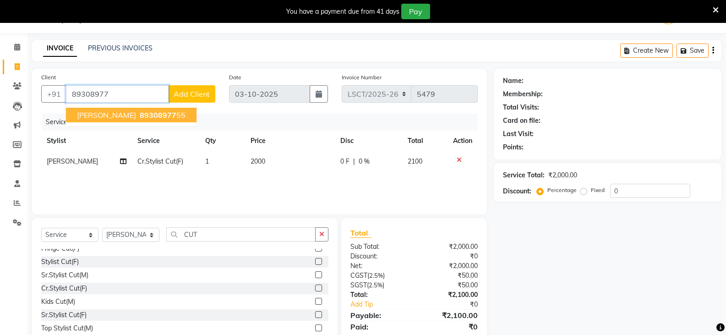
click at [159, 113] on ngb-highlight "89308977 55" at bounding box center [162, 114] width 48 height 9
type input "8930897755"
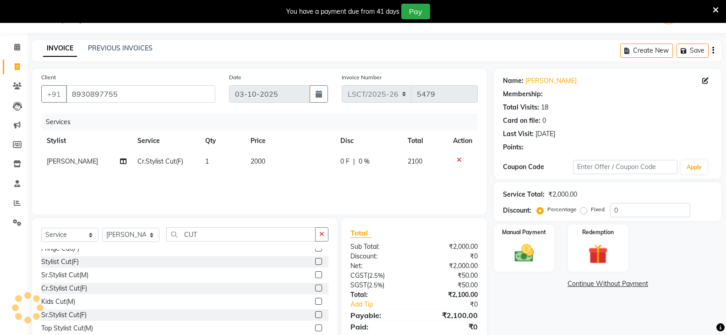
select select "1: Object"
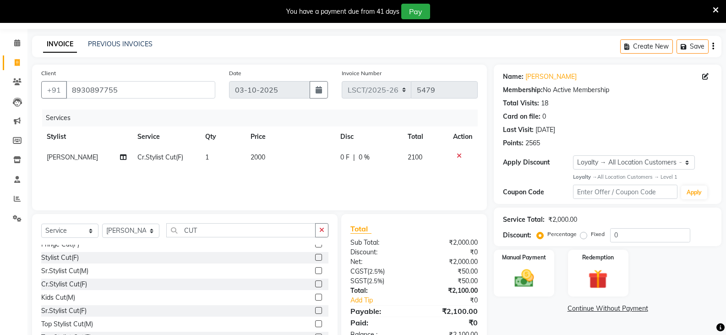
scroll to position [55, 0]
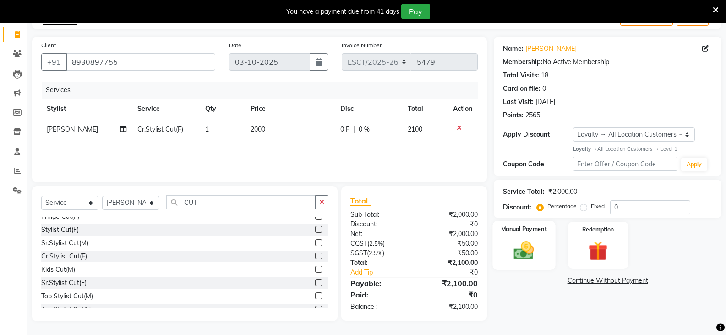
click at [537, 253] on img at bounding box center [524, 250] width 33 height 23
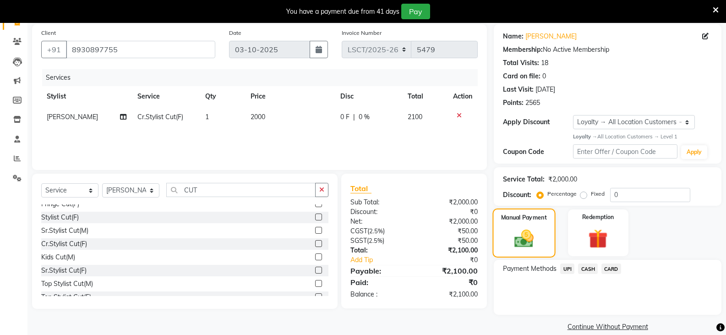
scroll to position [80, 0]
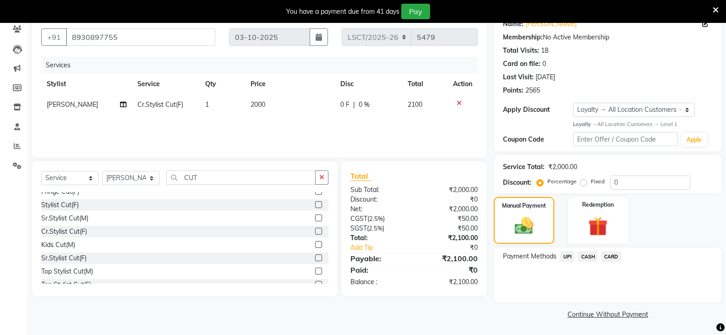
click at [591, 256] on span "CASH" at bounding box center [588, 256] width 20 height 11
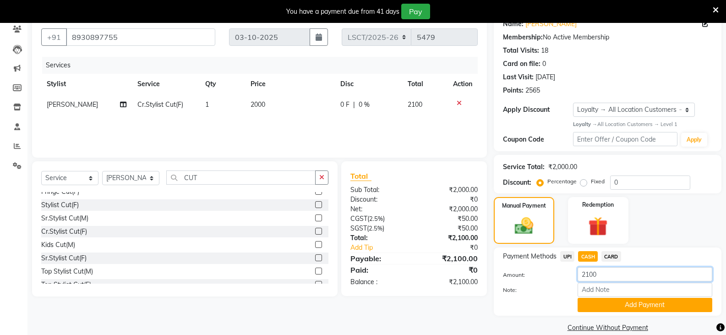
click at [591, 273] on input "2100" at bounding box center [645, 274] width 135 height 14
type input "1000"
click at [605, 302] on button "Add Payment" at bounding box center [645, 305] width 135 height 14
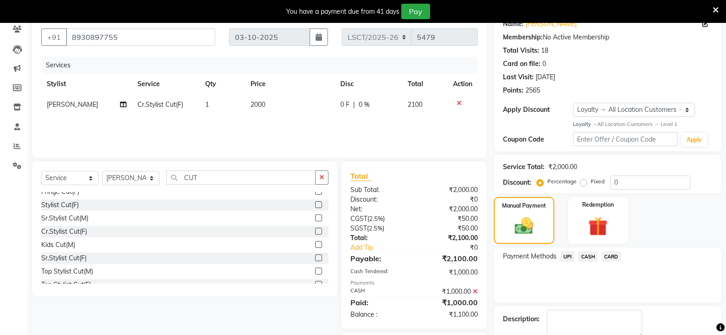
click at [569, 258] on span "UPI" at bounding box center [567, 256] width 14 height 11
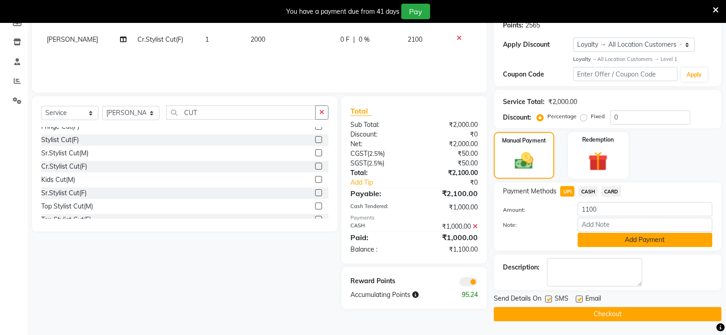
click at [598, 235] on button "Add Payment" at bounding box center [645, 240] width 135 height 14
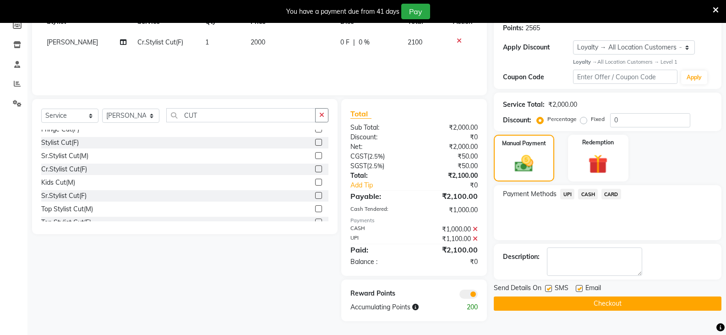
scroll to position [142, 0]
click at [647, 300] on button "Checkout" at bounding box center [608, 303] width 228 height 14
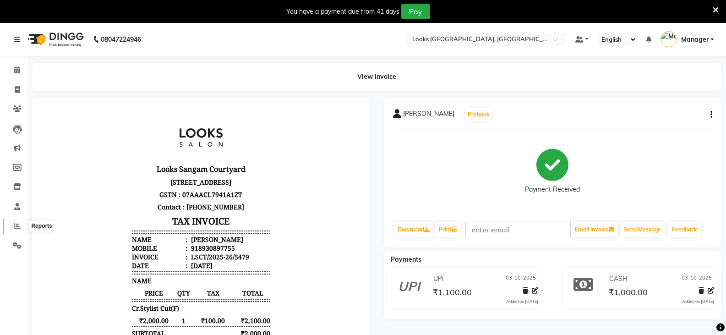
click at [12, 225] on span at bounding box center [17, 226] width 16 height 11
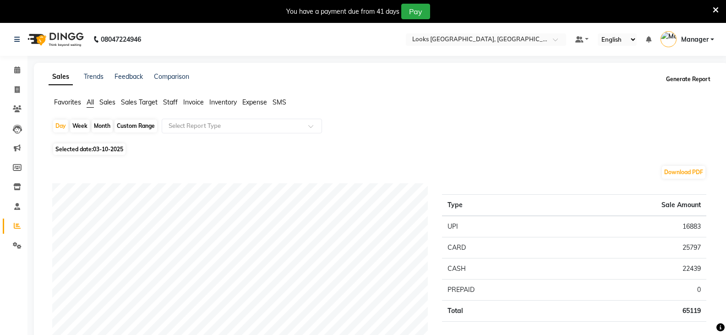
click at [681, 77] on button "Generate Report" at bounding box center [688, 79] width 49 height 13
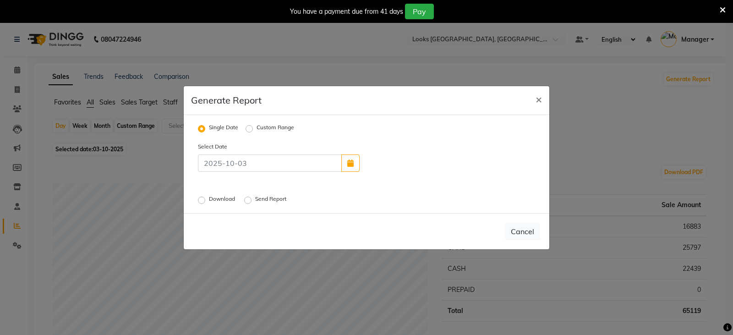
click at [209, 201] on label "Download" at bounding box center [223, 200] width 28 height 11
click at [204, 201] on input "Download" at bounding box center [203, 200] width 6 height 6
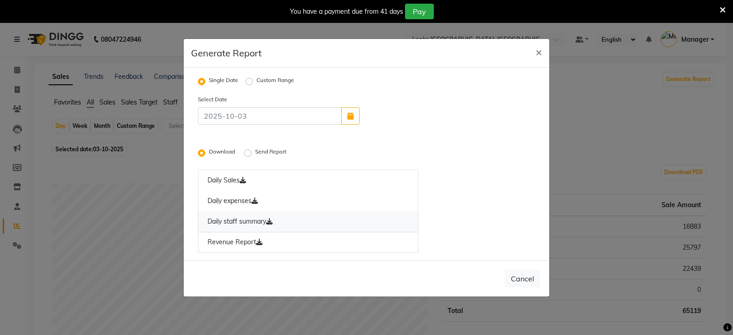
click at [246, 219] on link "Daily staff summary" at bounding box center [308, 221] width 220 height 21
click at [517, 276] on button "Cancel" at bounding box center [522, 278] width 35 height 17
radio input "false"
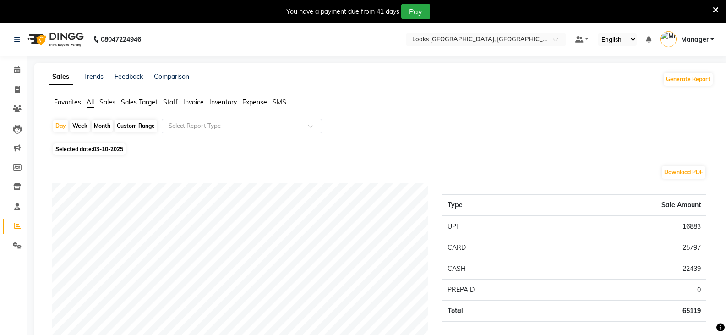
drag, startPoint x: 665, startPoint y: 130, endPoint x: 658, endPoint y: 130, distance: 6.9
click at [665, 130] on div "Day Week Month Custom Range Select Report Type" at bounding box center [381, 130] width 658 height 22
click at [12, 243] on span at bounding box center [17, 246] width 16 height 11
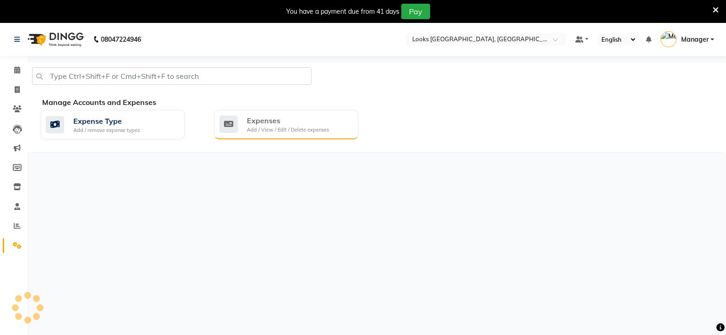
click at [310, 121] on div "Expenses" at bounding box center [288, 120] width 82 height 11
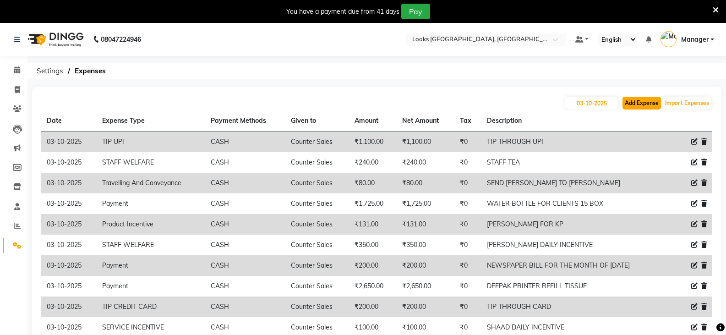
click at [643, 106] on button "Add Expense" at bounding box center [642, 103] width 38 height 13
select select "1"
select select "8113"
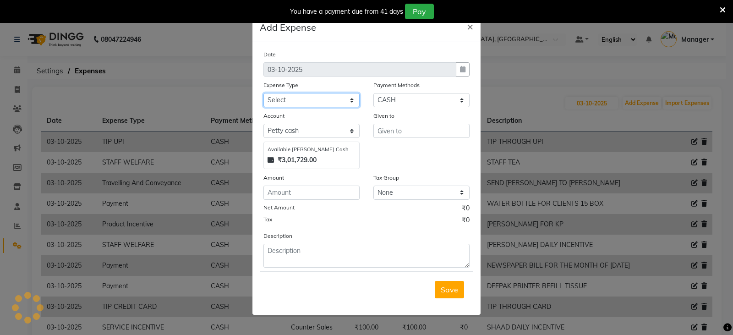
click at [319, 104] on select "Select Accommodation Aesthetics Bank Deposit BLINKIT Cash Handover Client Refun…" at bounding box center [311, 100] width 96 height 14
select select "24170"
click at [263, 93] on select "Select Accommodation Aesthetics Bank Deposit BLINKIT Cash Handover Client Refun…" at bounding box center [311, 100] width 96 height 14
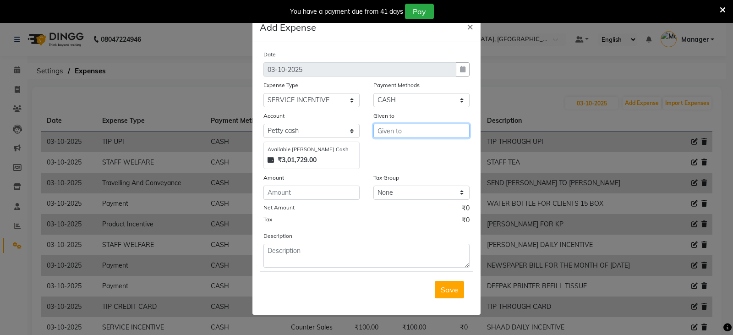
click at [408, 132] on input "text" at bounding box center [421, 131] width 96 height 14
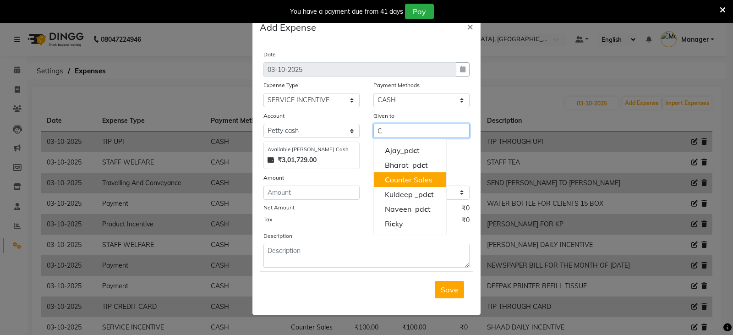
click at [401, 181] on ngb-highlight "C ounter Sales" at bounding box center [409, 179] width 48 height 9
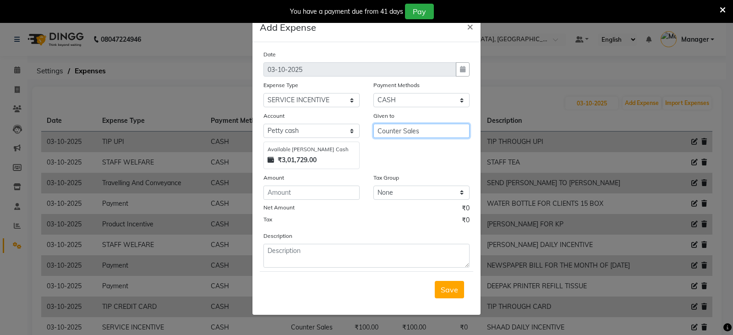
type input "Counter Sales"
click at [331, 194] on input "number" at bounding box center [311, 193] width 96 height 14
type input "1250"
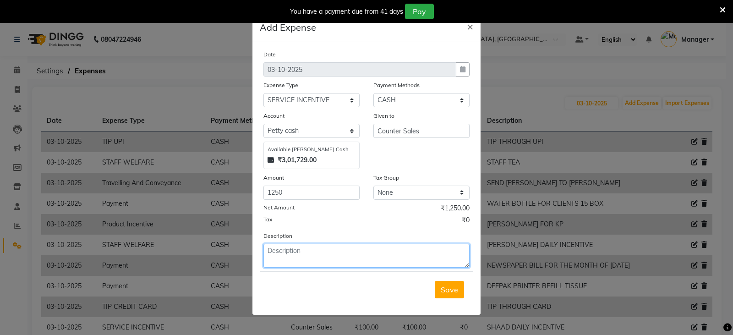
click at [319, 253] on textarea at bounding box center [366, 256] width 206 height 24
type textarea "SAIF DAILY INCENTIVE"
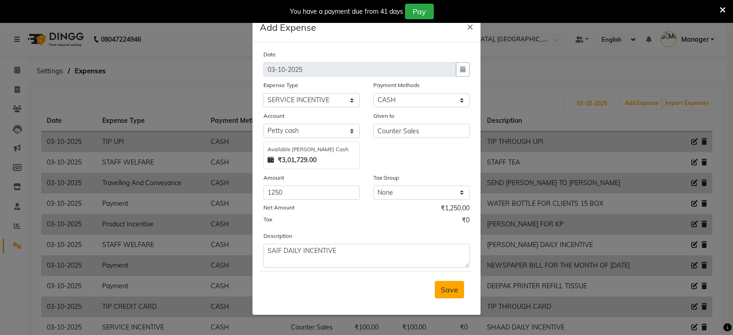
click at [439, 289] on button "Save" at bounding box center [449, 289] width 29 height 17
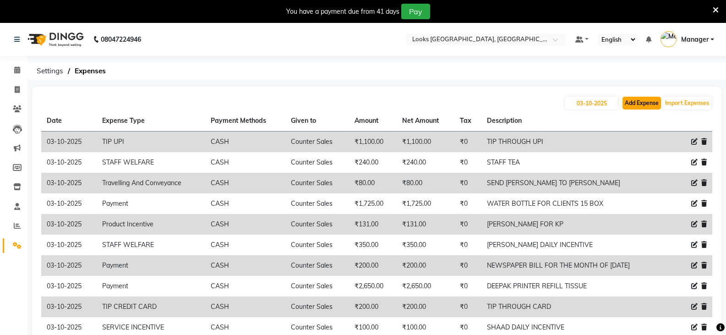
click at [639, 103] on button "Add Expense" at bounding box center [642, 103] width 38 height 13
select select "1"
select select "8113"
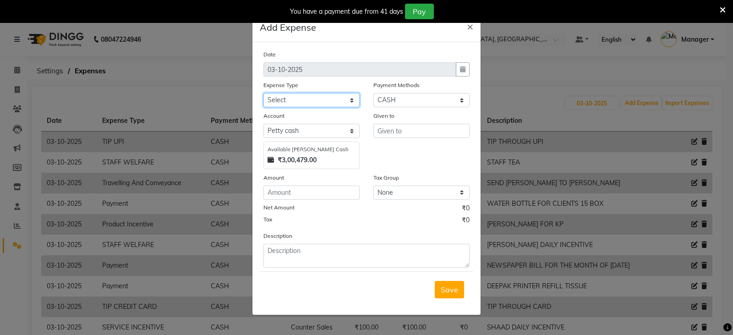
click at [313, 99] on select "Select Accommodation Aesthetics Bank Deposit BLINKIT Cash Handover Client Refun…" at bounding box center [311, 100] width 96 height 14
select select "24888"
click at [263, 93] on select "Select Accommodation Aesthetics Bank Deposit BLINKIT Cash Handover Client Refun…" at bounding box center [311, 100] width 96 height 14
click at [413, 133] on input "text" at bounding box center [421, 131] width 96 height 14
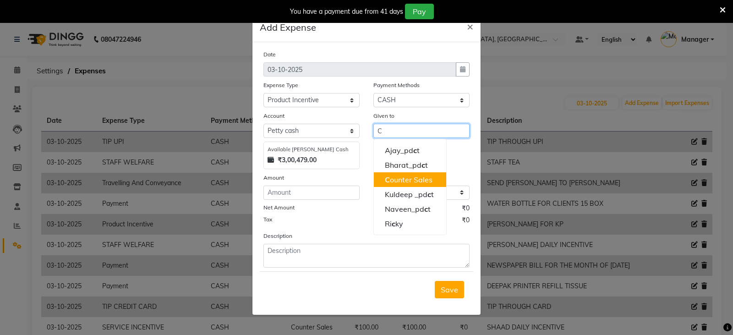
click at [404, 179] on ngb-highlight "C ounter Sales" at bounding box center [409, 179] width 48 height 9
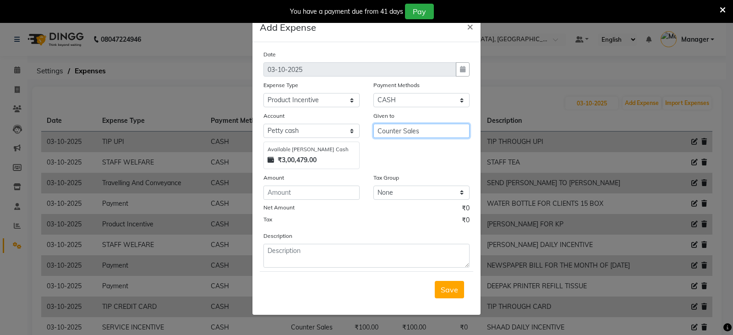
type input "Counter Sales"
click at [330, 197] on input "number" at bounding box center [311, 193] width 96 height 14
type input "60"
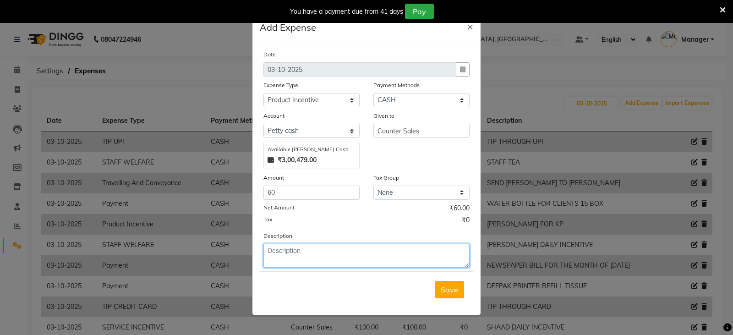
click at [360, 266] on textarea at bounding box center [366, 256] width 206 height 24
type textarea "SAIF FOR OP"
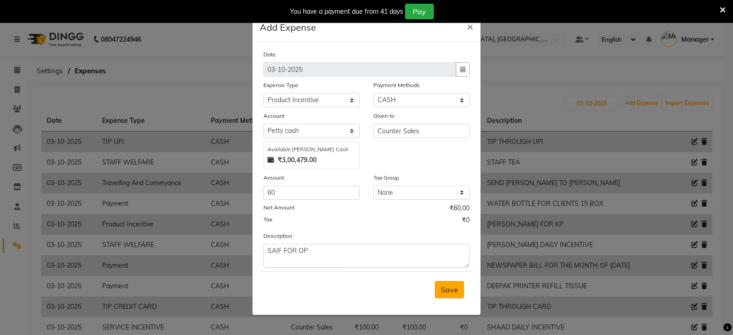
click at [447, 288] on span "Save" at bounding box center [449, 289] width 17 height 9
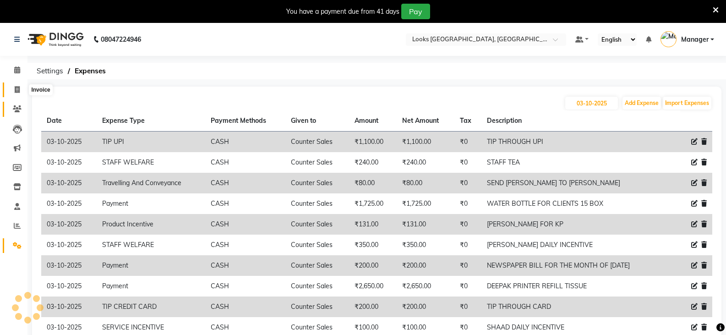
drag, startPoint x: 15, startPoint y: 86, endPoint x: 16, endPoint y: 110, distance: 23.8
click at [15, 86] on icon at bounding box center [17, 89] width 5 height 7
select select "service"
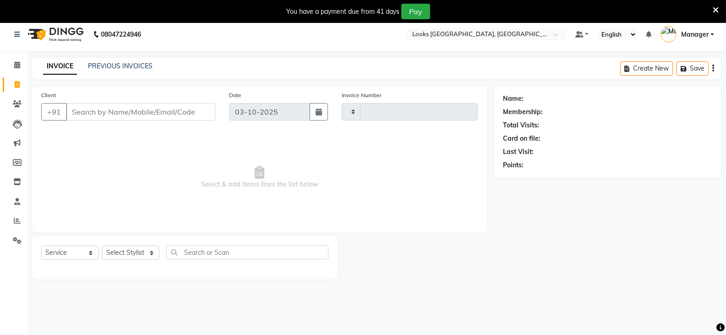
type input "5480"
select select "8942"
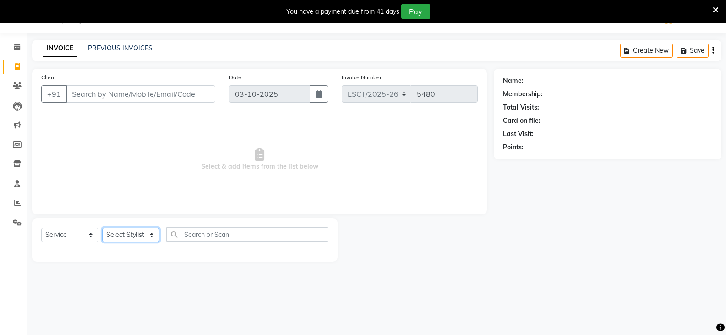
drag, startPoint x: 152, startPoint y: 236, endPoint x: 151, endPoint y: 231, distance: 5.1
click at [152, 236] on select "Select Stylist" at bounding box center [130, 235] width 57 height 14
select select "90414"
click at [102, 228] on select "Select Stylist [PERSON_NAME] [PERSON_NAME] Counter Sales [PERSON_NAME] guddu_as…" at bounding box center [130, 235] width 57 height 14
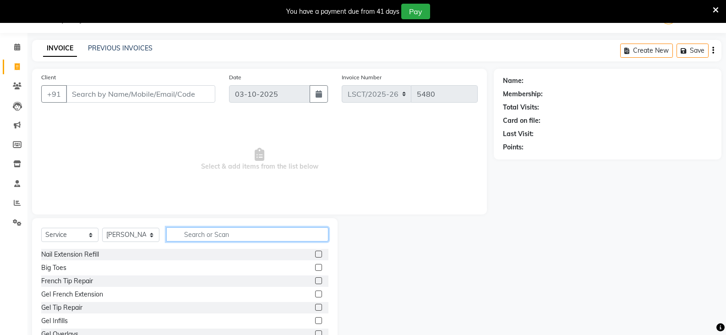
click at [195, 235] on input "text" at bounding box center [247, 234] width 162 height 14
type input "CUT"
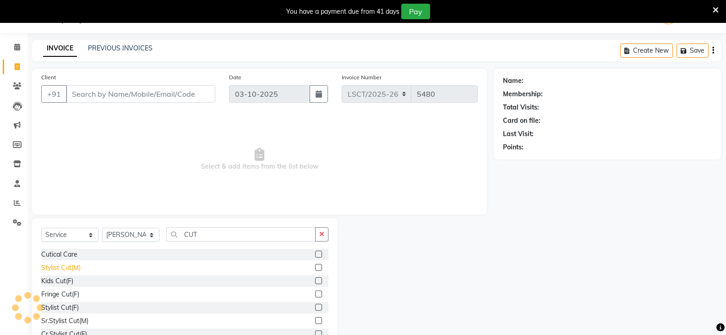
click at [75, 265] on div "Stylist Cut(M)" at bounding box center [60, 268] width 39 height 10
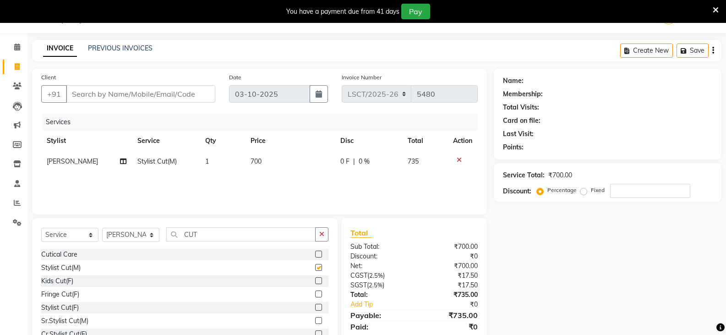
checkbox input "false"
click at [190, 235] on input "CUT" at bounding box center [240, 234] width 149 height 14
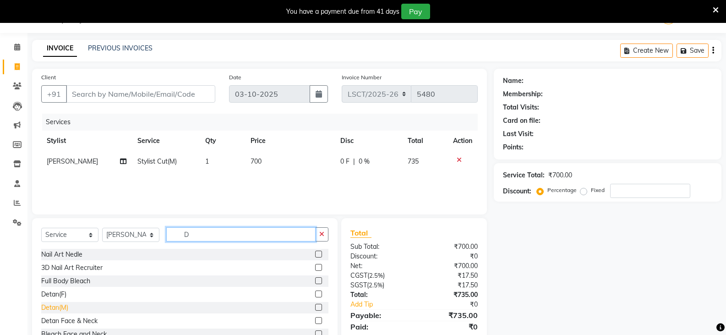
type input "D"
click at [63, 309] on div "Detan(M)" at bounding box center [54, 308] width 27 height 10
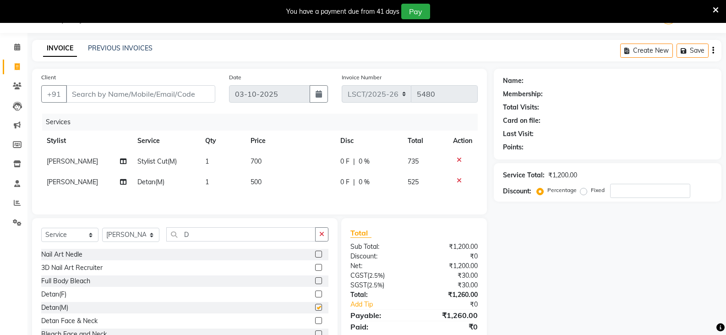
checkbox input "false"
click at [267, 185] on td "500" at bounding box center [290, 182] width 90 height 21
select select "90414"
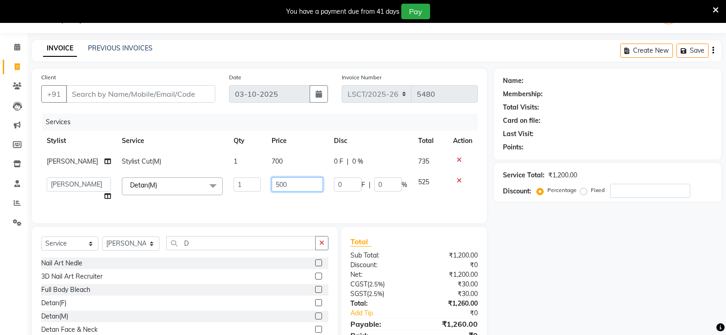
click at [275, 183] on input "500" at bounding box center [297, 184] width 51 height 14
type input "1000"
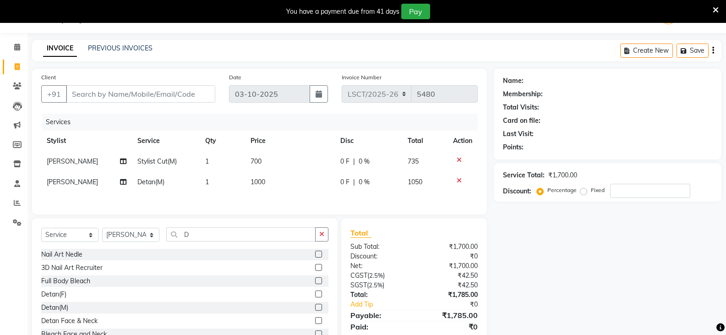
click at [217, 181] on td "1" at bounding box center [222, 182] width 45 height 21
select select "90414"
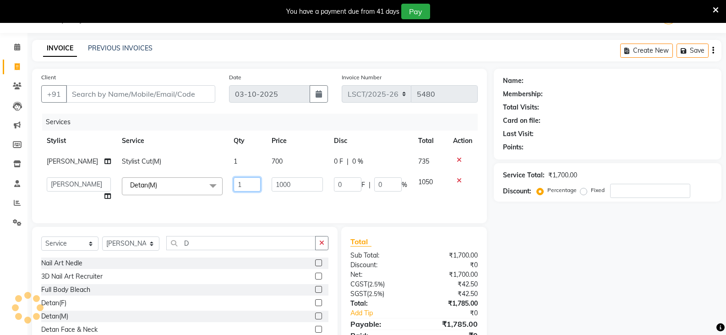
click at [234, 183] on input "1" at bounding box center [247, 184] width 27 height 14
type input "2"
click at [273, 172] on td "1000" at bounding box center [297, 189] width 62 height 35
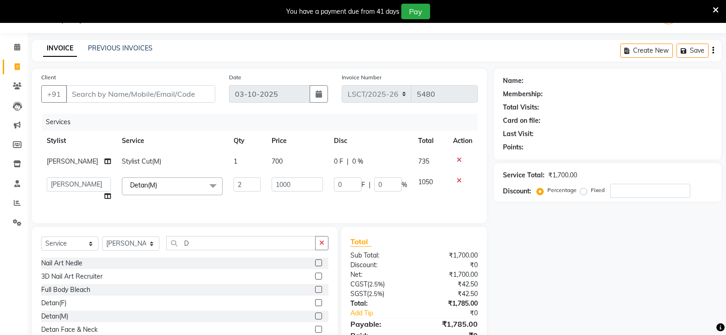
select select "90414"
click at [276, 162] on td "700" at bounding box center [297, 161] width 62 height 21
select select "90414"
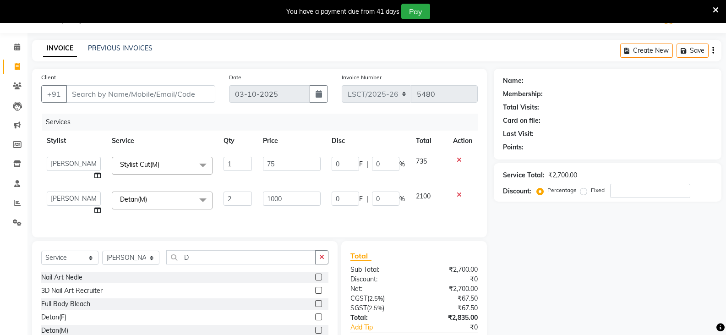
type input "750"
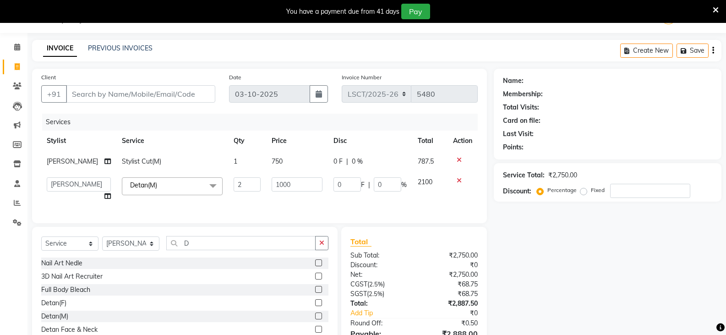
click at [544, 206] on div "Name: Membership: Total Visits: Card on file: Last Visit: Points: Service Total…" at bounding box center [611, 220] width 235 height 302
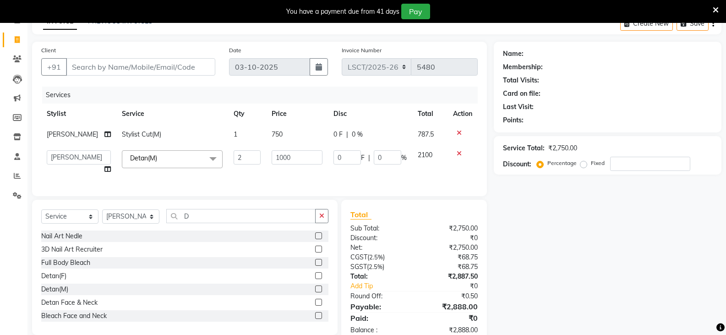
scroll to position [0, 0]
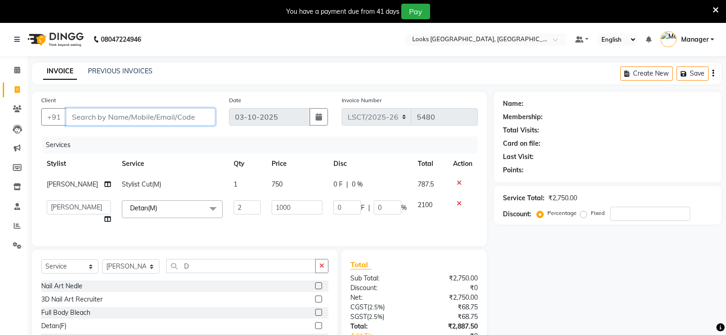
click at [186, 115] on input "Client" at bounding box center [140, 116] width 149 height 17
type input "1"
type input "0"
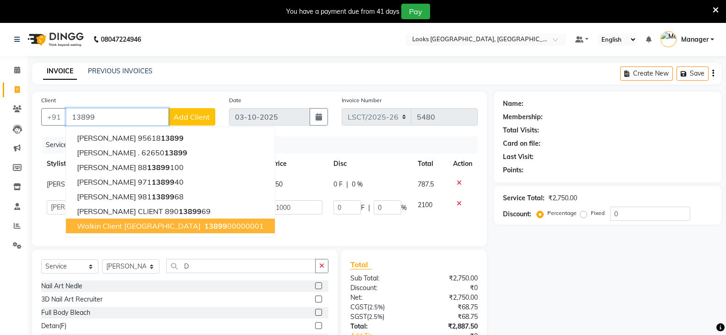
click at [146, 225] on span "Walkin Client [GEOGRAPHIC_DATA]" at bounding box center [139, 225] width 124 height 9
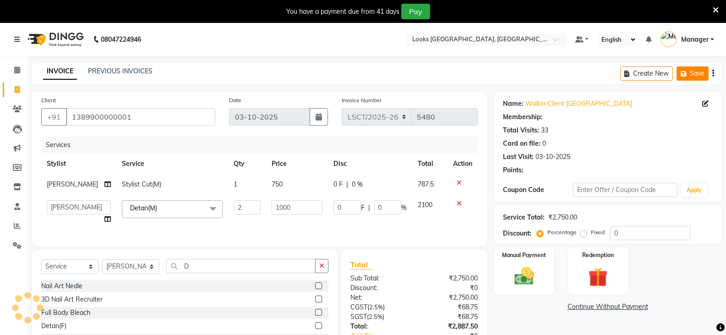
click at [684, 75] on icon "button" at bounding box center [685, 74] width 9 height 6
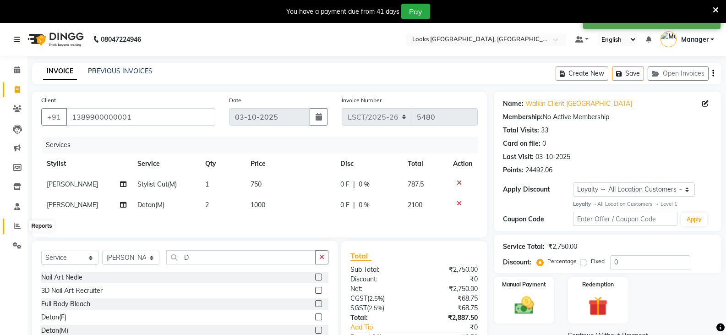
click at [17, 227] on icon at bounding box center [17, 225] width 7 height 7
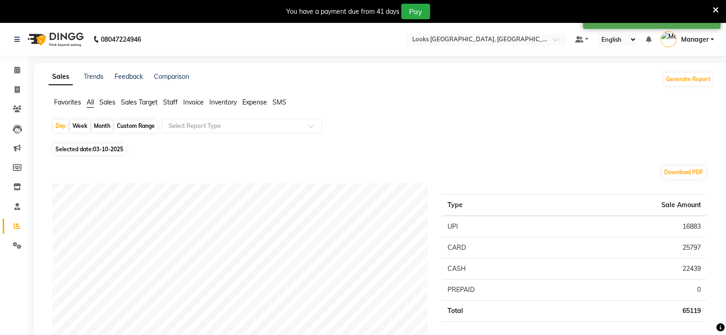
click at [171, 102] on span "Staff" at bounding box center [170, 102] width 15 height 8
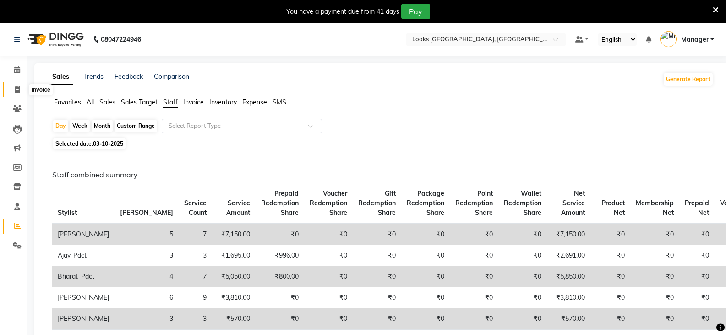
click at [22, 92] on span at bounding box center [17, 90] width 16 height 11
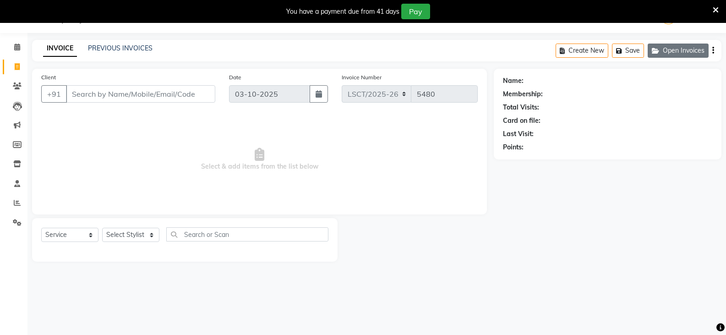
click at [695, 51] on button "Open Invoices" at bounding box center [678, 51] width 61 height 14
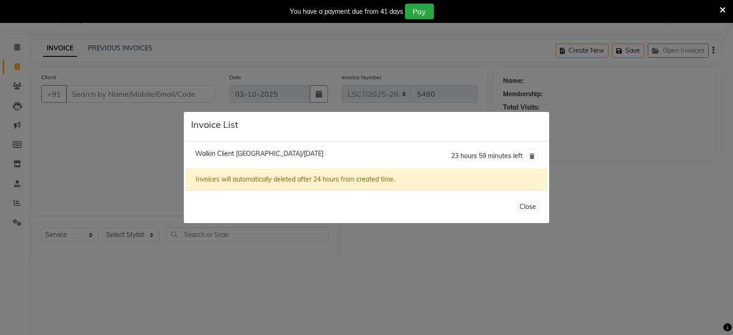
click at [298, 154] on span "Walkin Client [GEOGRAPHIC_DATA]/[DATE]" at bounding box center [259, 153] width 128 height 8
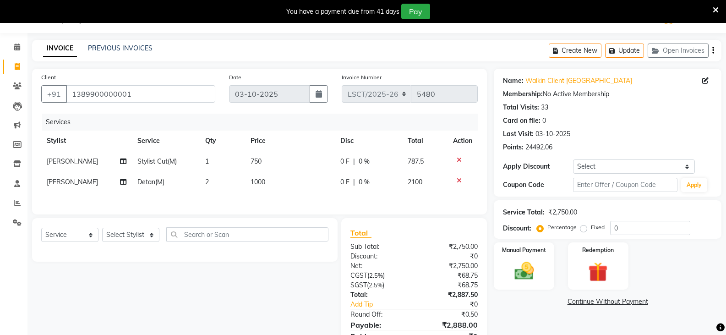
click at [459, 158] on icon at bounding box center [459, 160] width 5 height 6
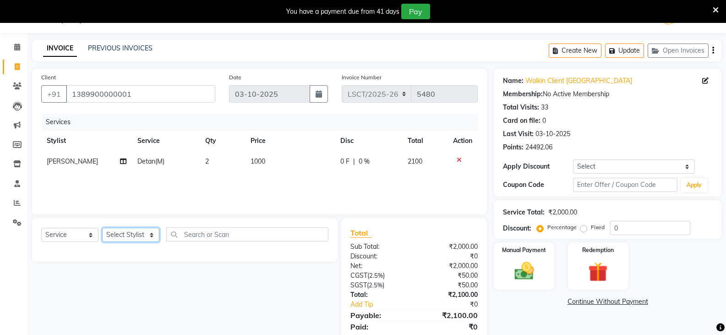
click at [145, 236] on select "Select Stylist [PERSON_NAME] [PERSON_NAME] Counter Sales [PERSON_NAME] guddu_as…" at bounding box center [130, 235] width 57 height 14
click at [102, 228] on select "Select Stylist [PERSON_NAME] [PERSON_NAME] Counter Sales [PERSON_NAME] guddu_as…" at bounding box center [130, 235] width 57 height 14
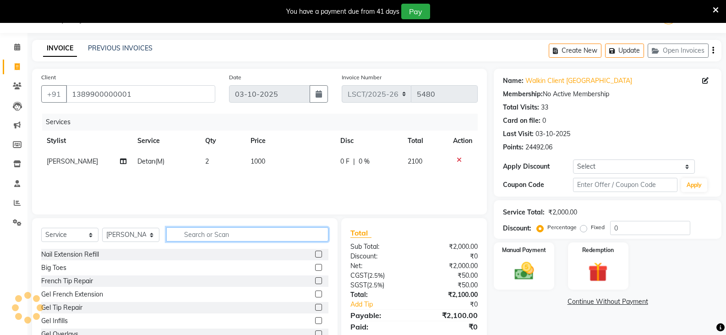
click at [206, 233] on input "text" at bounding box center [247, 234] width 162 height 14
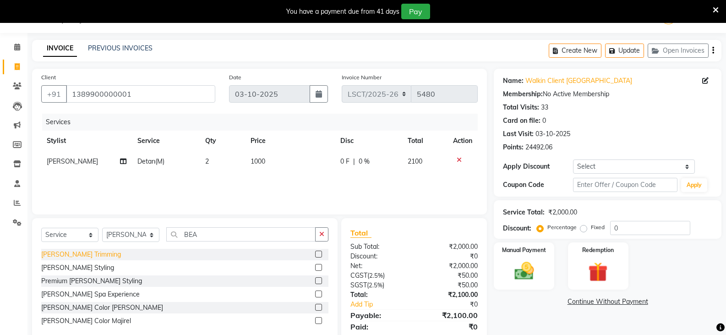
click at [83, 256] on div "[PERSON_NAME] Trimming" at bounding box center [81, 255] width 80 height 10
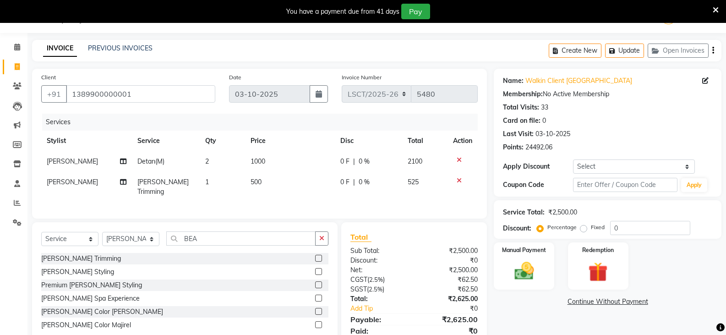
click at [261, 188] on td "500" at bounding box center [290, 187] width 90 height 30
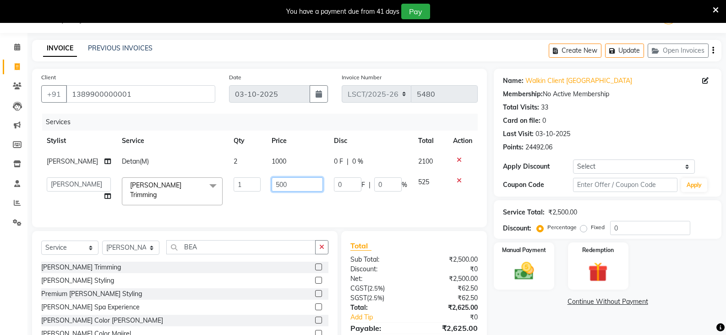
click at [291, 180] on input "500" at bounding box center [297, 184] width 51 height 14
click at [660, 269] on div "Manual Payment Redemption" at bounding box center [607, 265] width 241 height 47
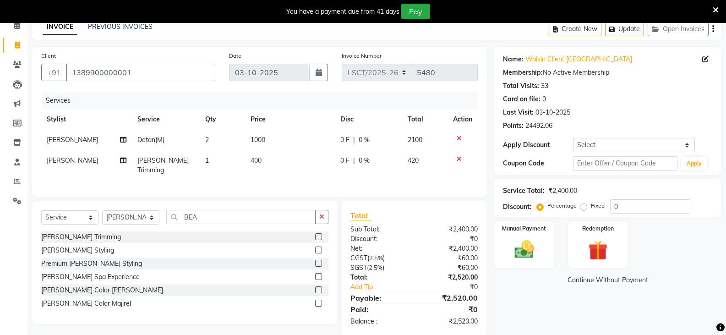
scroll to position [56, 0]
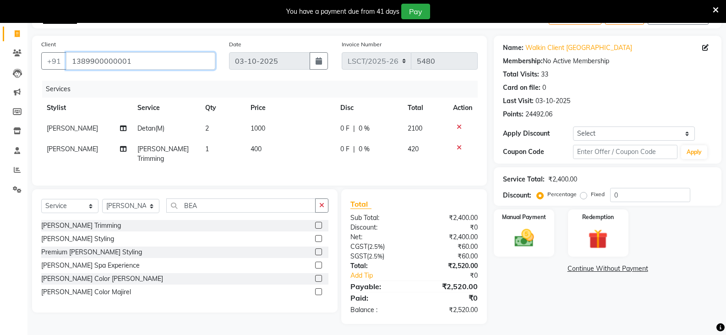
click at [133, 60] on input "1389900000001" at bounding box center [140, 60] width 149 height 17
click at [517, 241] on img at bounding box center [524, 237] width 33 height 23
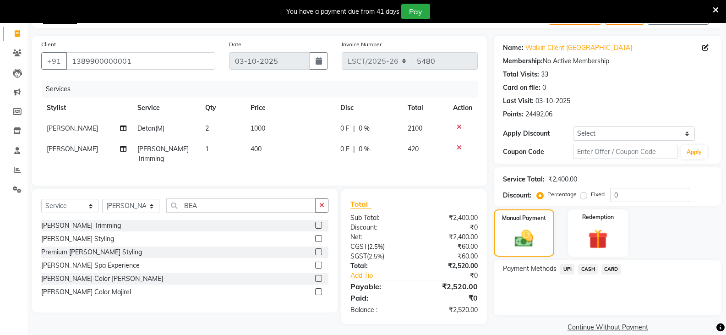
click at [616, 269] on span "CARD" at bounding box center [612, 269] width 20 height 11
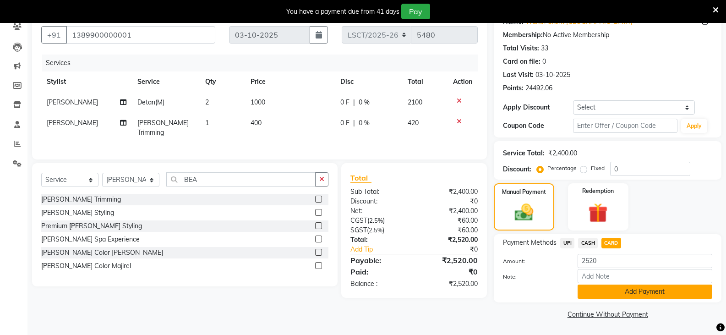
click at [620, 289] on button "Add Payment" at bounding box center [645, 292] width 135 height 14
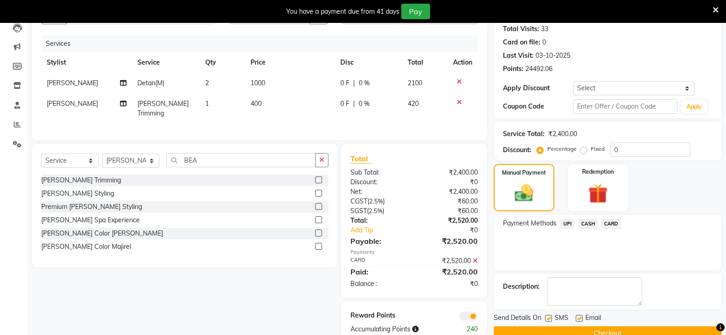
scroll to position [121, 0]
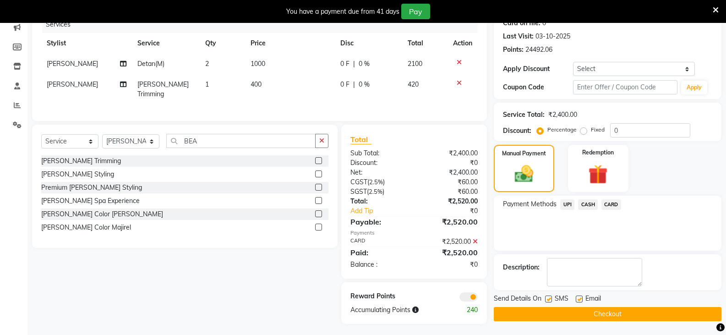
click at [606, 316] on button "Checkout" at bounding box center [608, 314] width 228 height 14
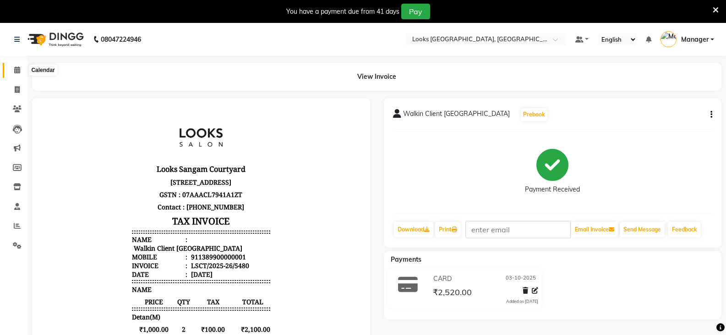
click at [19, 73] on icon at bounding box center [17, 69] width 6 height 7
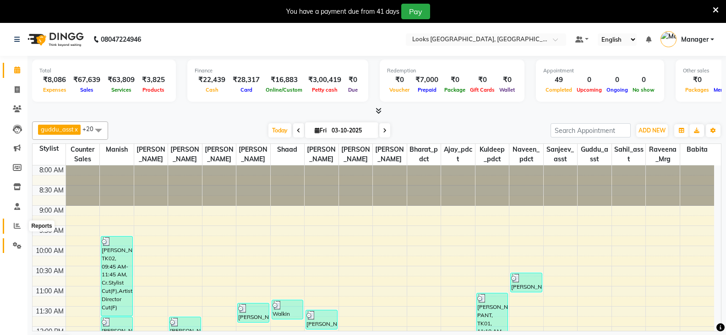
drag, startPoint x: 20, startPoint y: 228, endPoint x: 19, endPoint y: 241, distance: 13.3
click at [20, 228] on icon at bounding box center [17, 225] width 7 height 7
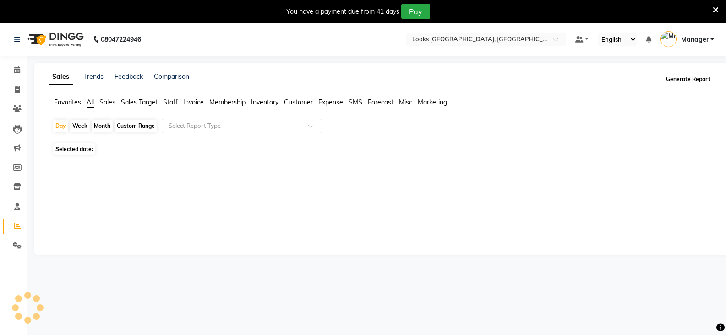
click at [685, 80] on button "Generate Report" at bounding box center [688, 79] width 49 height 13
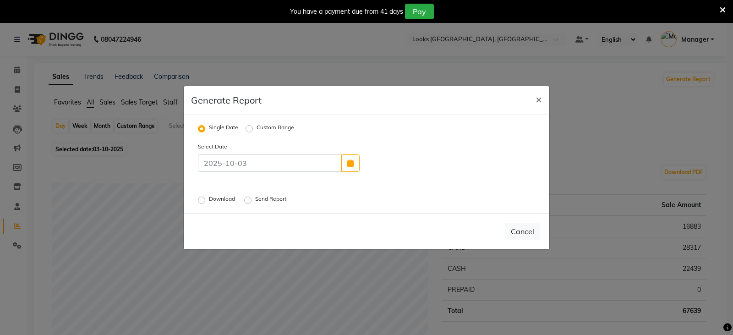
click at [209, 201] on label "Download" at bounding box center [223, 200] width 28 height 11
click at [203, 201] on input "Download" at bounding box center [203, 200] width 6 height 6
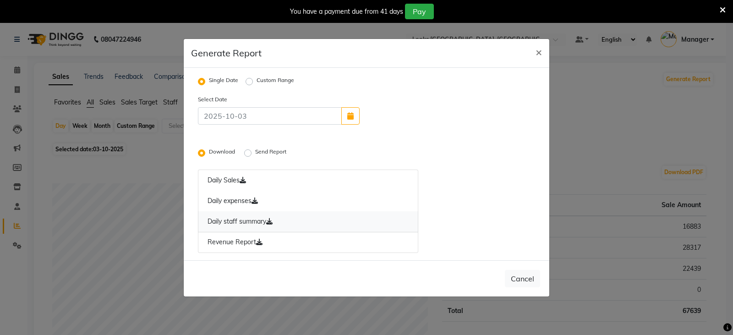
click at [260, 215] on link "Daily staff summary" at bounding box center [308, 221] width 220 height 21
click at [520, 276] on button "Cancel" at bounding box center [522, 278] width 35 height 17
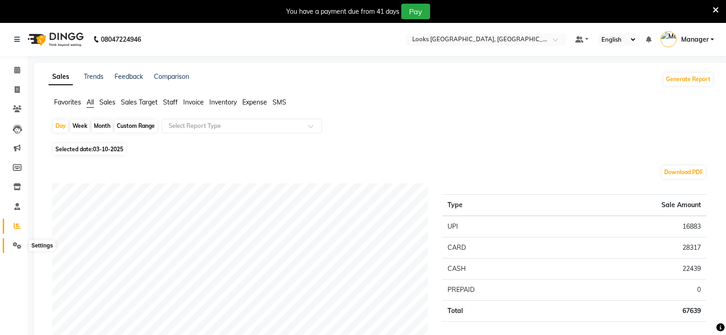
click at [17, 246] on icon at bounding box center [17, 245] width 9 height 7
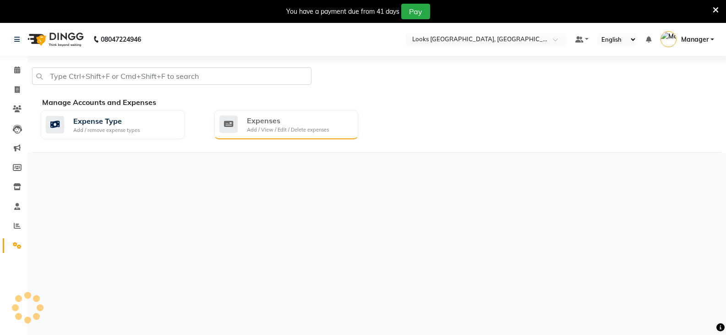
click at [300, 123] on div "Expenses" at bounding box center [288, 120] width 82 height 11
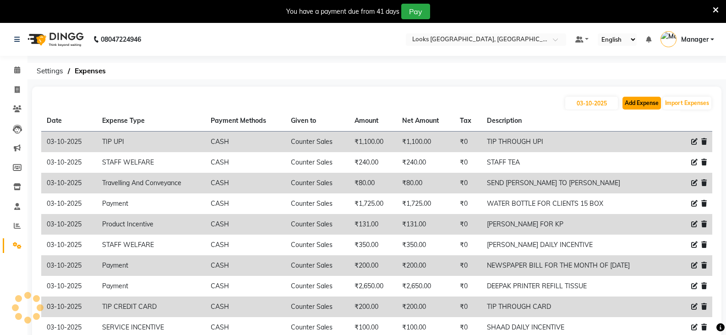
click at [651, 104] on button "Add Expense" at bounding box center [642, 103] width 38 height 13
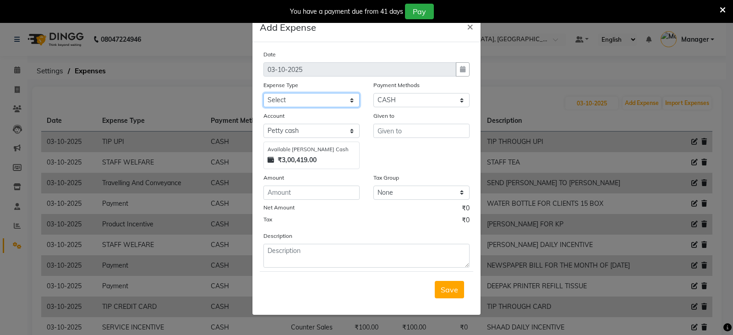
click at [319, 103] on select "Select Accommodation Aesthetics Bank Deposit BLINKIT Cash Handover Client Refun…" at bounding box center [311, 100] width 96 height 14
click at [263, 93] on select "Select Accommodation Aesthetics Bank Deposit BLINKIT Cash Handover Client Refun…" at bounding box center [311, 100] width 96 height 14
click at [397, 128] on input "text" at bounding box center [421, 131] width 96 height 14
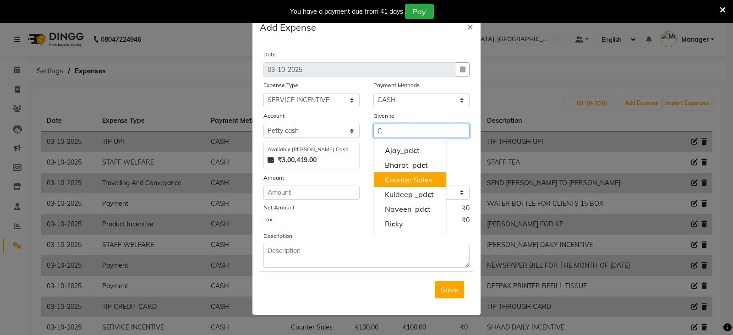
click at [391, 184] on ngb-highlight "C ounter Sales" at bounding box center [409, 179] width 48 height 9
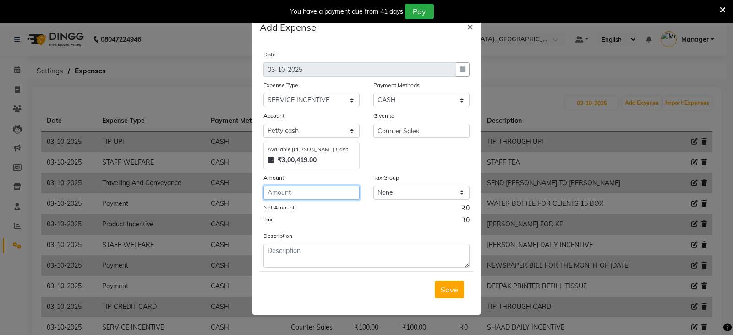
click at [336, 192] on input "number" at bounding box center [311, 193] width 96 height 14
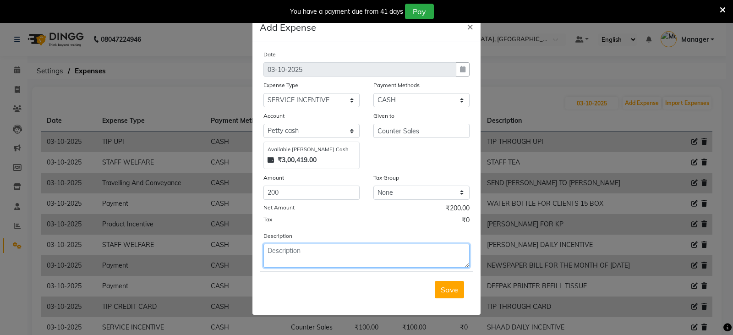
click at [340, 256] on textarea at bounding box center [366, 256] width 206 height 24
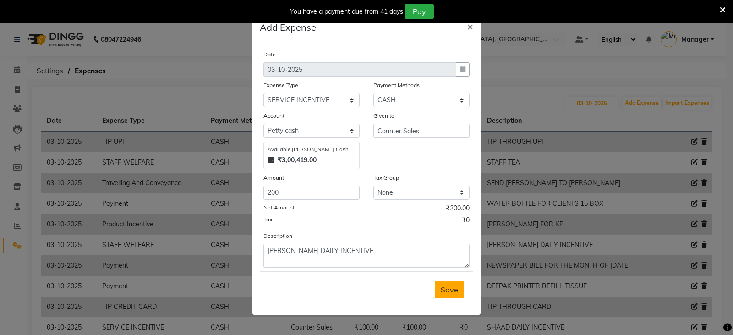
click at [455, 293] on span "Save" at bounding box center [449, 289] width 17 height 9
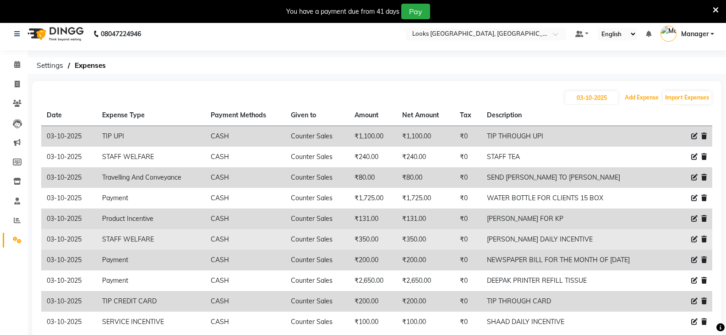
scroll to position [53, 0]
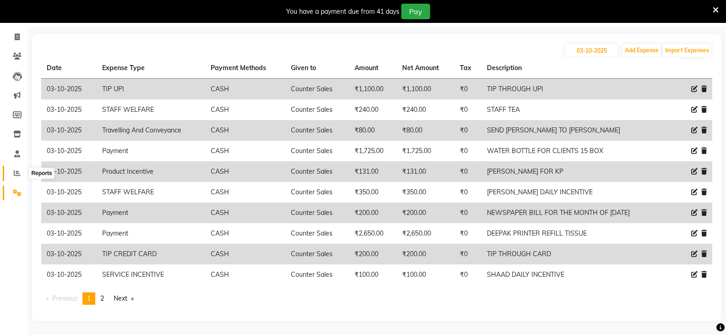
click at [18, 176] on span at bounding box center [17, 173] width 16 height 11
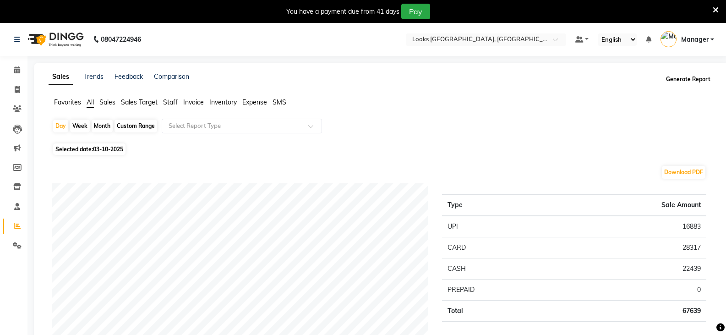
click at [690, 81] on button "Generate Report" at bounding box center [688, 79] width 49 height 13
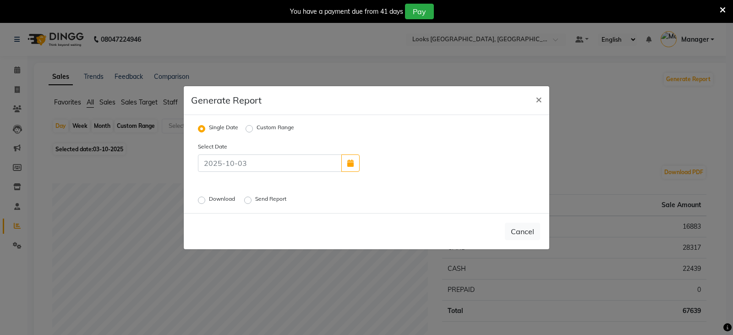
click at [255, 198] on label "Send Report" at bounding box center [271, 200] width 33 height 11
click at [250, 198] on input "Send Report" at bounding box center [249, 200] width 6 height 6
click at [533, 235] on button "Send" at bounding box center [526, 231] width 28 height 16
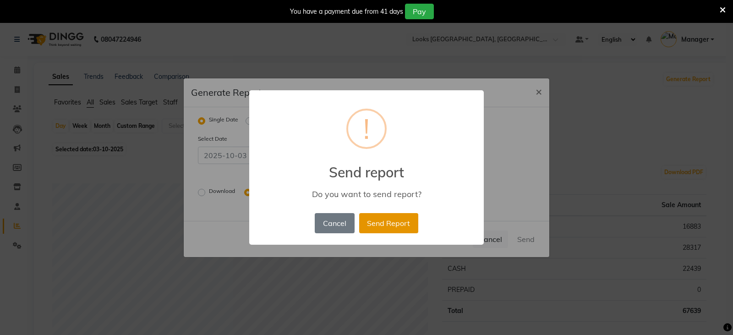
click at [399, 219] on button "Send Report" at bounding box center [388, 223] width 59 height 20
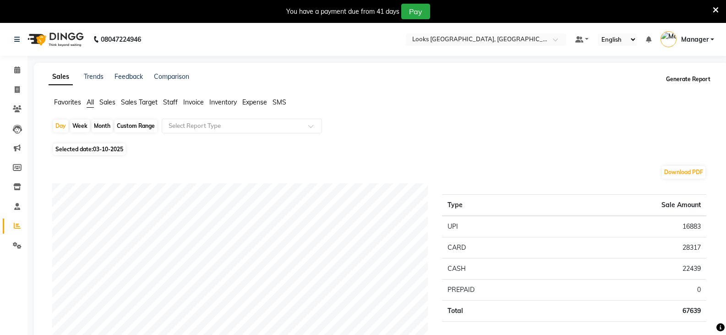
click at [703, 80] on button "Generate Report" at bounding box center [688, 79] width 49 height 13
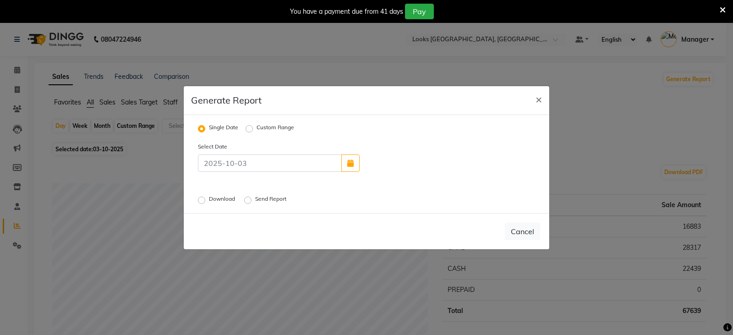
click at [255, 203] on label "Send Report" at bounding box center [271, 200] width 33 height 11
click at [252, 203] on input "Send Report" at bounding box center [249, 200] width 6 height 6
click at [533, 233] on button "Send" at bounding box center [526, 231] width 28 height 16
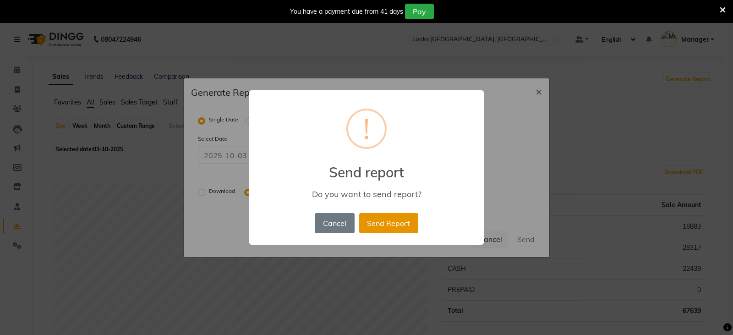
click at [377, 230] on button "Send Report" at bounding box center [388, 223] width 59 height 20
